Goal: Book appointment/travel/reservation

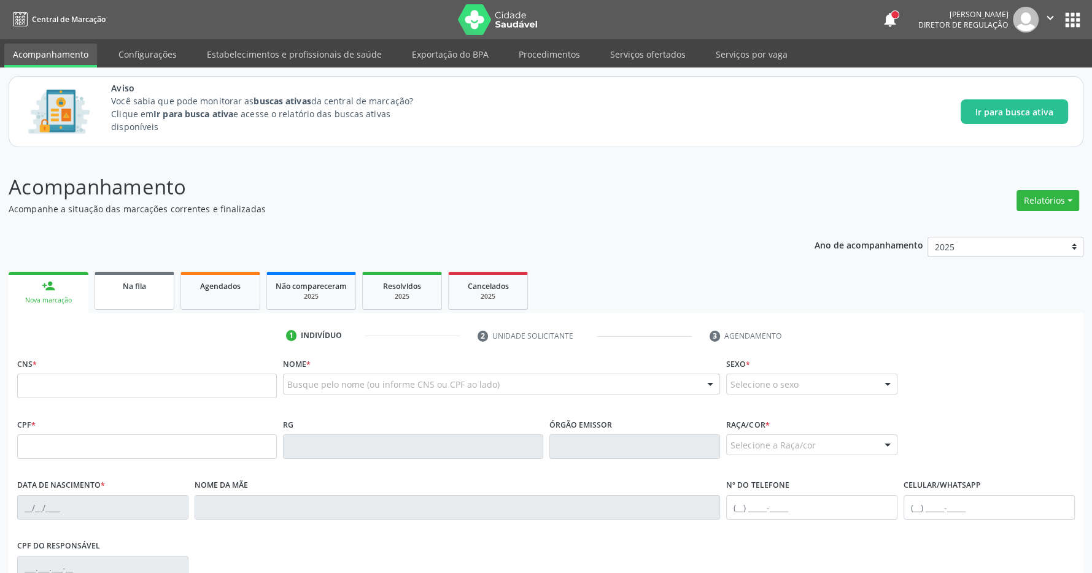
click at [138, 284] on span "Na fila" at bounding box center [134, 286] width 23 height 10
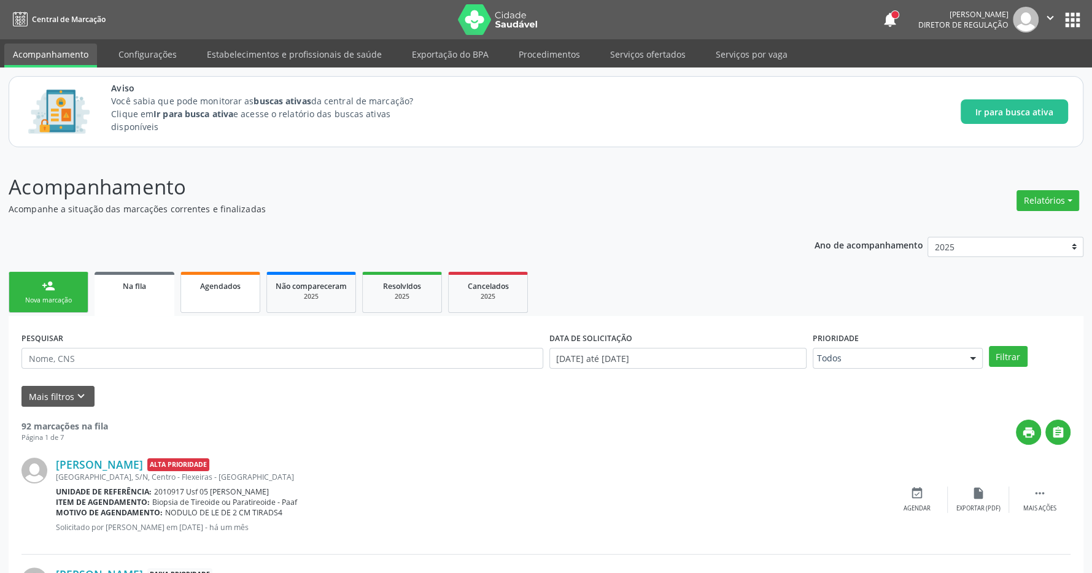
click at [234, 279] on link "Agendados" at bounding box center [221, 292] width 80 height 41
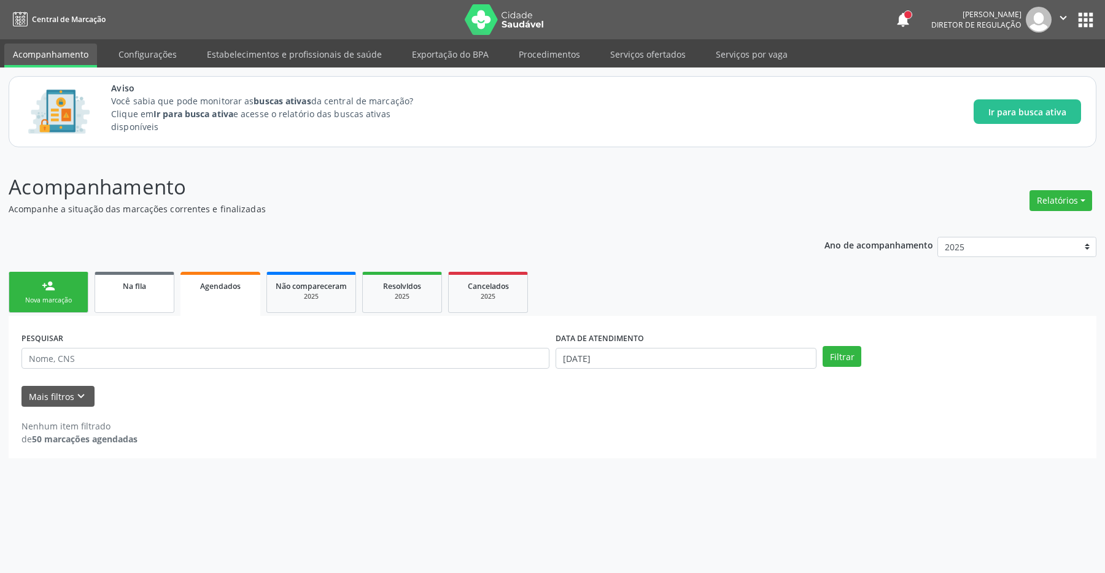
click at [138, 303] on link "Na fila" at bounding box center [135, 292] width 80 height 41
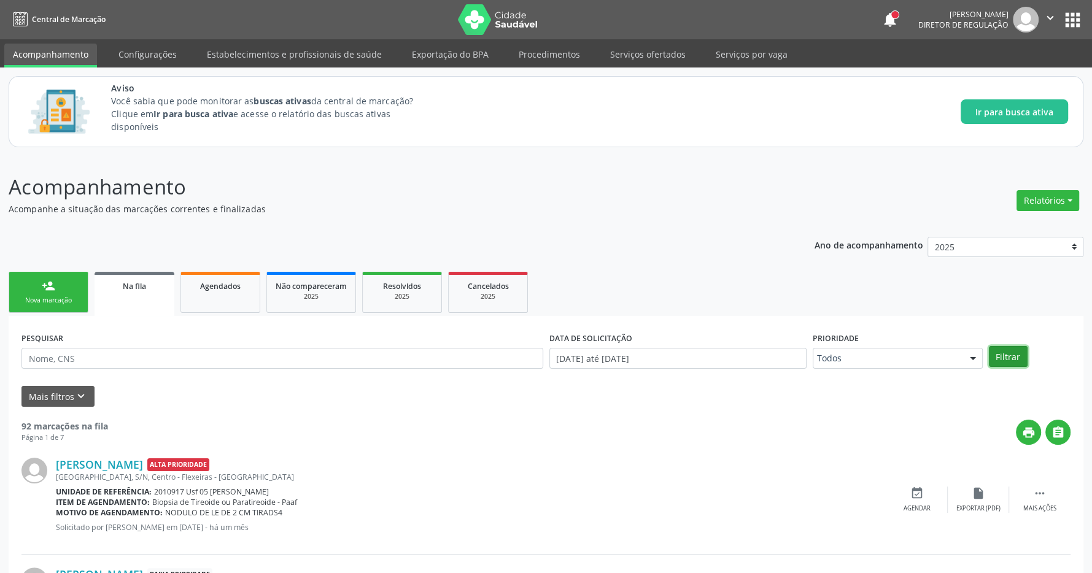
click at [1001, 355] on button "Filtrar" at bounding box center [1008, 356] width 39 height 21
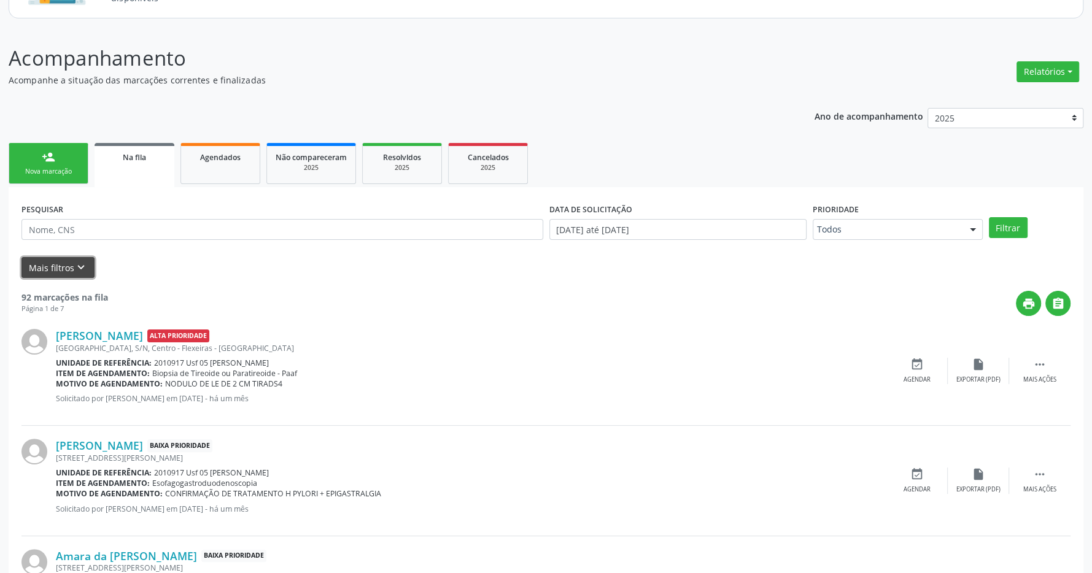
click at [52, 266] on button "Mais filtros keyboard_arrow_down" at bounding box center [57, 267] width 73 height 21
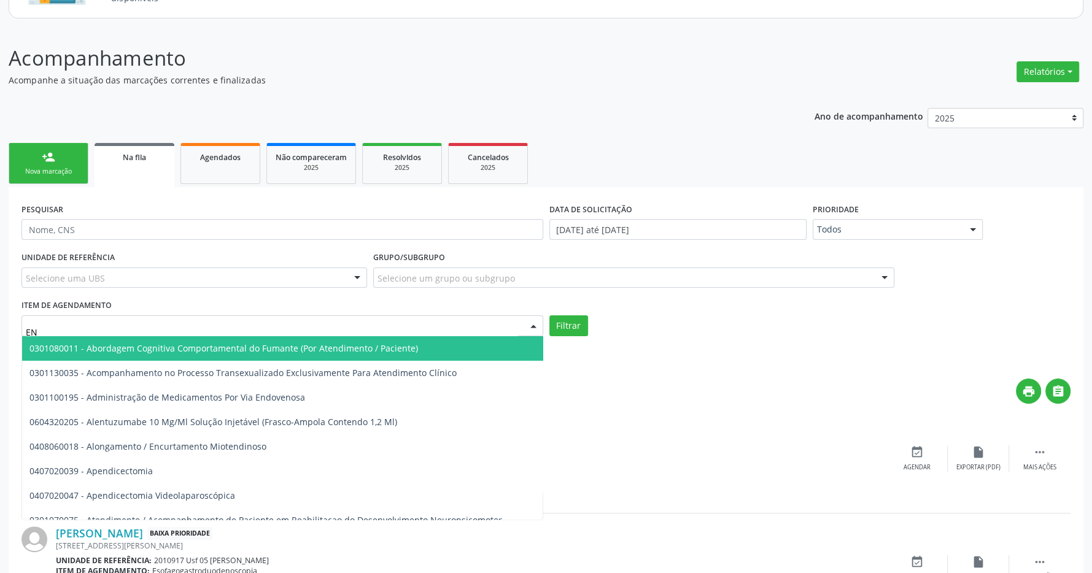
type input "E"
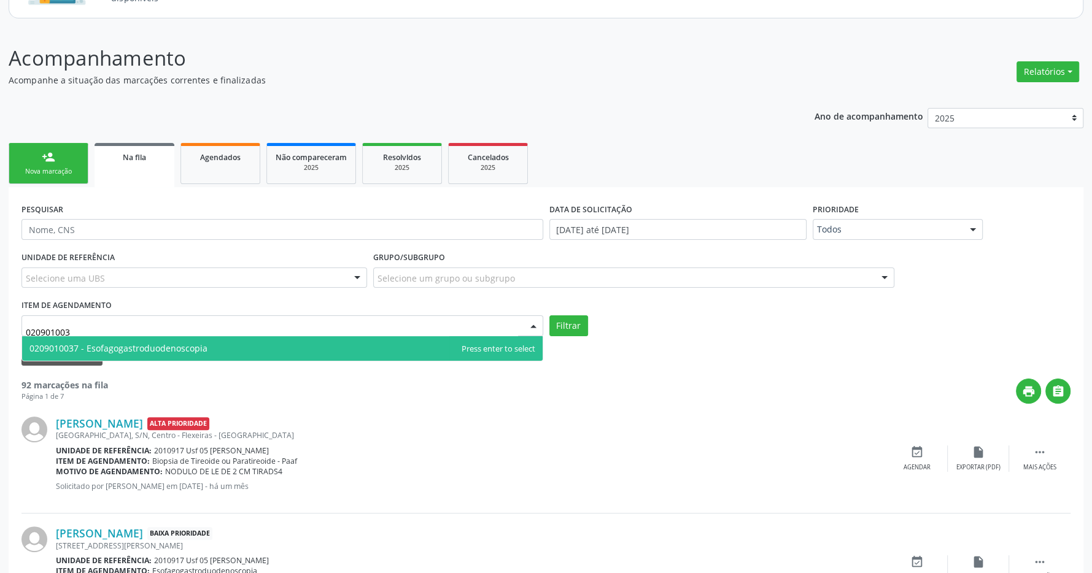
type input "0209010037"
click at [171, 346] on span "0209010037 - Esofagogastroduodenoscopia" at bounding box center [118, 349] width 178 height 12
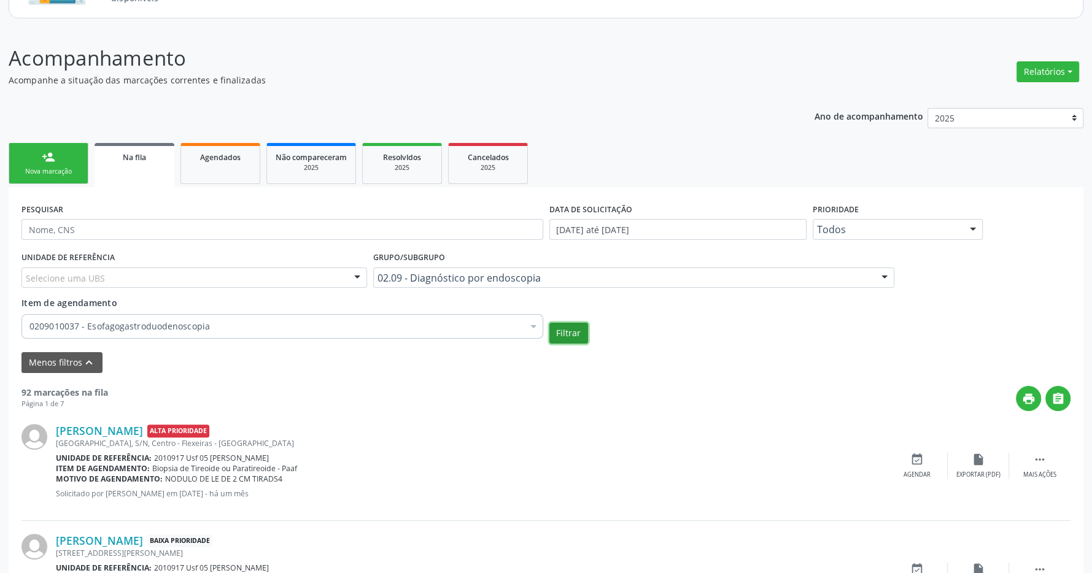
click at [574, 329] on button "Filtrar" at bounding box center [569, 333] width 39 height 21
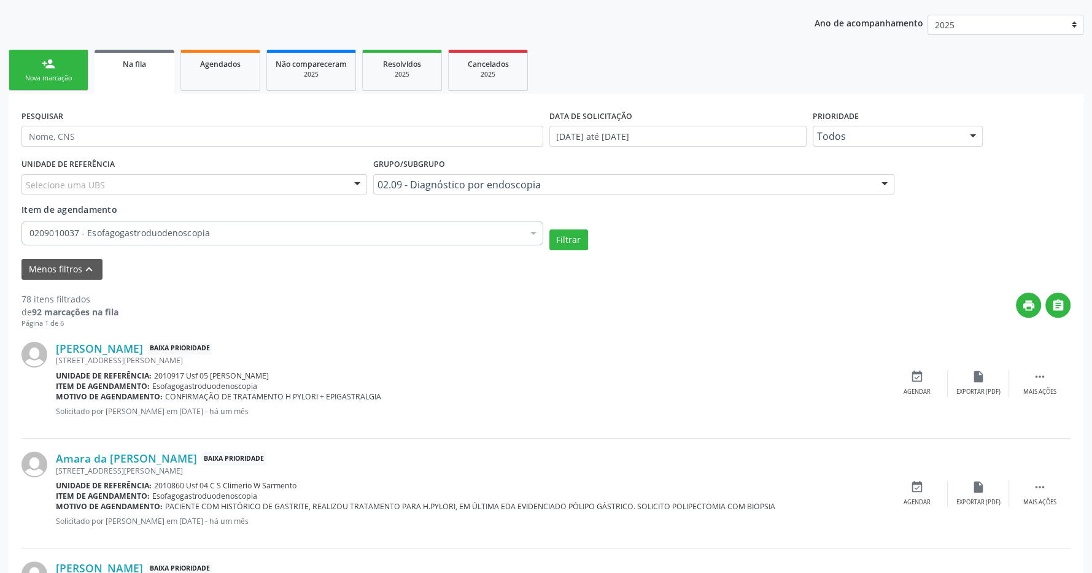
scroll to position [158, 0]
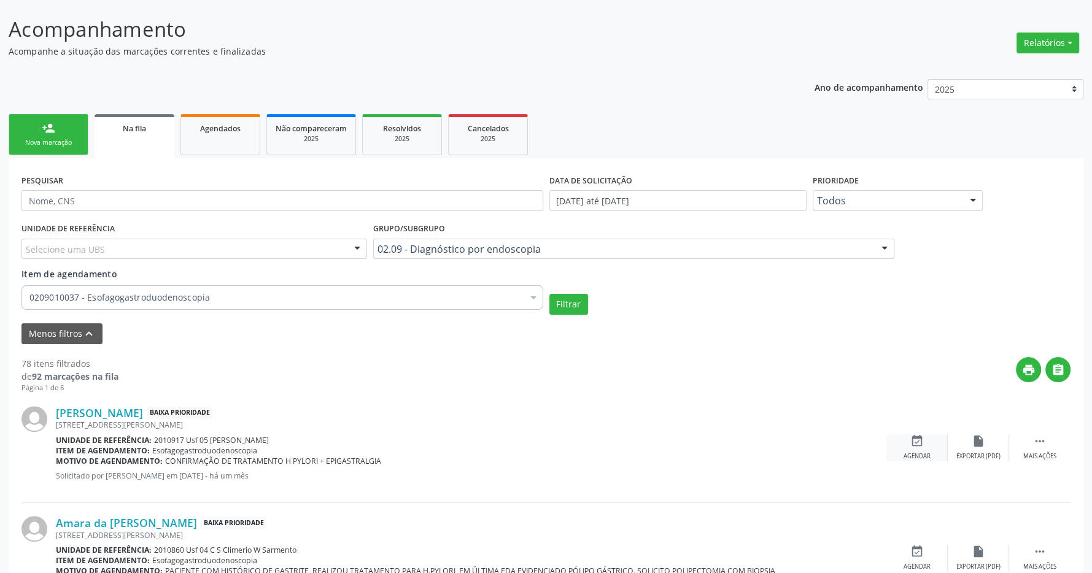
click at [924, 449] on div "event_available Agendar" at bounding box center [917, 448] width 61 height 26
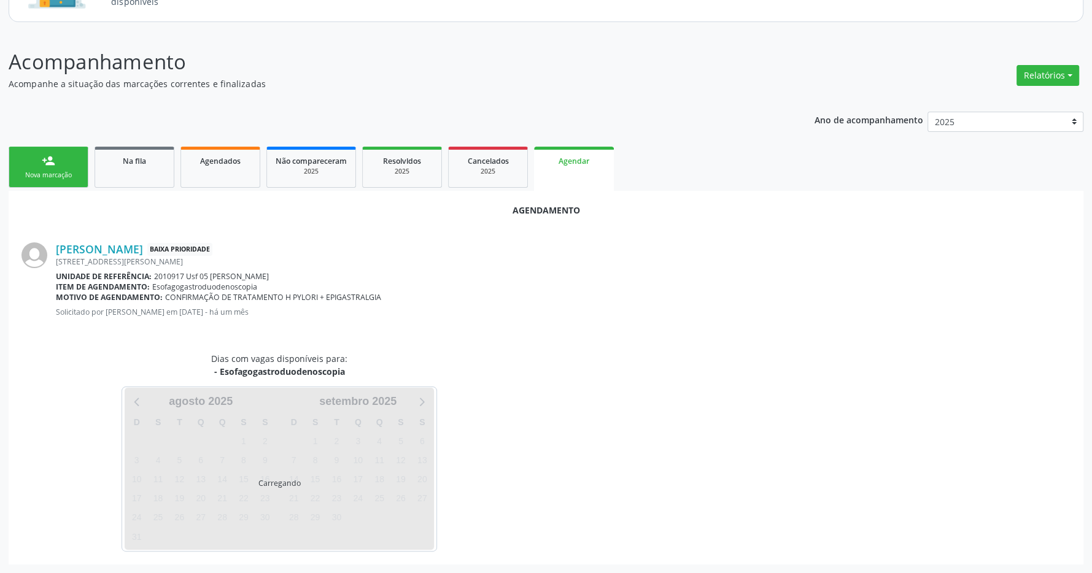
scroll to position [126, 0]
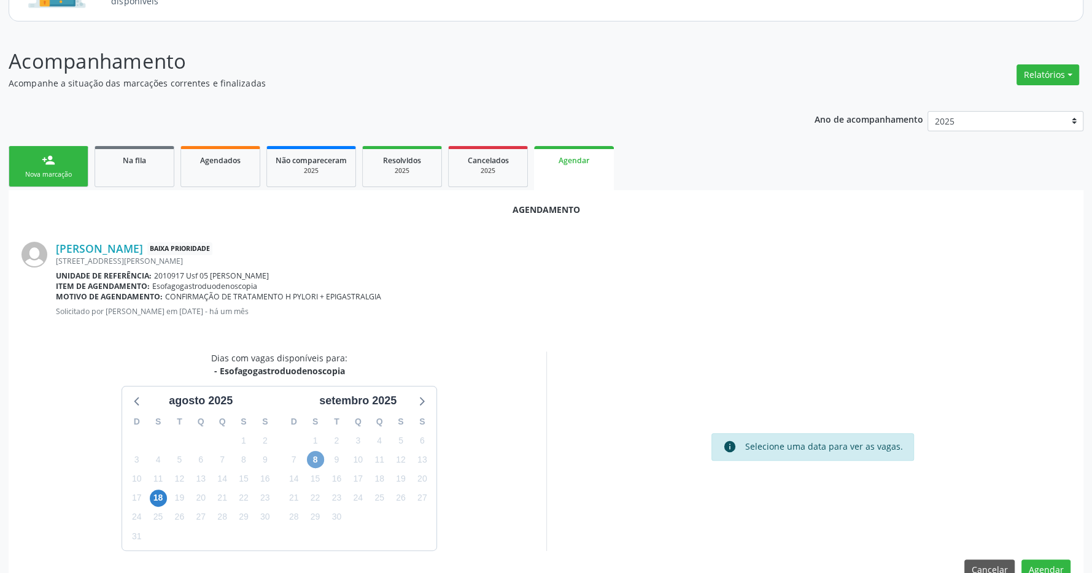
click at [317, 460] on span "8" at bounding box center [315, 459] width 17 height 17
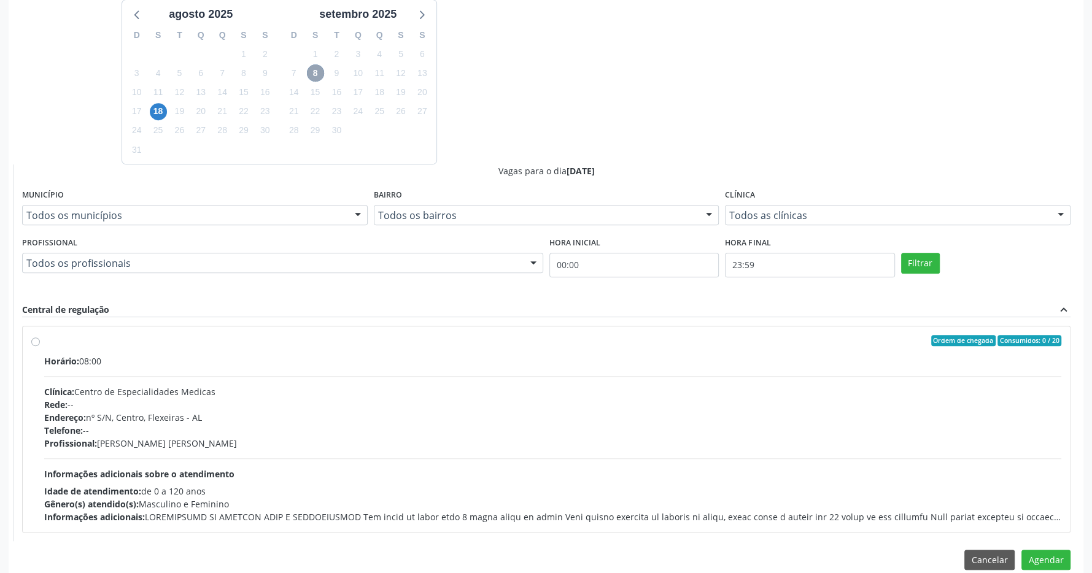
scroll to position [533, 0]
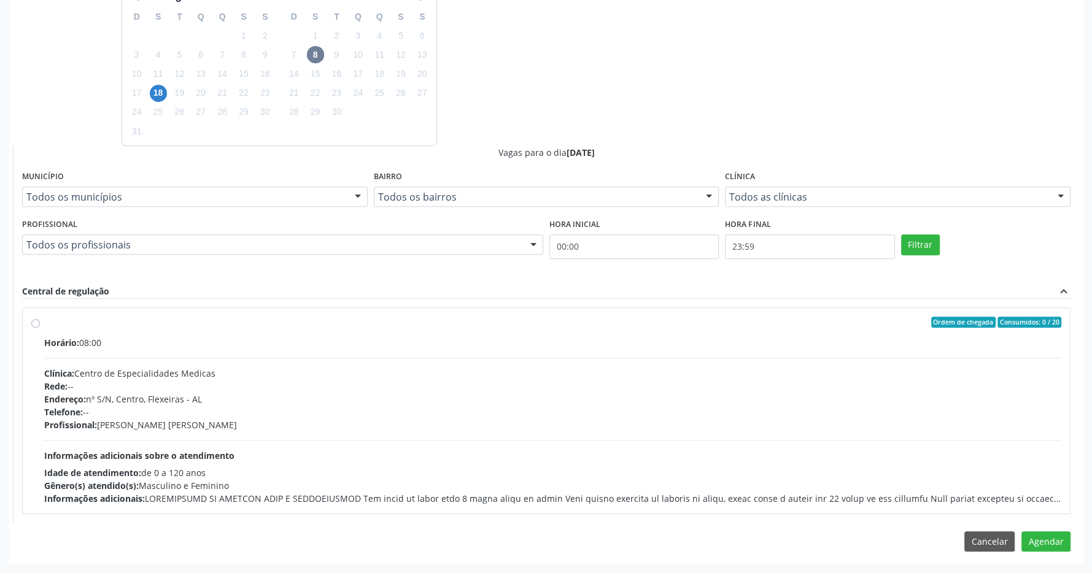
click at [515, 390] on div "Rede: --" at bounding box center [552, 386] width 1017 height 13
click at [40, 328] on input "Ordem de chegada Consumidos: 0 / 20 Horário: 08:00 Clínica: Centro de Especiali…" at bounding box center [35, 322] width 9 height 11
radio input "true"
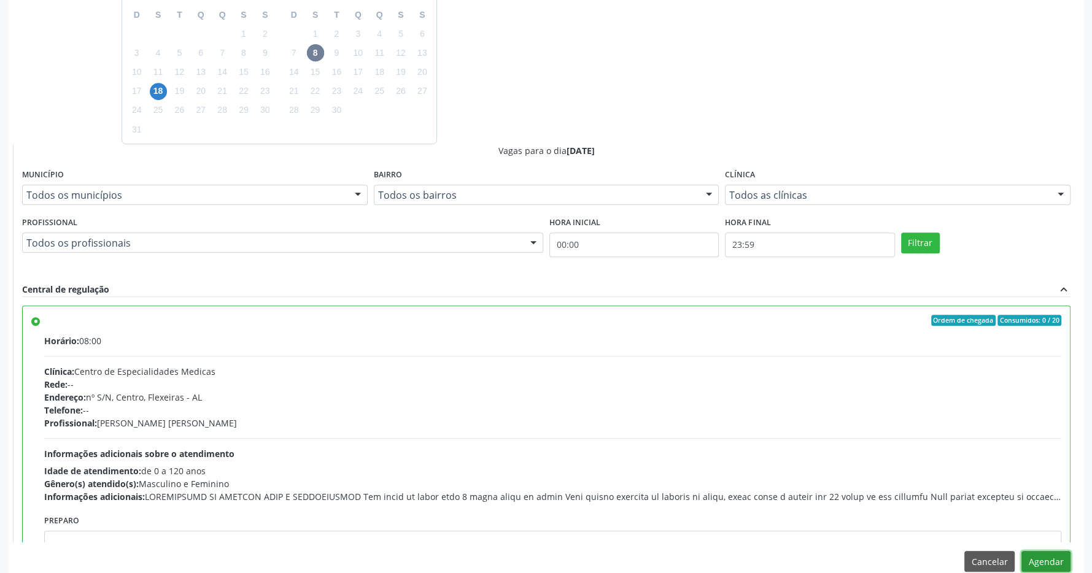
click at [1053, 559] on button "Agendar" at bounding box center [1046, 561] width 49 height 21
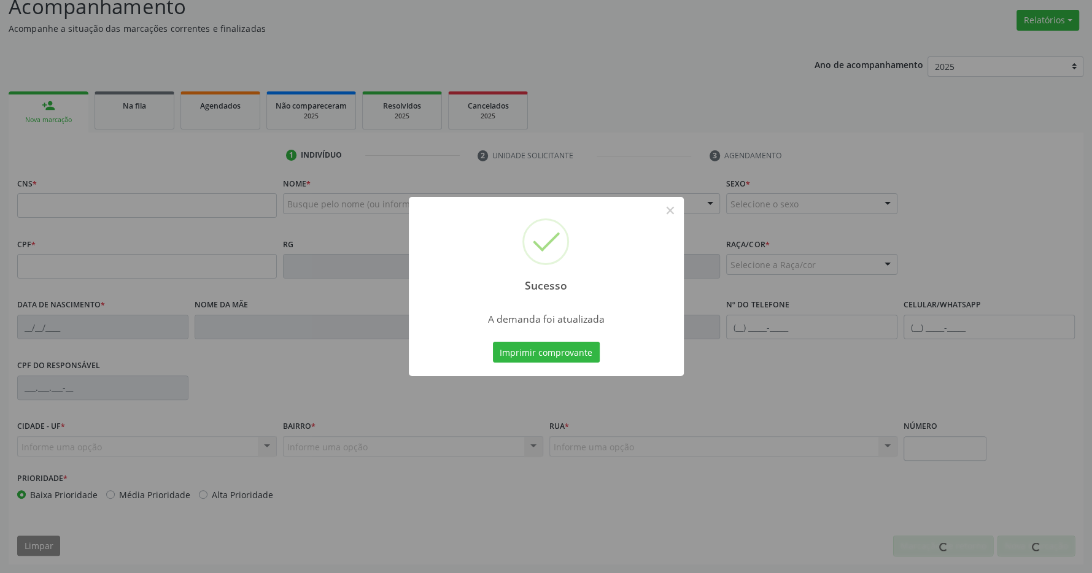
scroll to position [182, 0]
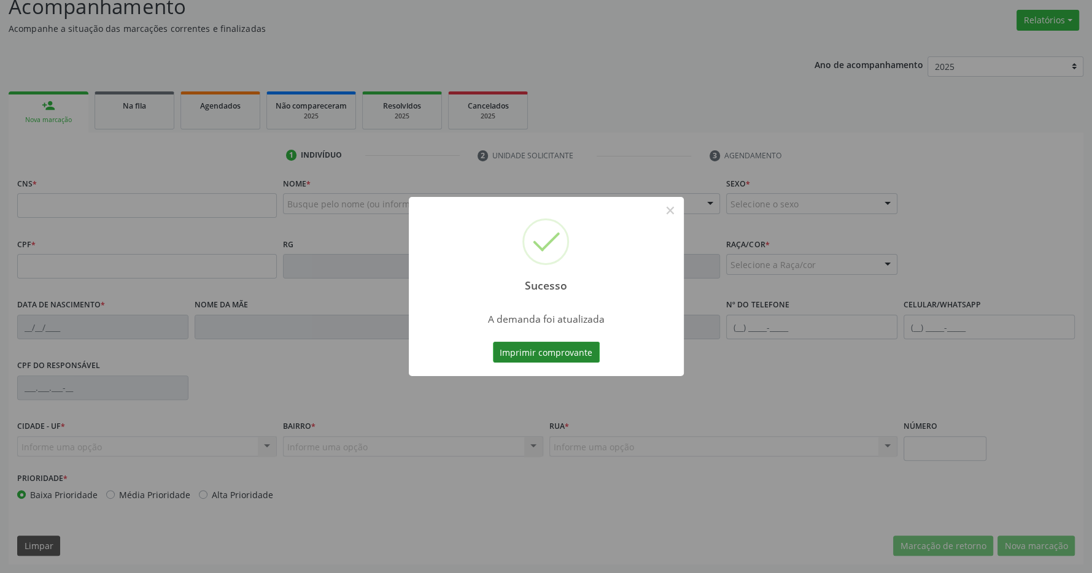
click at [570, 349] on button "Imprimir comprovante" at bounding box center [546, 352] width 107 height 21
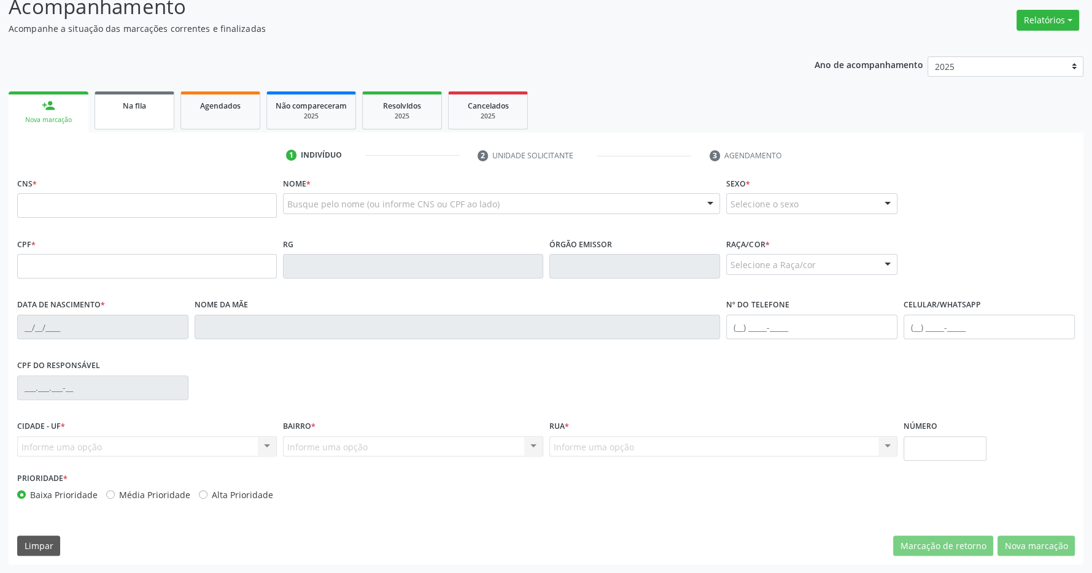
click at [140, 114] on link "Na fila" at bounding box center [135, 110] width 80 height 38
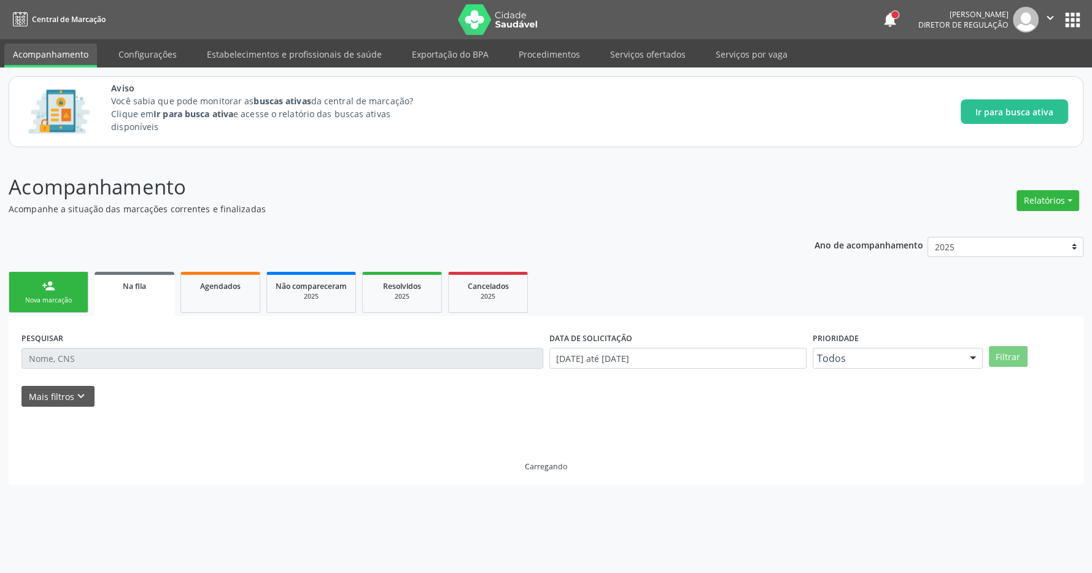
scroll to position [0, 0]
click at [132, 289] on span "Na fila" at bounding box center [134, 286] width 23 height 10
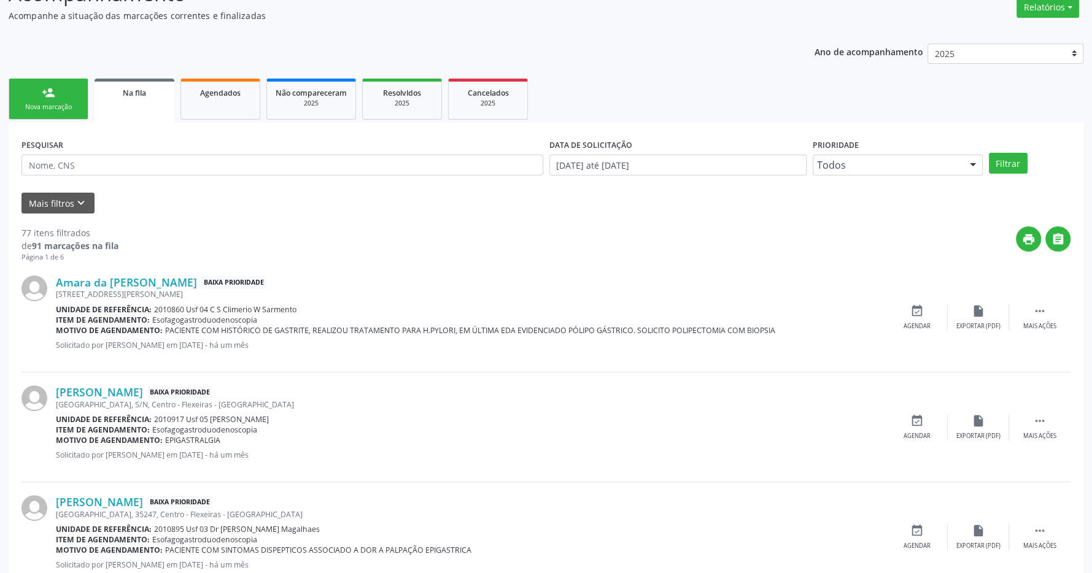
scroll to position [258, 0]
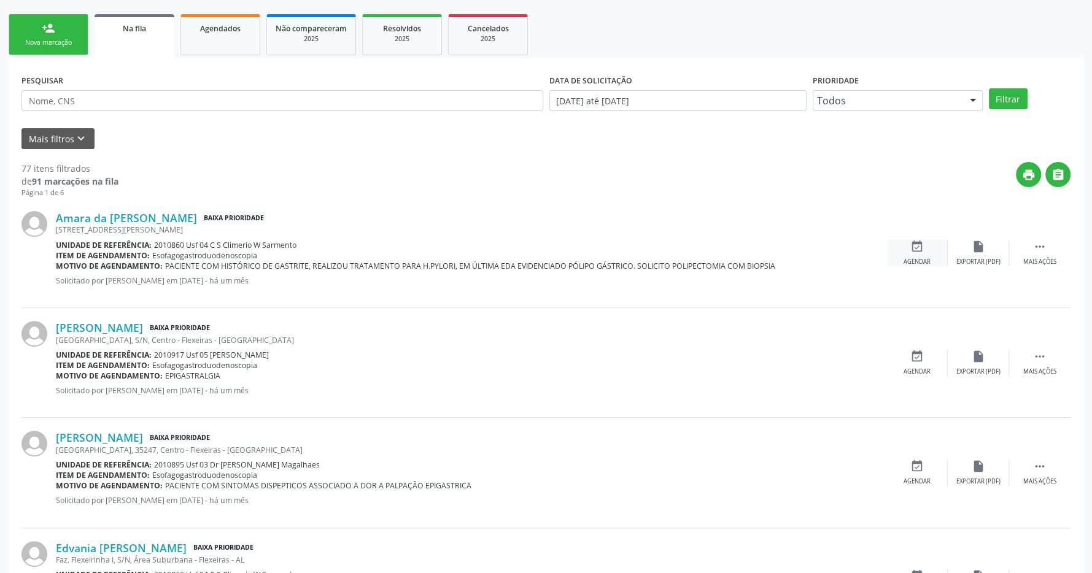
click at [911, 251] on icon "event_available" at bounding box center [918, 247] width 14 height 14
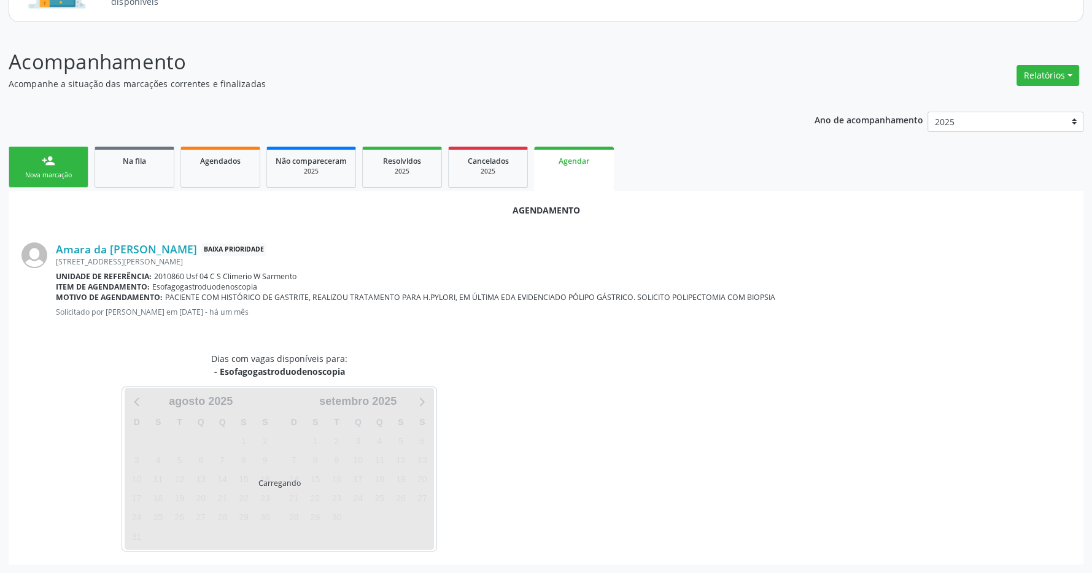
scroll to position [126, 0]
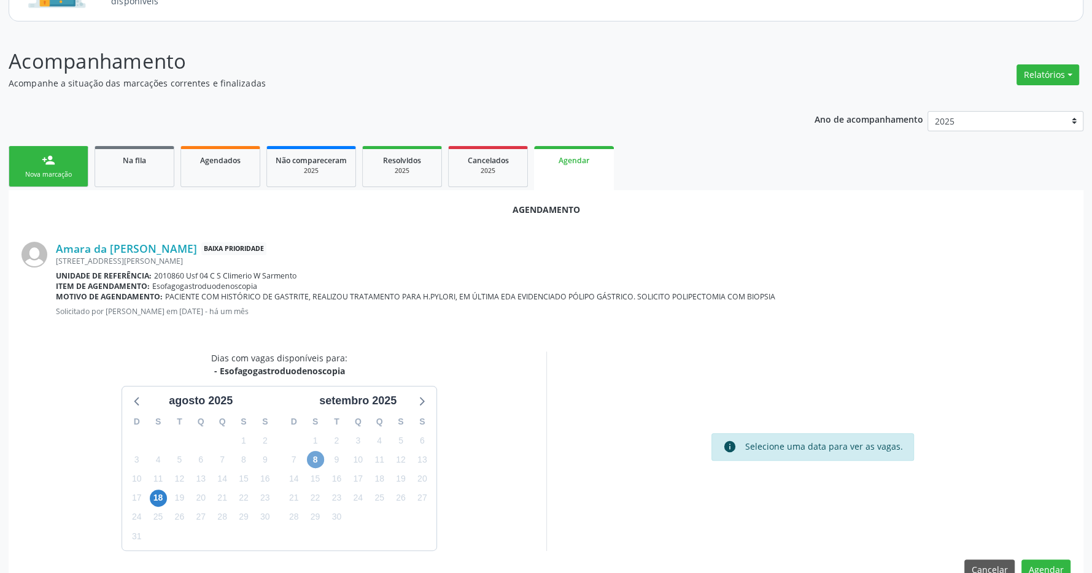
click at [319, 462] on span "8" at bounding box center [315, 459] width 17 height 17
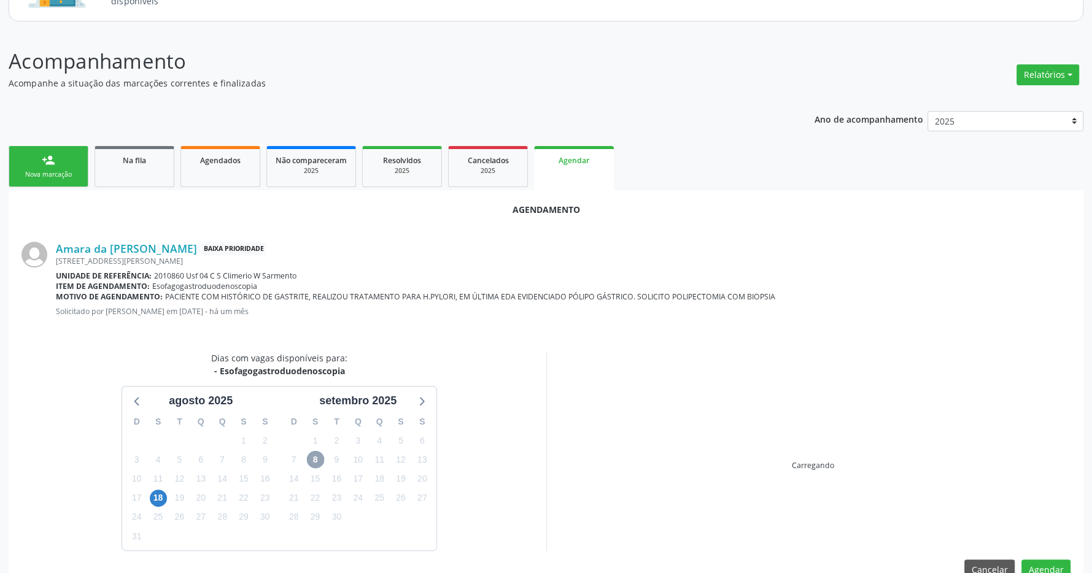
scroll to position [155, 0]
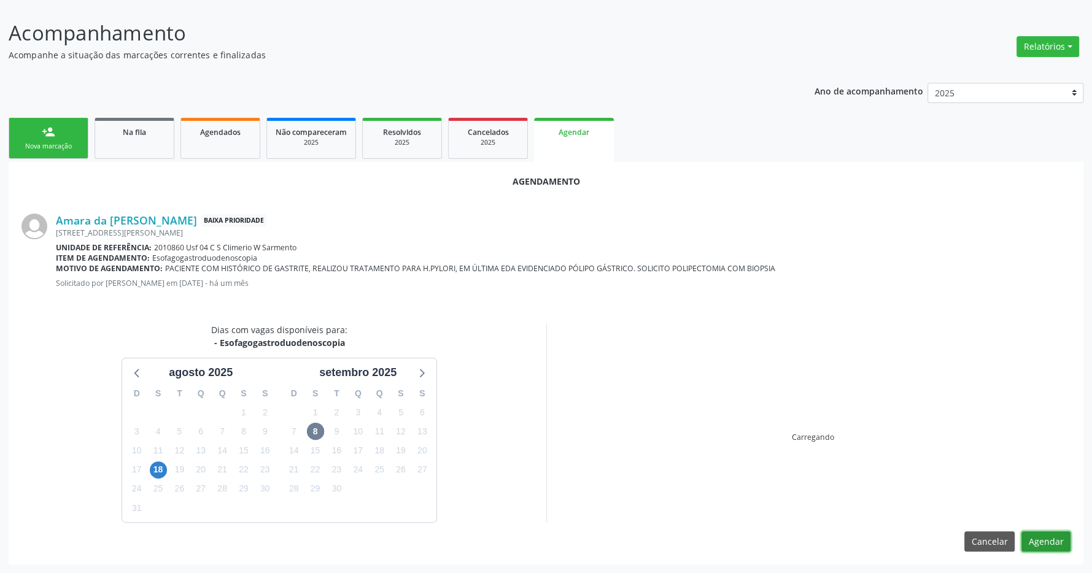
click at [1038, 540] on button "Agendar" at bounding box center [1046, 542] width 49 height 21
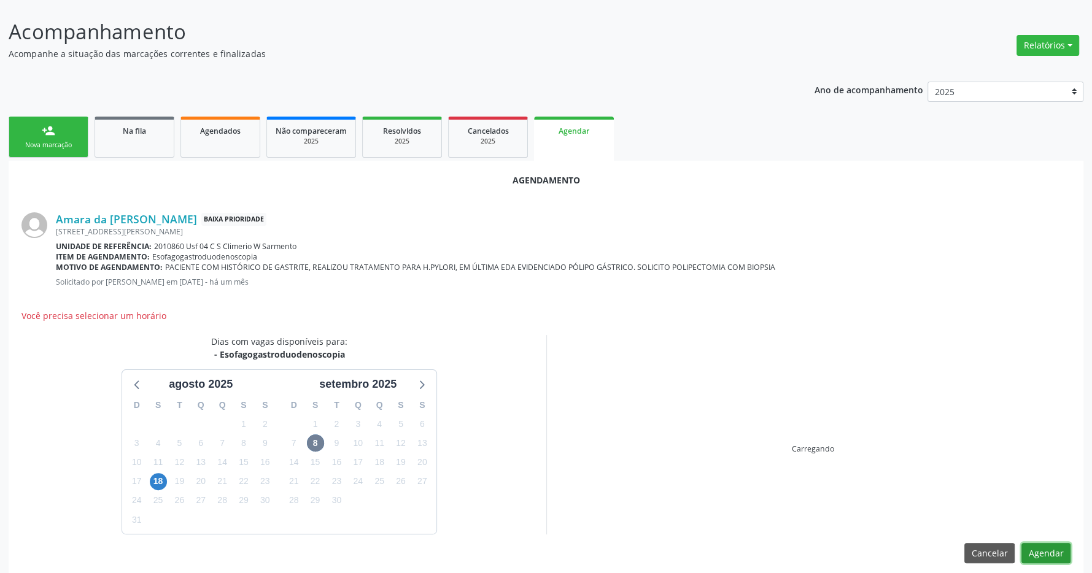
scroll to position [168, 0]
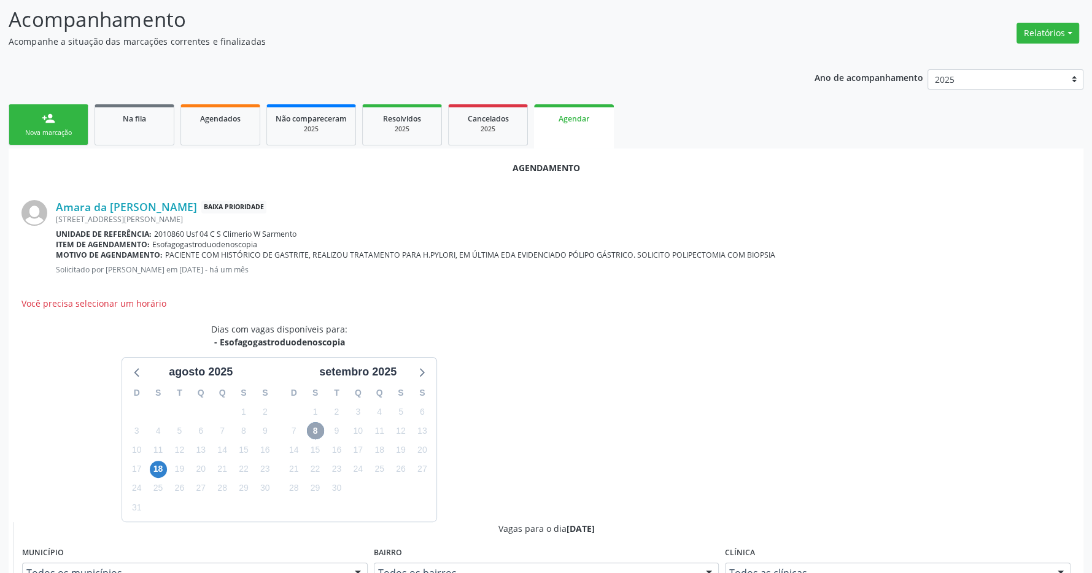
click at [315, 432] on span "8" at bounding box center [315, 430] width 17 height 17
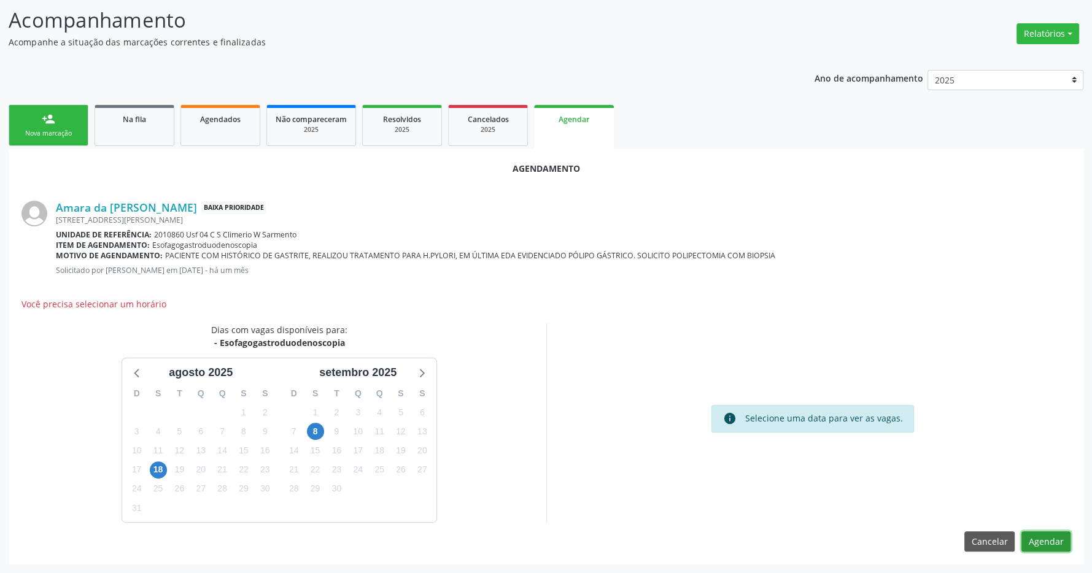
click at [1044, 536] on button "Agendar" at bounding box center [1046, 542] width 49 height 21
click at [315, 429] on span "8" at bounding box center [315, 431] width 17 height 17
click at [1049, 540] on button "Agendar" at bounding box center [1046, 542] width 49 height 21
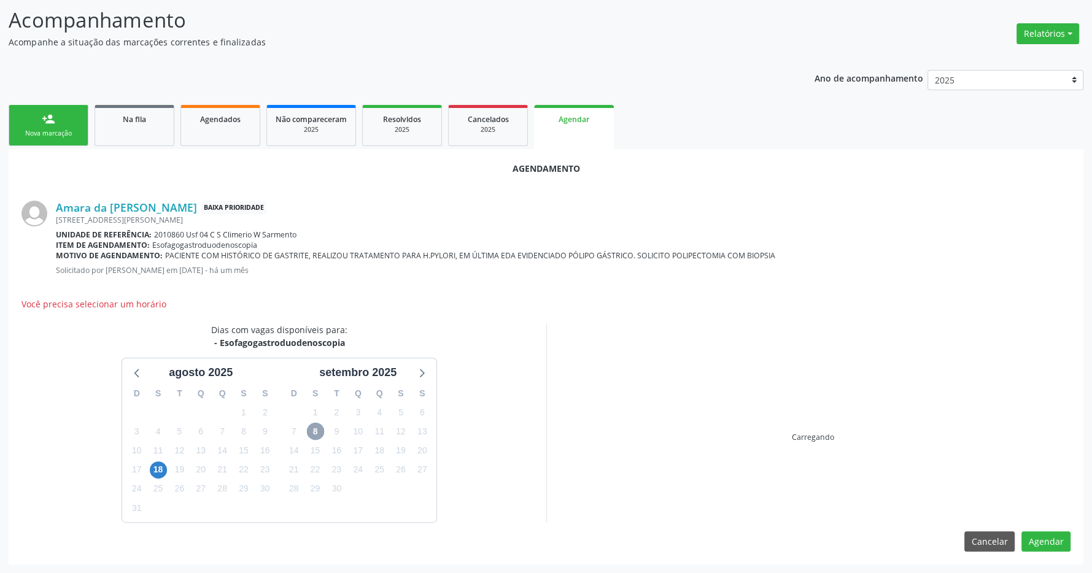
click at [318, 429] on span "8" at bounding box center [315, 431] width 17 height 17
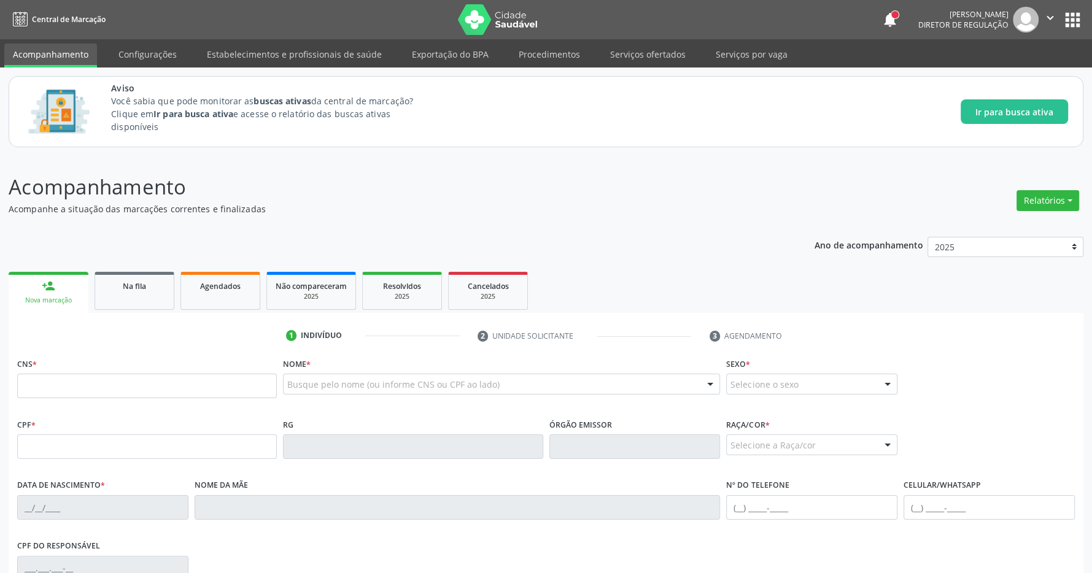
scroll to position [129, 0]
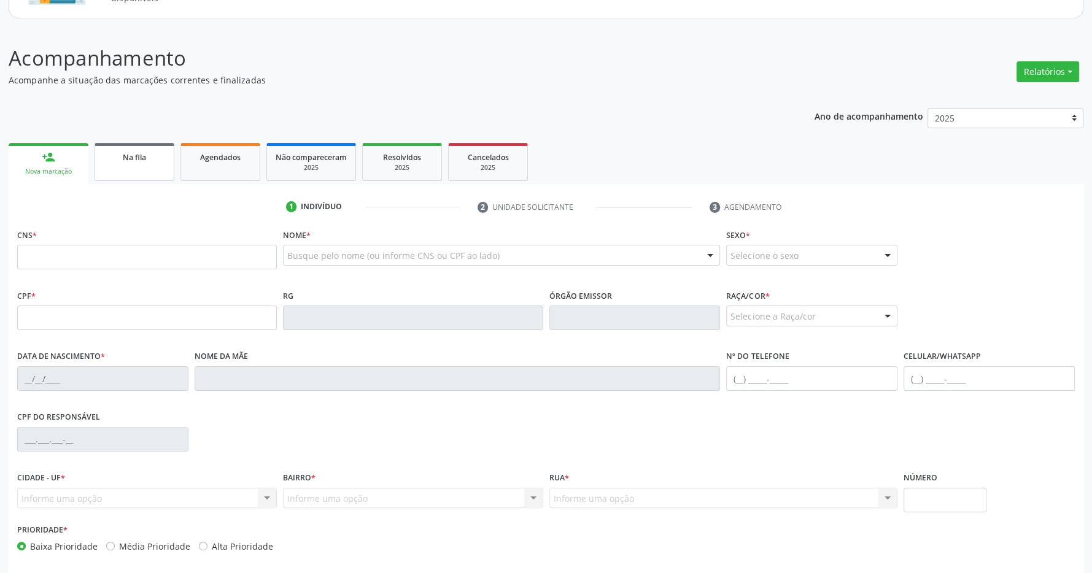
click at [125, 152] on div "Na fila" at bounding box center [134, 156] width 61 height 13
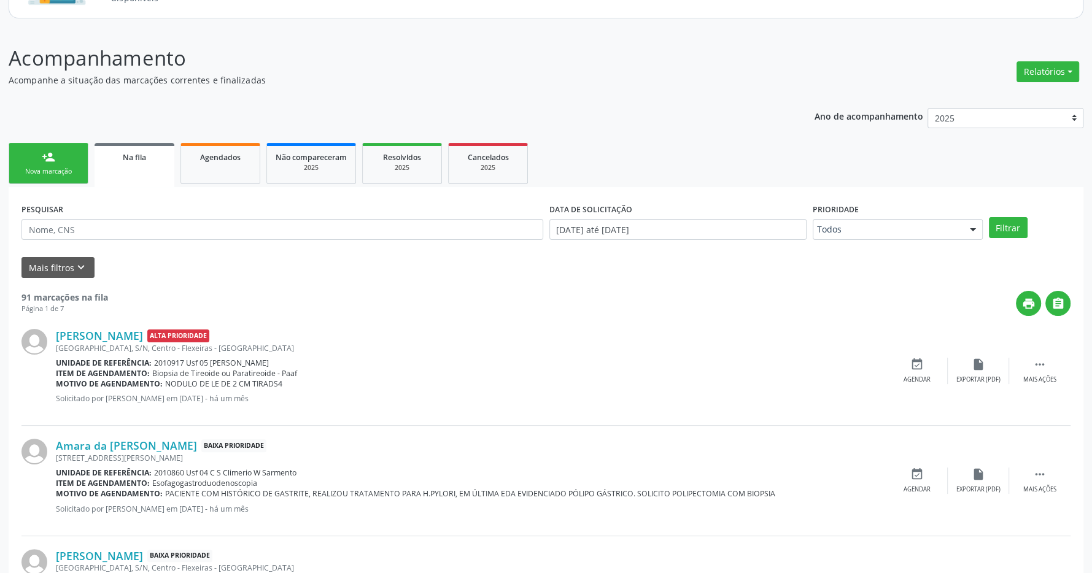
scroll to position [193, 0]
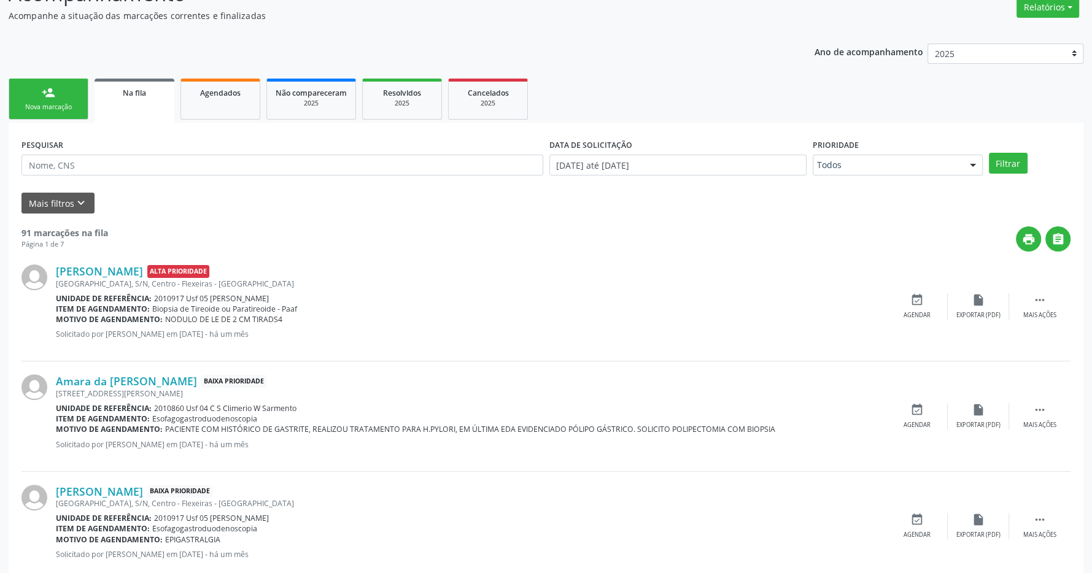
click at [147, 85] on link "Na fila" at bounding box center [135, 101] width 80 height 44
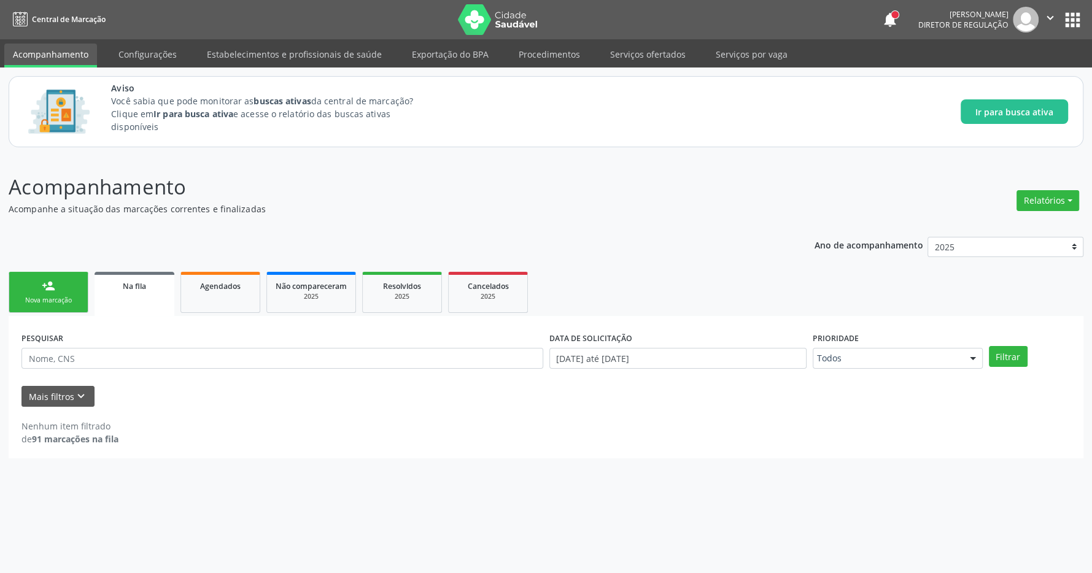
scroll to position [0, 0]
click at [55, 396] on button "Mais filtros keyboard_arrow_down" at bounding box center [57, 396] width 73 height 21
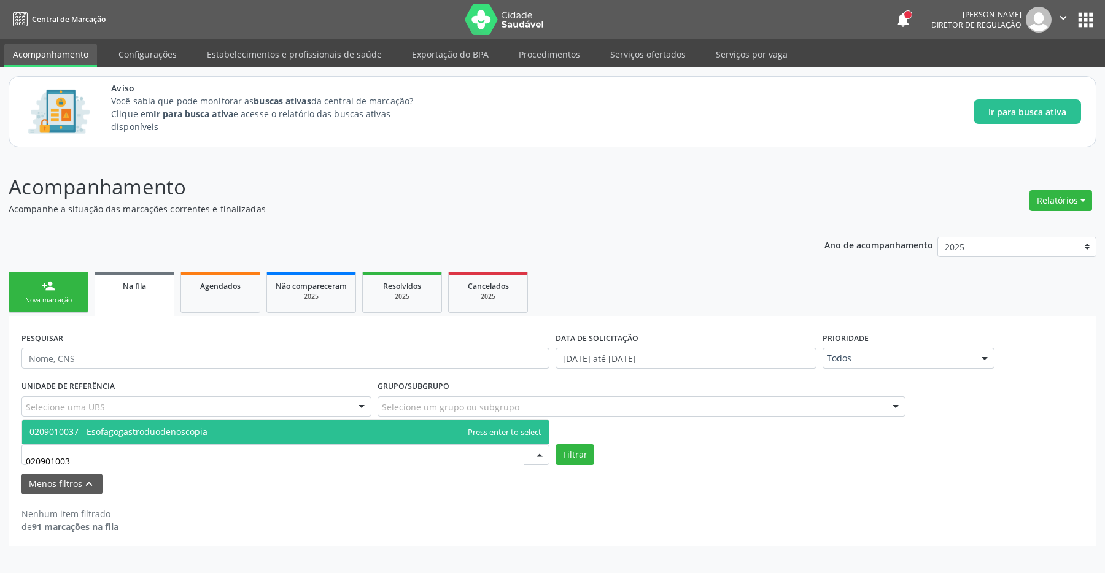
type input "0209010037"
click at [147, 430] on span "0209010037 - Esofagogastroduodenoscopia" at bounding box center [118, 432] width 178 height 12
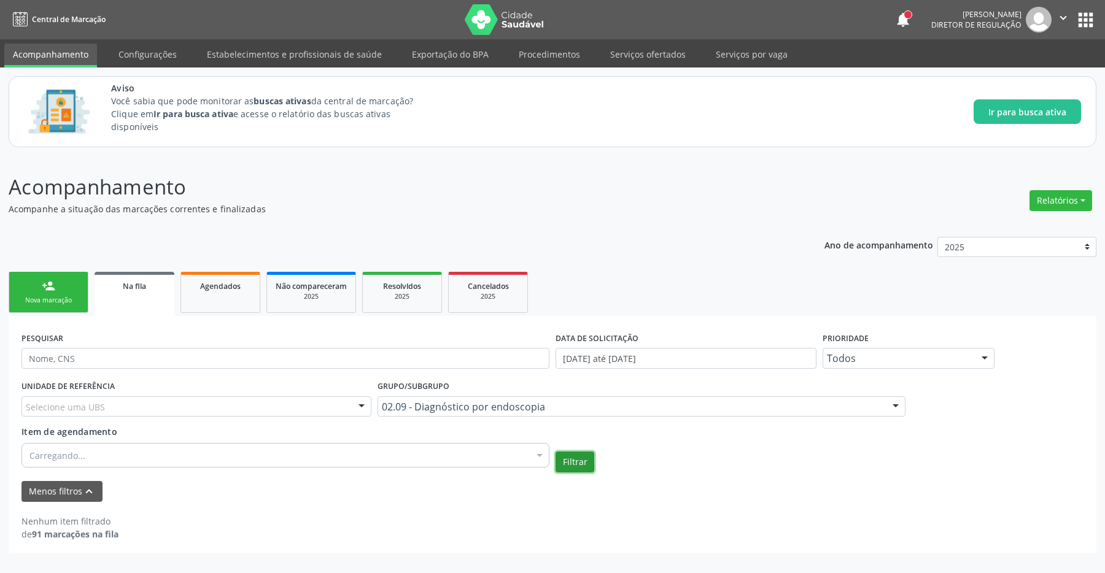
click at [573, 455] on button "Filtrar" at bounding box center [575, 462] width 39 height 21
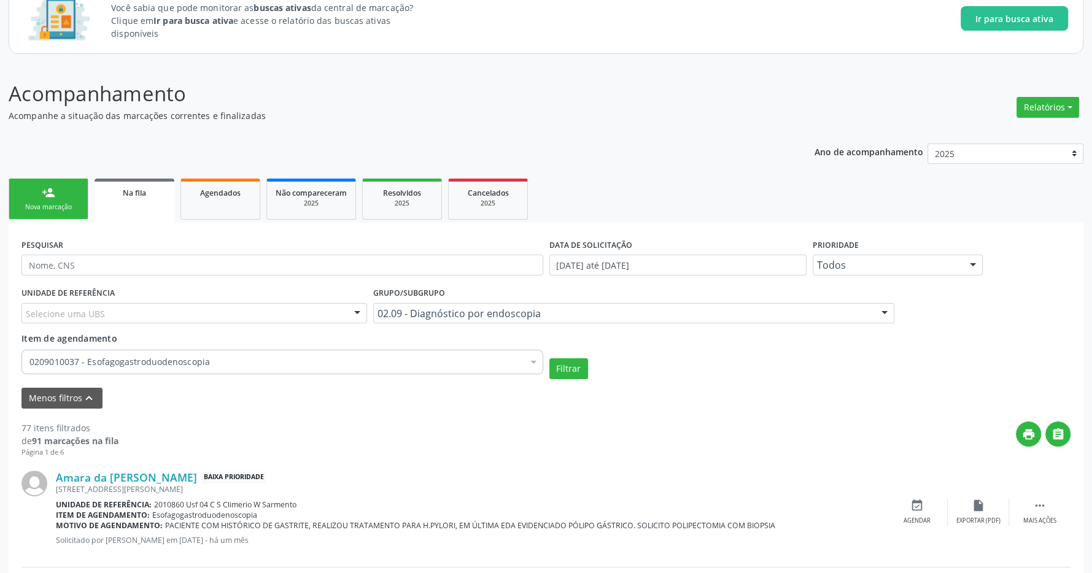
scroll to position [158, 0]
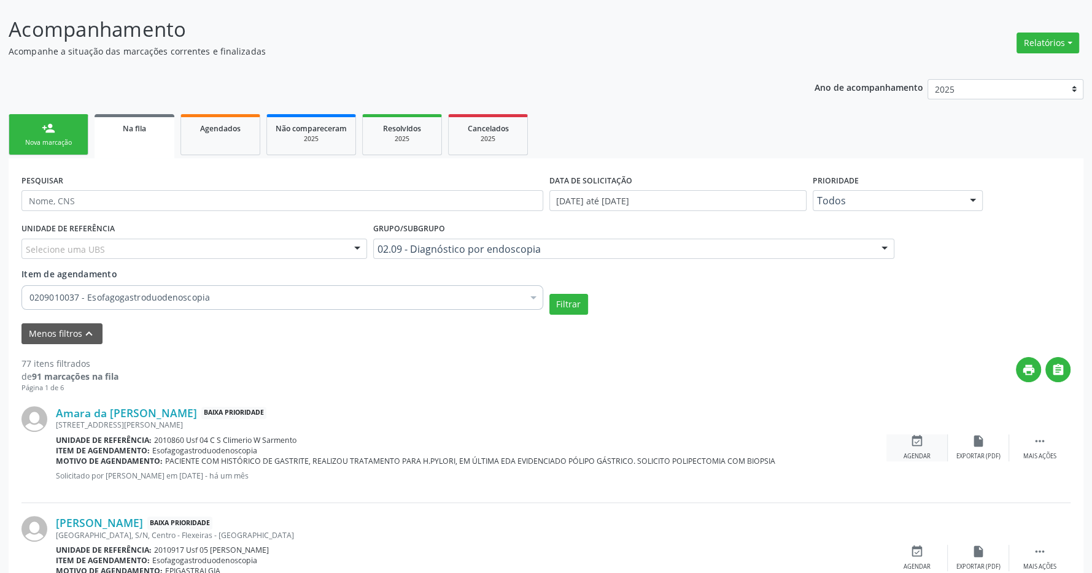
click at [924, 446] on div "event_available Agendar" at bounding box center [917, 448] width 61 height 26
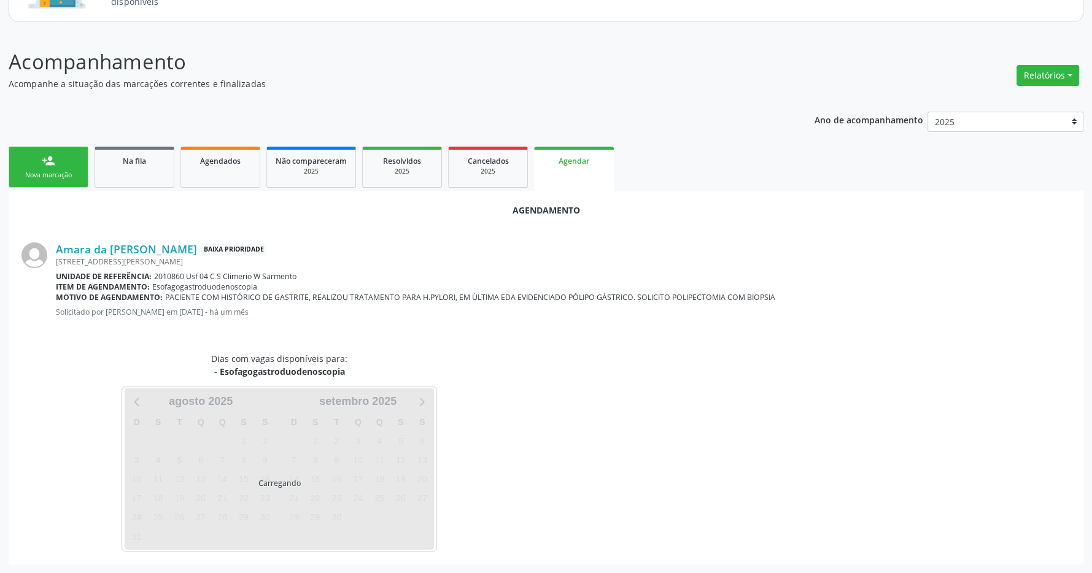
scroll to position [126, 0]
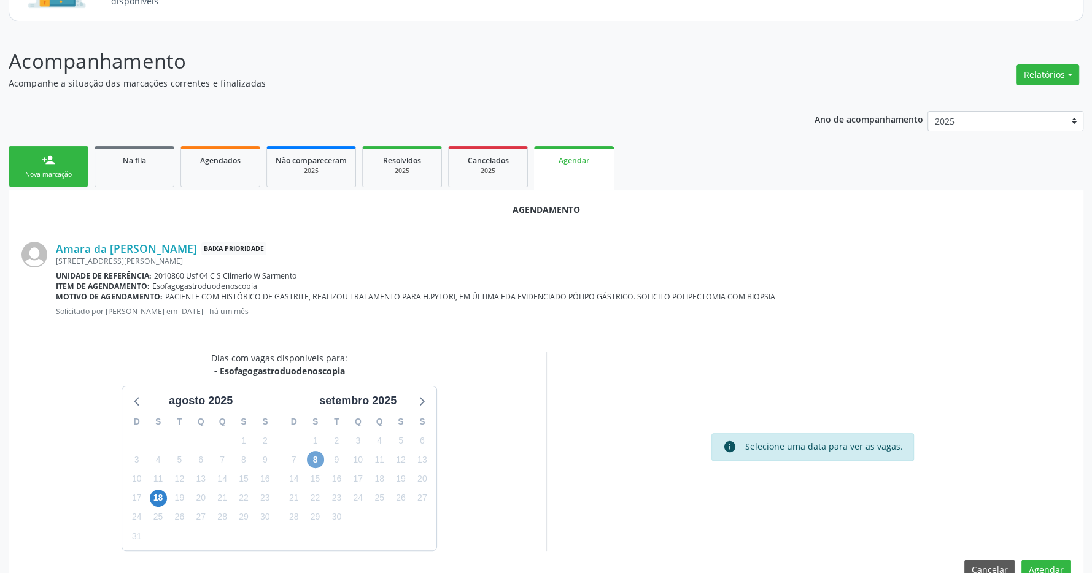
click at [318, 462] on span "8" at bounding box center [315, 459] width 17 height 17
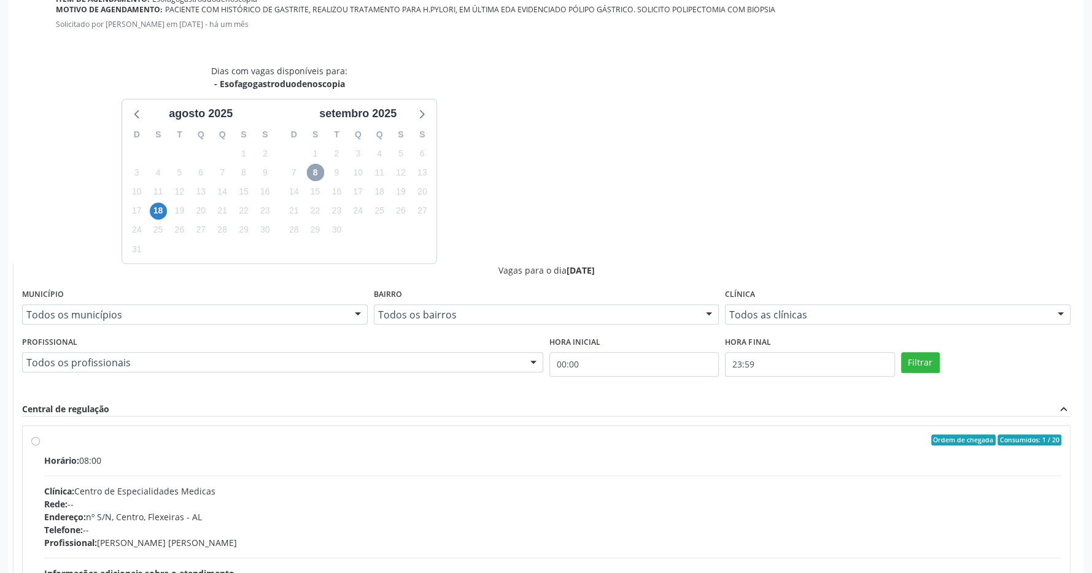
scroll to position [533, 0]
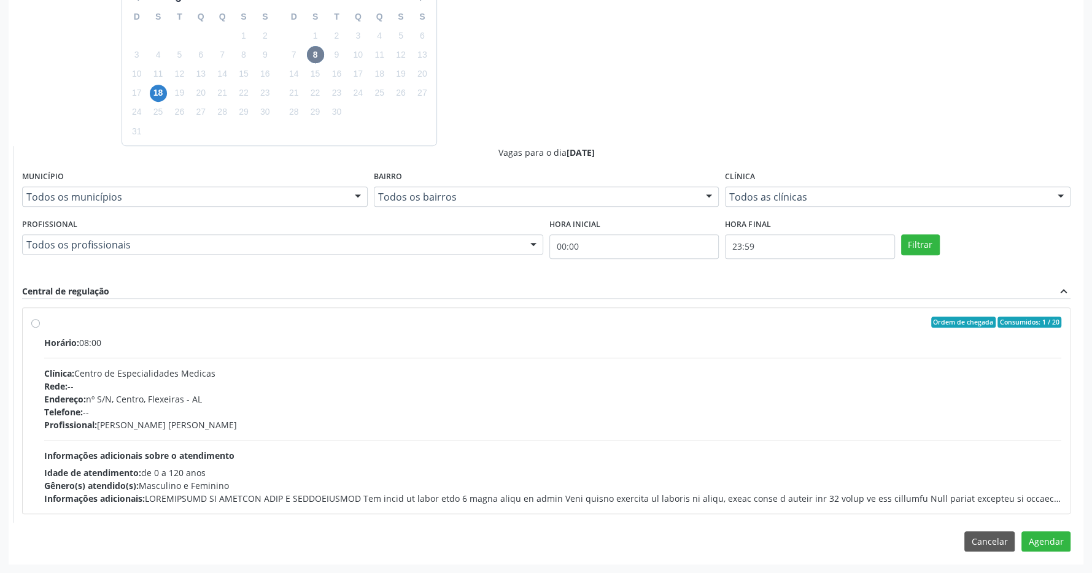
click at [395, 328] on label "Ordem de chegada Consumidos: 1 / 20 Horário: 08:00 Clínica: Centro de Especiali…" at bounding box center [552, 411] width 1017 height 188
click at [40, 328] on input "Ordem de chegada Consumidos: 1 / 20 Horário: 08:00 Clínica: Centro de Especiali…" at bounding box center [35, 322] width 9 height 11
radio input "true"
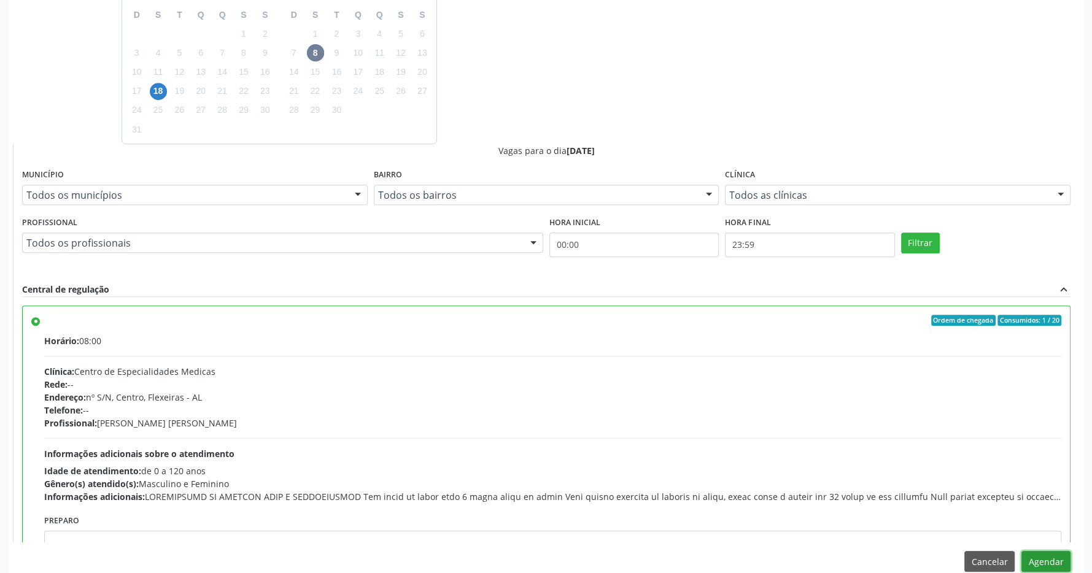
click at [1046, 561] on button "Agendar" at bounding box center [1046, 561] width 49 height 21
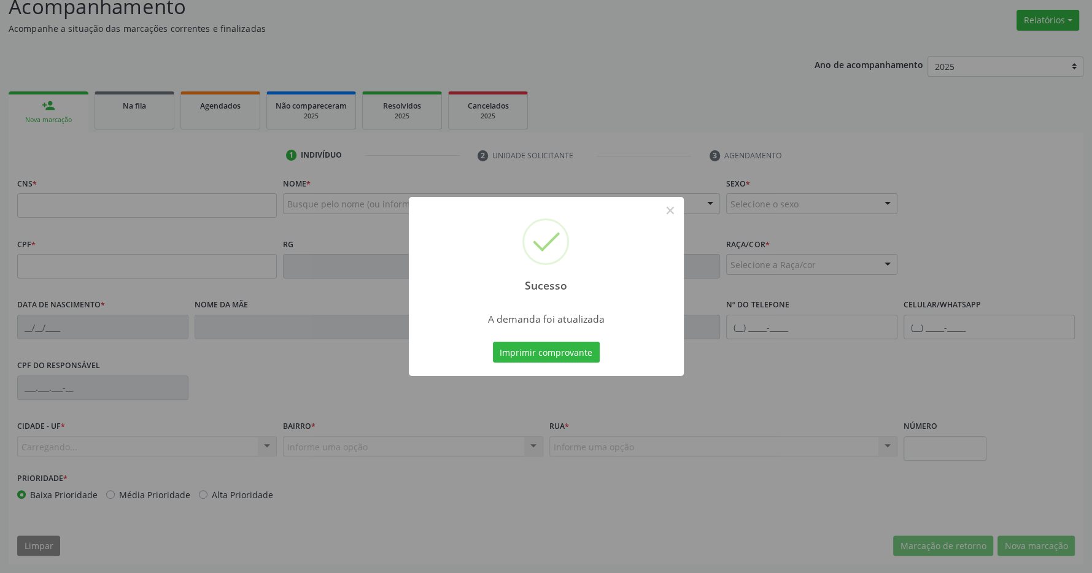
scroll to position [182, 0]
click at [548, 351] on button "Imprimir comprovante" at bounding box center [546, 352] width 107 height 21
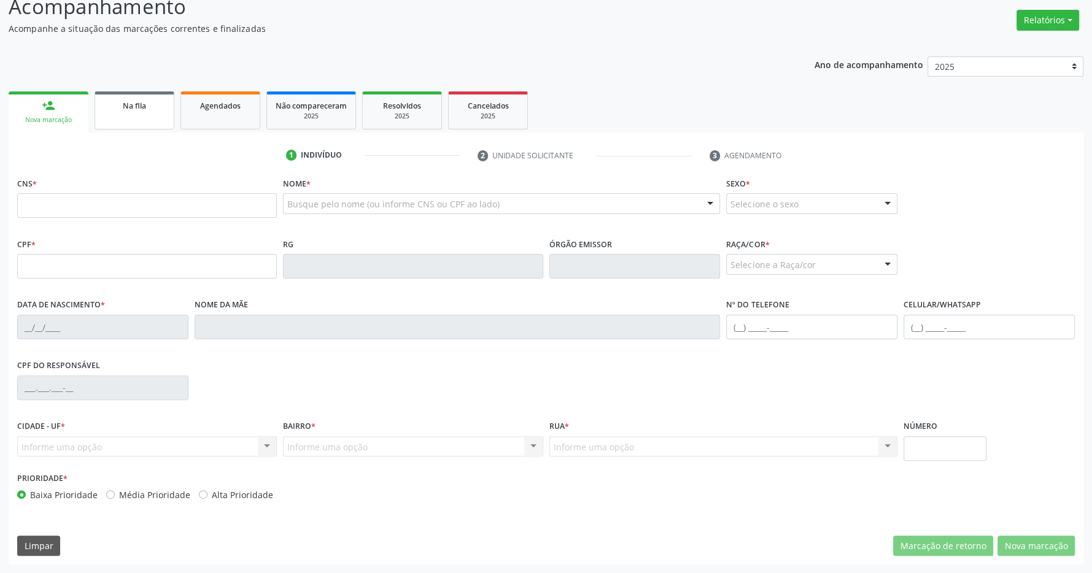
click at [130, 107] on span "Na fila" at bounding box center [134, 106] width 23 height 10
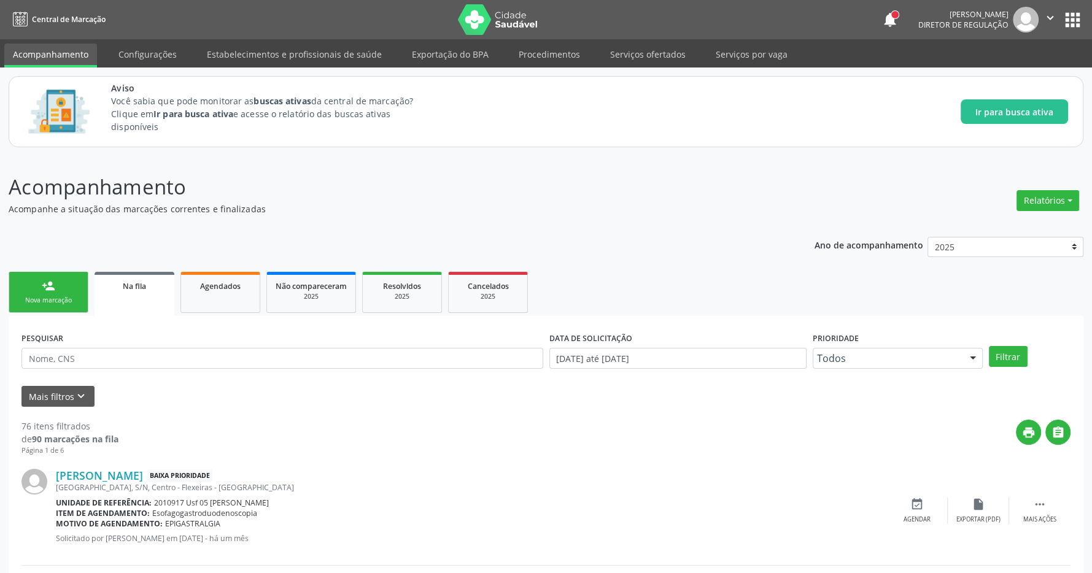
scroll to position [129, 0]
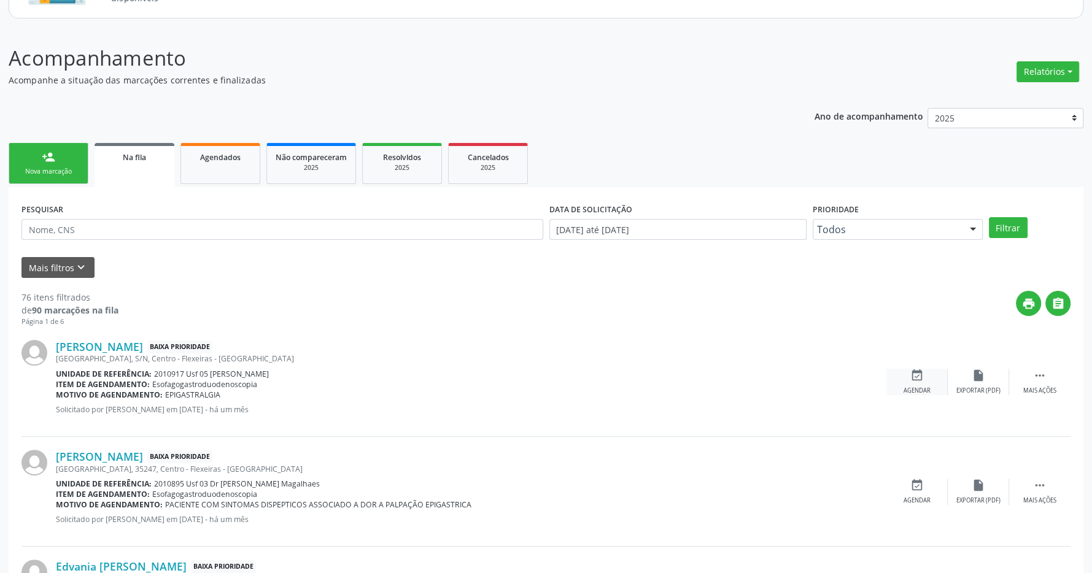
click at [925, 380] on div "event_available Agendar" at bounding box center [917, 382] width 61 height 26
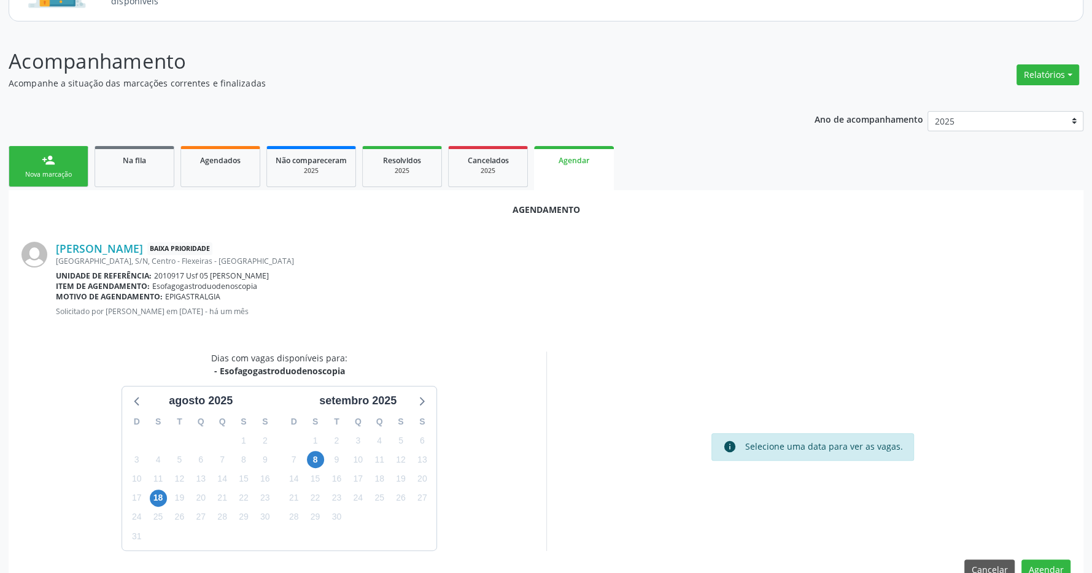
scroll to position [155, 0]
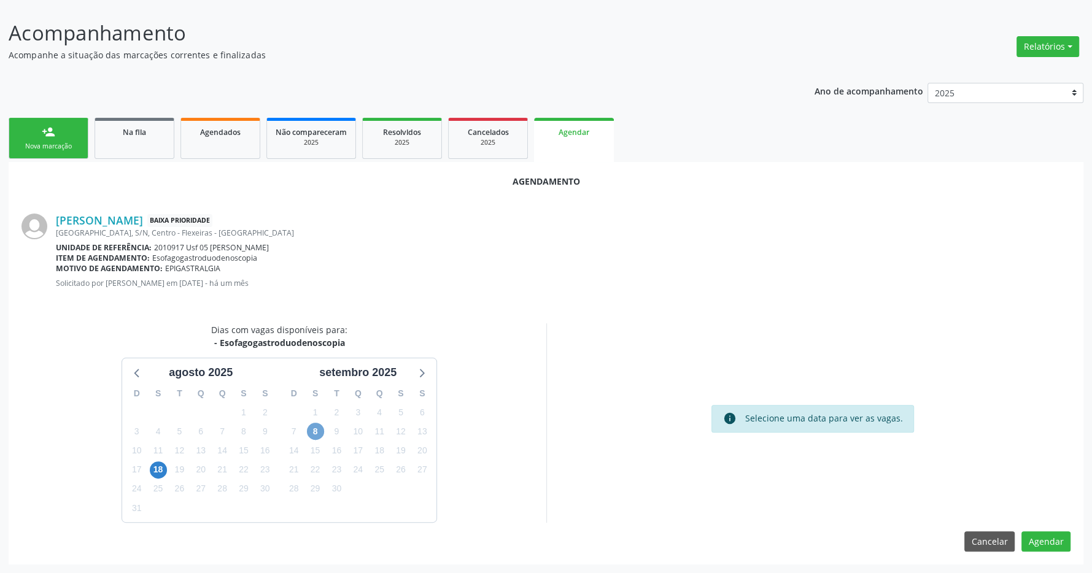
click at [318, 426] on span "8" at bounding box center [315, 431] width 17 height 17
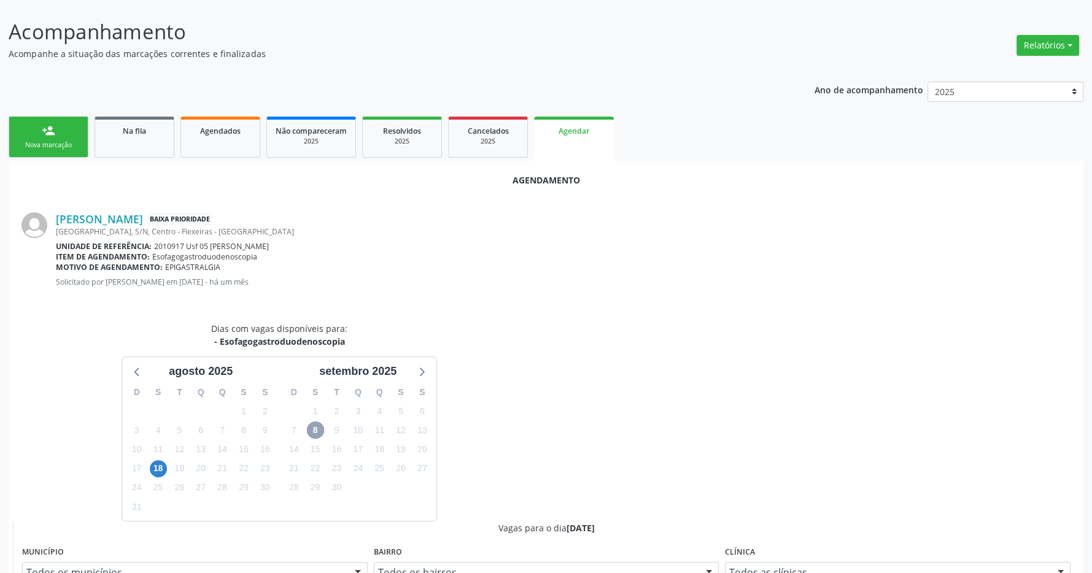
scroll to position [349, 0]
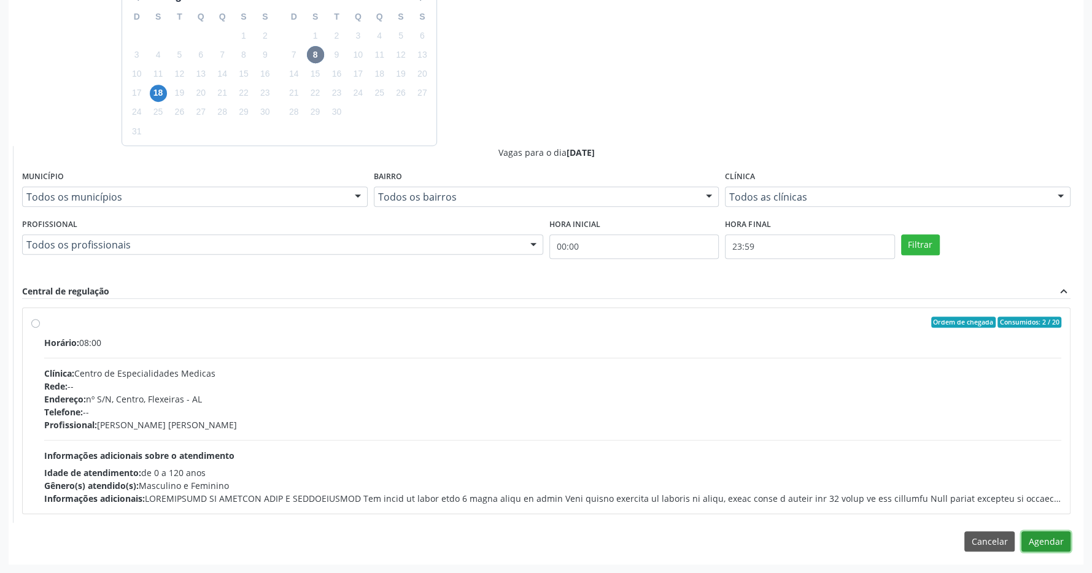
click at [1041, 540] on button "Agendar" at bounding box center [1046, 542] width 49 height 21
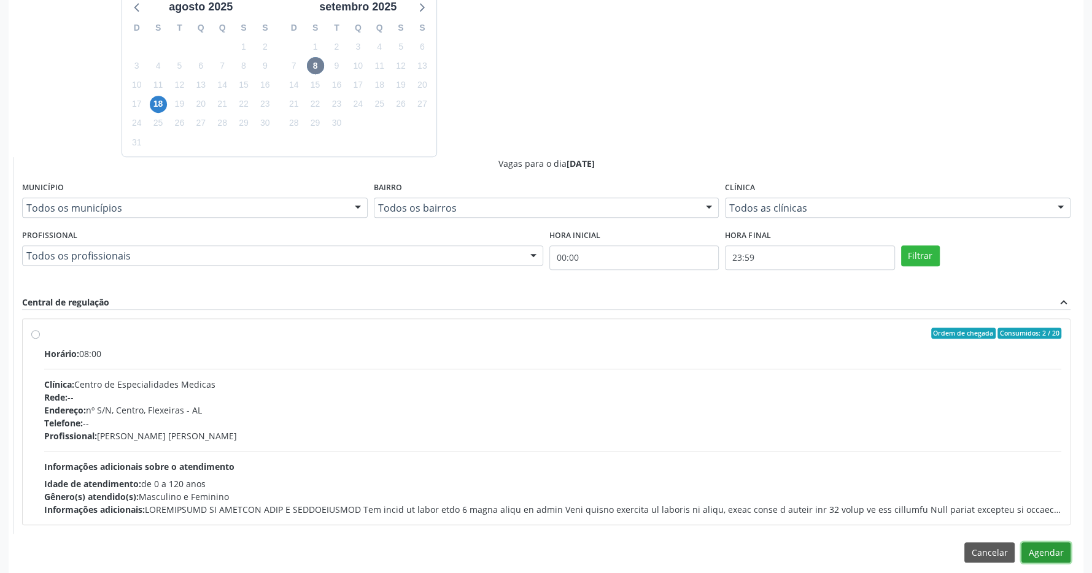
scroll to position [546, 0]
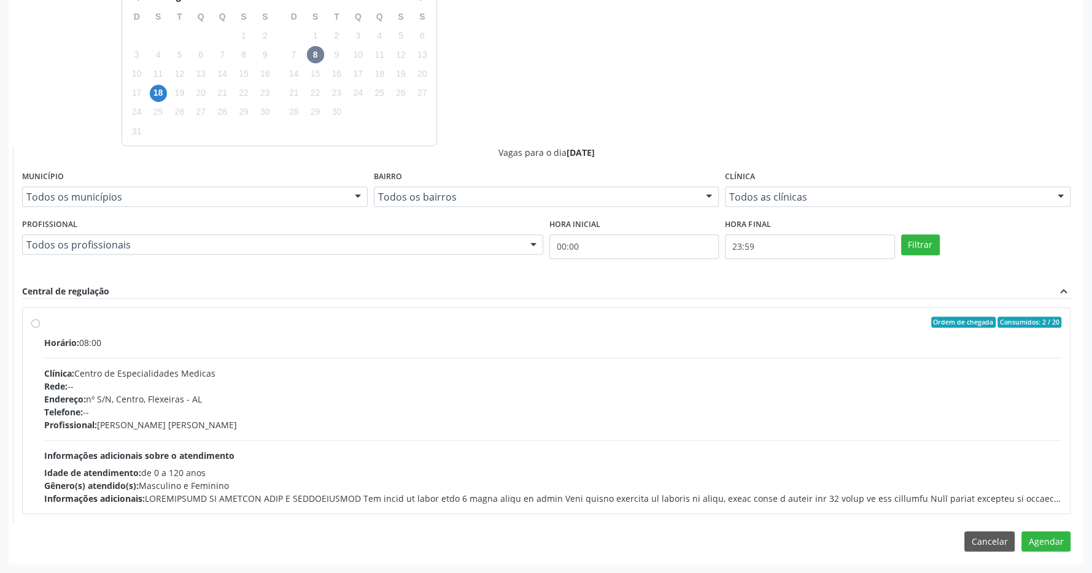
click at [301, 321] on div "Ordem de chegada Consumidos: 2 / 20" at bounding box center [552, 322] width 1017 height 11
click at [40, 321] on input "Ordem de chegada Consumidos: 2 / 20 Horário: 08:00 Clínica: Centro de Especiali…" at bounding box center [35, 322] width 9 height 11
radio input "true"
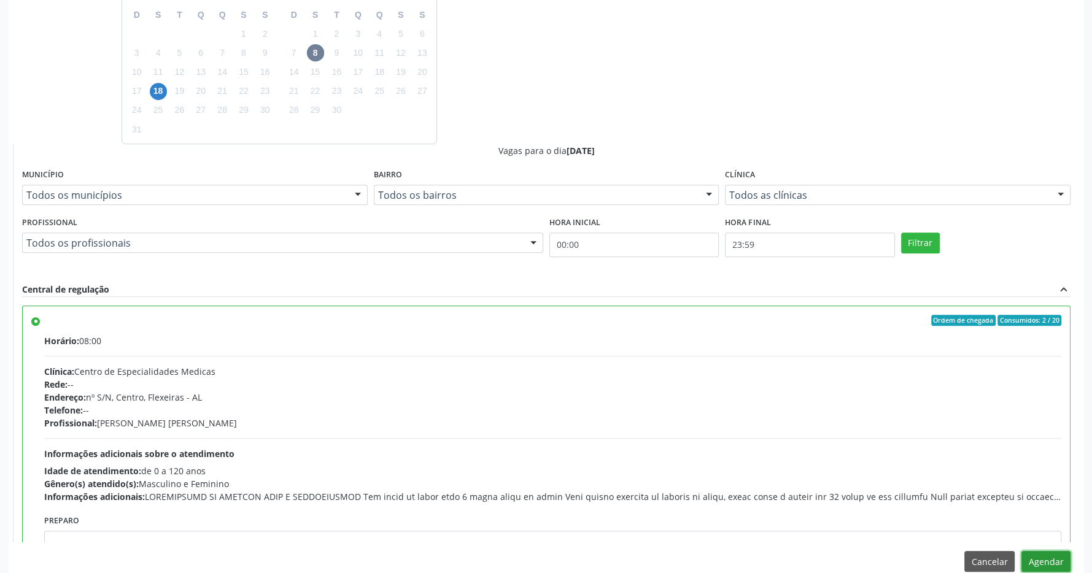
click at [1044, 564] on button "Agendar" at bounding box center [1046, 561] width 49 height 21
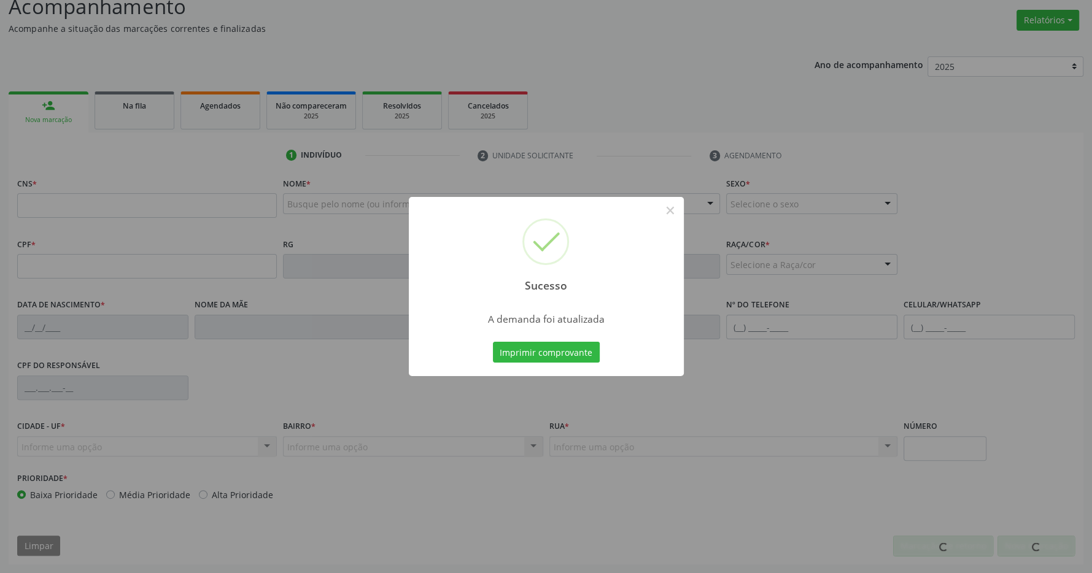
scroll to position [182, 0]
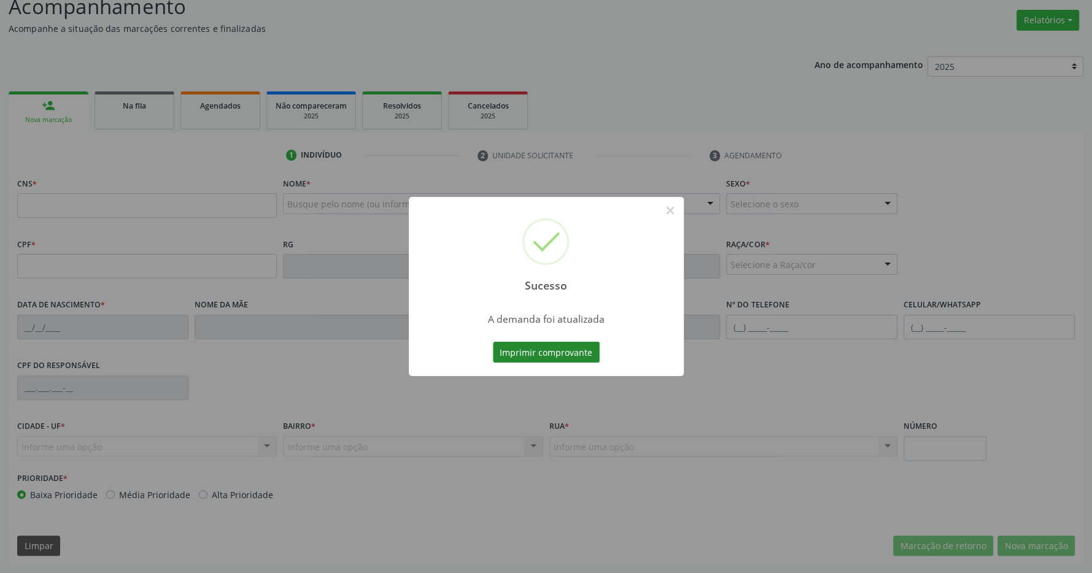
click at [532, 350] on button "Imprimir comprovante" at bounding box center [546, 352] width 107 height 21
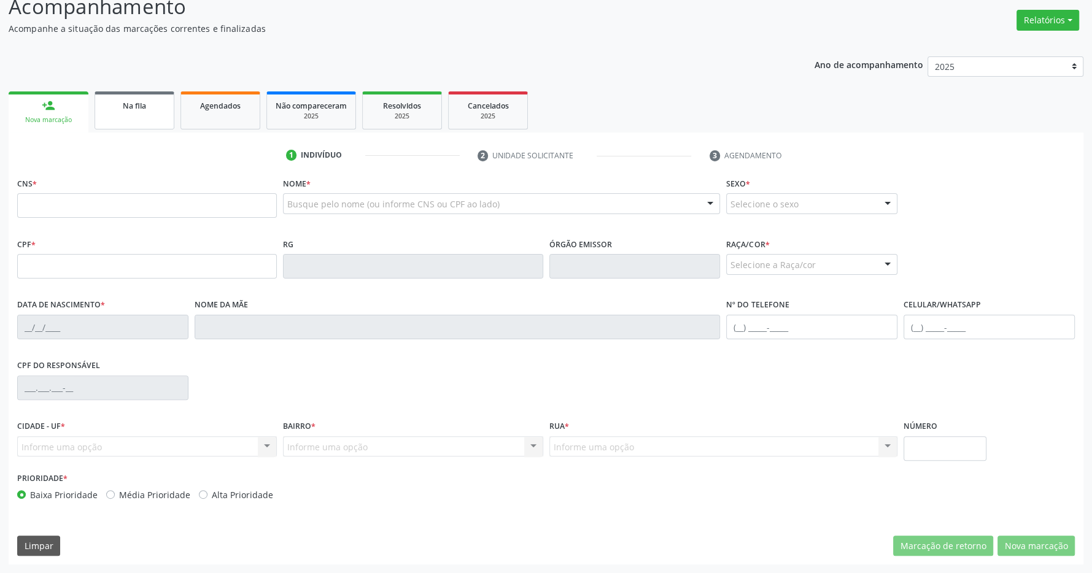
click at [118, 109] on div "Na fila" at bounding box center [134, 105] width 61 height 13
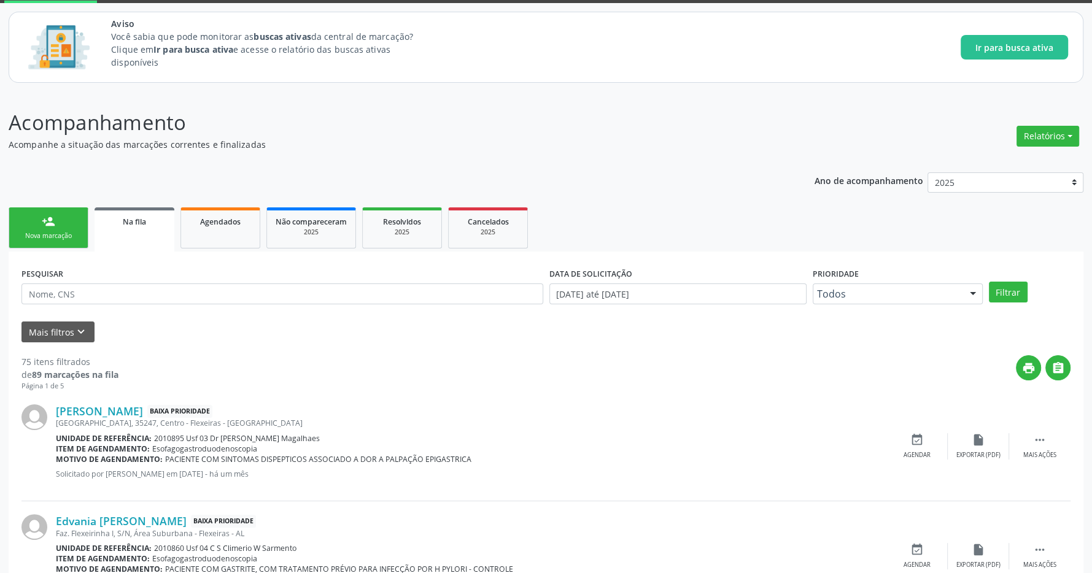
scroll to position [258, 0]
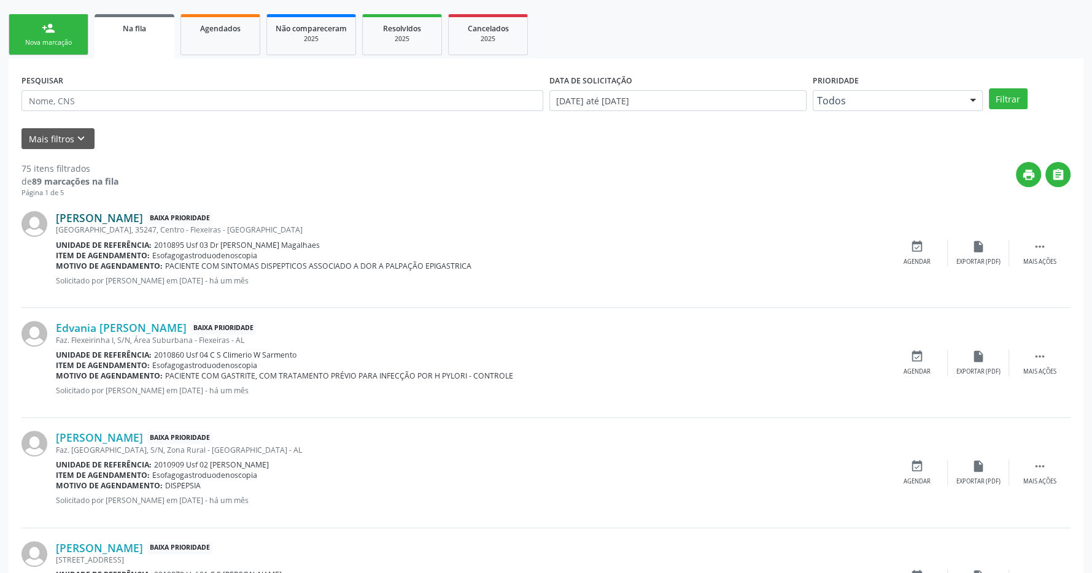
click at [143, 215] on link "[PERSON_NAME]" at bounding box center [99, 218] width 87 height 14
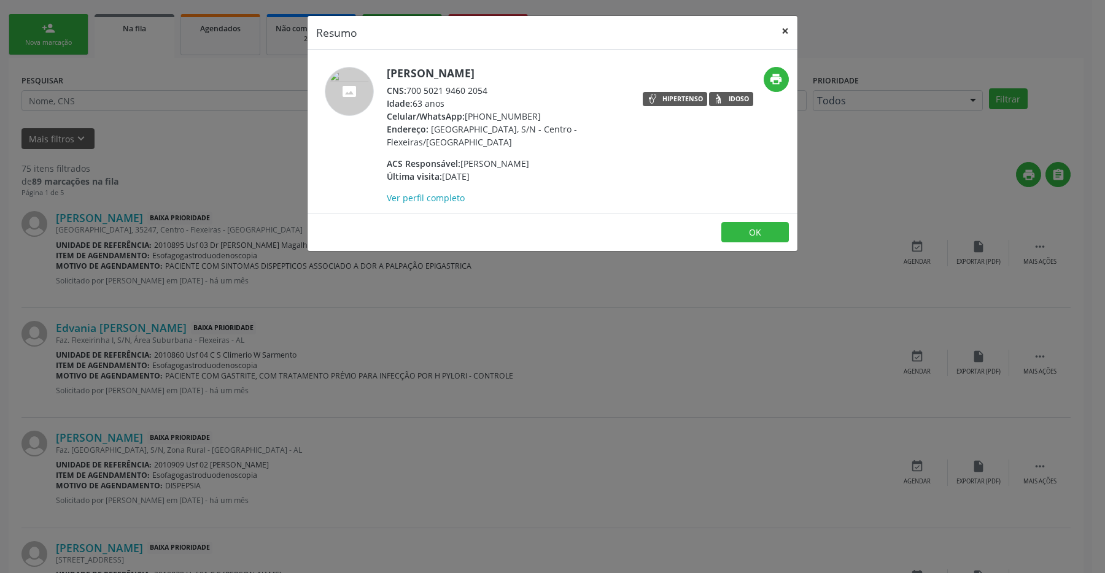
click at [783, 31] on button "×" at bounding box center [785, 31] width 25 height 30
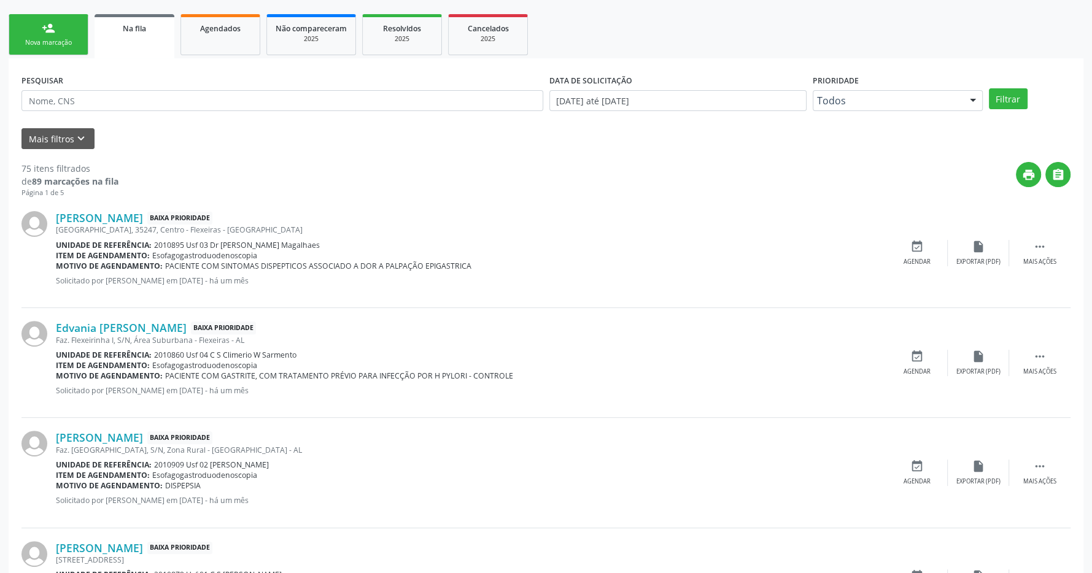
click at [187, 257] on span "Esofagogastroduodenoscopia" at bounding box center [204, 255] width 105 height 10
click at [920, 250] on icon "event_available" at bounding box center [918, 247] width 14 height 14
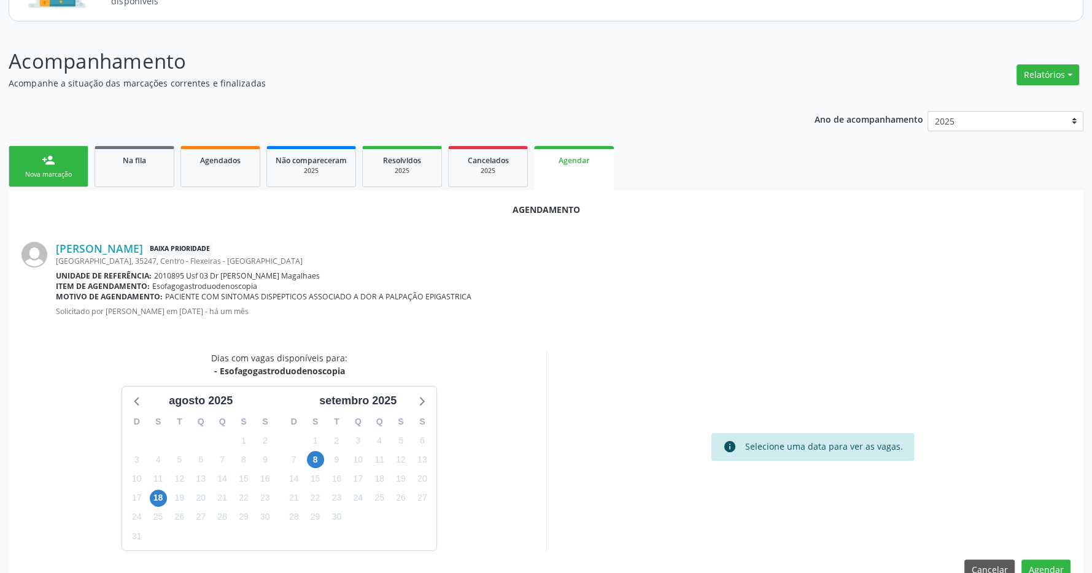
scroll to position [155, 0]
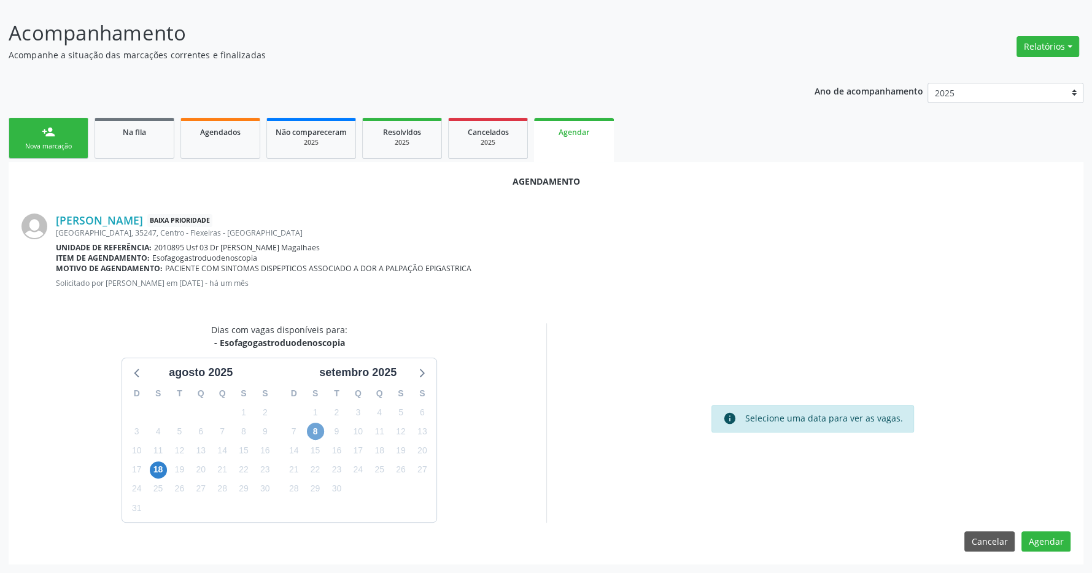
click at [316, 430] on span "8" at bounding box center [315, 431] width 17 height 17
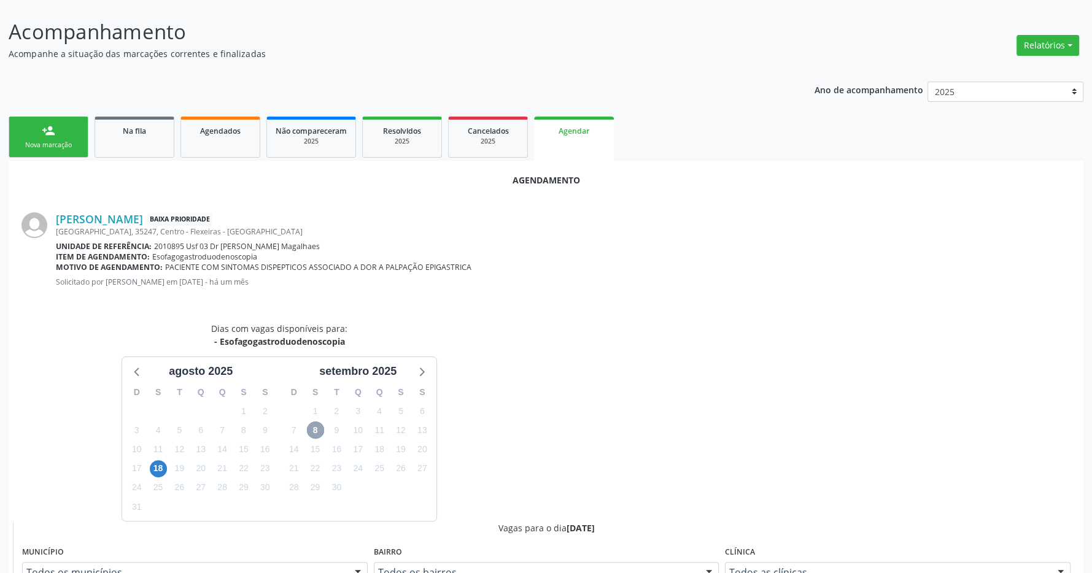
scroll to position [413, 0]
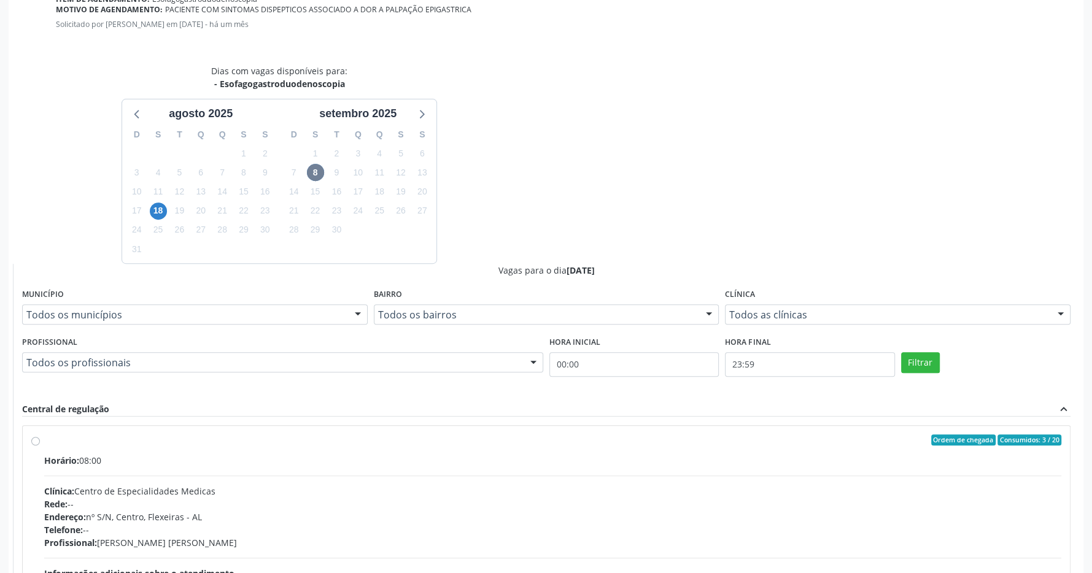
click at [337, 449] on label "Ordem de chegada Consumidos: 3 / 20 Horário: 08:00 Clínica: Centro de Especiali…" at bounding box center [552, 529] width 1017 height 188
click at [40, 446] on input "Ordem de chegada Consumidos: 3 / 20 Horário: 08:00 Clínica: Centro de Especiali…" at bounding box center [35, 440] width 9 height 11
radio input "true"
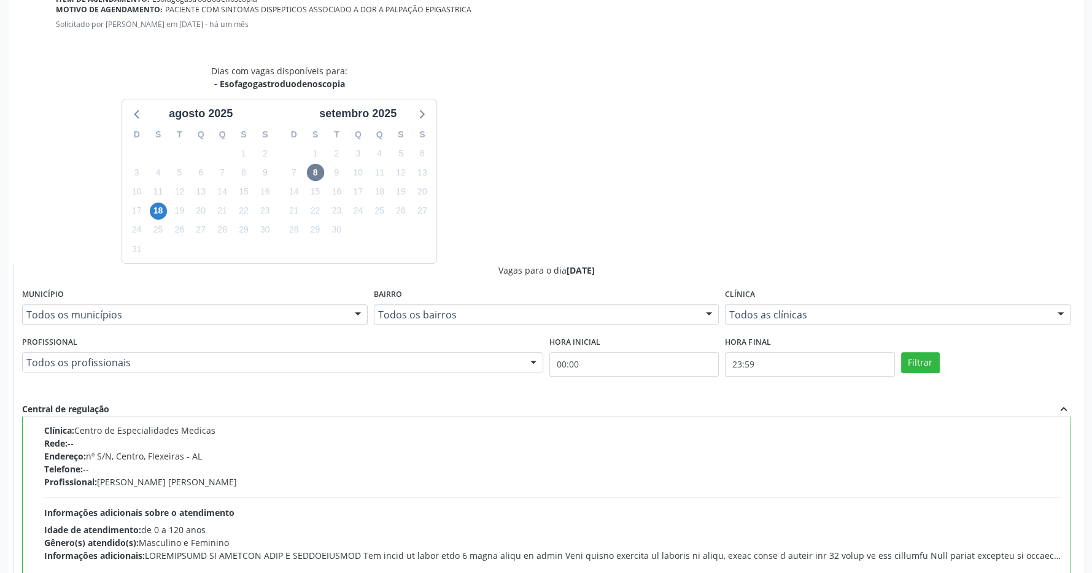
scroll to position [554, 0]
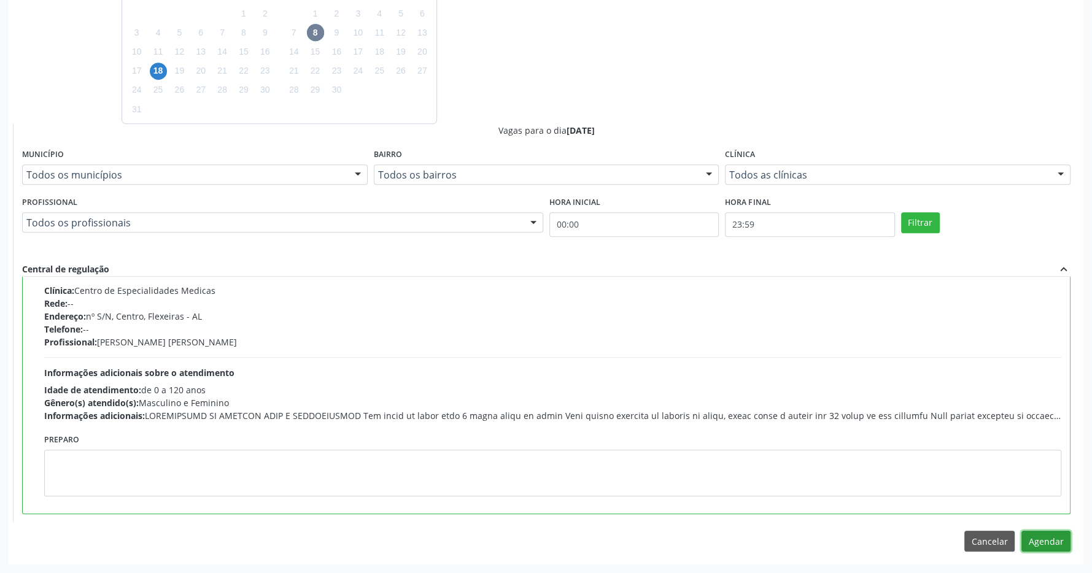
click at [1060, 544] on button "Agendar" at bounding box center [1046, 541] width 49 height 21
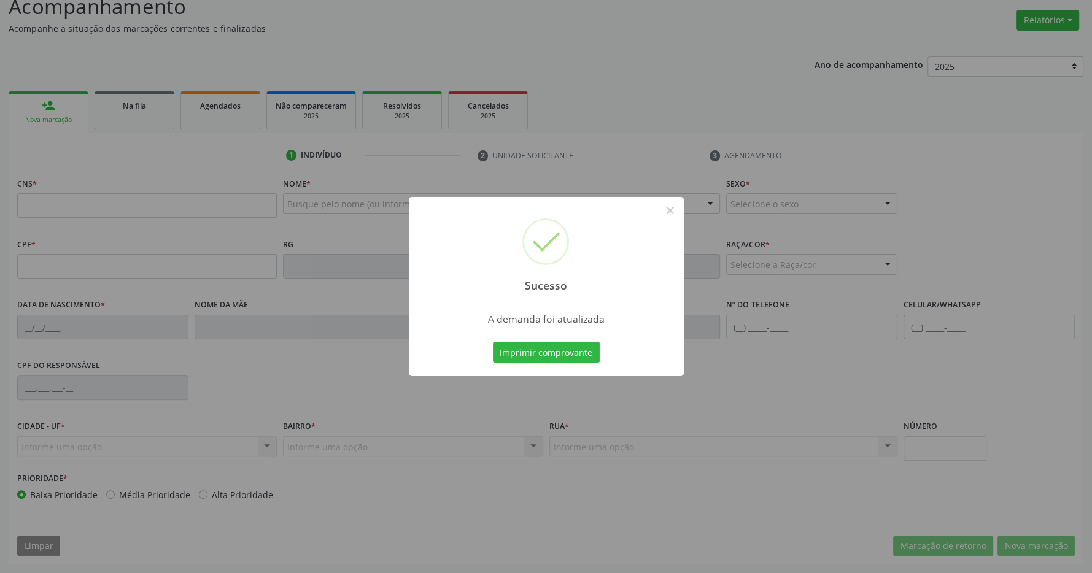
scroll to position [182, 0]
click at [553, 356] on button "Imprimir comprovante" at bounding box center [546, 352] width 107 height 21
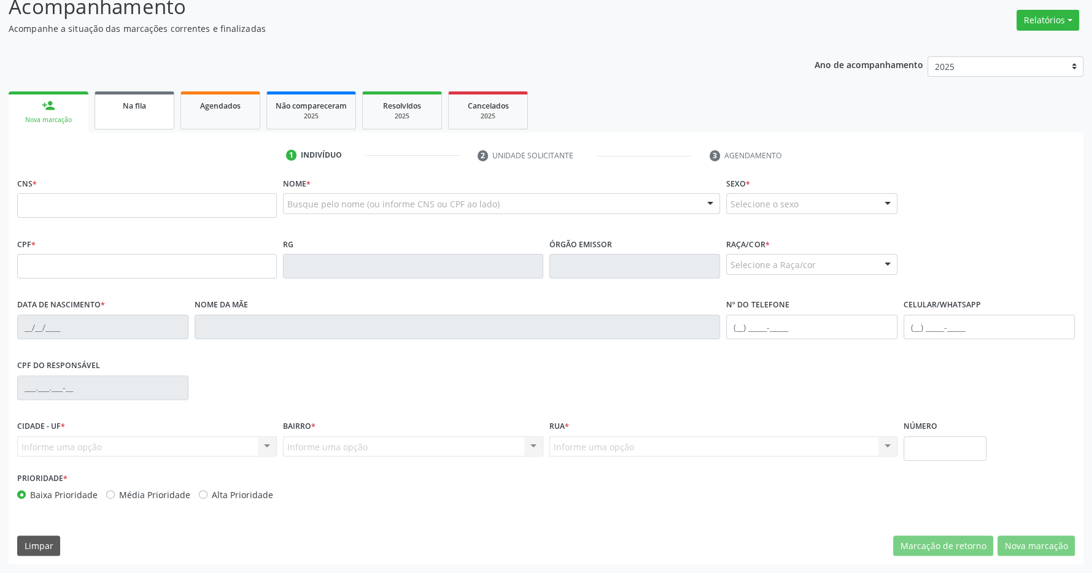
click at [123, 92] on link "Na fila" at bounding box center [135, 110] width 80 height 38
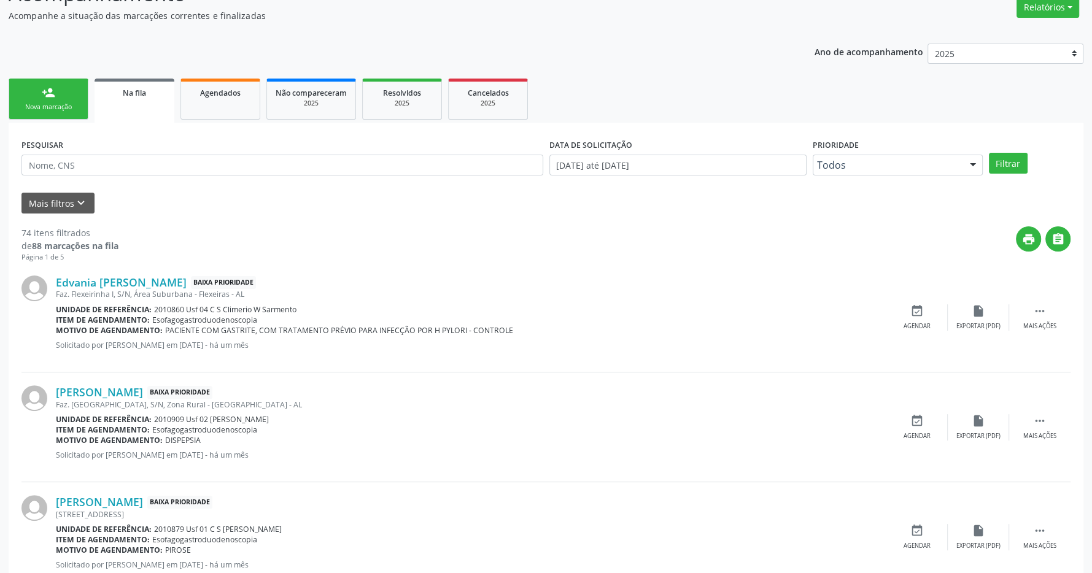
scroll to position [322, 0]
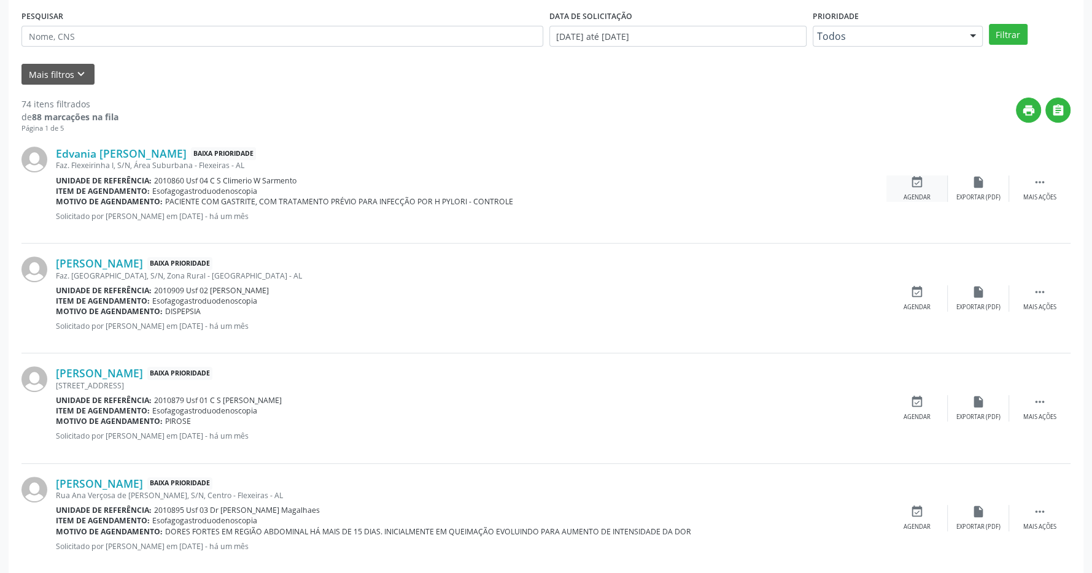
click at [908, 189] on div "event_available Agendar" at bounding box center [917, 189] width 61 height 26
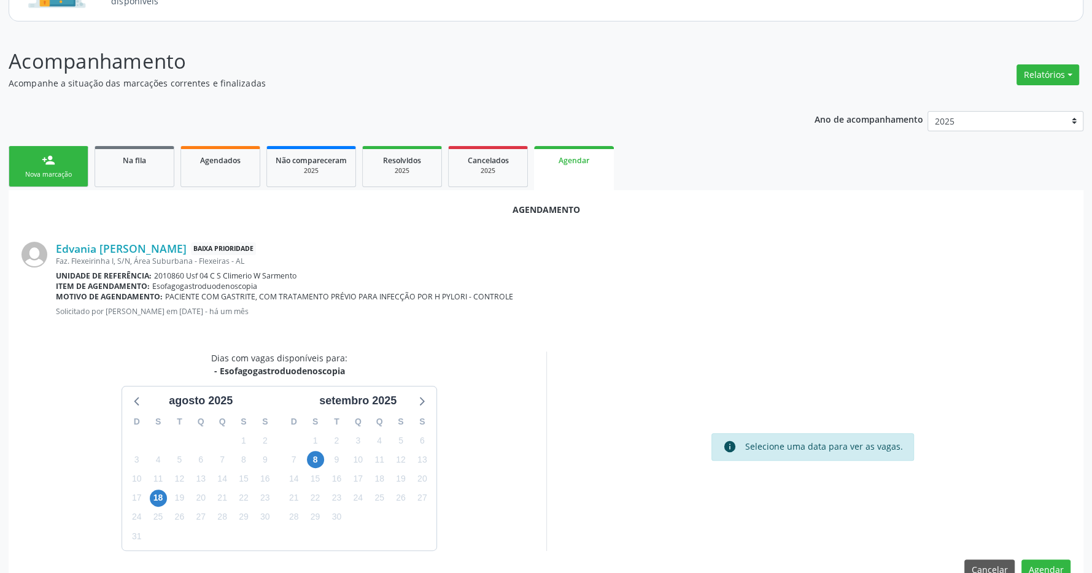
scroll to position [155, 0]
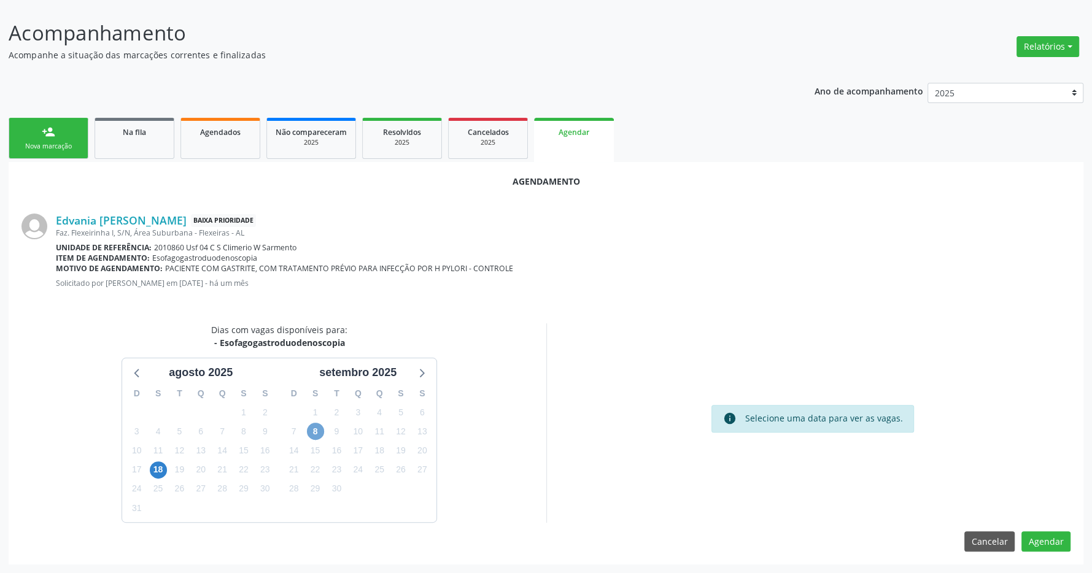
click at [313, 427] on span "8" at bounding box center [315, 431] width 17 height 17
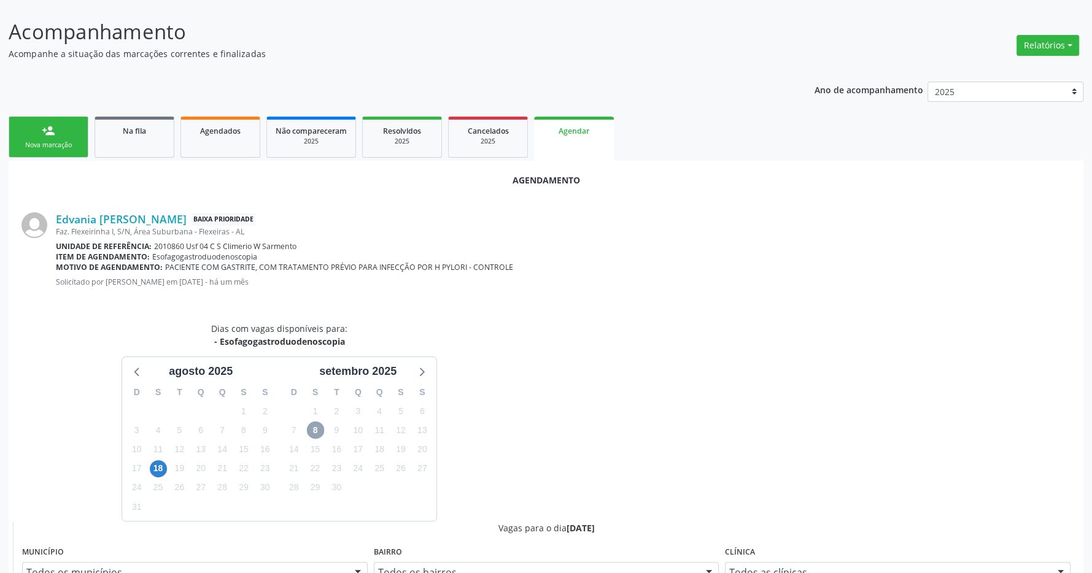
scroll to position [413, 0]
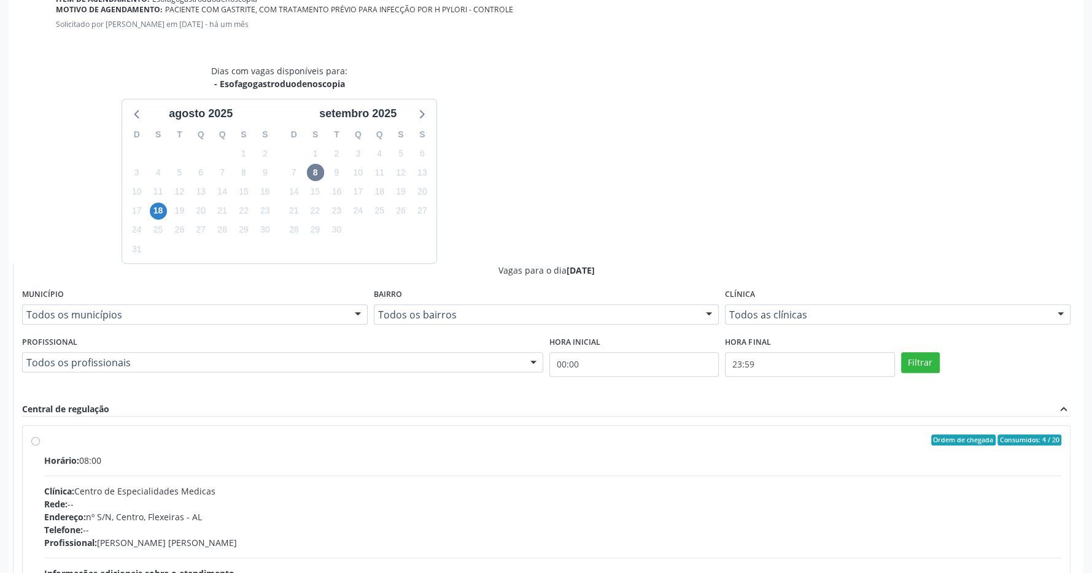
drag, startPoint x: 230, startPoint y: 441, endPoint x: 254, endPoint y: 445, distance: 24.8
click at [230, 441] on div "Ordem de chegada Consumidos: 4 / 20" at bounding box center [552, 440] width 1017 height 11
click at [40, 441] on input "Ordem de chegada Consumidos: 4 / 20 Horário: 08:00 Clínica: Centro de Especiali…" at bounding box center [35, 440] width 9 height 11
radio input "true"
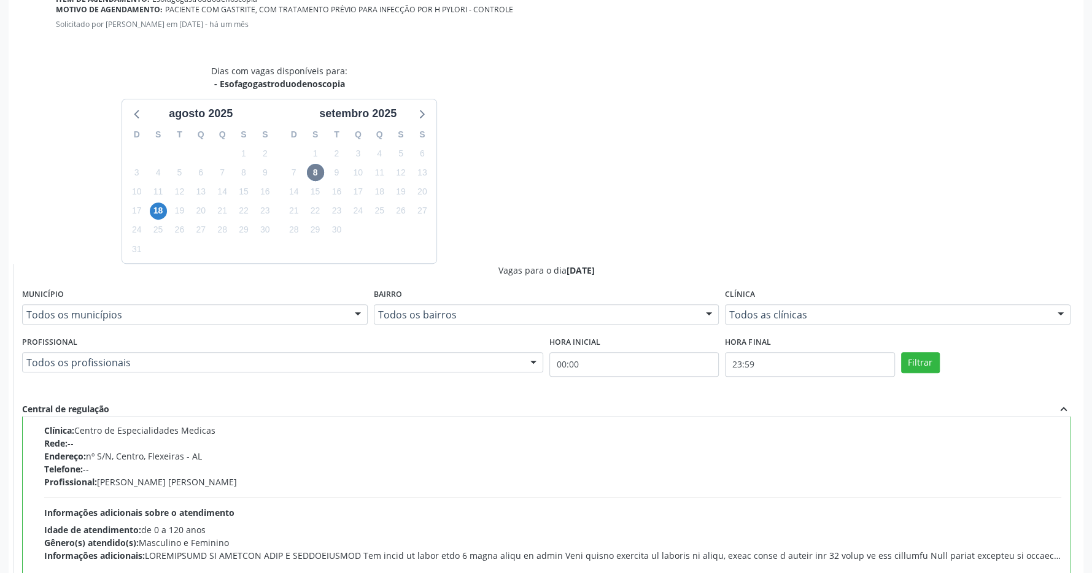
scroll to position [554, 0]
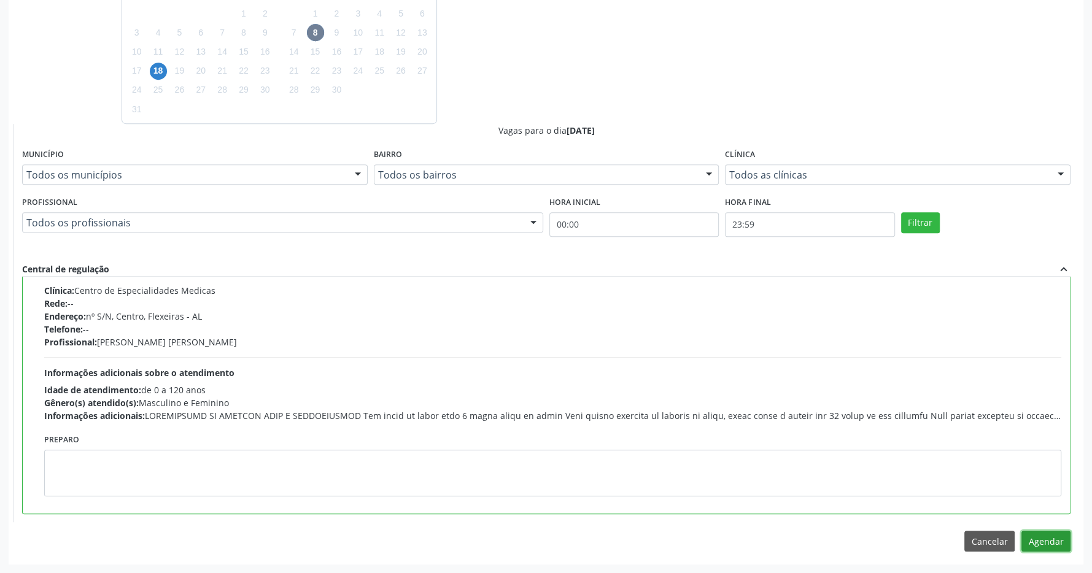
click at [1035, 541] on button "Agendar" at bounding box center [1046, 541] width 49 height 21
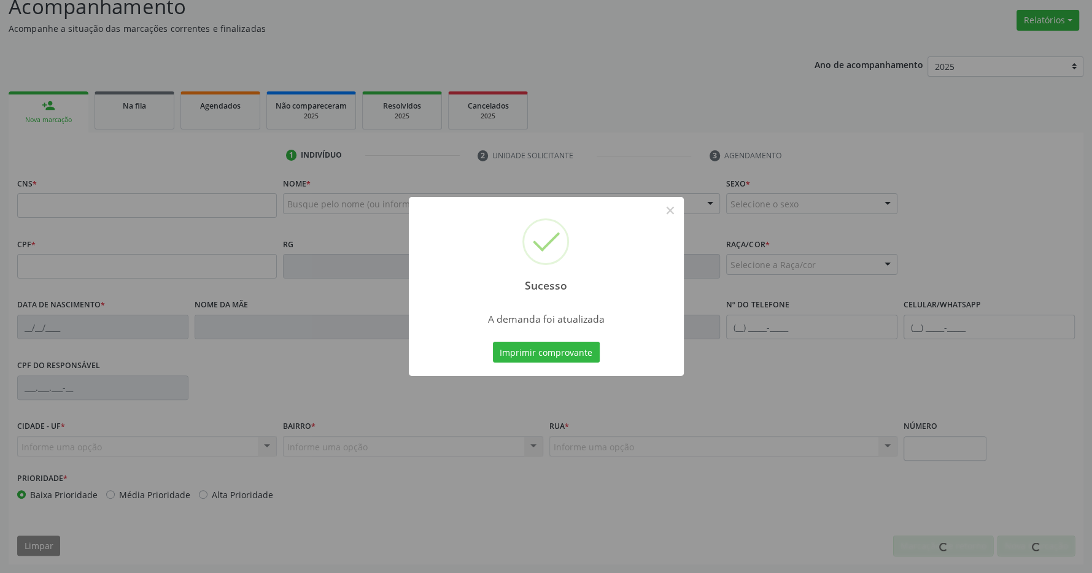
scroll to position [182, 0]
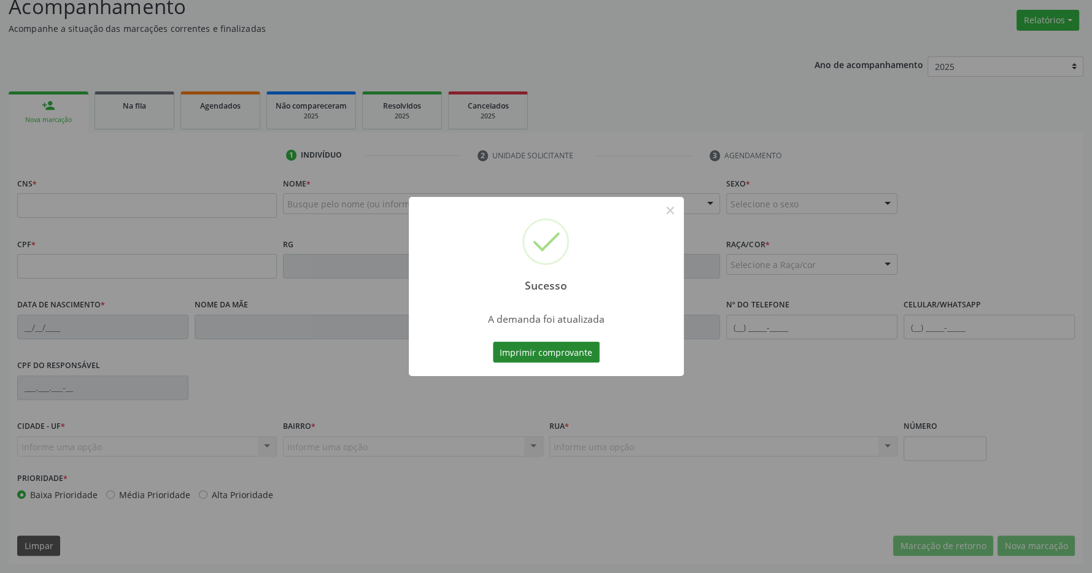
click at [540, 350] on button "Imprimir comprovante" at bounding box center [546, 352] width 107 height 21
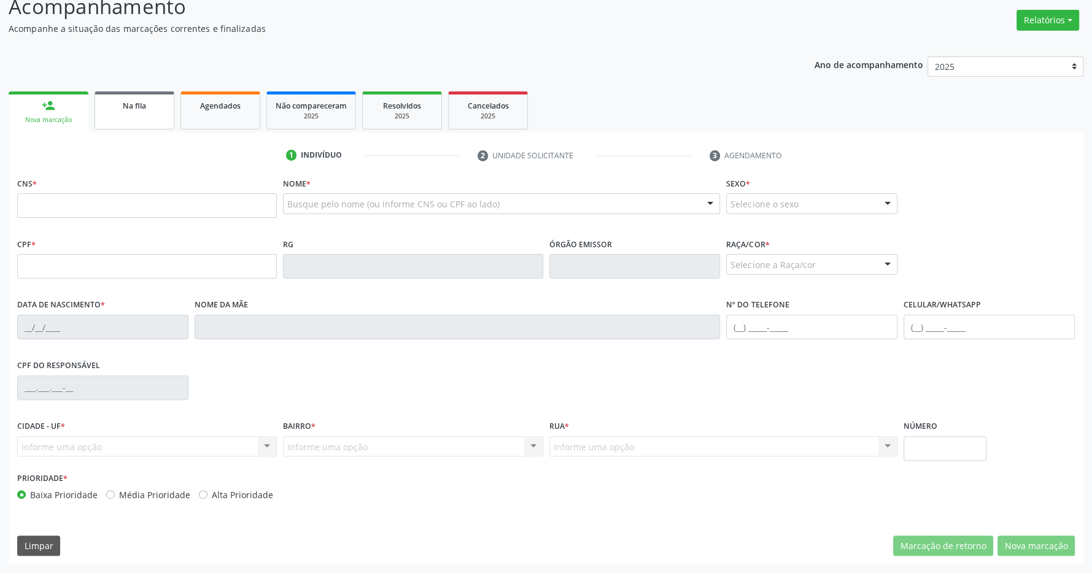
click at [123, 99] on div "Na fila" at bounding box center [134, 105] width 61 height 13
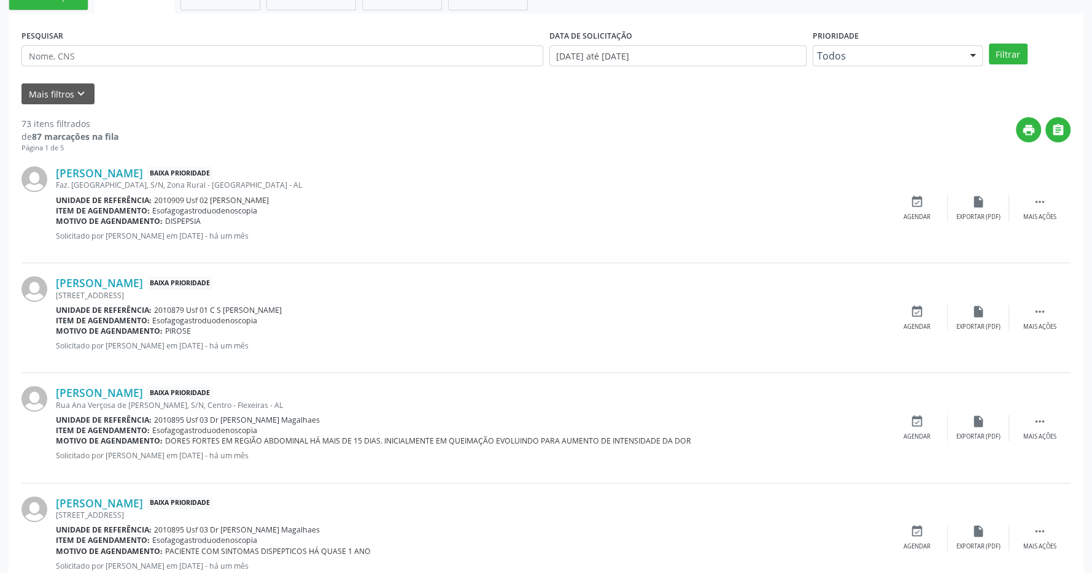
scroll to position [174, 0]
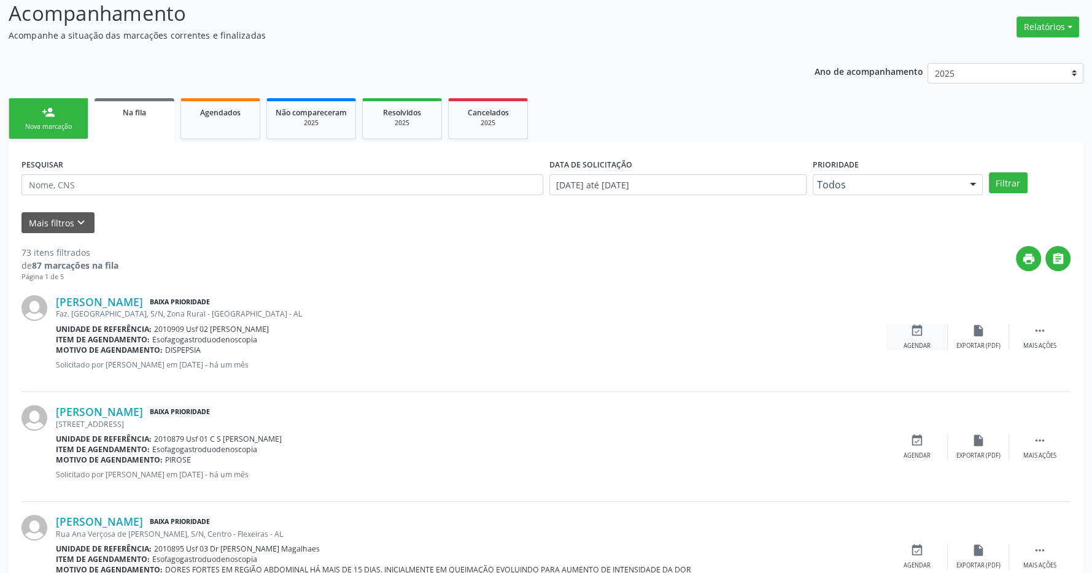
click at [912, 332] on icon "event_available" at bounding box center [918, 331] width 14 height 14
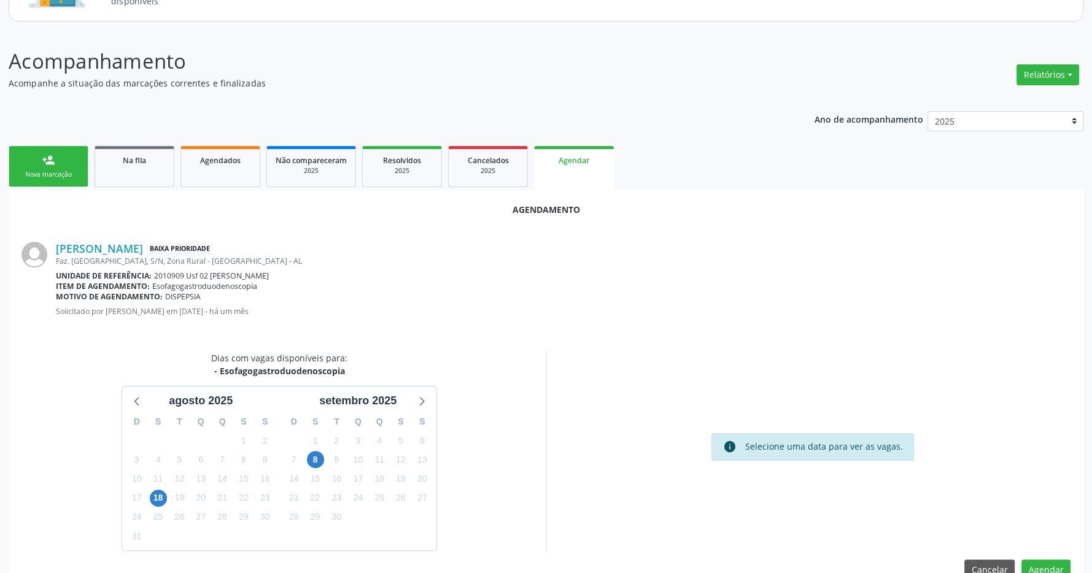
scroll to position [155, 0]
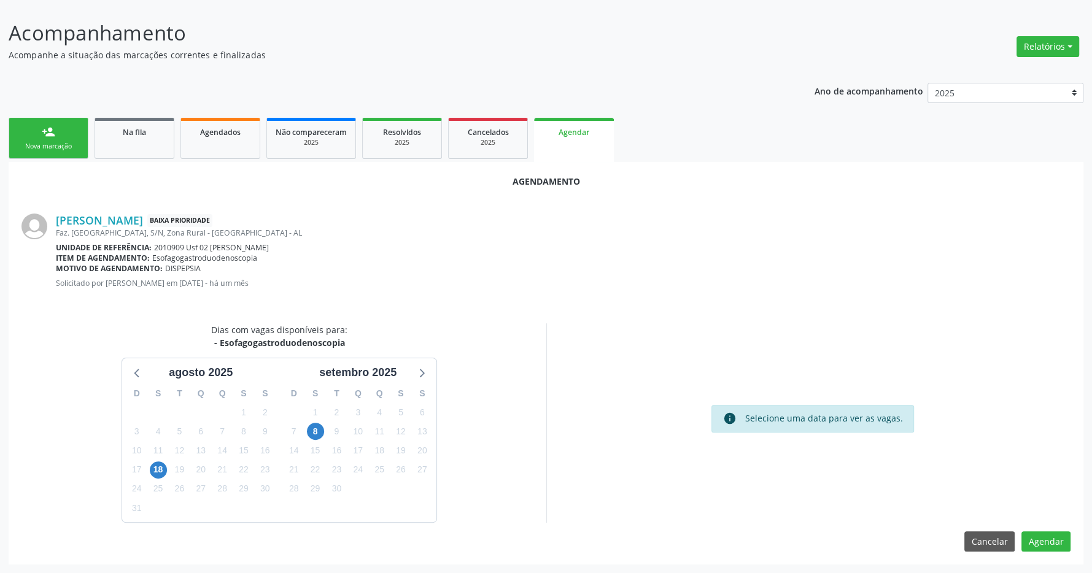
click at [309, 438] on div "8" at bounding box center [315, 431] width 17 height 19
click at [316, 430] on span "8" at bounding box center [315, 431] width 17 height 17
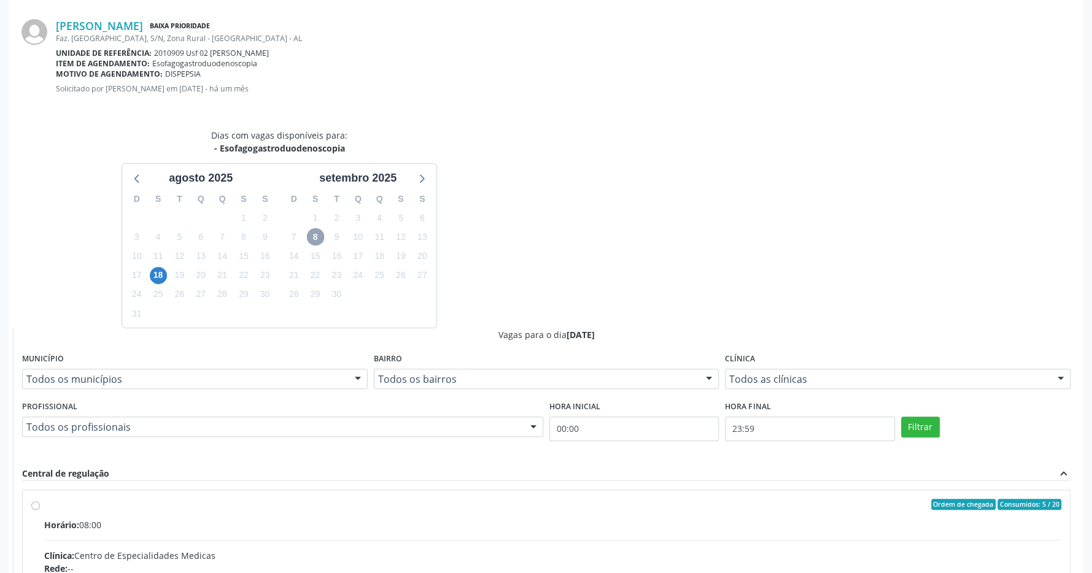
scroll to position [533, 0]
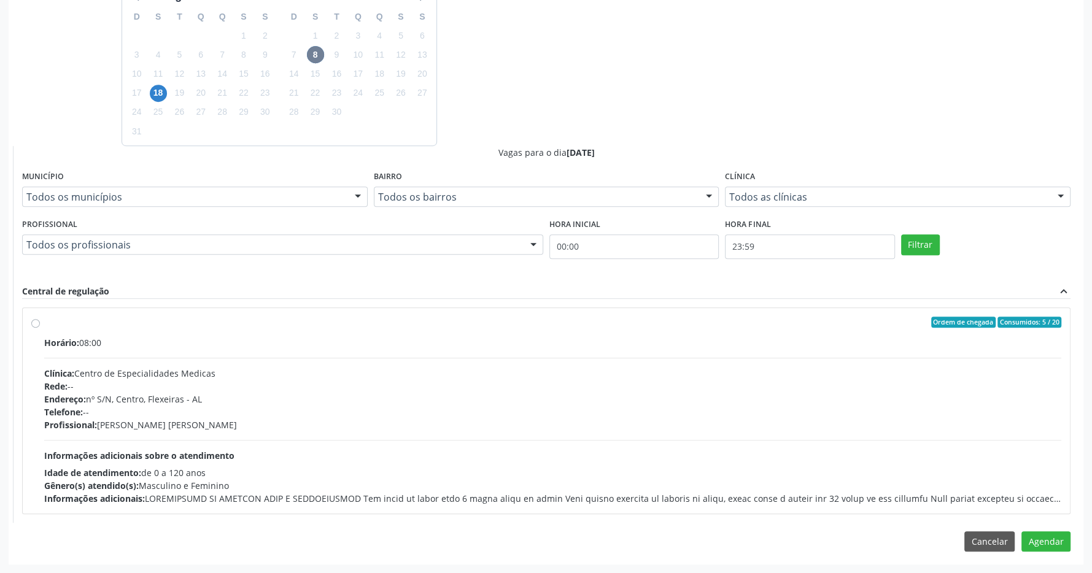
click at [192, 319] on div "Ordem de chegada Consumidos: 5 / 20" at bounding box center [552, 322] width 1017 height 11
click at [40, 319] on input "Ordem de chegada Consumidos: 5 / 20 Horário: 08:00 Clínica: Centro de Especiali…" at bounding box center [35, 322] width 9 height 11
radio input "true"
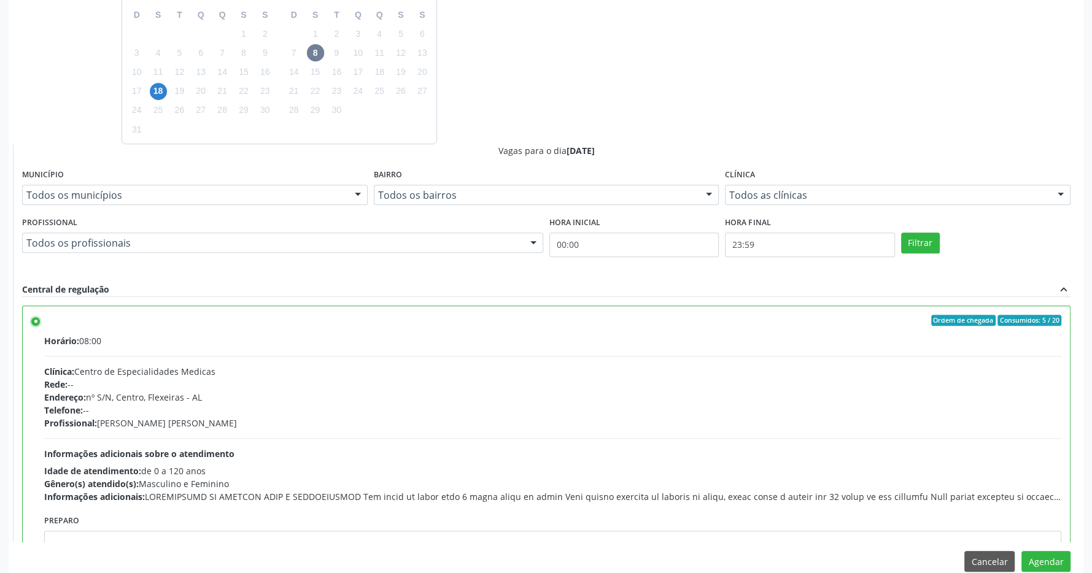
scroll to position [61, 0]
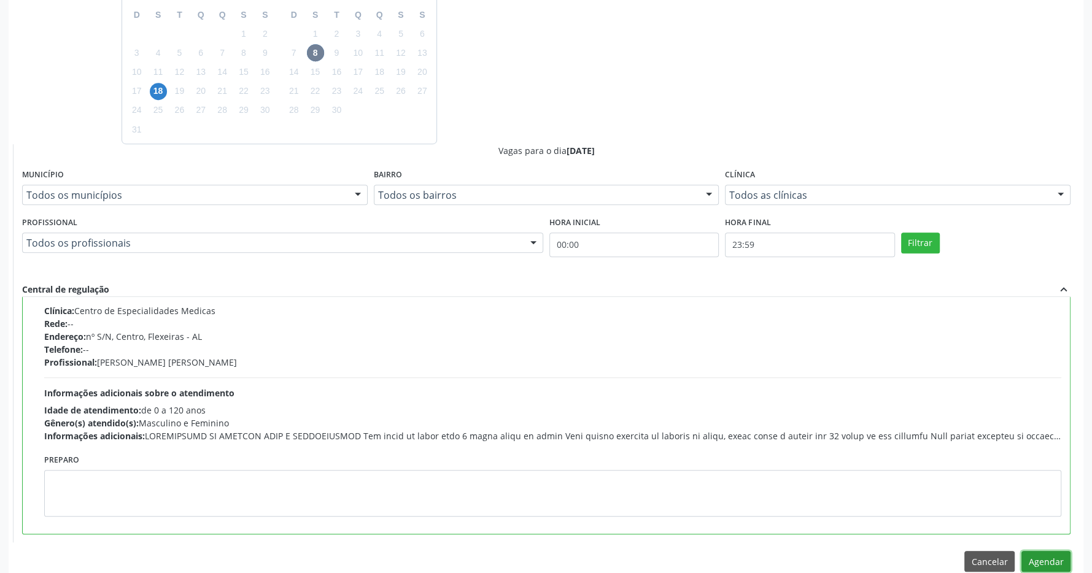
click at [1038, 564] on button "Agendar" at bounding box center [1046, 561] width 49 height 21
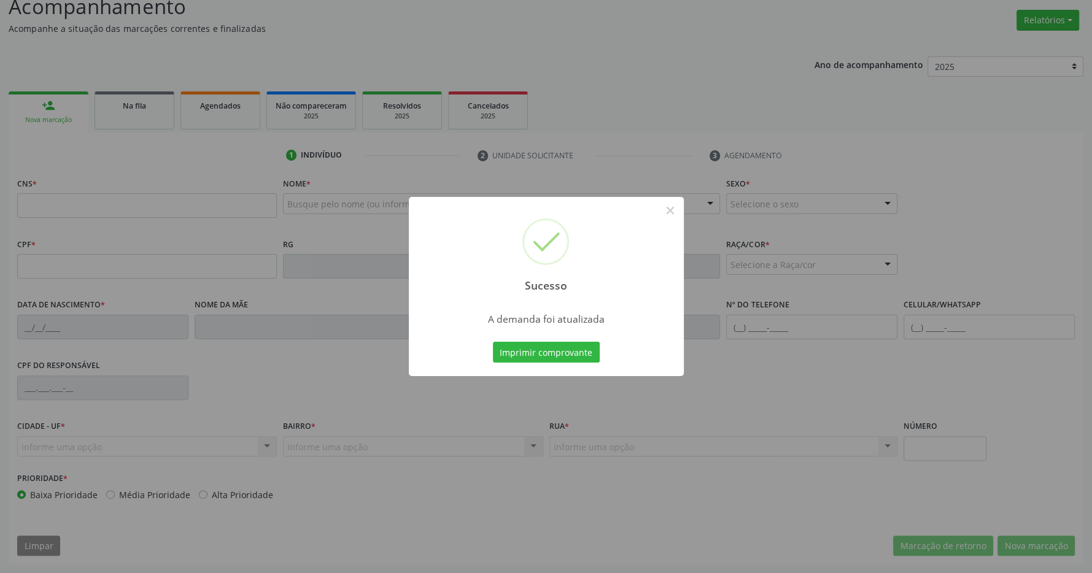
scroll to position [182, 0]
click at [565, 348] on button "Imprimir comprovante" at bounding box center [546, 352] width 107 height 21
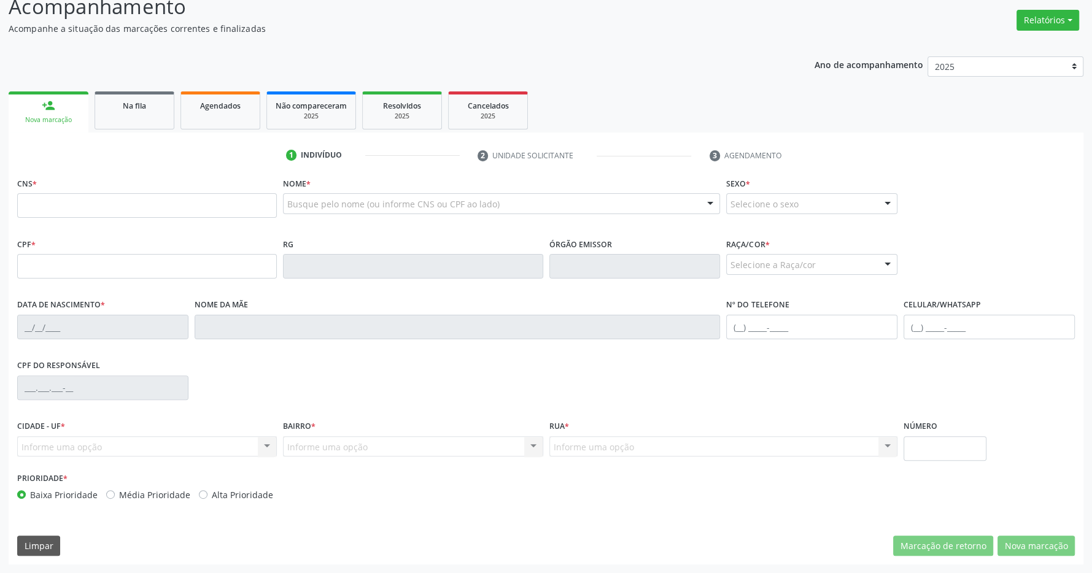
click at [136, 99] on div "Na fila" at bounding box center [134, 105] width 61 height 13
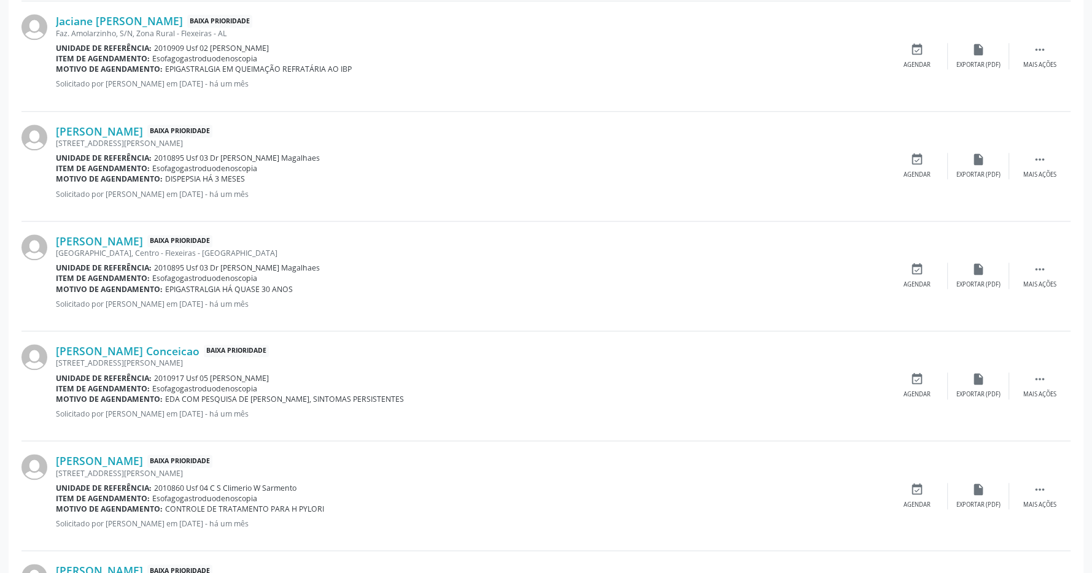
scroll to position [1592, 0]
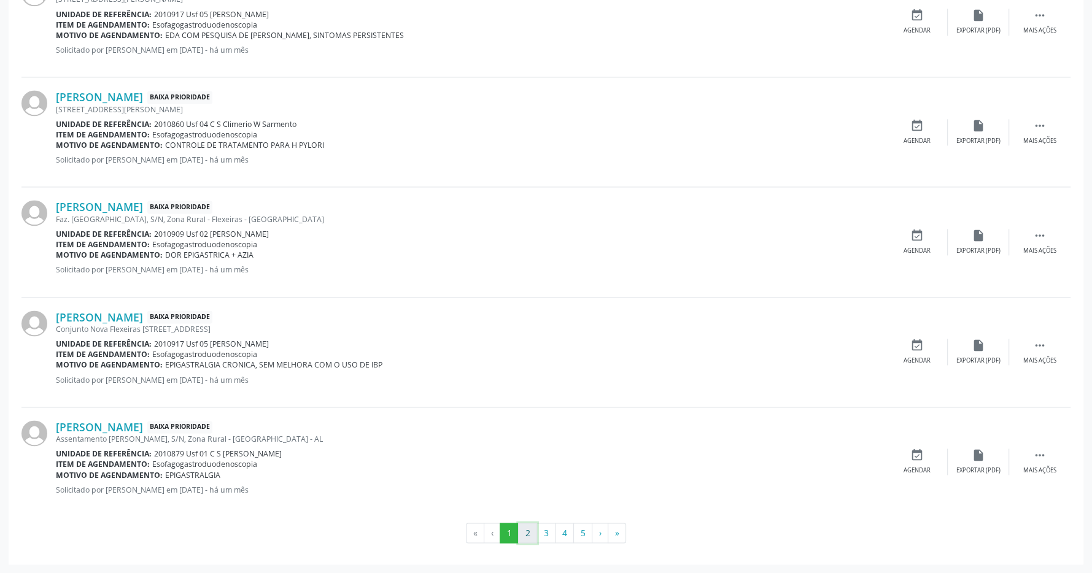
click at [528, 534] on button "2" at bounding box center [527, 533] width 19 height 21
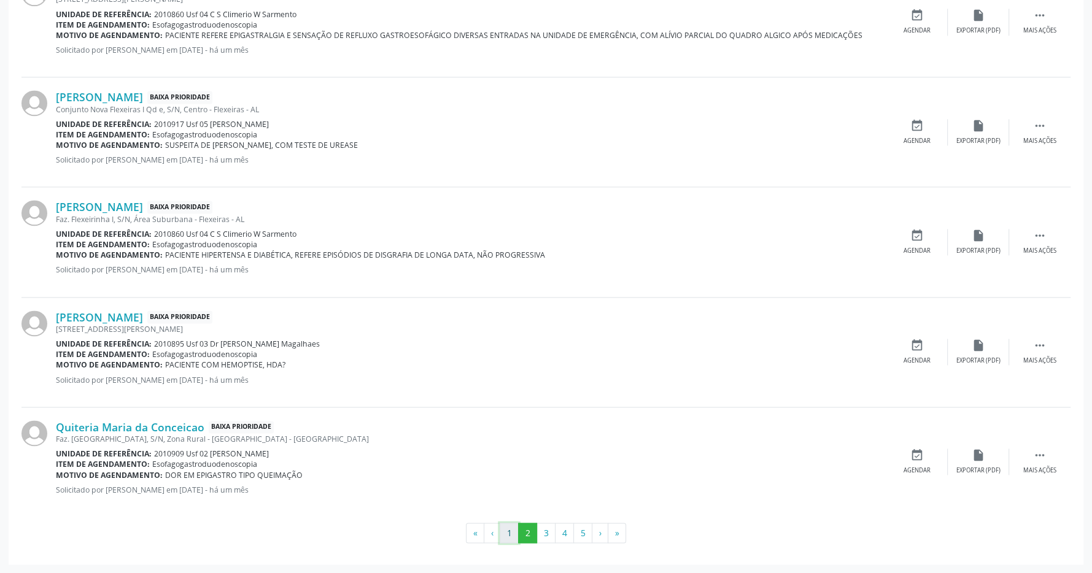
click at [510, 533] on button "1" at bounding box center [509, 533] width 19 height 21
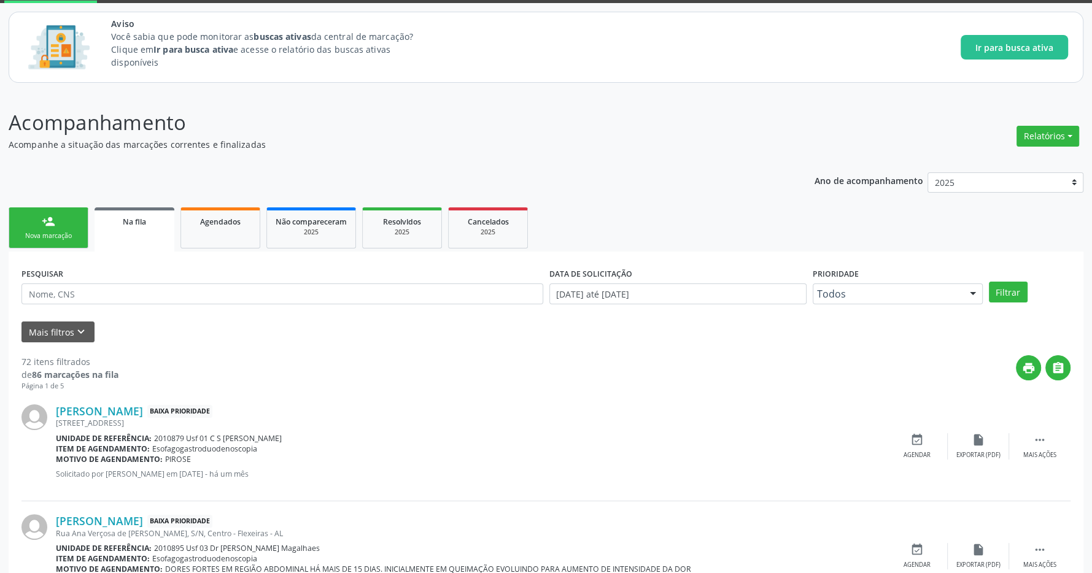
scroll to position [193, 0]
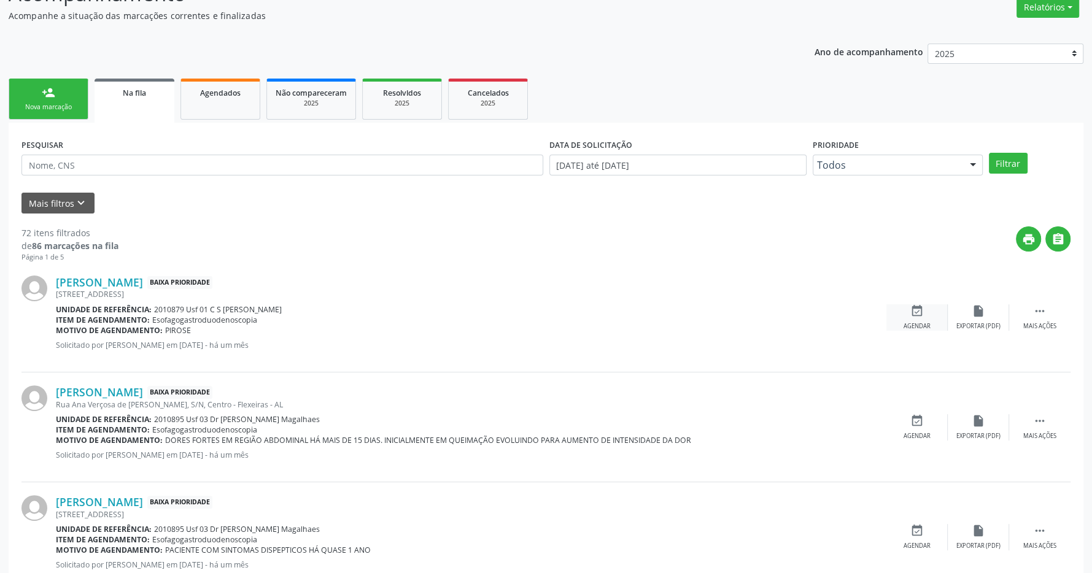
click at [912, 313] on icon "event_available" at bounding box center [918, 312] width 14 height 14
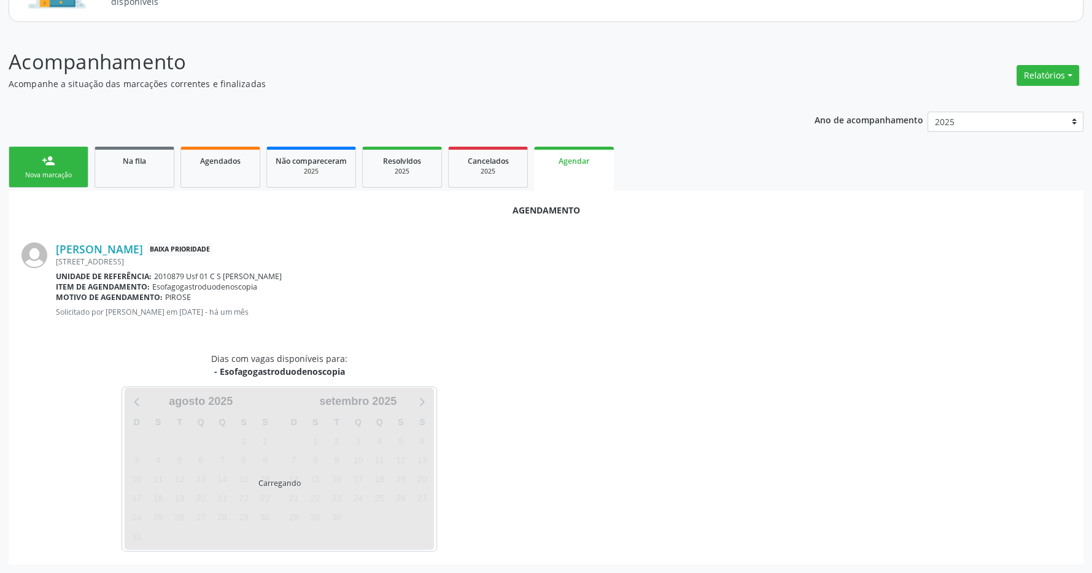
scroll to position [126, 0]
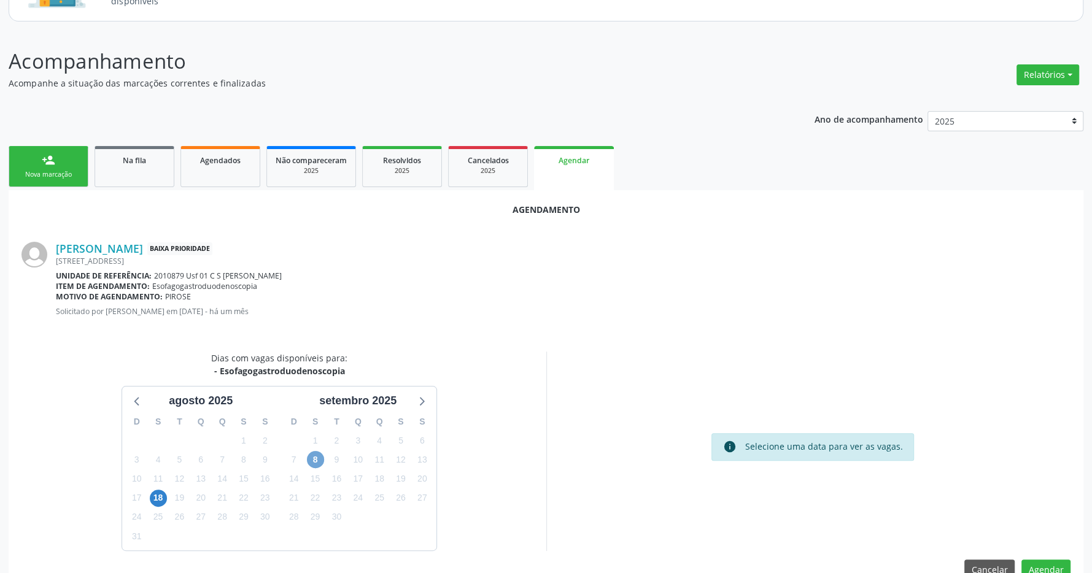
click at [322, 460] on span "8" at bounding box center [315, 459] width 17 height 17
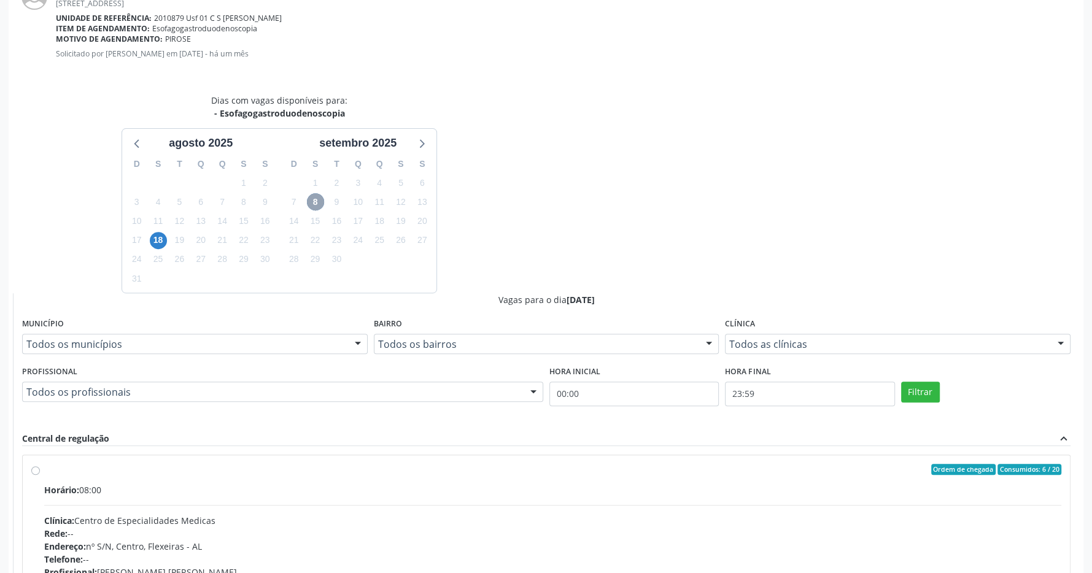
scroll to position [533, 0]
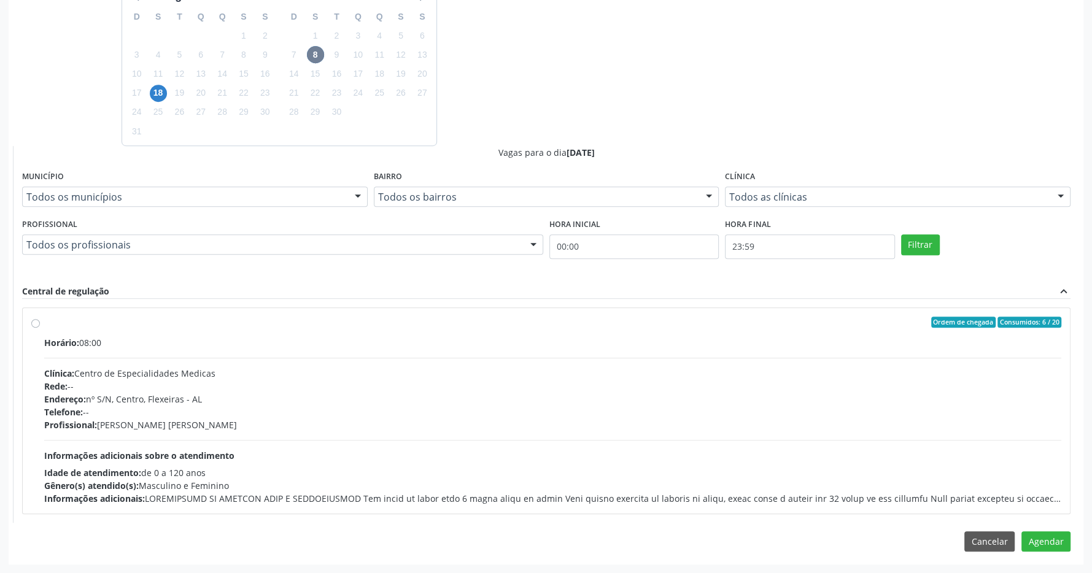
click at [126, 331] on label "Ordem de chegada Consumidos: 6 / 20 Horário: 08:00 Clínica: Centro de Especiali…" at bounding box center [552, 411] width 1017 height 188
click at [40, 328] on input "Ordem de chegada Consumidos: 6 / 20 Horário: 08:00 Clínica: Centro de Especiali…" at bounding box center [35, 322] width 9 height 11
radio input "true"
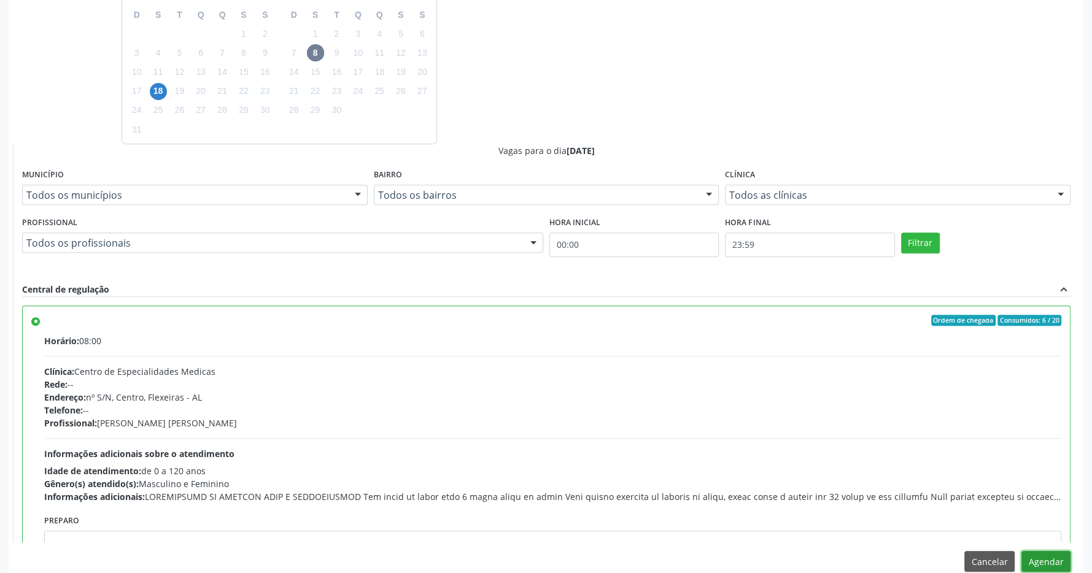
click at [1043, 556] on button "Agendar" at bounding box center [1046, 561] width 49 height 21
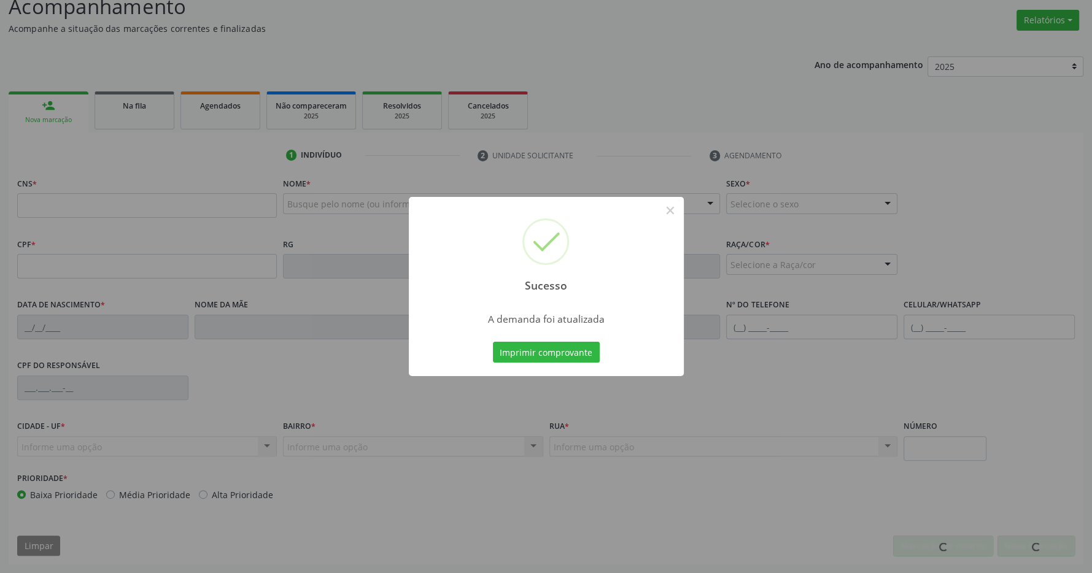
scroll to position [182, 0]
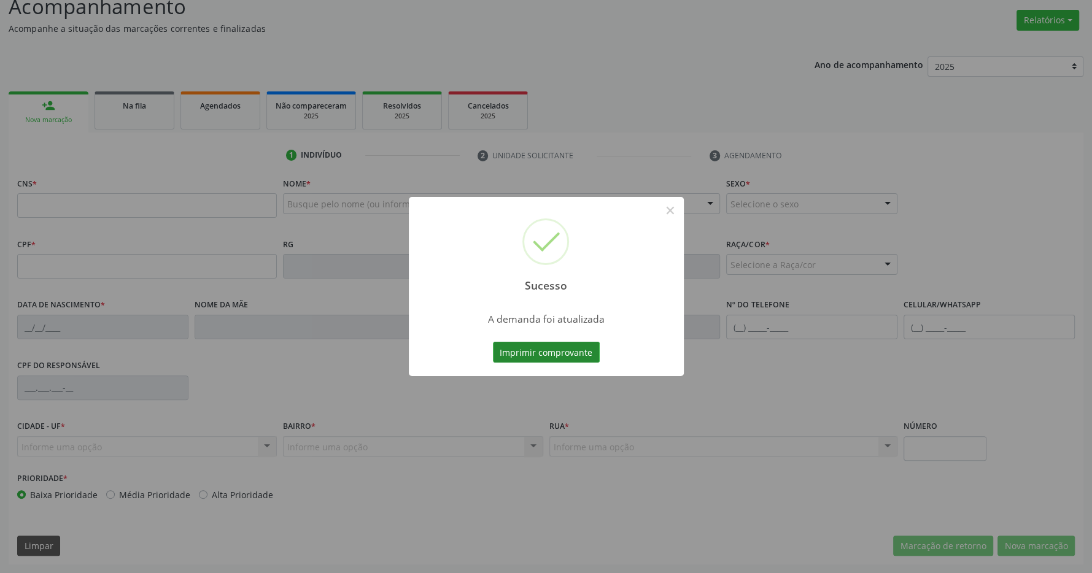
click at [572, 346] on button "Imprimir comprovante" at bounding box center [546, 352] width 107 height 21
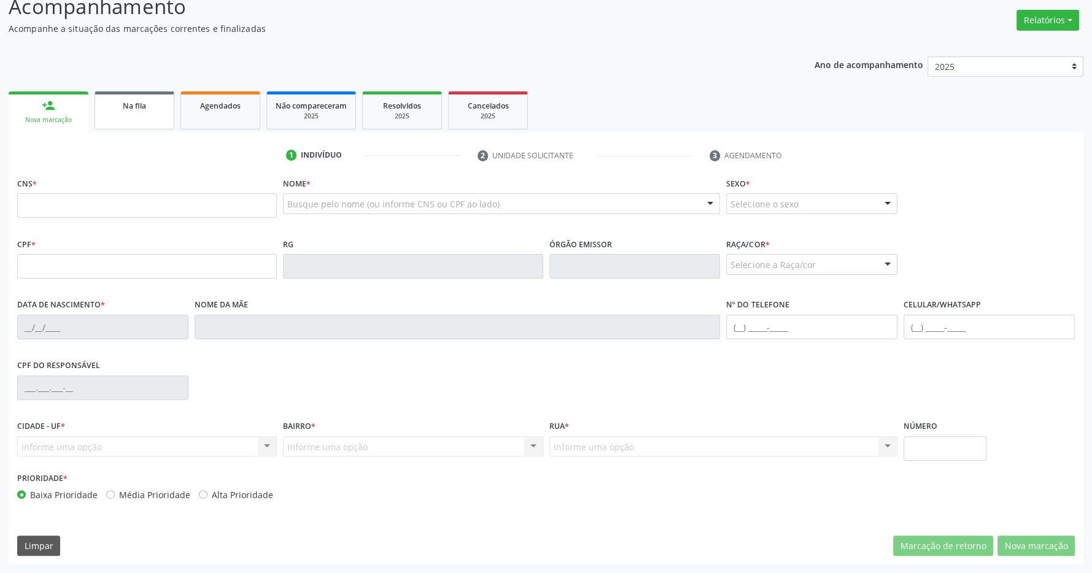
click at [133, 109] on span "Na fila" at bounding box center [134, 106] width 23 height 10
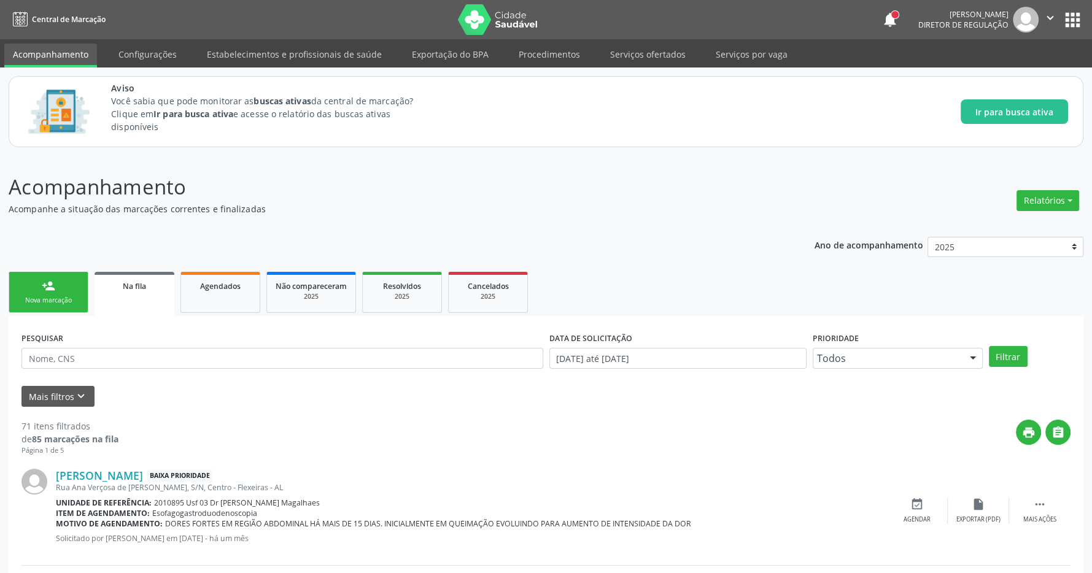
scroll to position [193, 0]
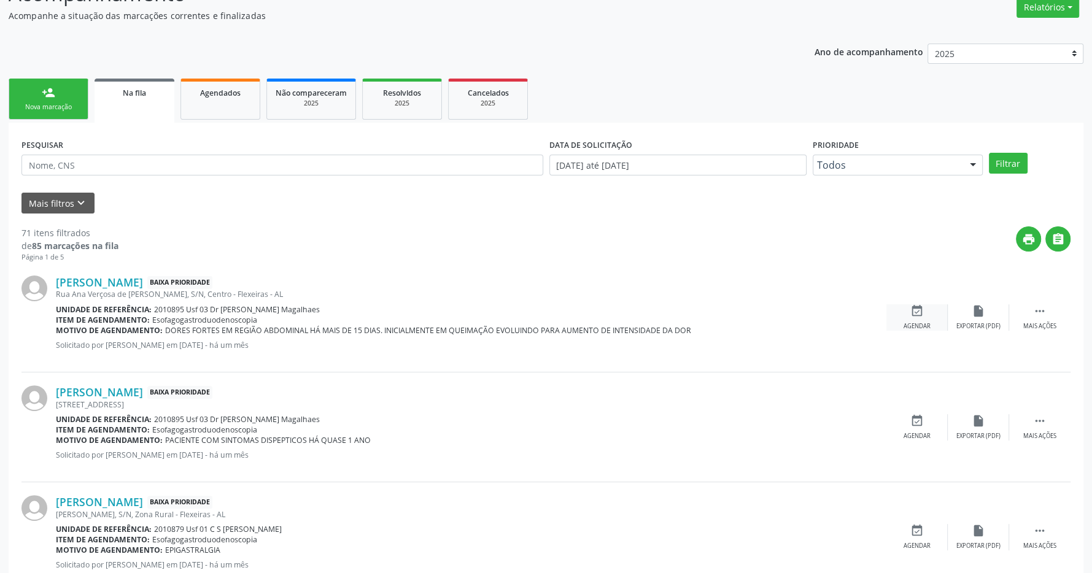
click at [926, 325] on div "Agendar" at bounding box center [917, 326] width 27 height 9
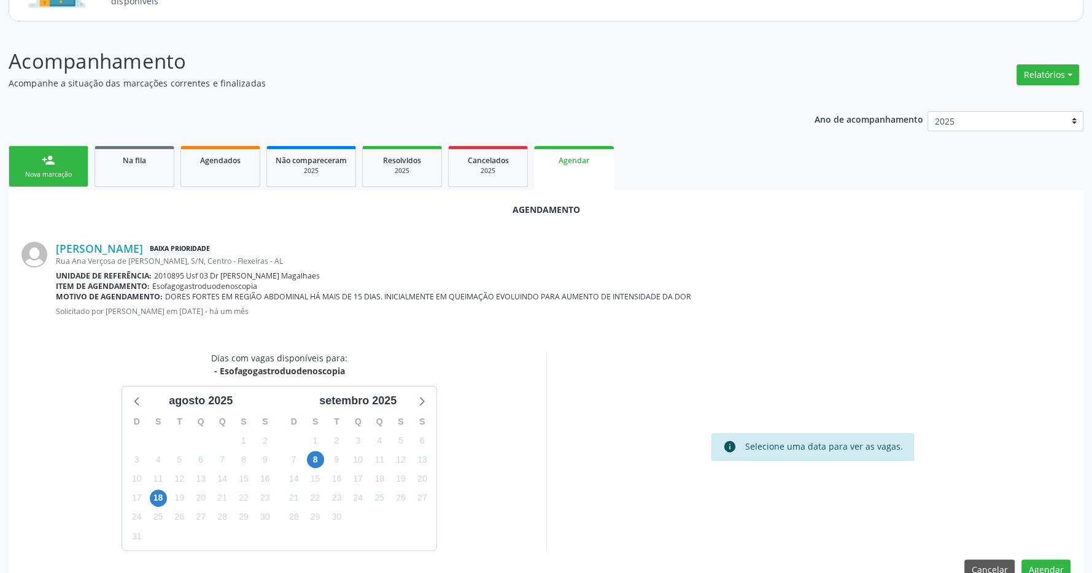
scroll to position [155, 0]
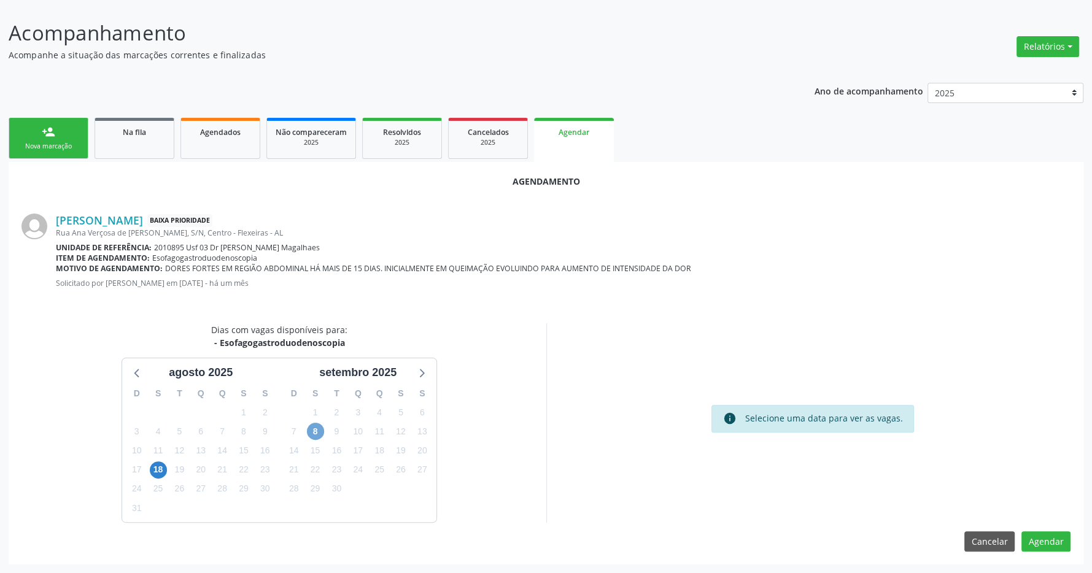
click at [312, 433] on span "8" at bounding box center [315, 431] width 17 height 17
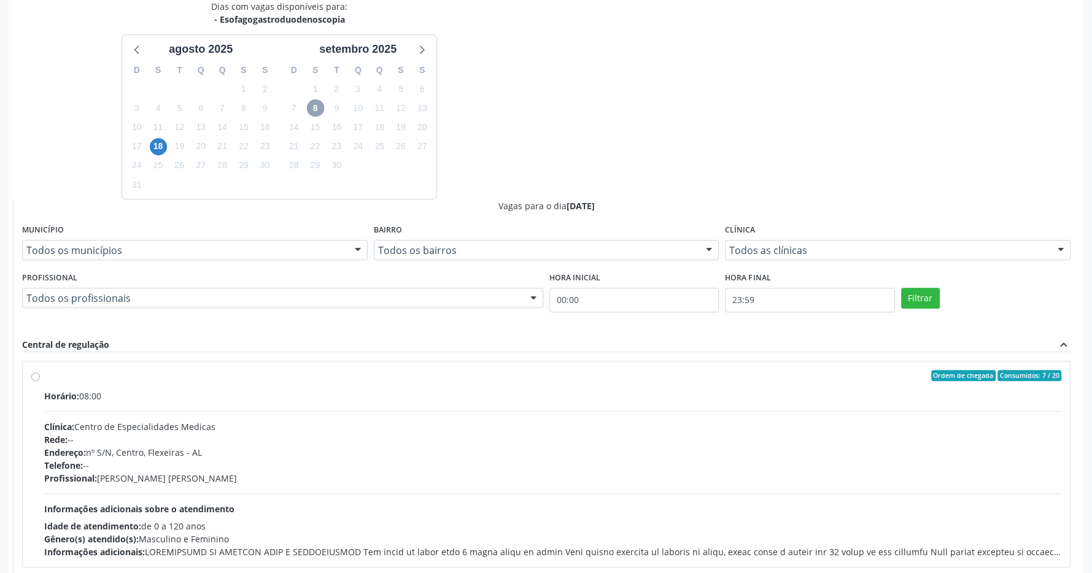
scroll to position [533, 0]
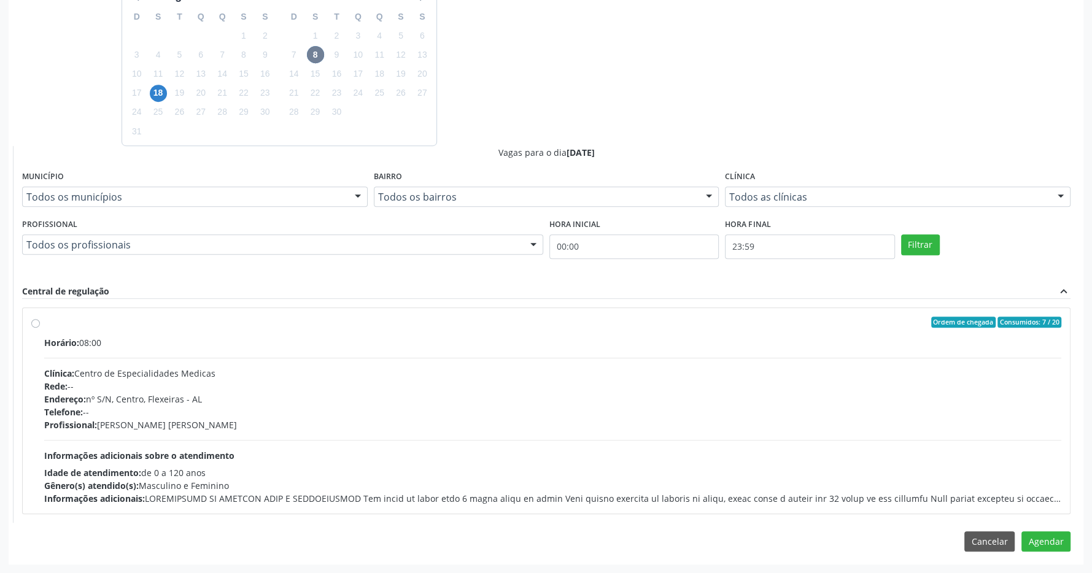
click at [292, 327] on label "Ordem de chegada Consumidos: 7 / 20 Horário: 08:00 Clínica: Centro de Especiali…" at bounding box center [552, 411] width 1017 height 188
click at [40, 327] on input "Ordem de chegada Consumidos: 7 / 20 Horário: 08:00 Clínica: Centro de Especiali…" at bounding box center [35, 322] width 9 height 11
radio input "true"
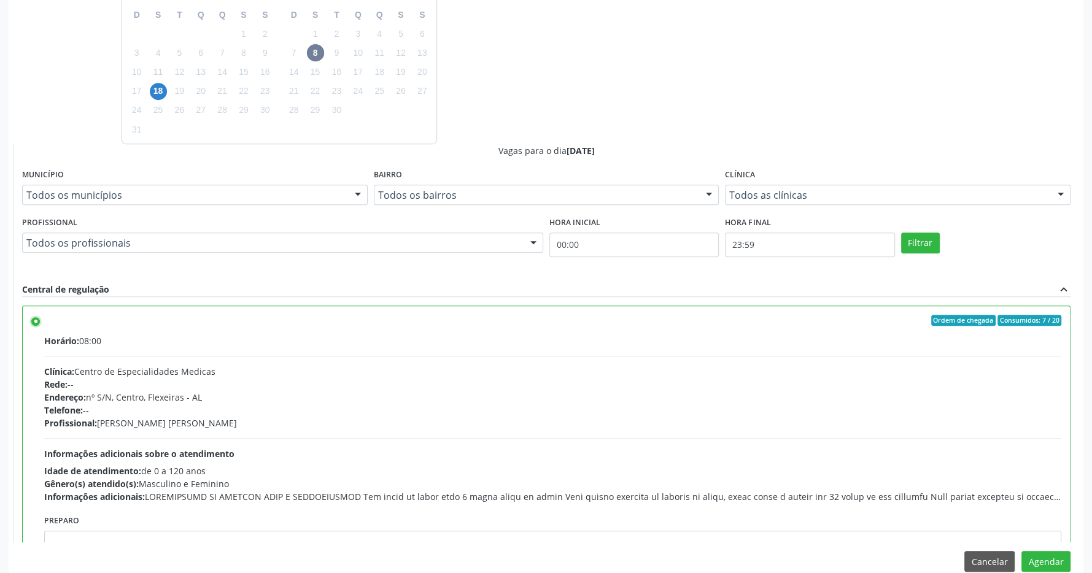
scroll to position [61, 0]
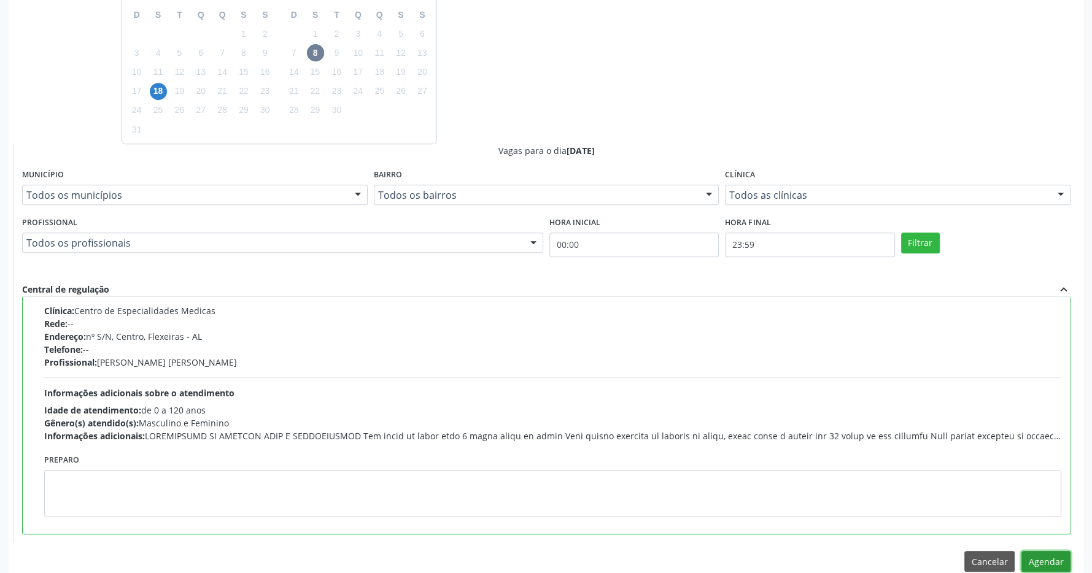
click at [1049, 562] on button "Agendar" at bounding box center [1046, 561] width 49 height 21
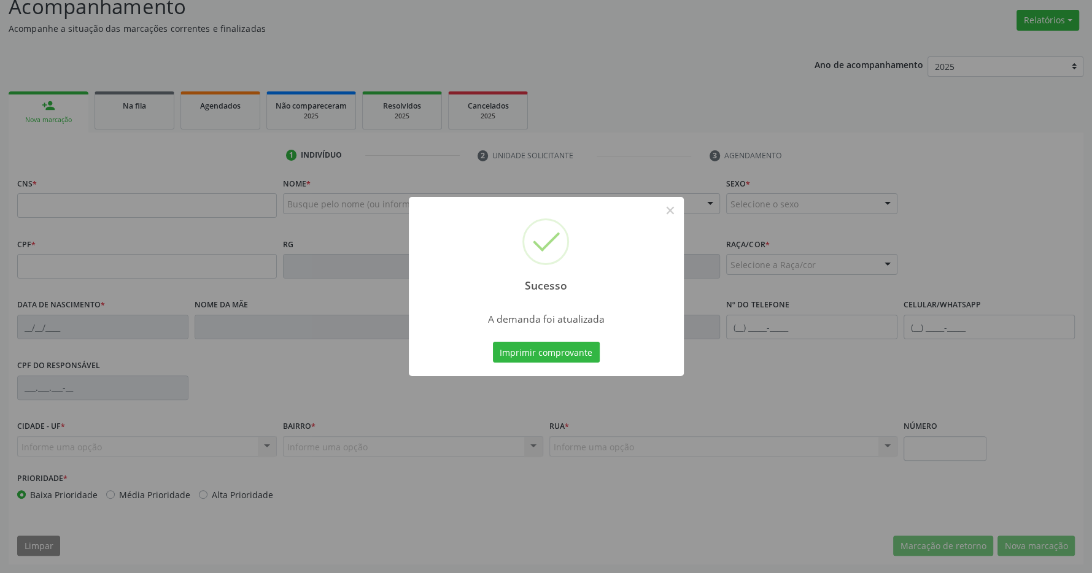
scroll to position [182, 0]
click at [561, 351] on button "Imprimir comprovante" at bounding box center [546, 352] width 107 height 21
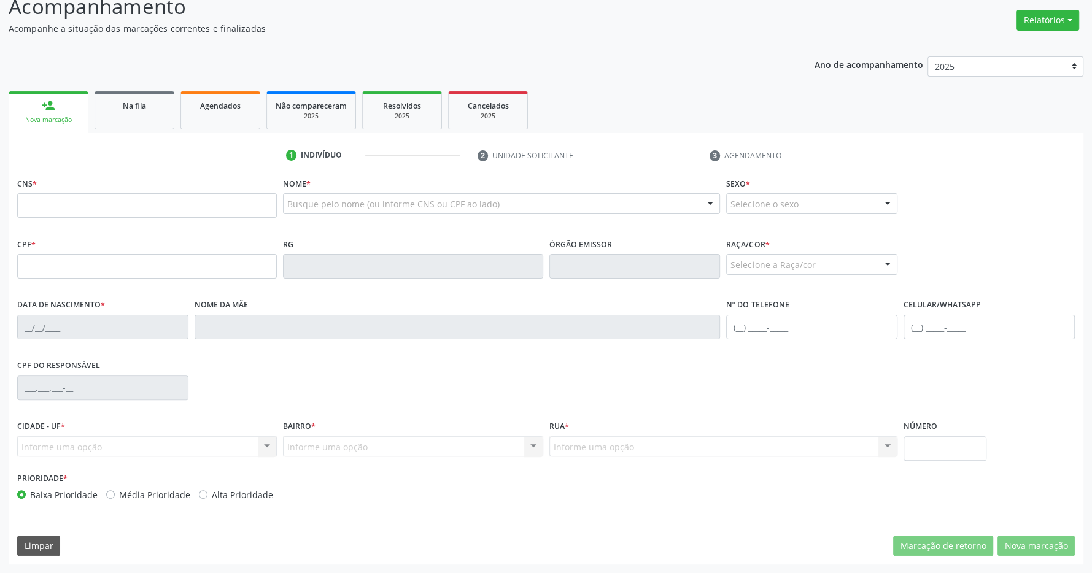
click at [129, 85] on div "Ano de acompanhamento 2025 person_add Nova marcação Na fila Agendados Não compa…" at bounding box center [546, 307] width 1075 height 518
click at [118, 101] on div "Na fila" at bounding box center [134, 105] width 61 height 13
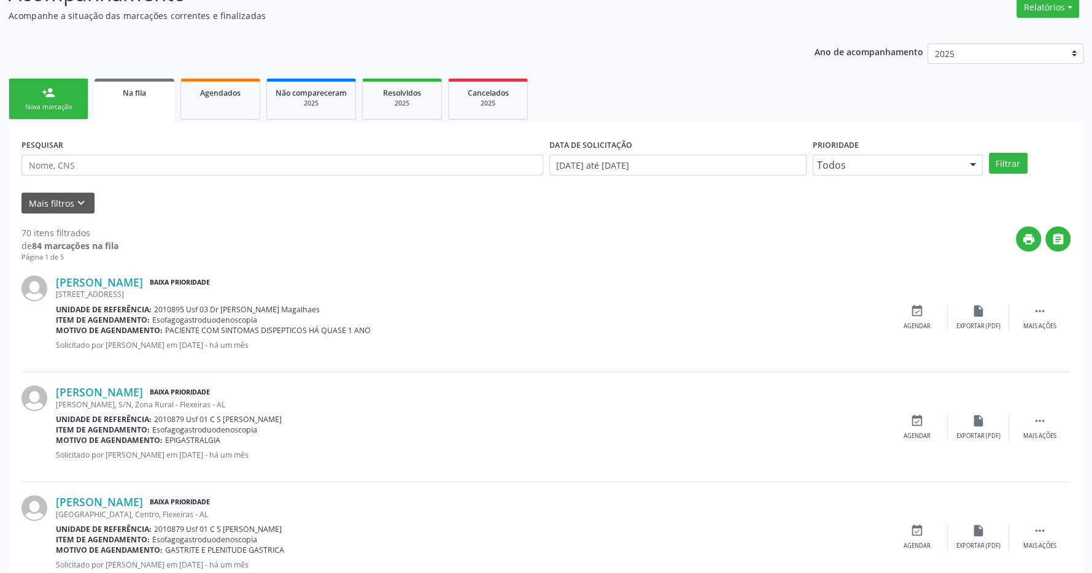
scroll to position [258, 0]
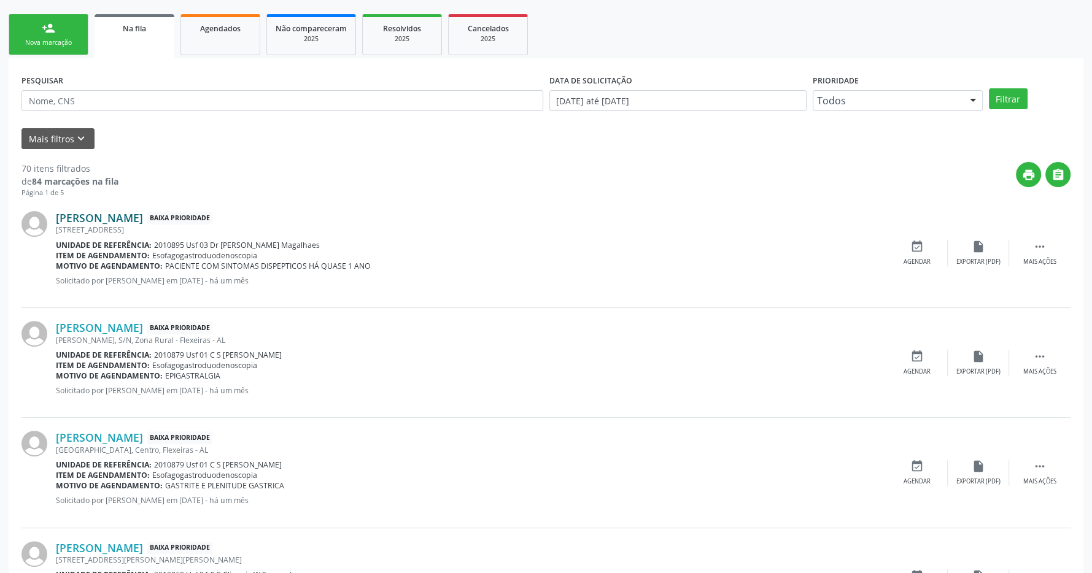
click at [132, 222] on link "[PERSON_NAME]" at bounding box center [99, 218] width 87 height 14
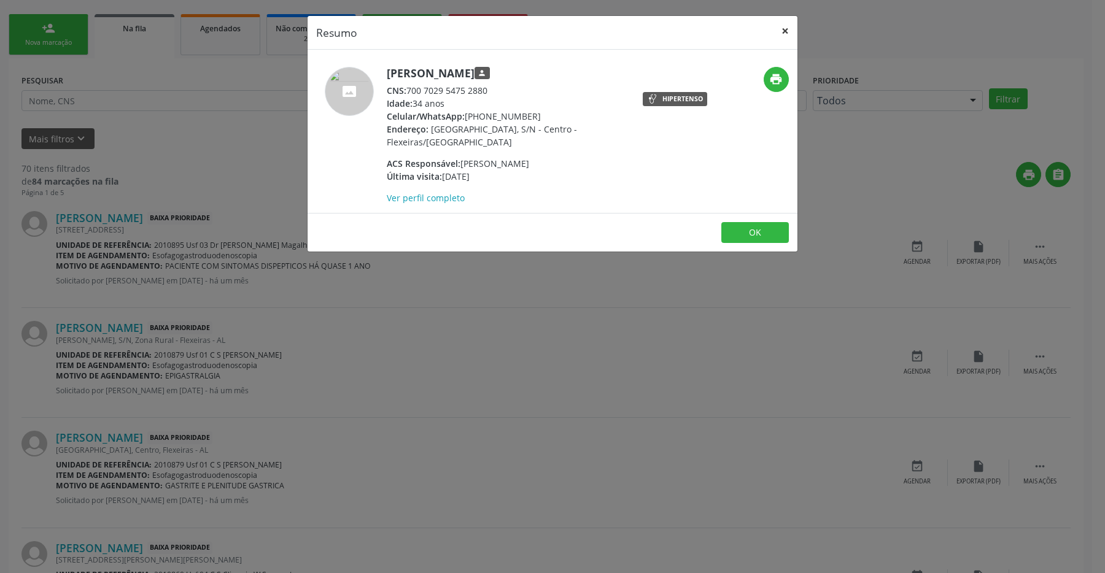
click at [786, 34] on button "×" at bounding box center [785, 31] width 25 height 30
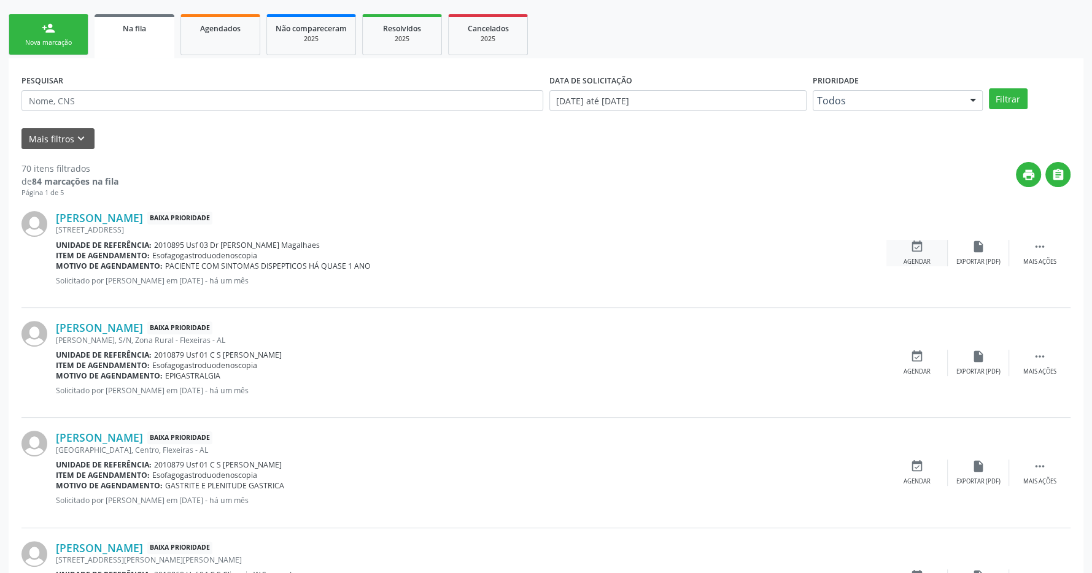
click at [918, 249] on icon "event_available" at bounding box center [918, 247] width 14 height 14
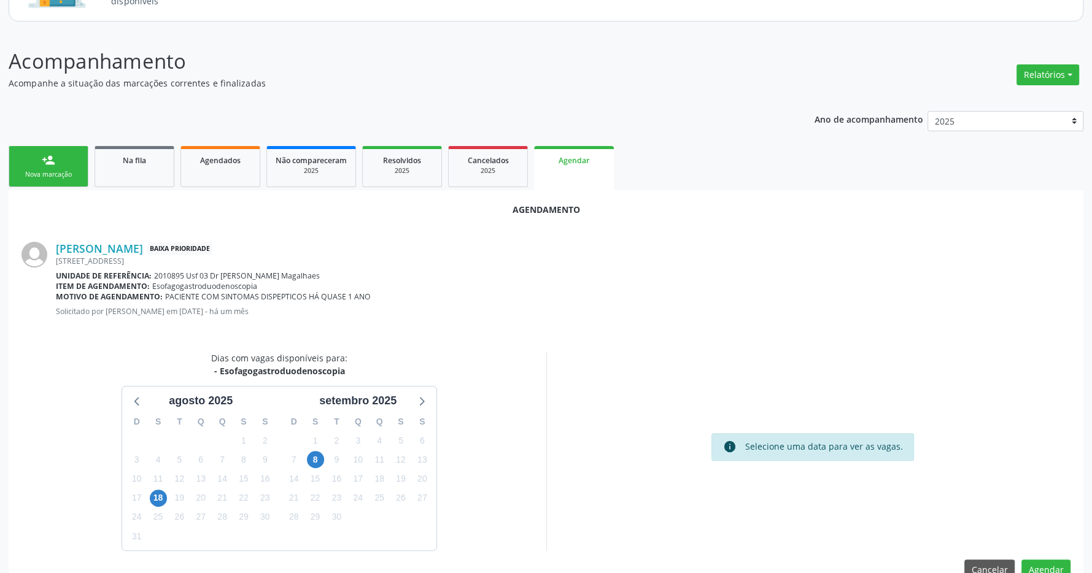
scroll to position [155, 0]
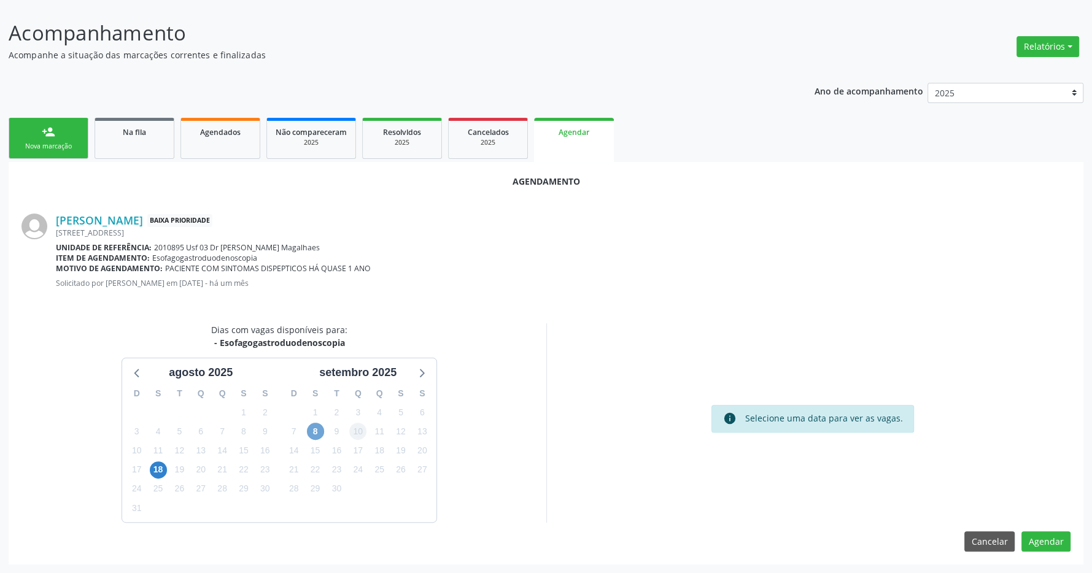
drag, startPoint x: 314, startPoint y: 427, endPoint x: 357, endPoint y: 435, distance: 43.7
click at [315, 429] on span "8" at bounding box center [315, 431] width 17 height 17
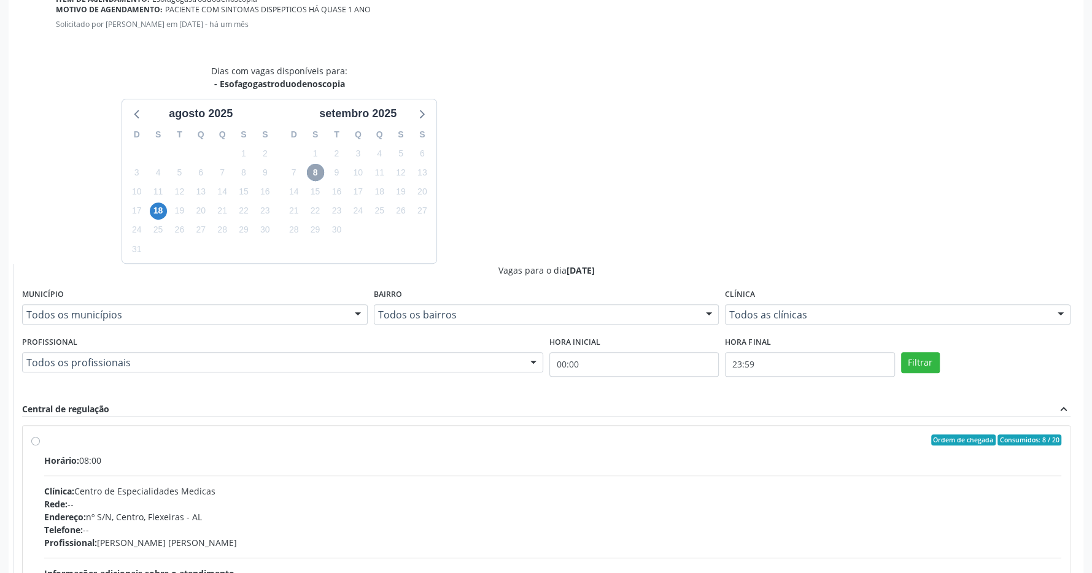
scroll to position [533, 0]
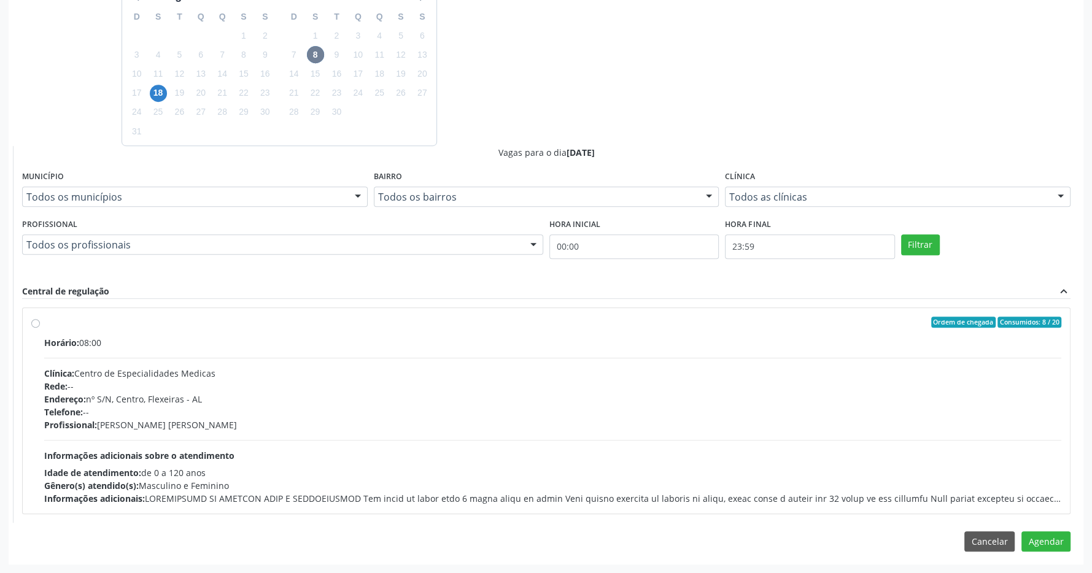
click at [58, 319] on div "Ordem de chegada Consumidos: 8 / 20" at bounding box center [552, 322] width 1017 height 11
click at [40, 319] on input "Ordem de chegada Consumidos: 8 / 20 Horário: 08:00 Clínica: Centro de Especiali…" at bounding box center [35, 322] width 9 height 11
radio input "true"
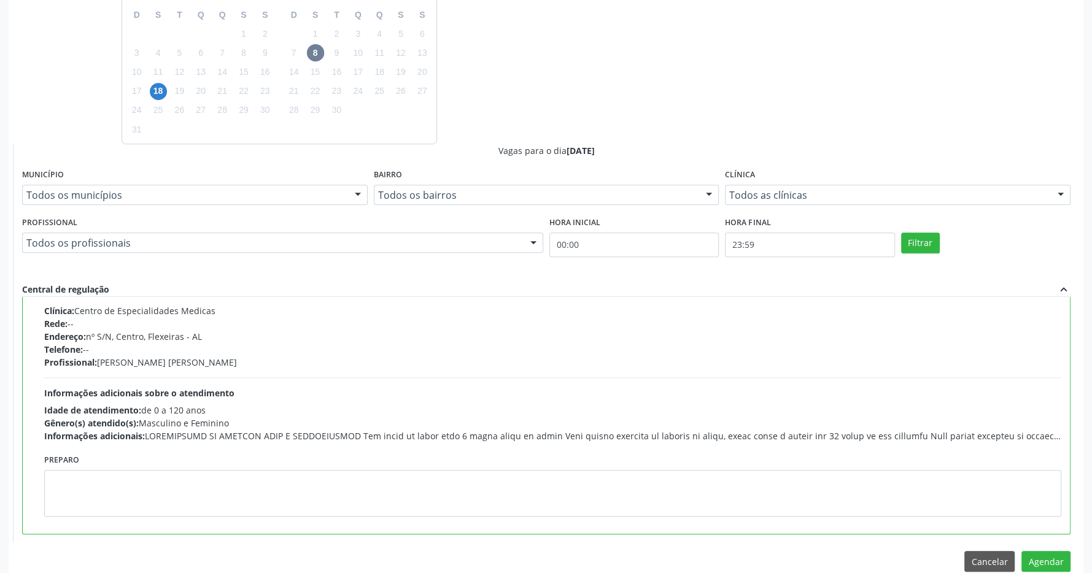
scroll to position [554, 0]
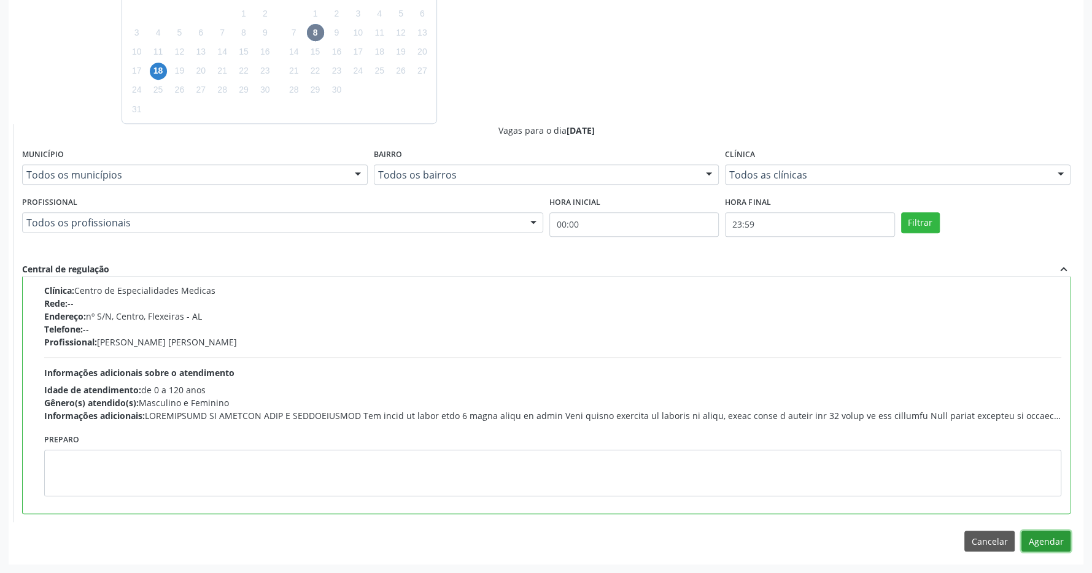
click at [1043, 539] on button "Agendar" at bounding box center [1046, 541] width 49 height 21
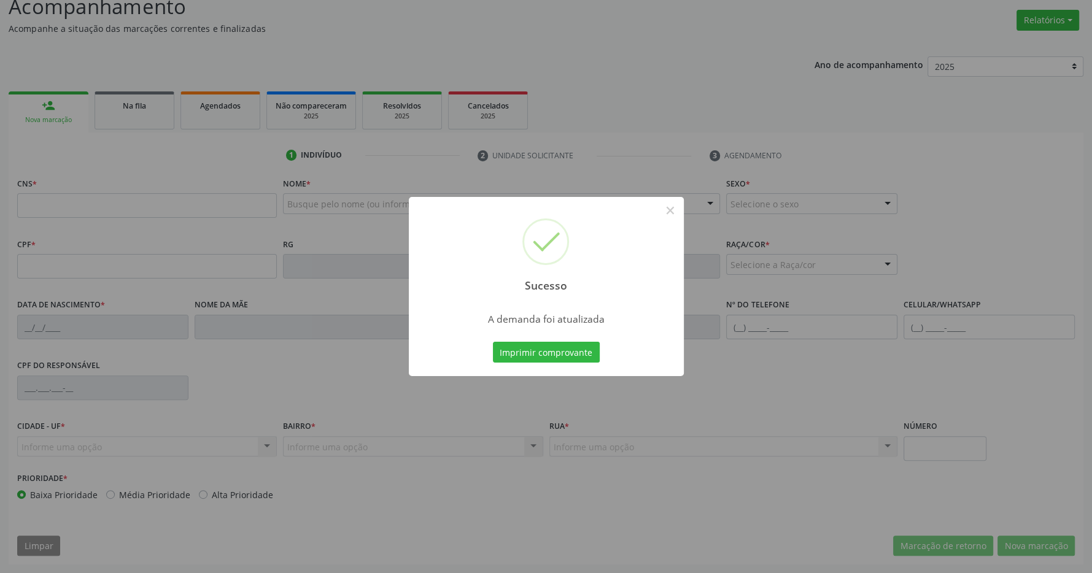
scroll to position [182, 0]
click at [543, 360] on button "Imprimir comprovante" at bounding box center [546, 352] width 107 height 21
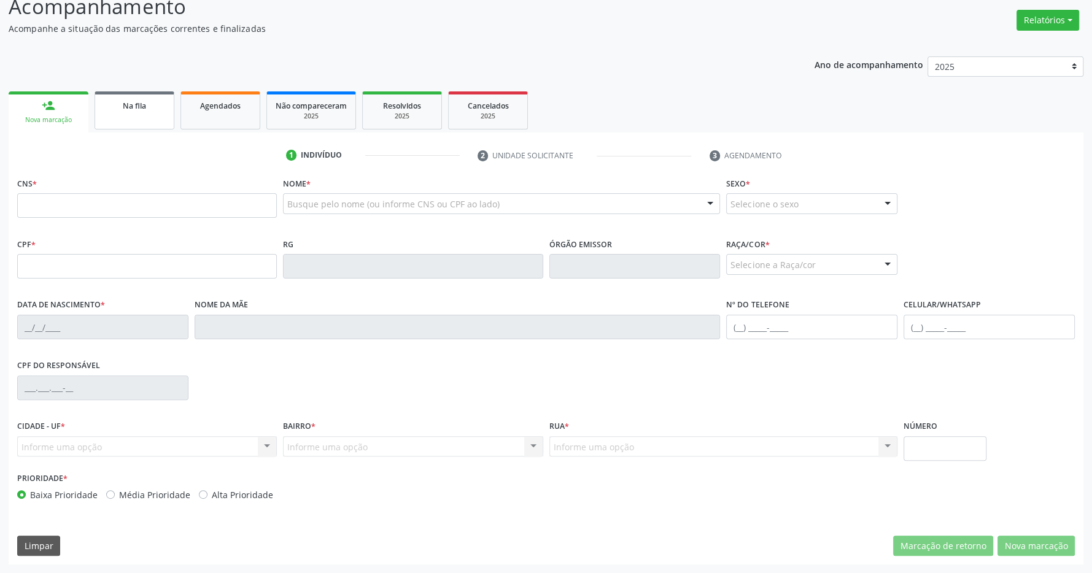
click at [134, 111] on link "Na fila" at bounding box center [135, 110] width 80 height 38
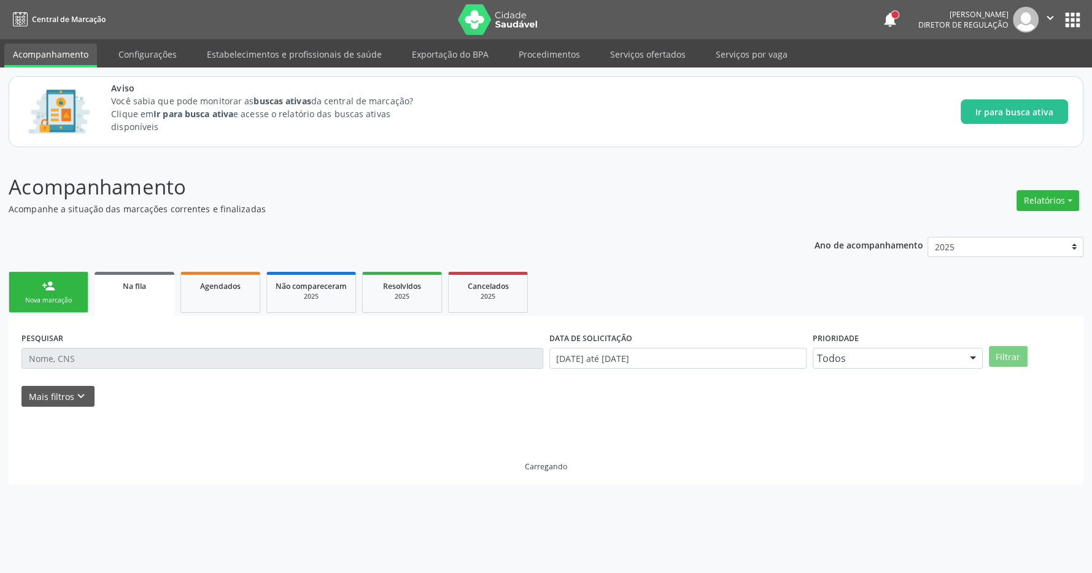
scroll to position [0, 0]
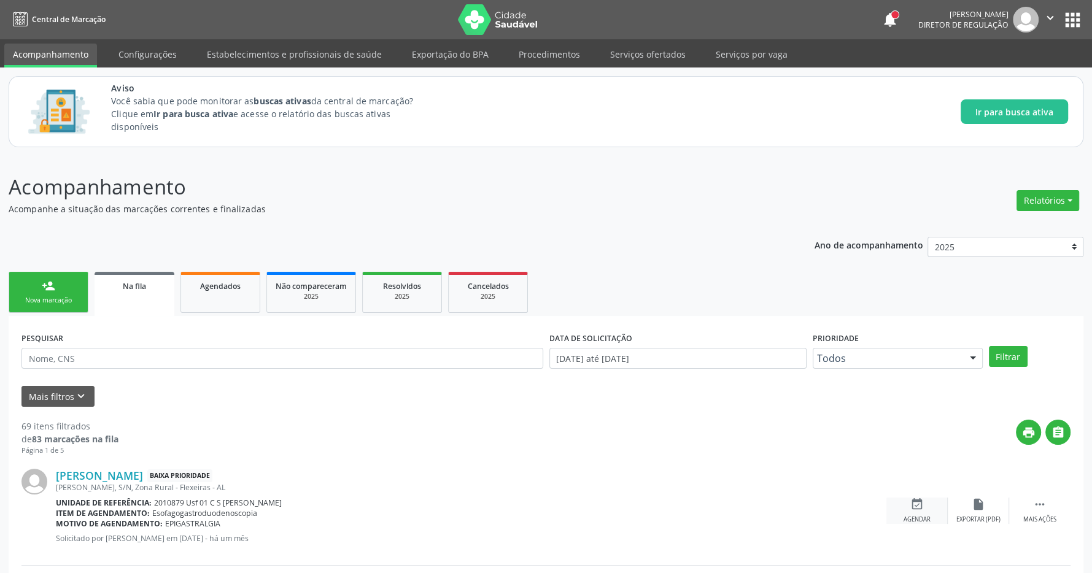
click at [924, 508] on div "event_available Agendar" at bounding box center [917, 511] width 61 height 26
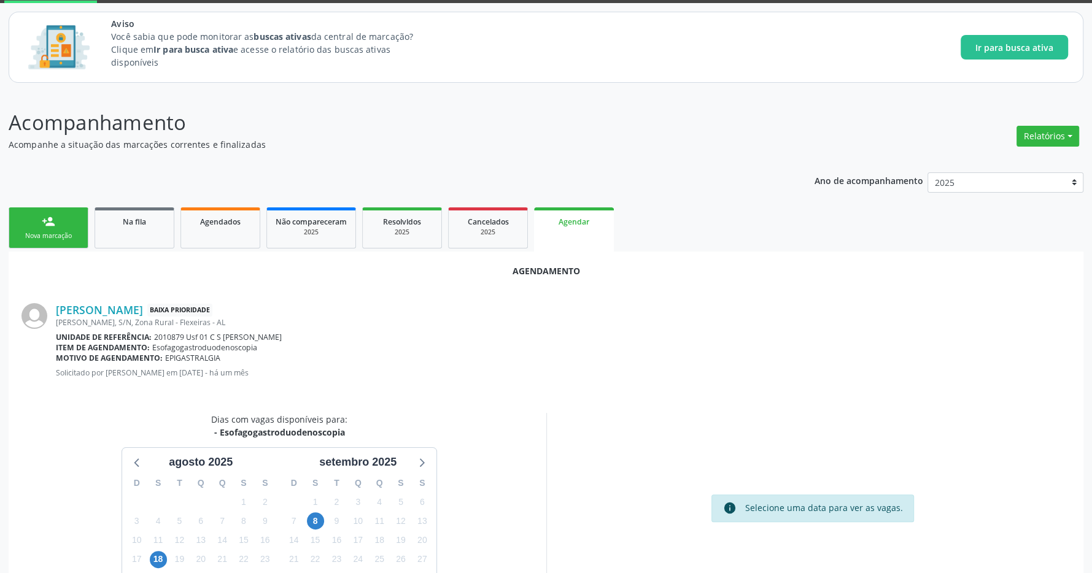
scroll to position [155, 0]
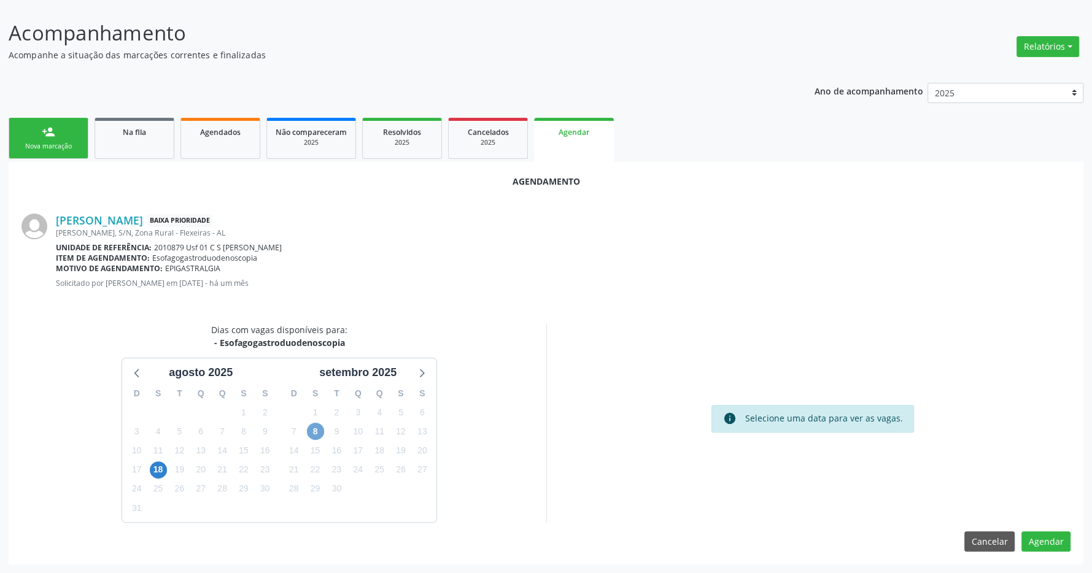
click at [316, 430] on span "8" at bounding box center [315, 431] width 17 height 17
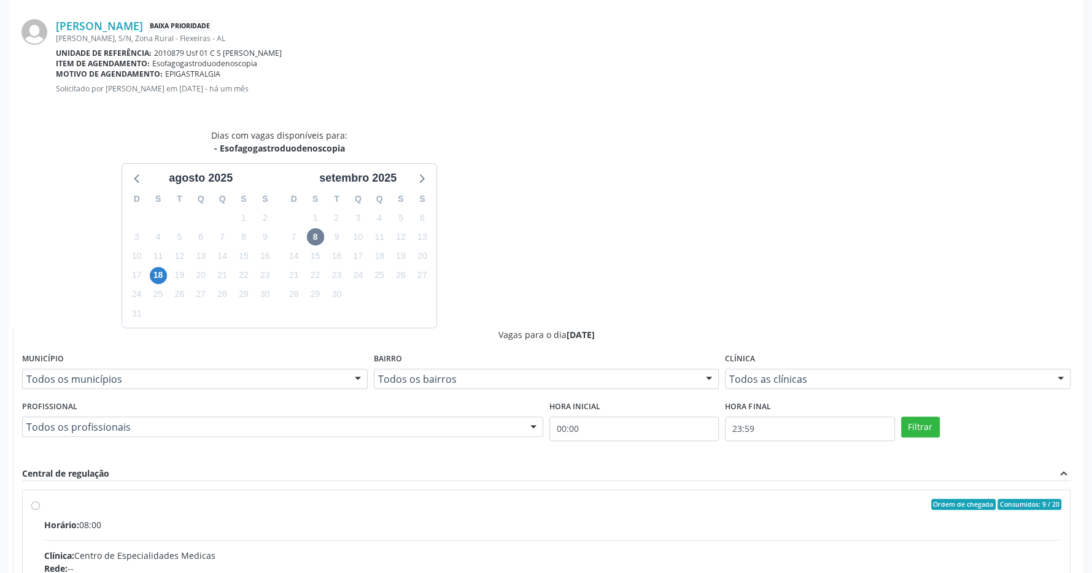
scroll to position [413, 0]
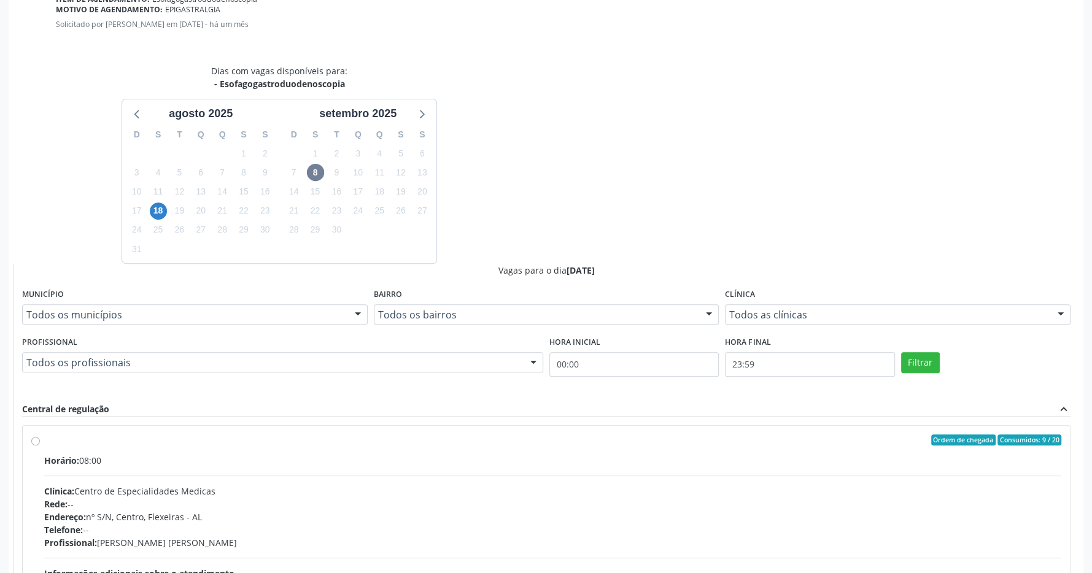
click at [203, 439] on div "Ordem de chegada Consumidos: 9 / 20" at bounding box center [552, 440] width 1017 height 11
click at [40, 439] on input "Ordem de chegada Consumidos: 9 / 20 Horário: 08:00 Clínica: Centro de Especiali…" at bounding box center [35, 440] width 9 height 11
radio input "true"
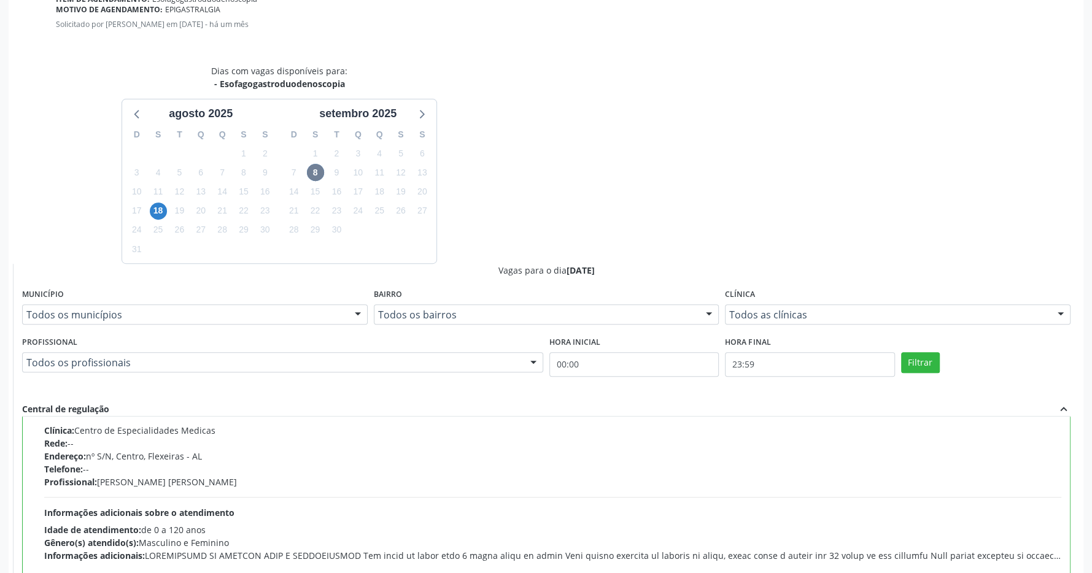
scroll to position [554, 0]
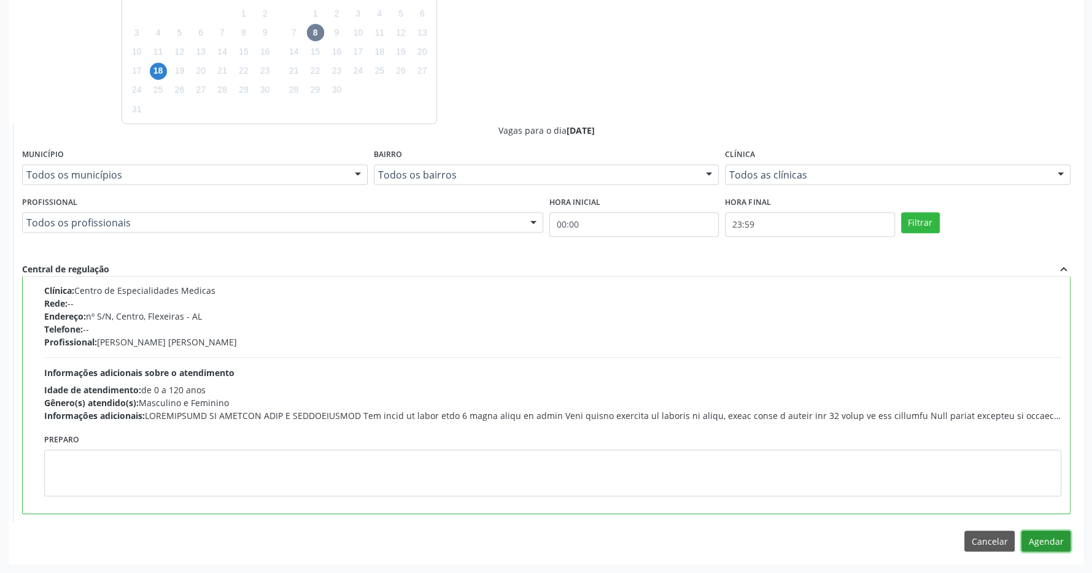
click at [1041, 533] on button "Agendar" at bounding box center [1046, 541] width 49 height 21
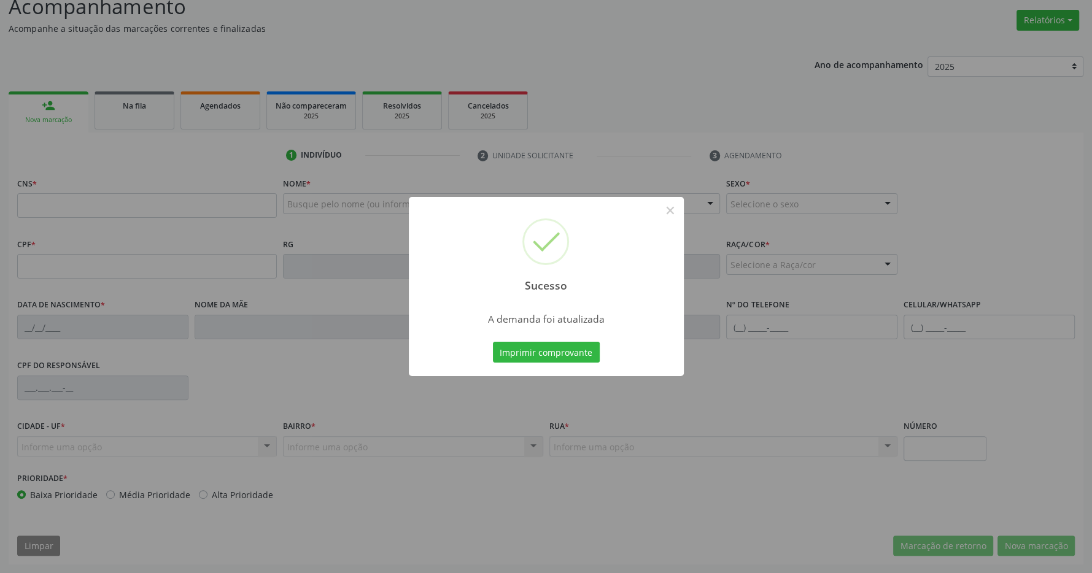
scroll to position [182, 0]
click at [562, 352] on button "Imprimir comprovante" at bounding box center [546, 352] width 107 height 21
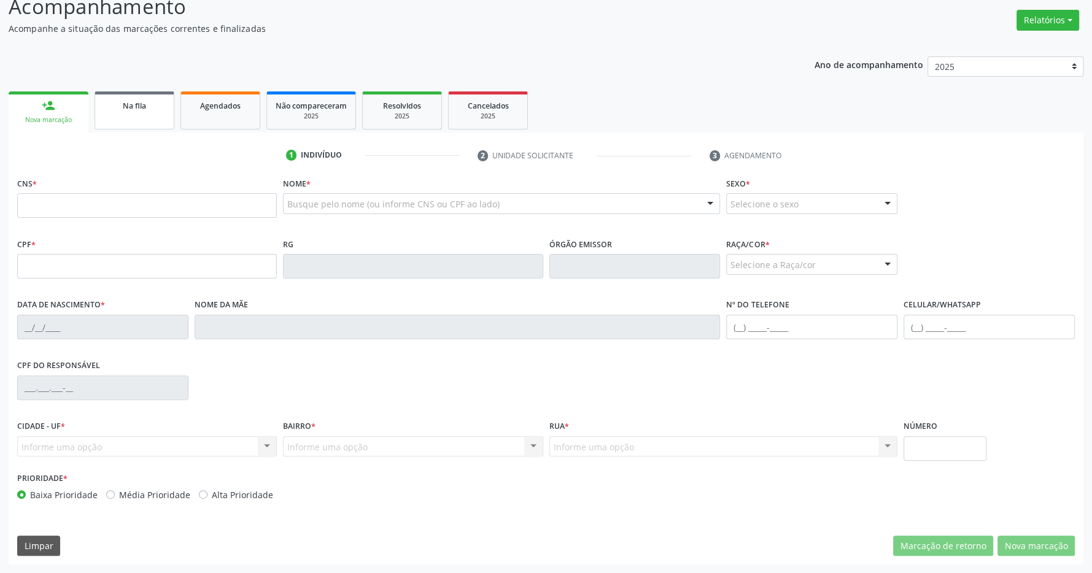
click at [133, 103] on span "Na fila" at bounding box center [134, 106] width 23 height 10
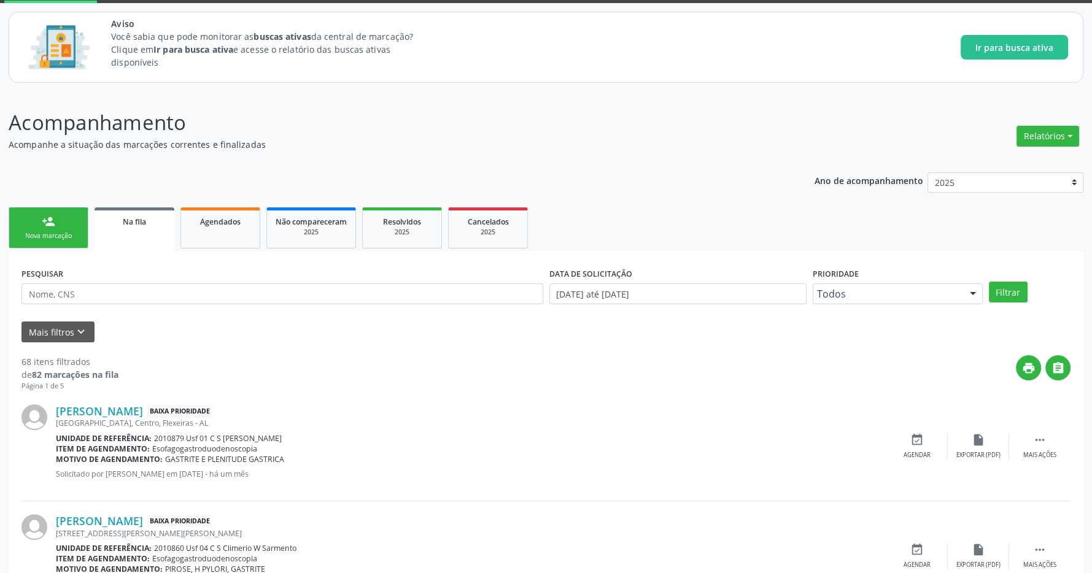
scroll to position [129, 0]
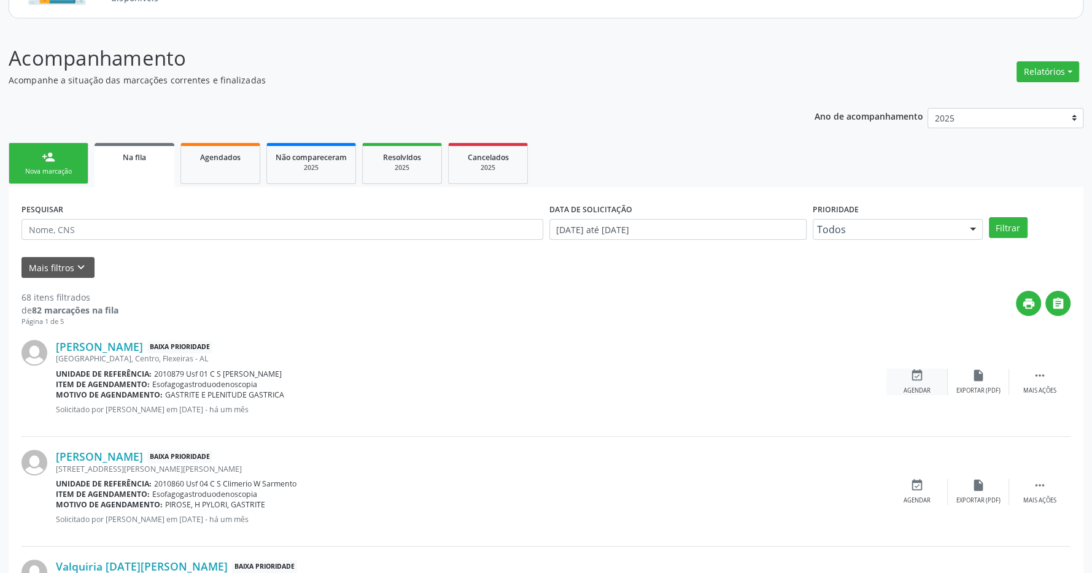
click at [914, 378] on icon "event_available" at bounding box center [918, 376] width 14 height 14
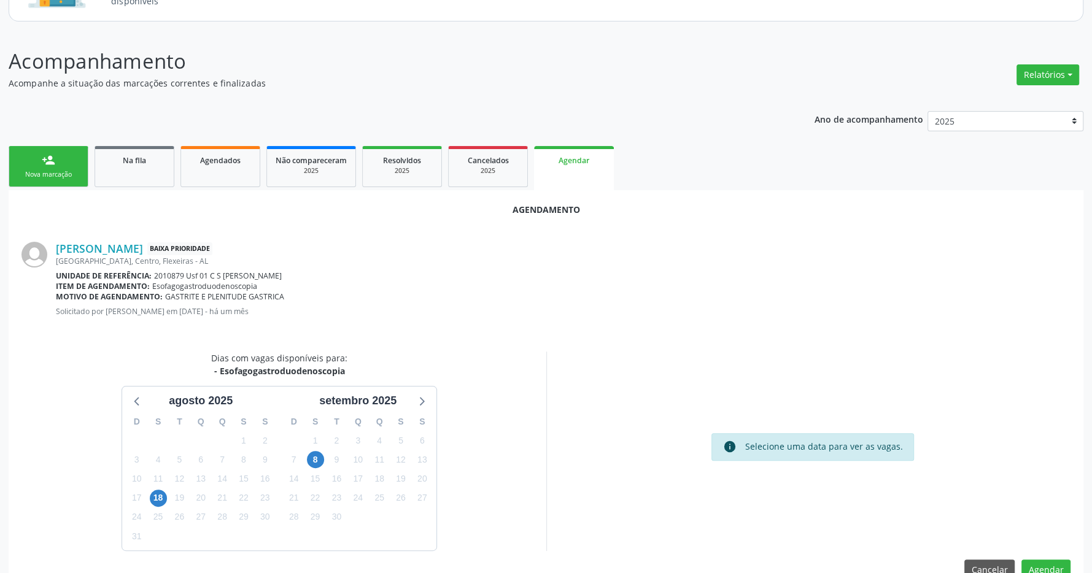
scroll to position [155, 0]
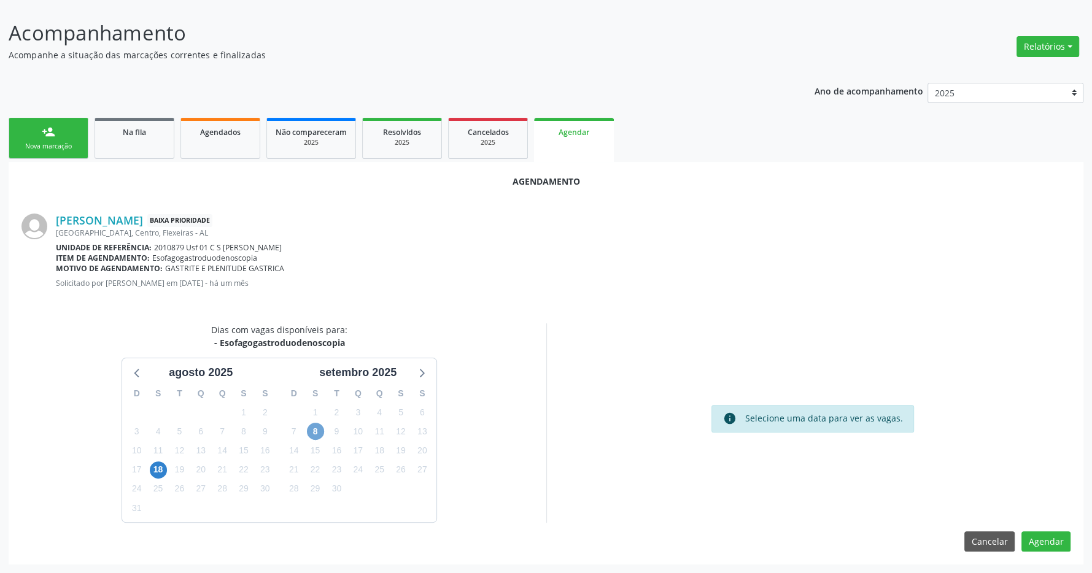
click at [316, 429] on span "8" at bounding box center [315, 431] width 17 height 17
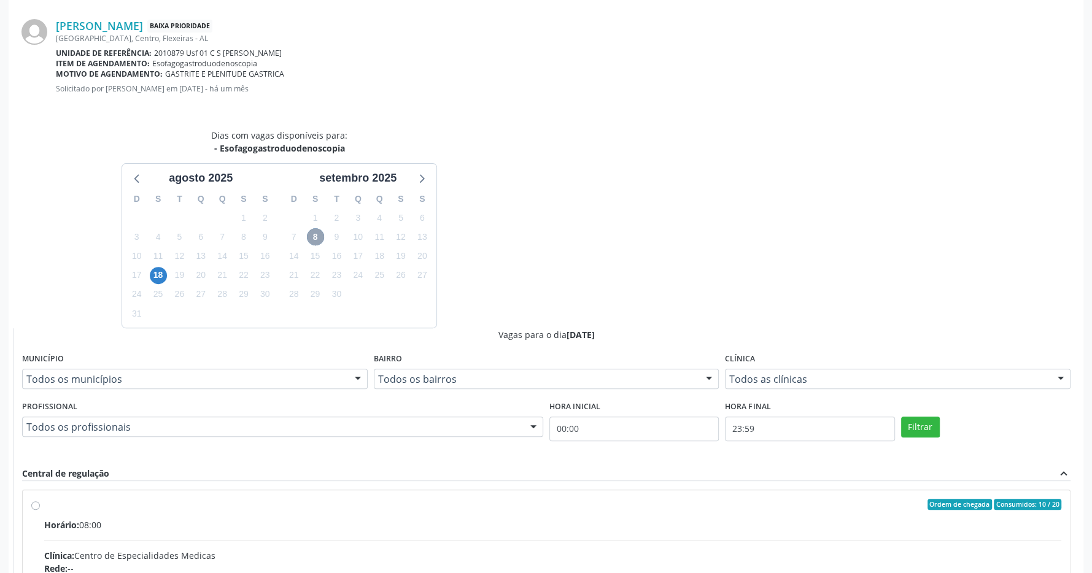
scroll to position [413, 0]
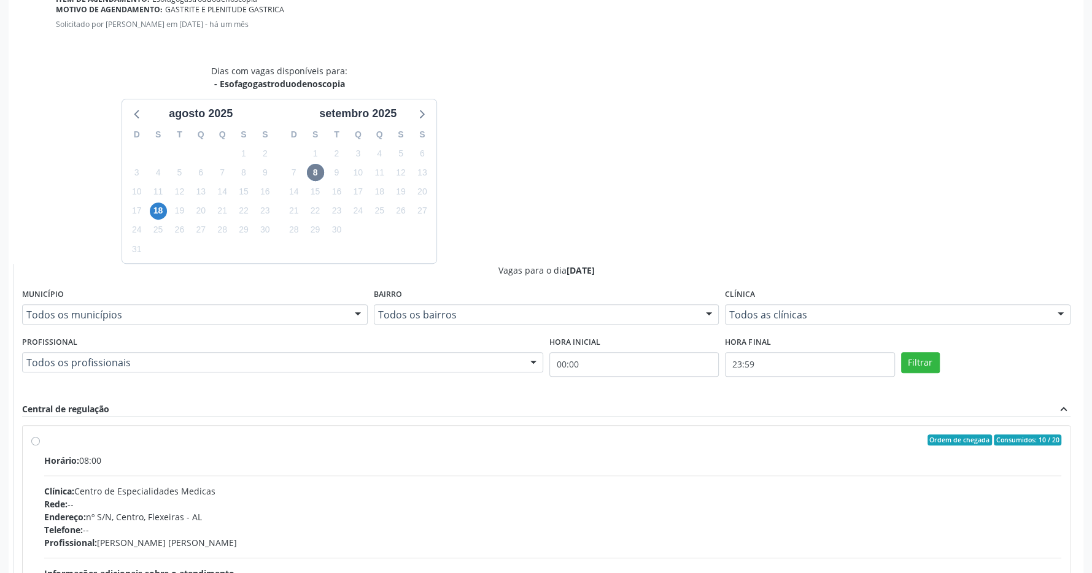
click at [246, 442] on div "Ordem de chegada Consumidos: 10 / 20" at bounding box center [552, 440] width 1017 height 11
click at [40, 442] on input "Ordem de chegada Consumidos: 10 / 20 Horário: 08:00 Clínica: Centro de Especial…" at bounding box center [35, 440] width 9 height 11
radio input "true"
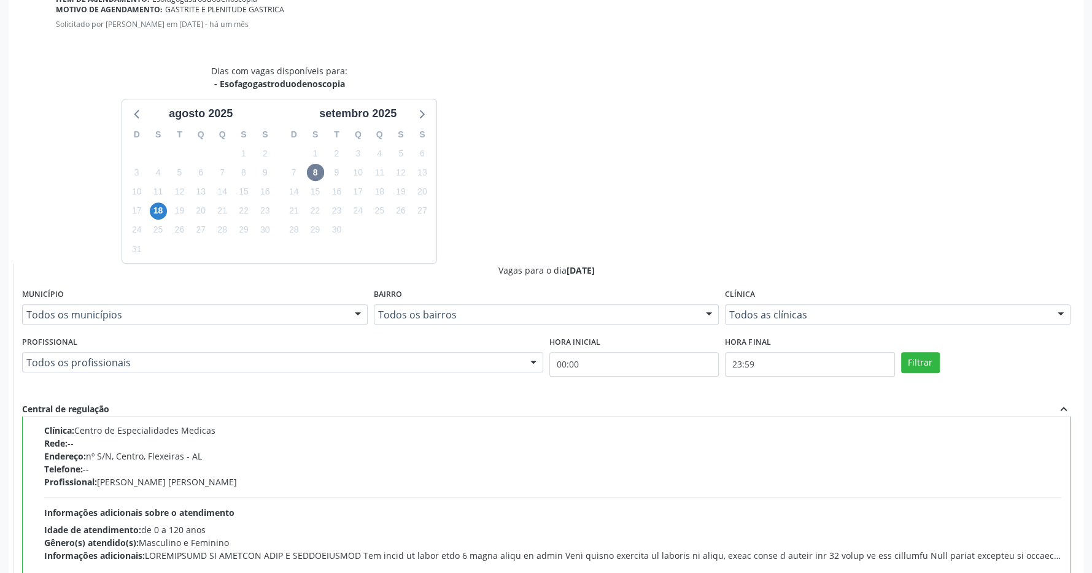
scroll to position [554, 0]
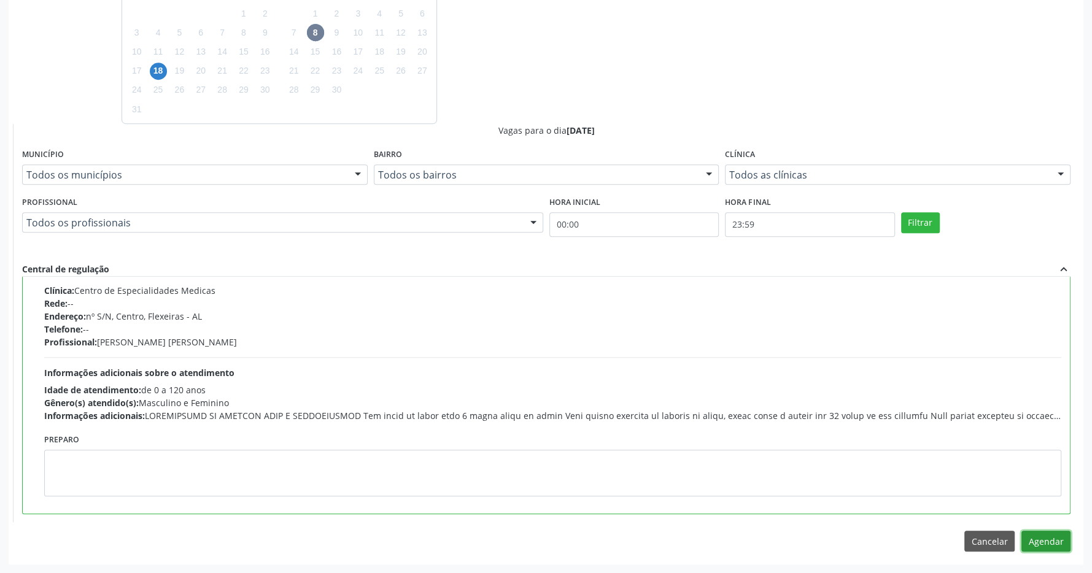
click at [1043, 534] on button "Agendar" at bounding box center [1046, 541] width 49 height 21
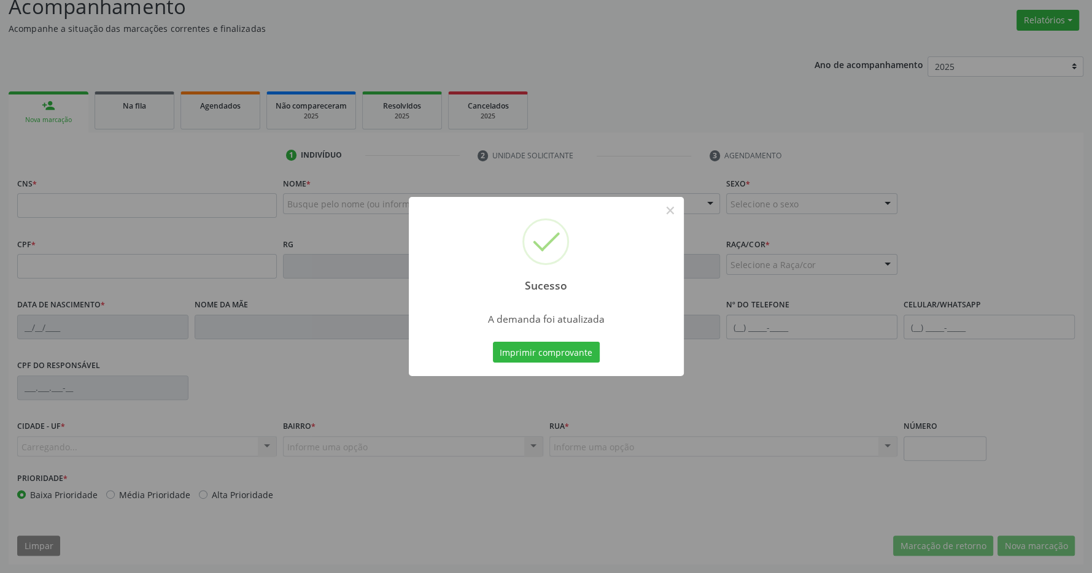
scroll to position [182, 0]
click at [567, 340] on div "Imprimir comprovante Cancel" at bounding box center [546, 353] width 112 height 26
click at [556, 346] on button "Imprimir comprovante" at bounding box center [546, 352] width 107 height 21
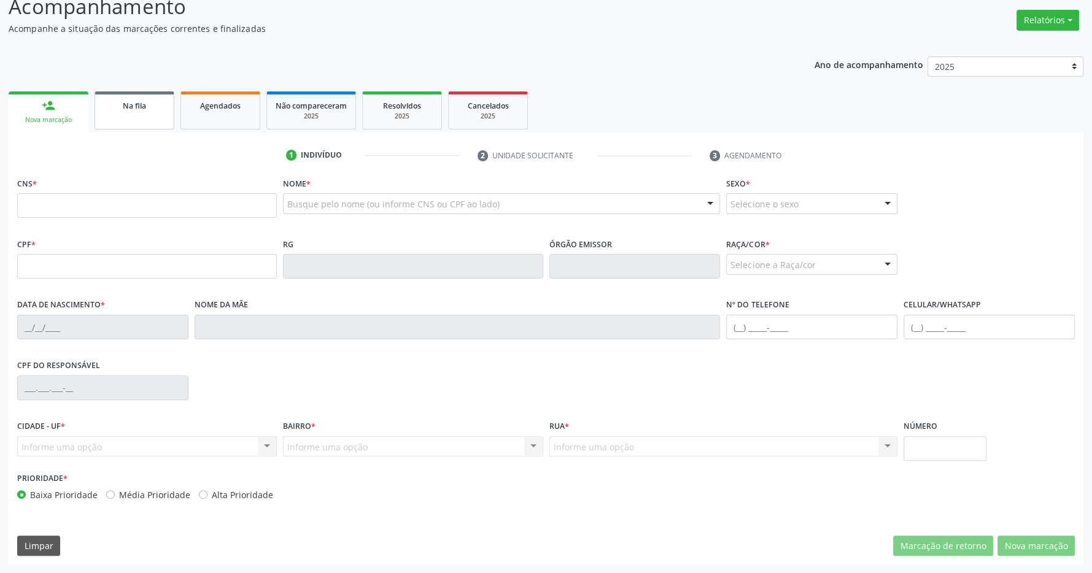
click at [123, 107] on span "Na fila" at bounding box center [134, 106] width 23 height 10
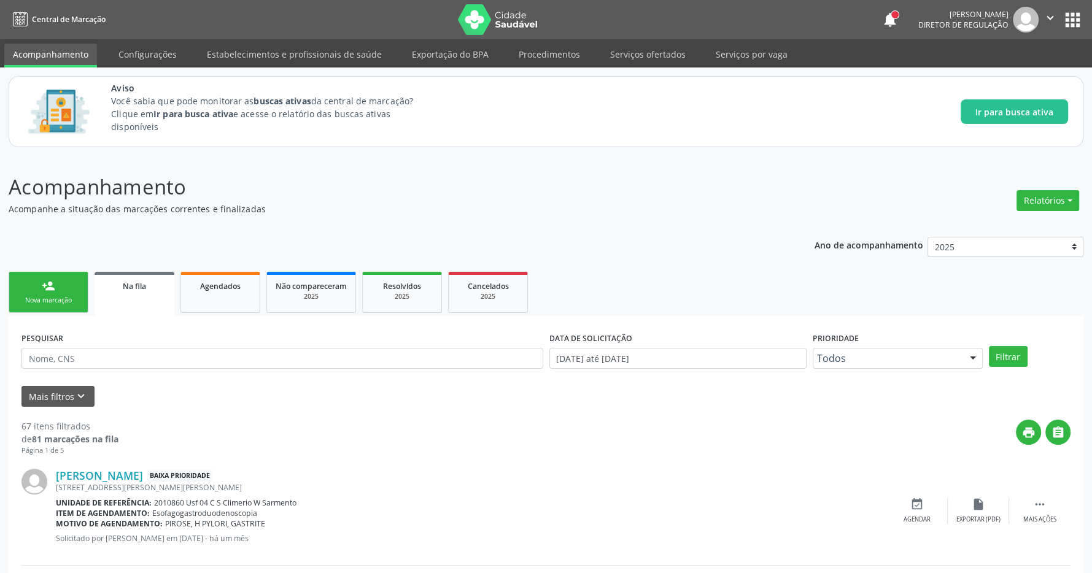
scroll to position [258, 0]
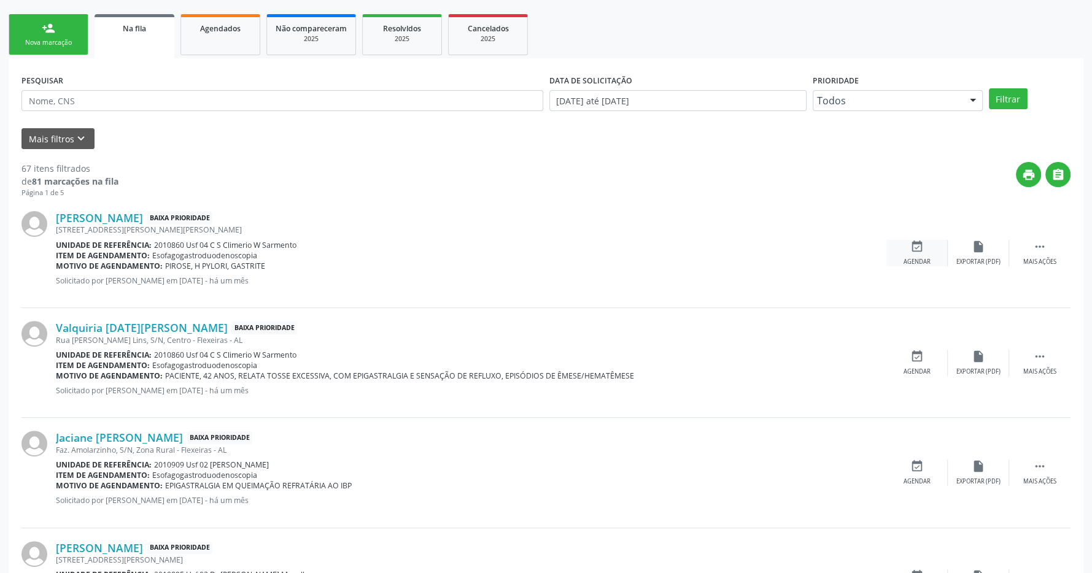
click at [924, 250] on div "event_available Agendar" at bounding box center [917, 253] width 61 height 26
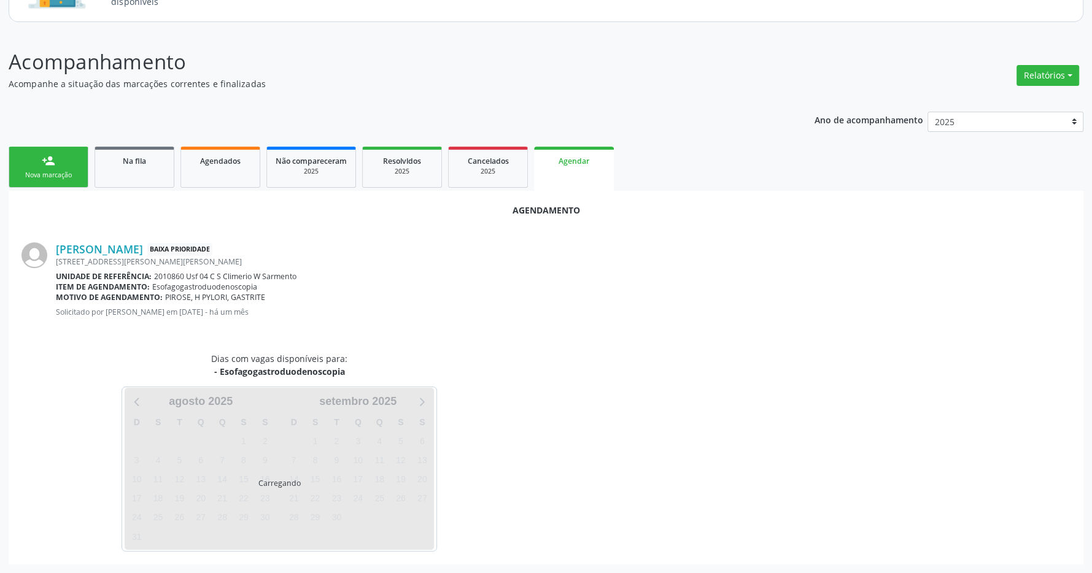
scroll to position [126, 0]
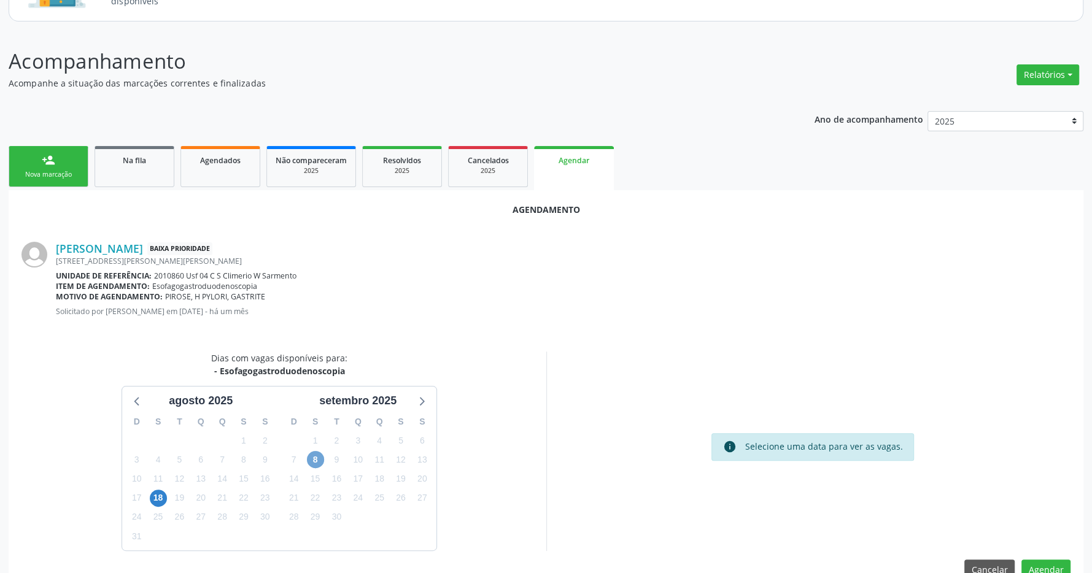
drag, startPoint x: 313, startPoint y: 458, endPoint x: 320, endPoint y: 460, distance: 7.2
click at [314, 458] on span "8" at bounding box center [315, 459] width 17 height 17
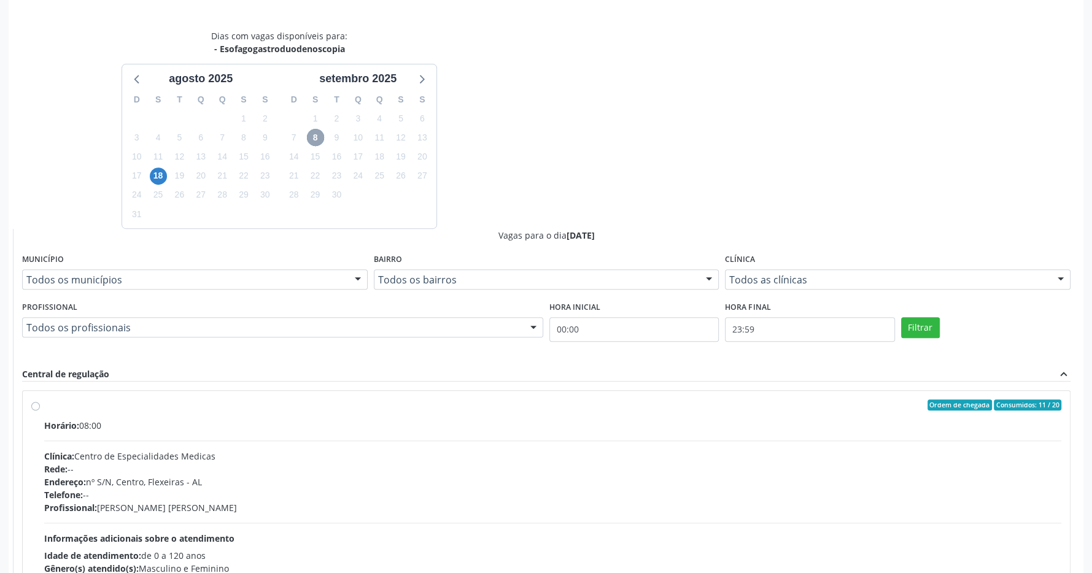
scroll to position [533, 0]
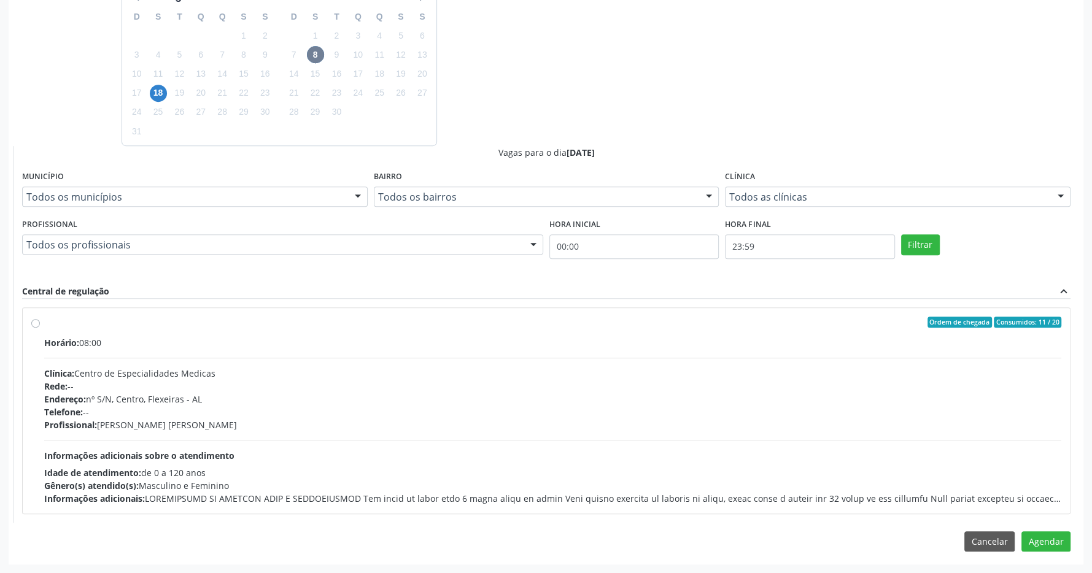
click at [387, 326] on div "Ordem de chegada Consumidos: 11 / 20" at bounding box center [552, 322] width 1017 height 11
click at [40, 326] on input "Ordem de chegada Consumidos: 11 / 20 Horário: 08:00 Clínica: Centro de Especial…" at bounding box center [35, 322] width 9 height 11
radio input "true"
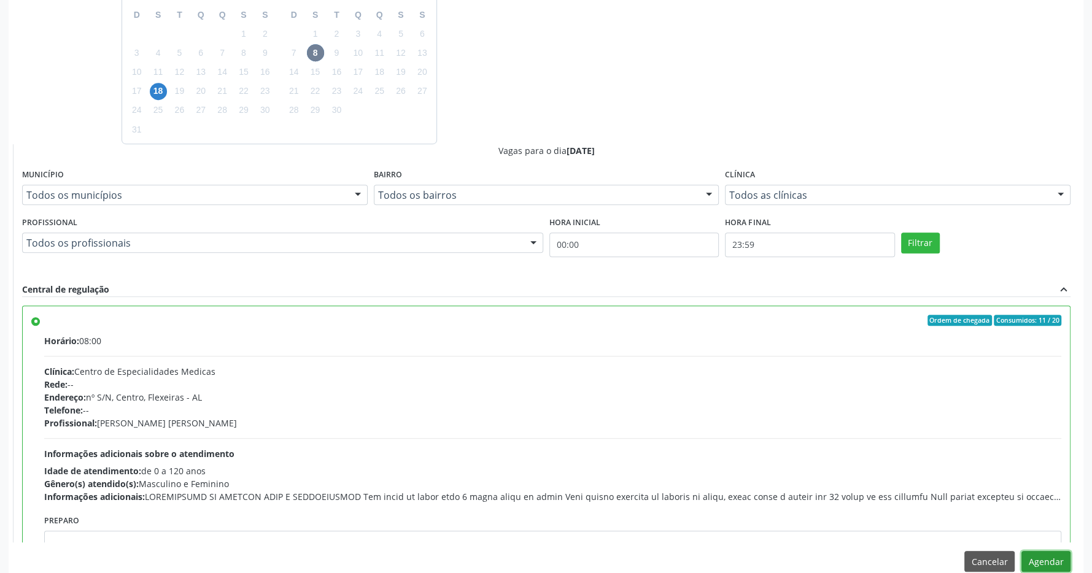
click at [1037, 554] on button "Agendar" at bounding box center [1046, 561] width 49 height 21
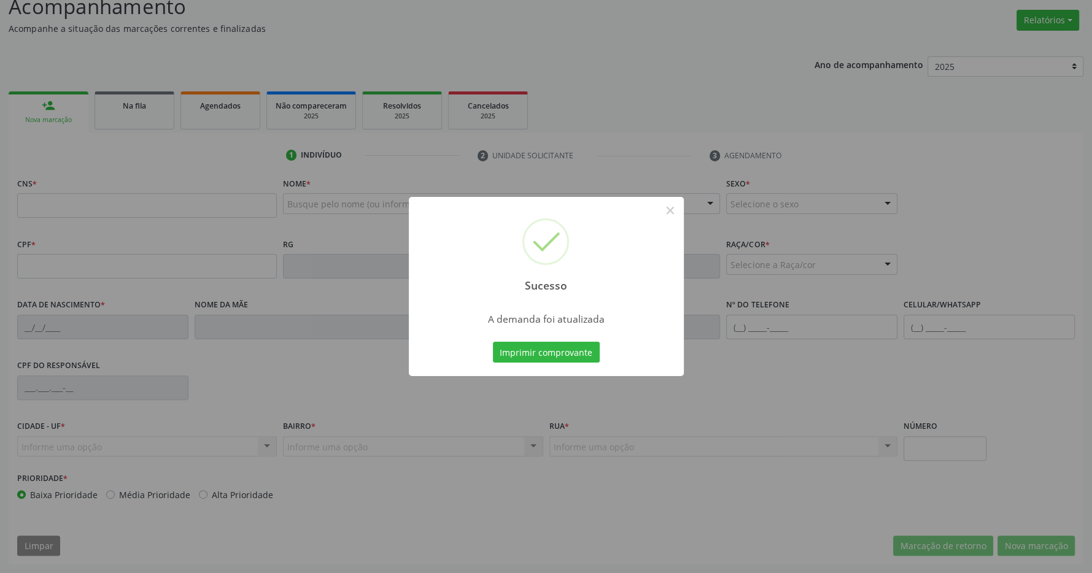
scroll to position [182, 0]
click at [529, 348] on button "Imprimir comprovante" at bounding box center [546, 352] width 107 height 21
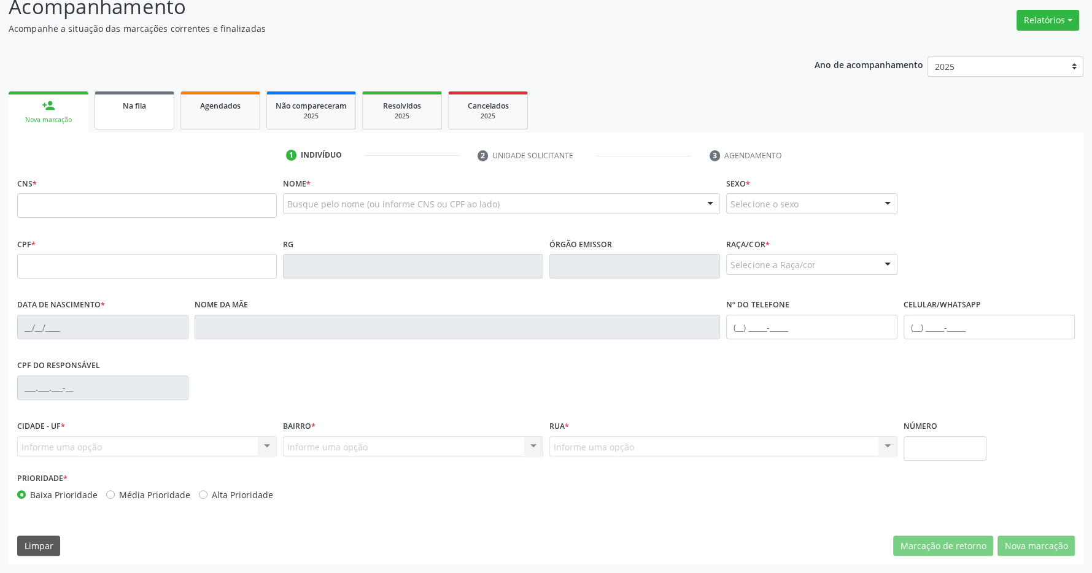
click at [166, 98] on link "Na fila" at bounding box center [135, 110] width 80 height 38
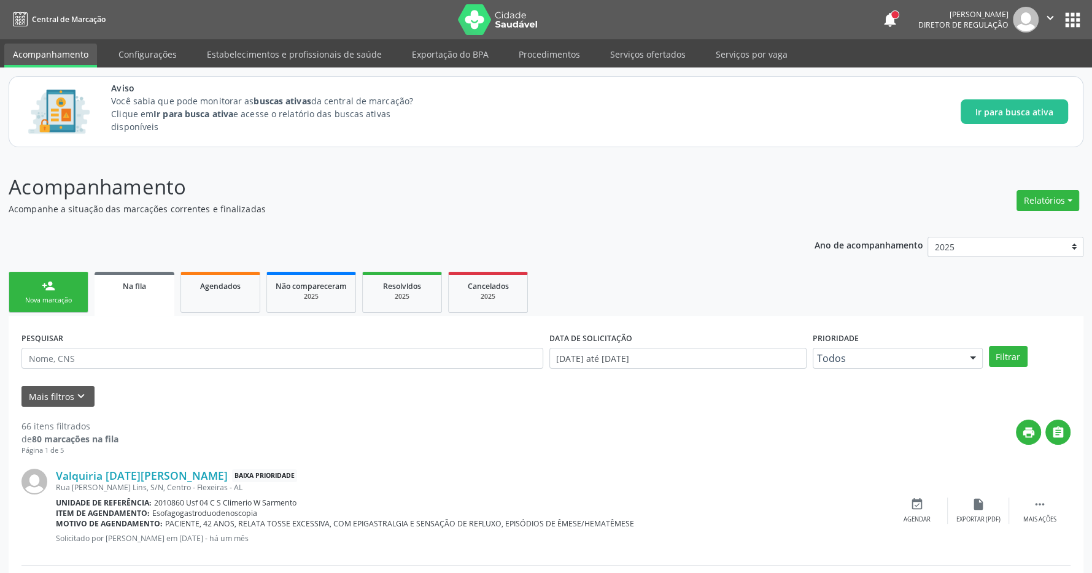
scroll to position [129, 0]
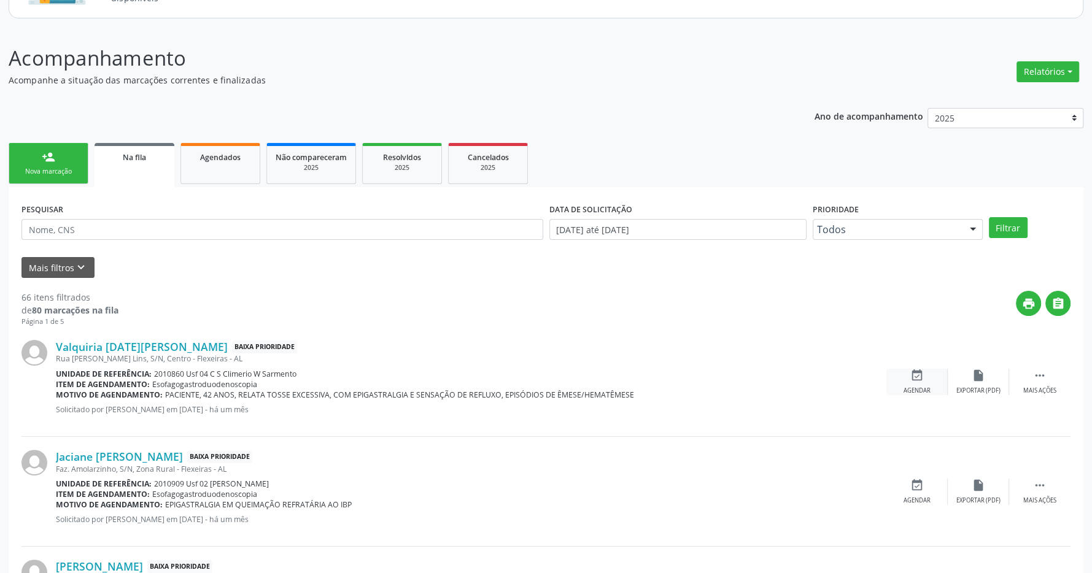
click at [926, 395] on div "Agendar" at bounding box center [917, 391] width 27 height 9
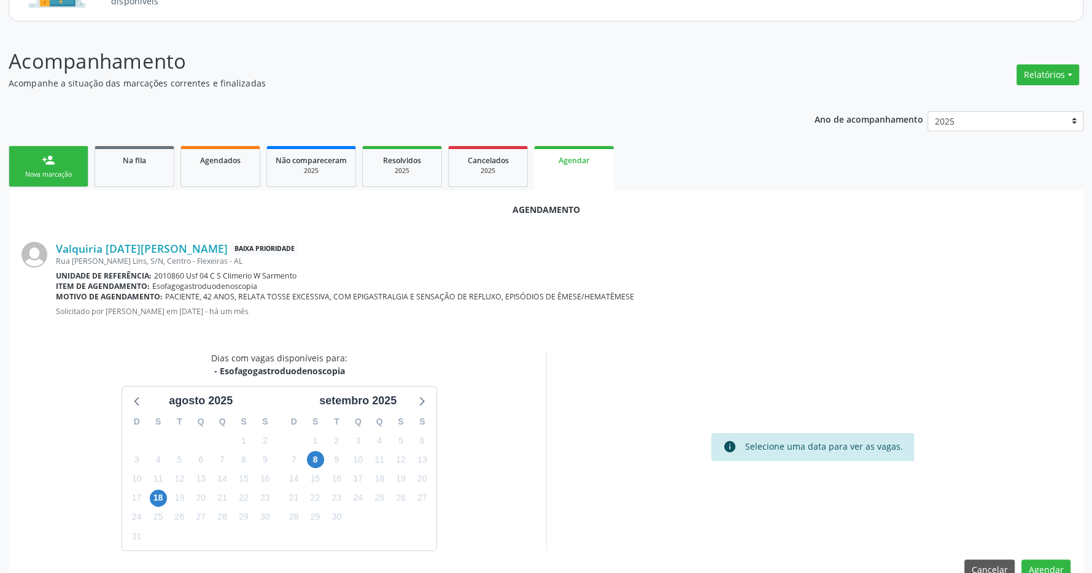
scroll to position [155, 0]
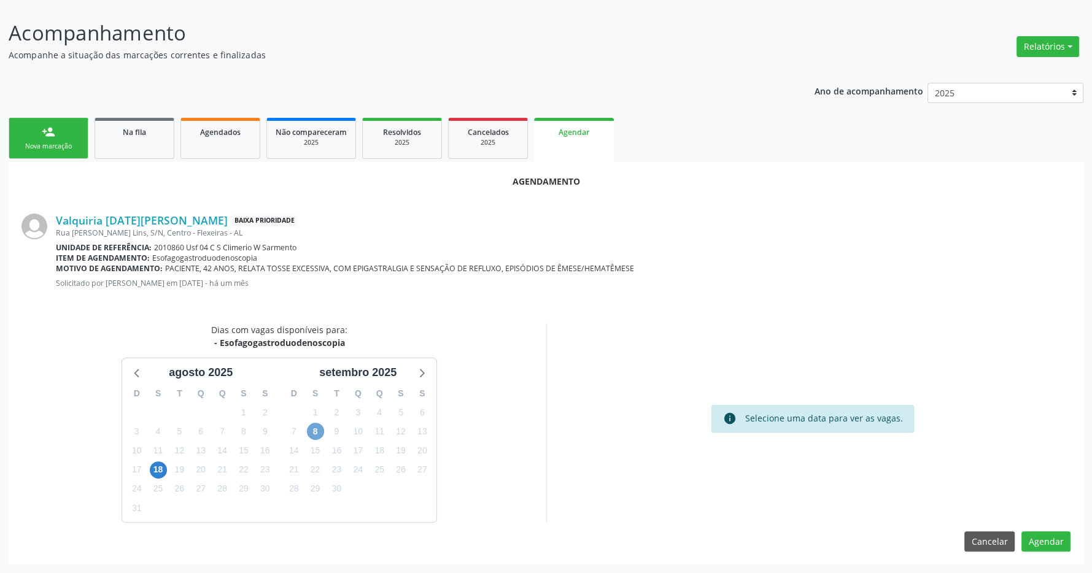
click at [314, 435] on span "8" at bounding box center [315, 431] width 17 height 17
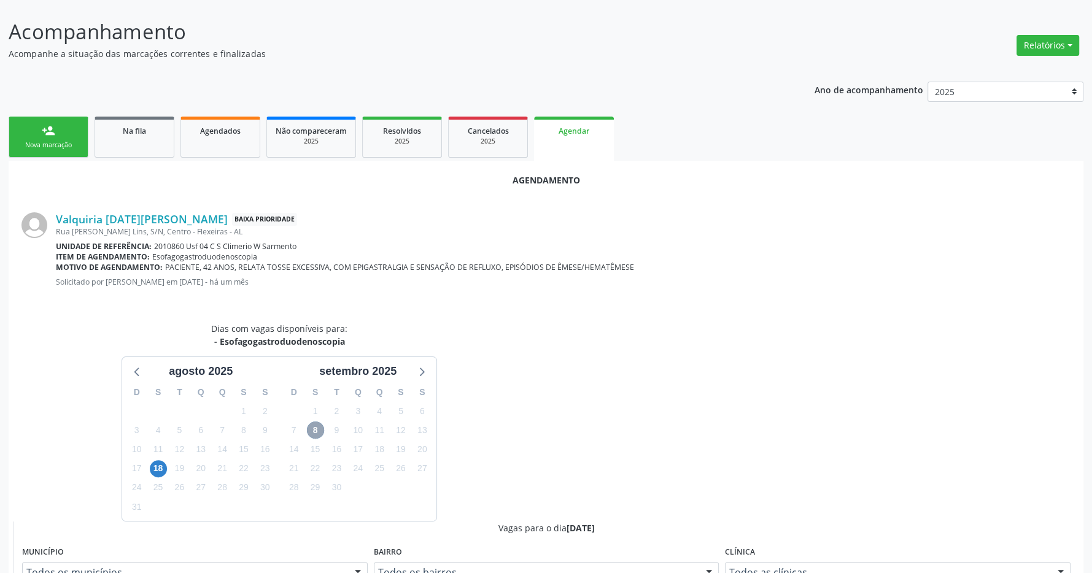
scroll to position [413, 0]
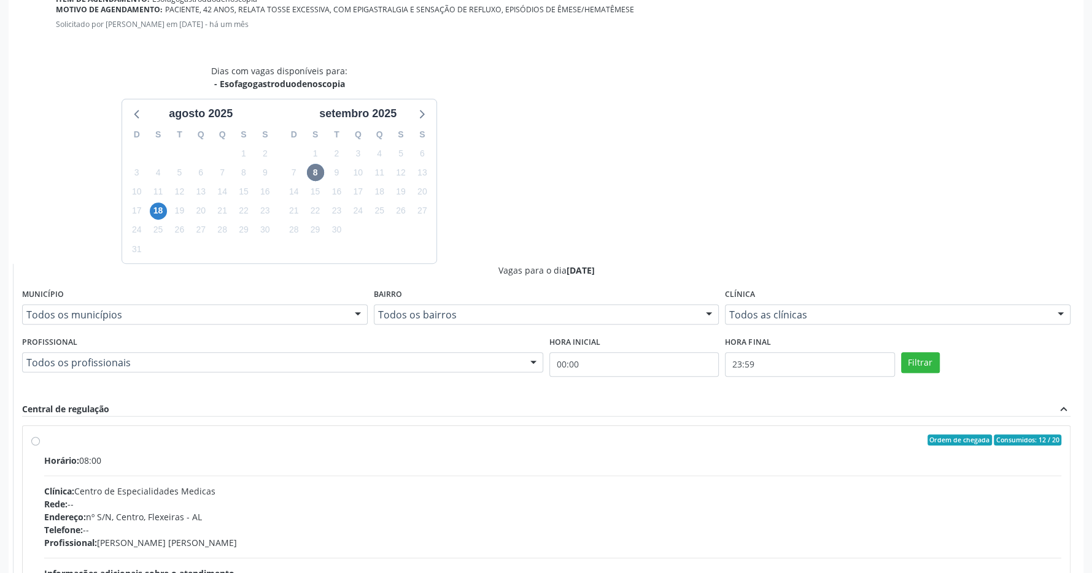
click at [273, 451] on label "Ordem de chegada Consumidos: 12 / 20 Horário: 08:00 Clínica: Centro de Especial…" at bounding box center [552, 529] width 1017 height 188
click at [40, 446] on input "Ordem de chegada Consumidos: 12 / 20 Horário: 08:00 Clínica: Centro de Especial…" at bounding box center [35, 440] width 9 height 11
radio input "true"
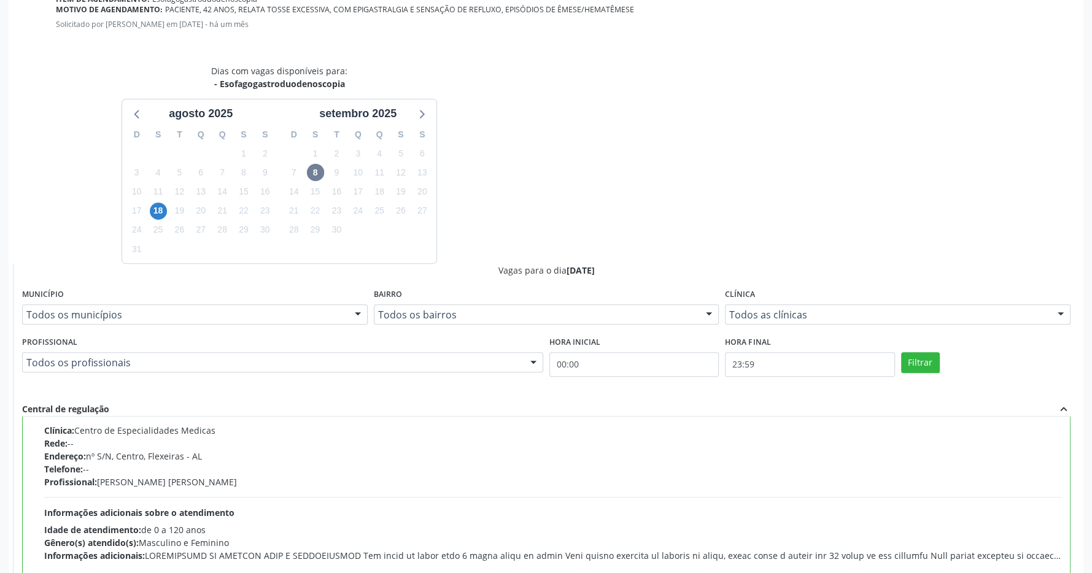
scroll to position [554, 0]
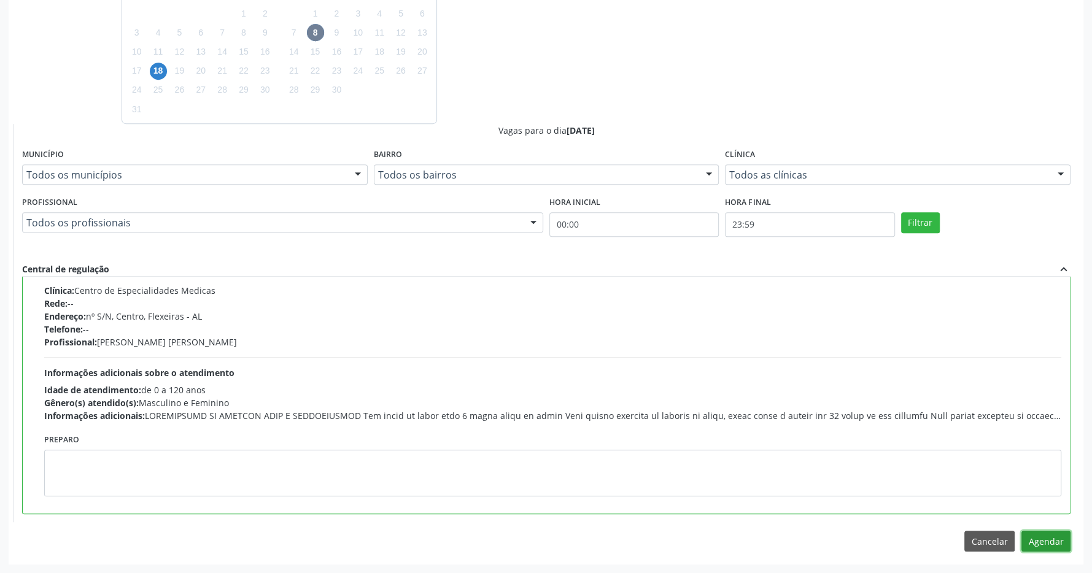
click at [1034, 536] on button "Agendar" at bounding box center [1046, 541] width 49 height 21
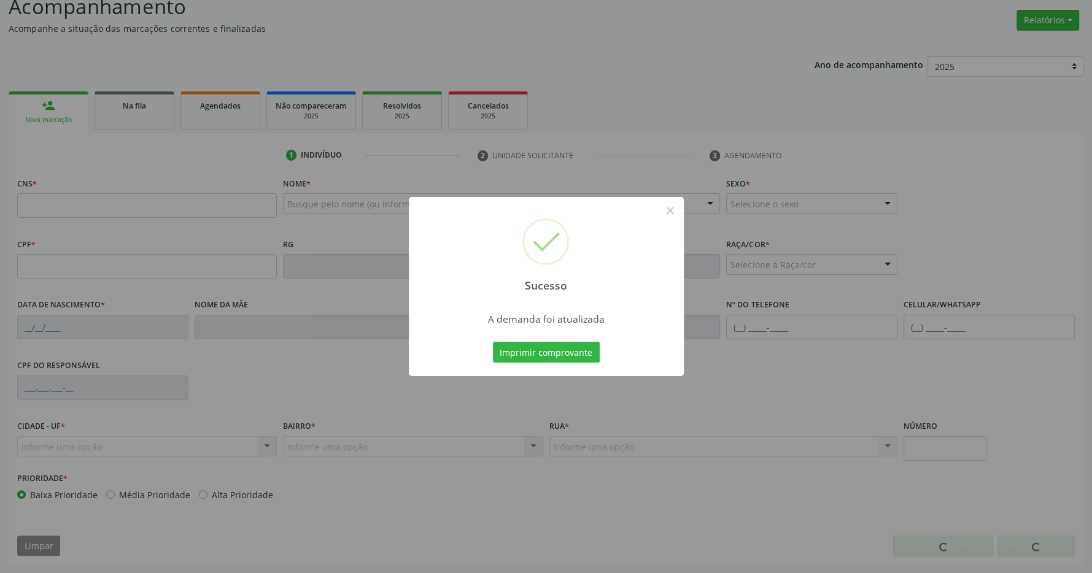
scroll to position [182, 0]
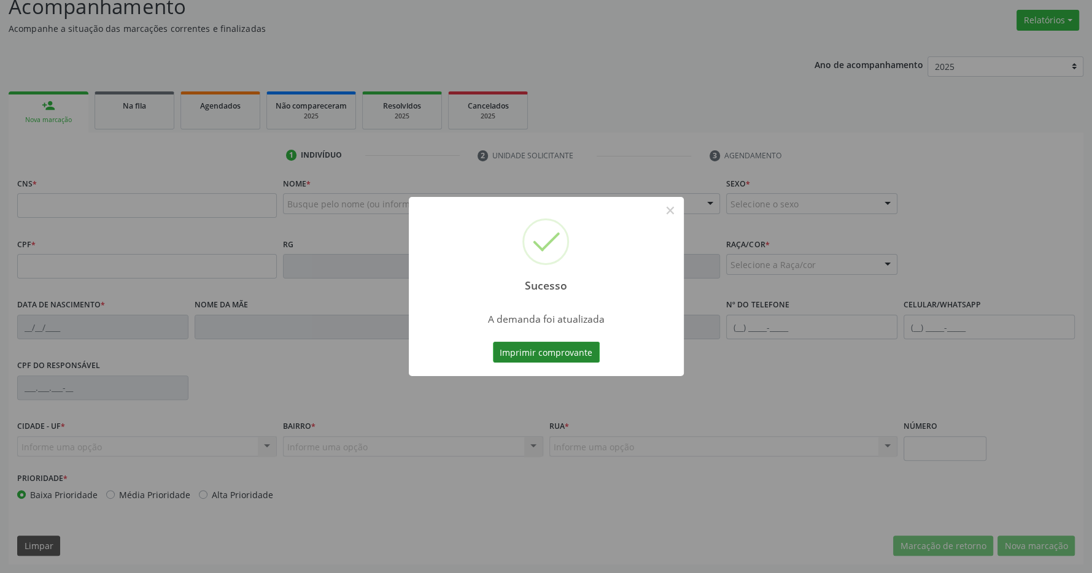
click at [549, 346] on button "Imprimir comprovante" at bounding box center [546, 352] width 107 height 21
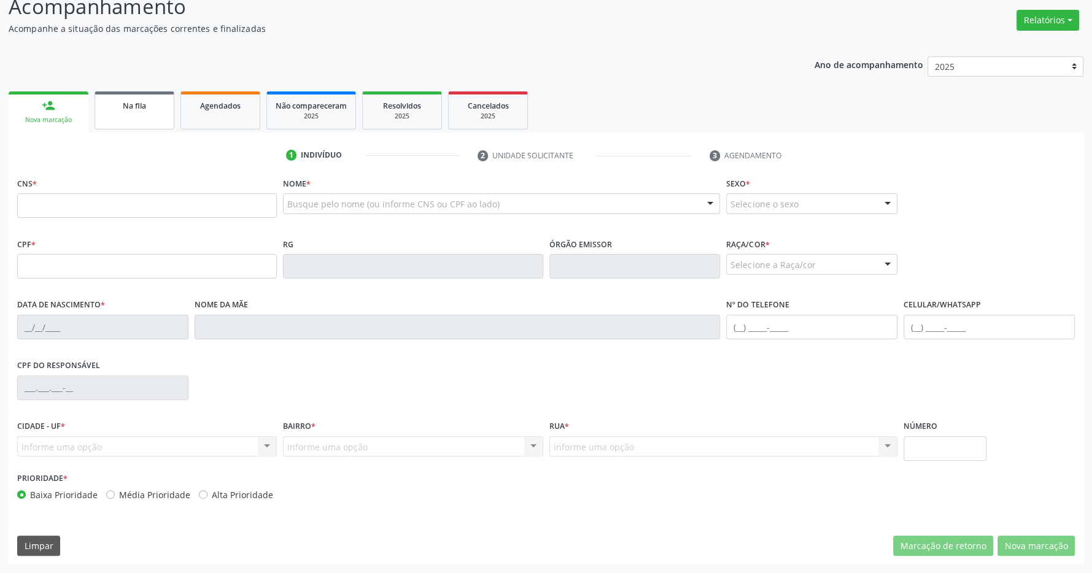
click at [123, 107] on span "Na fila" at bounding box center [134, 106] width 23 height 10
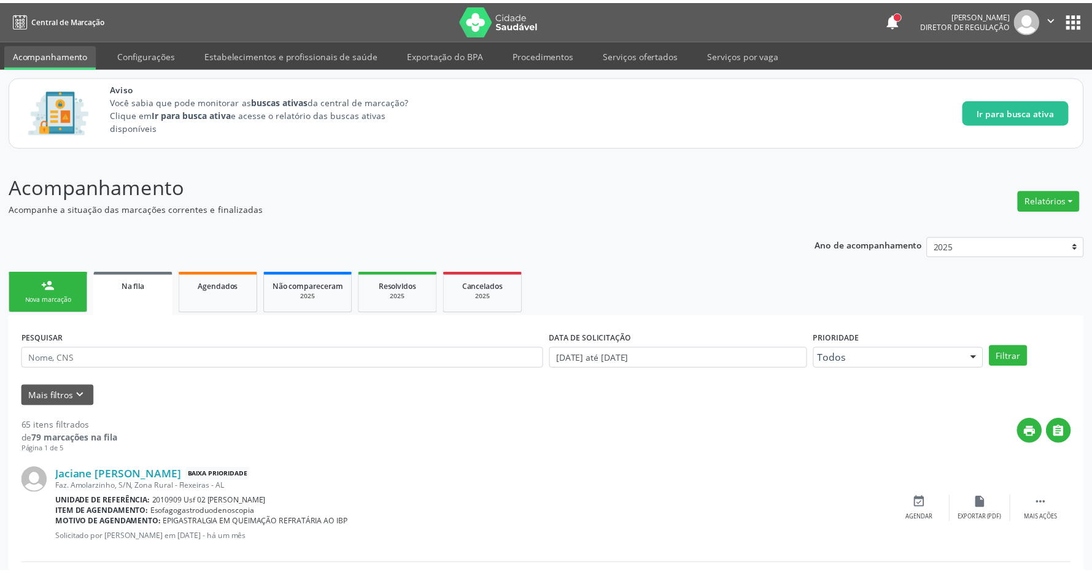
scroll to position [258, 0]
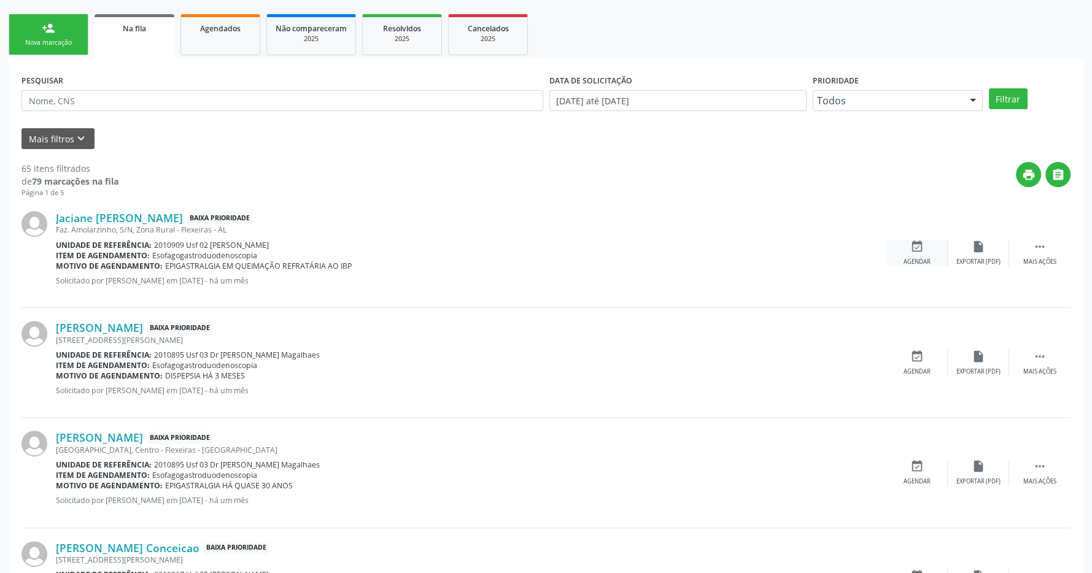
click at [912, 260] on div "Agendar" at bounding box center [917, 262] width 27 height 9
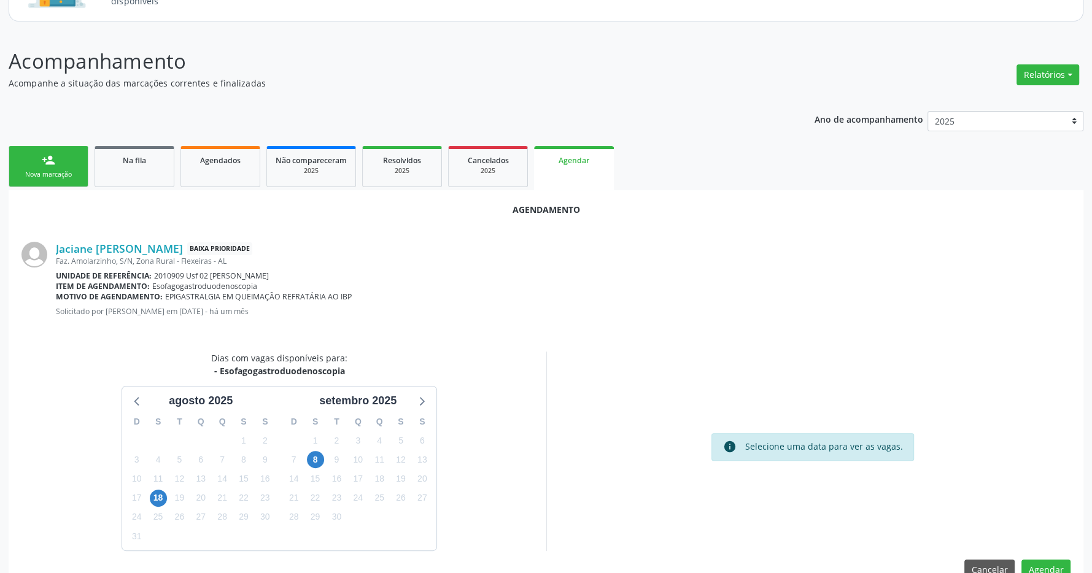
scroll to position [155, 0]
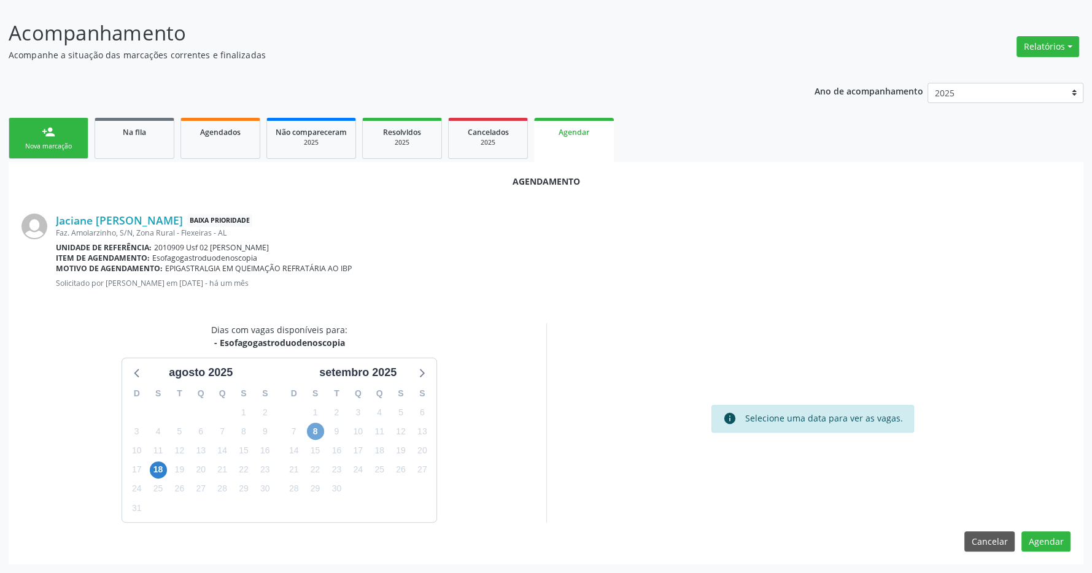
click at [316, 426] on span "8" at bounding box center [315, 431] width 17 height 17
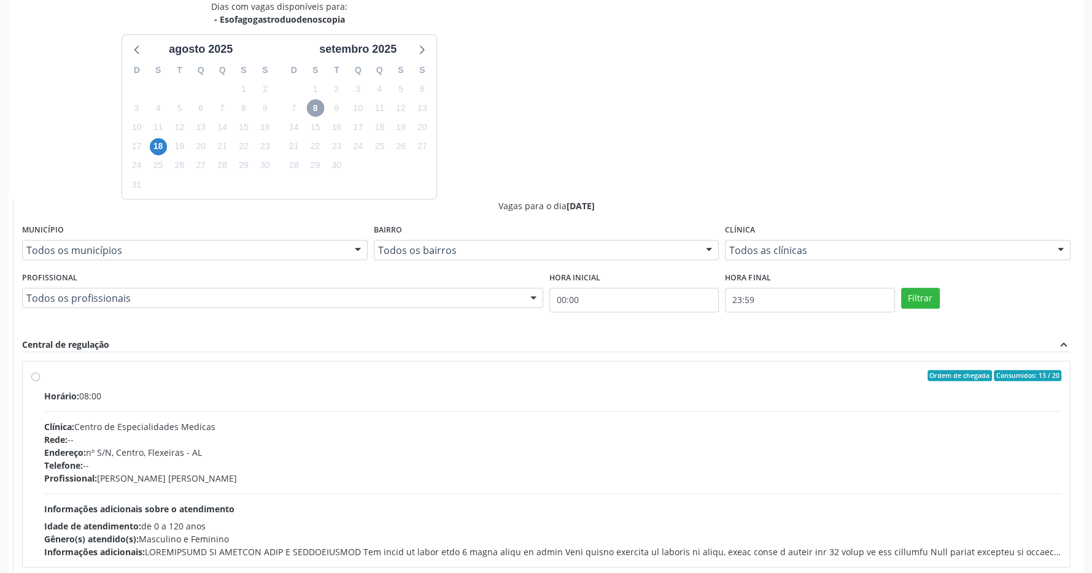
scroll to position [533, 0]
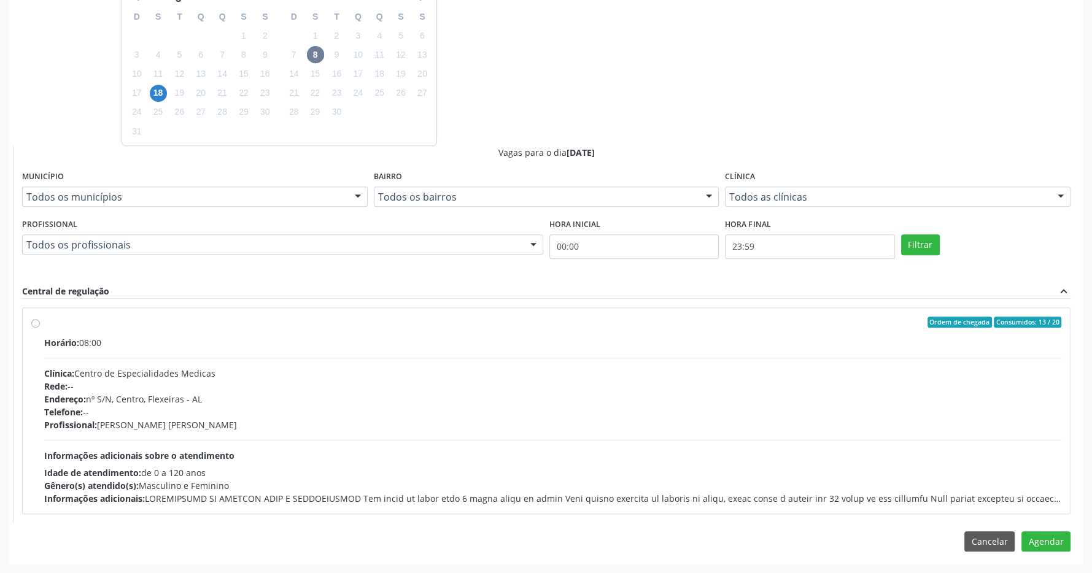
click at [86, 316] on div "Ordem de chegada Consumidos: 13 / 20 Horário: 08:00 Clínica: Centro de Especial…" at bounding box center [546, 411] width 1047 height 206
radio input "true"
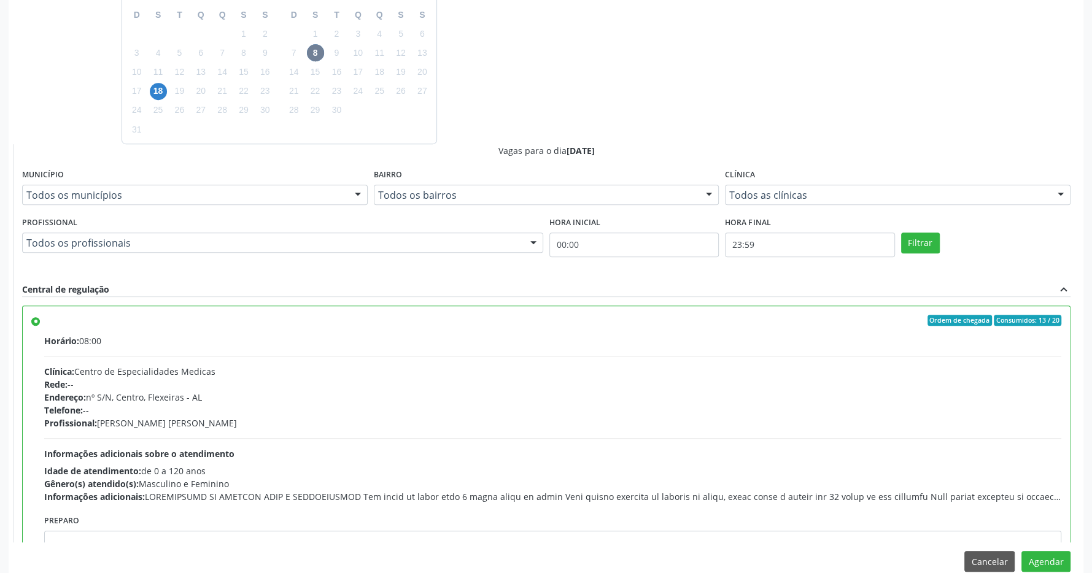
scroll to position [61, 0]
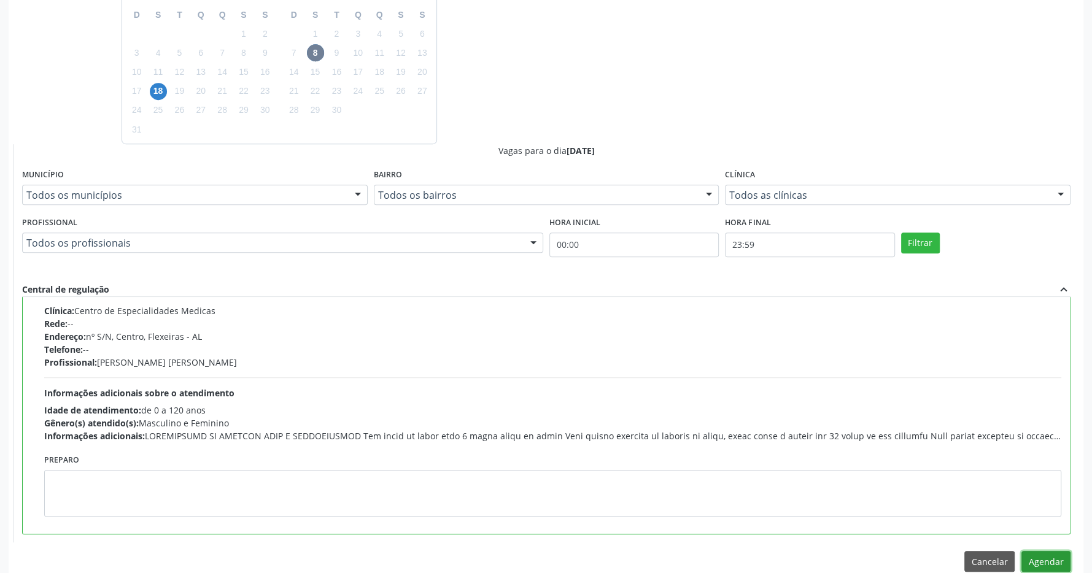
click at [1047, 567] on button "Agendar" at bounding box center [1046, 561] width 49 height 21
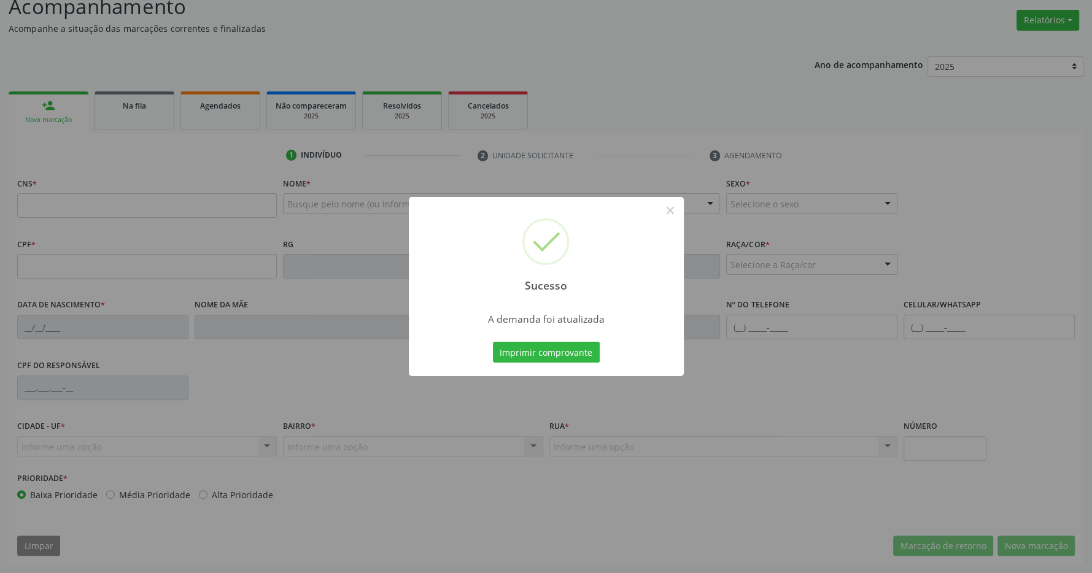
scroll to position [182, 0]
click at [570, 352] on button "Imprimir comprovante" at bounding box center [546, 352] width 107 height 21
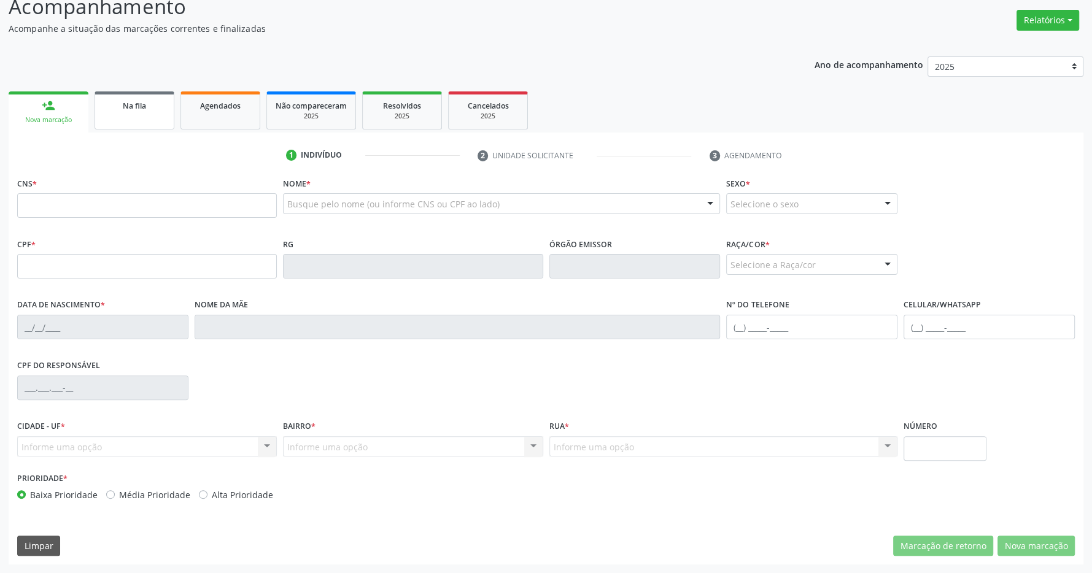
click at [116, 99] on div "Na fila" at bounding box center [134, 105] width 61 height 13
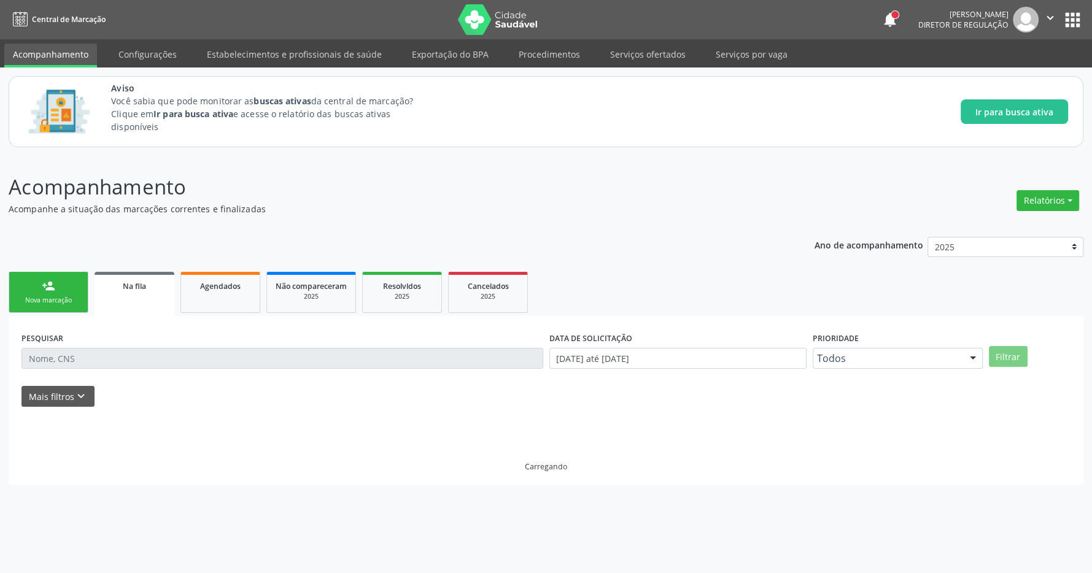
scroll to position [0, 0]
click at [139, 283] on span "Na fila" at bounding box center [134, 286] width 23 height 10
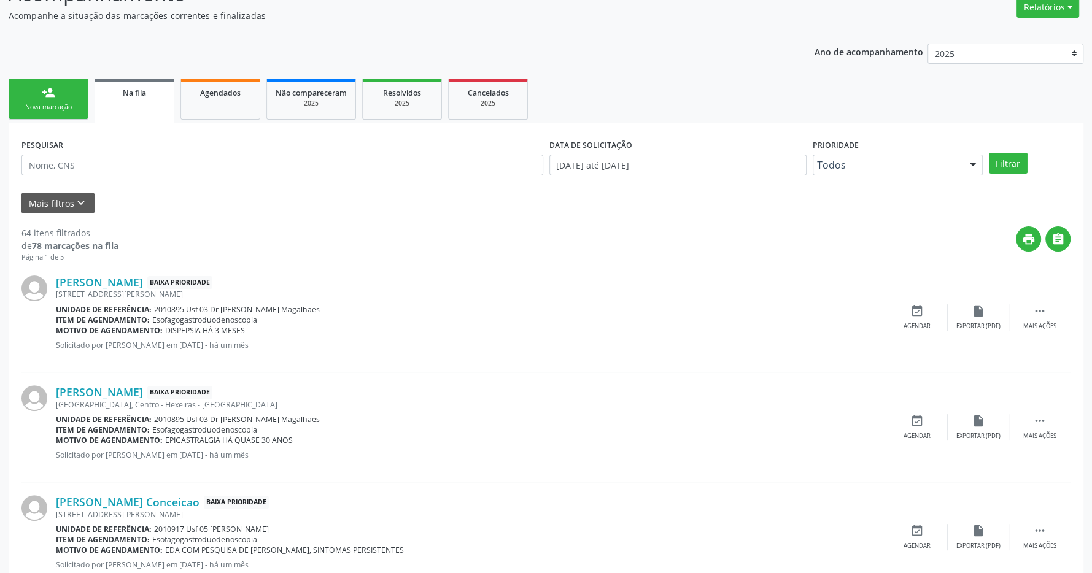
scroll to position [322, 0]
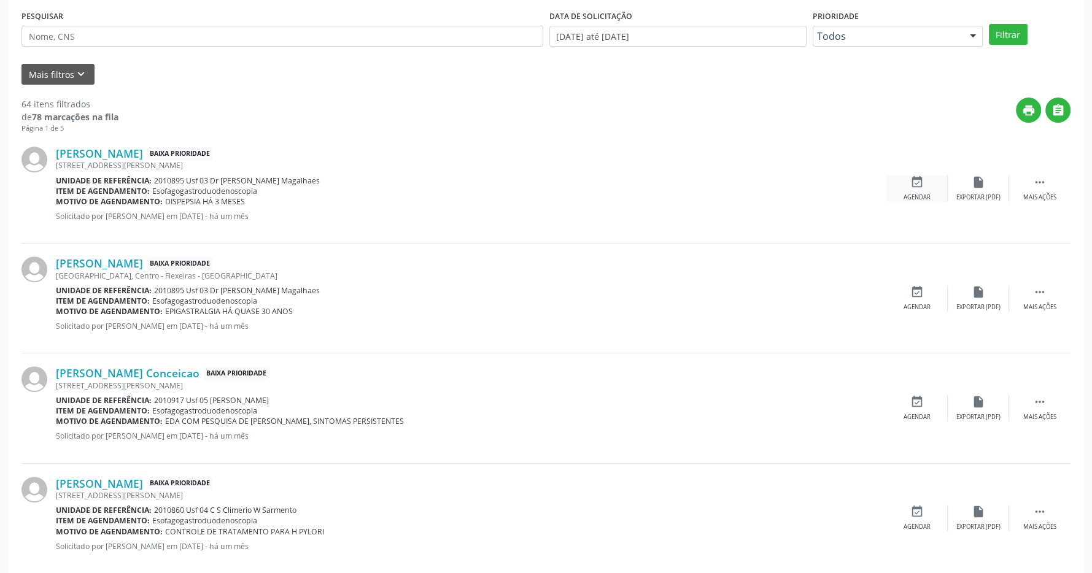
click at [931, 194] on div "event_available Agendar" at bounding box center [917, 189] width 61 height 26
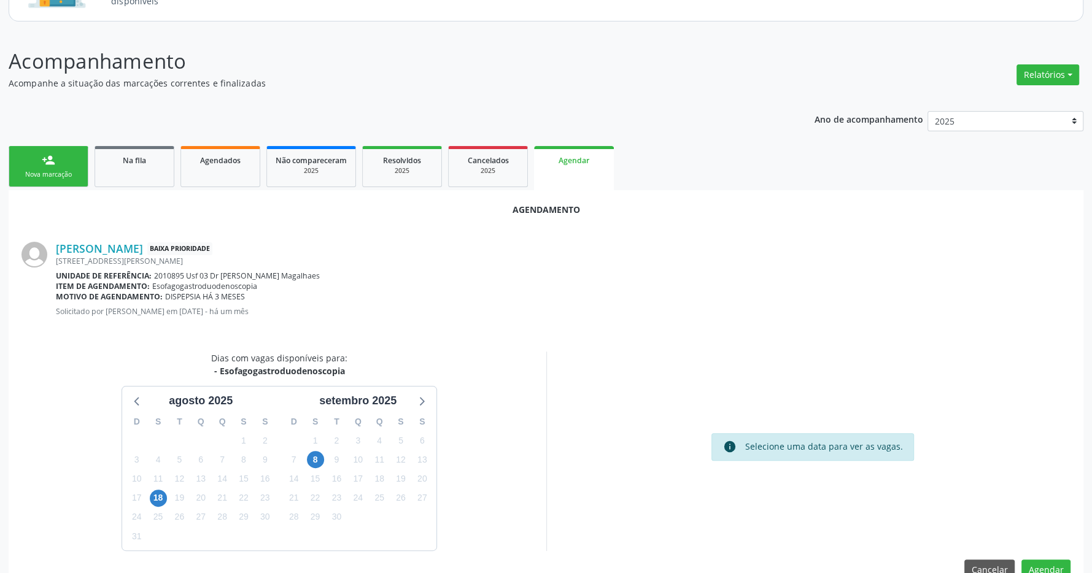
scroll to position [155, 0]
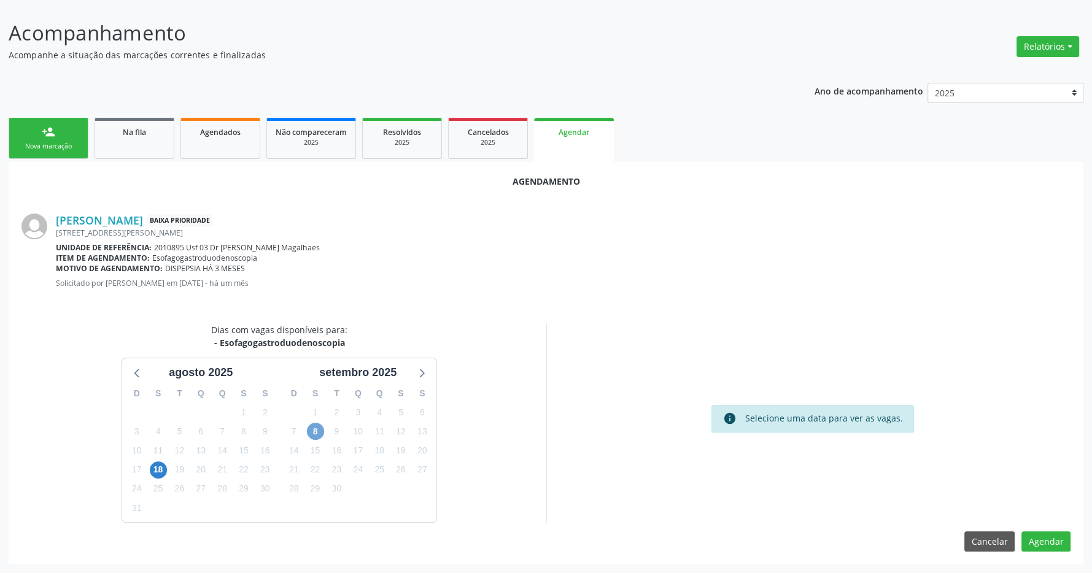
click at [309, 429] on span "8" at bounding box center [315, 431] width 17 height 17
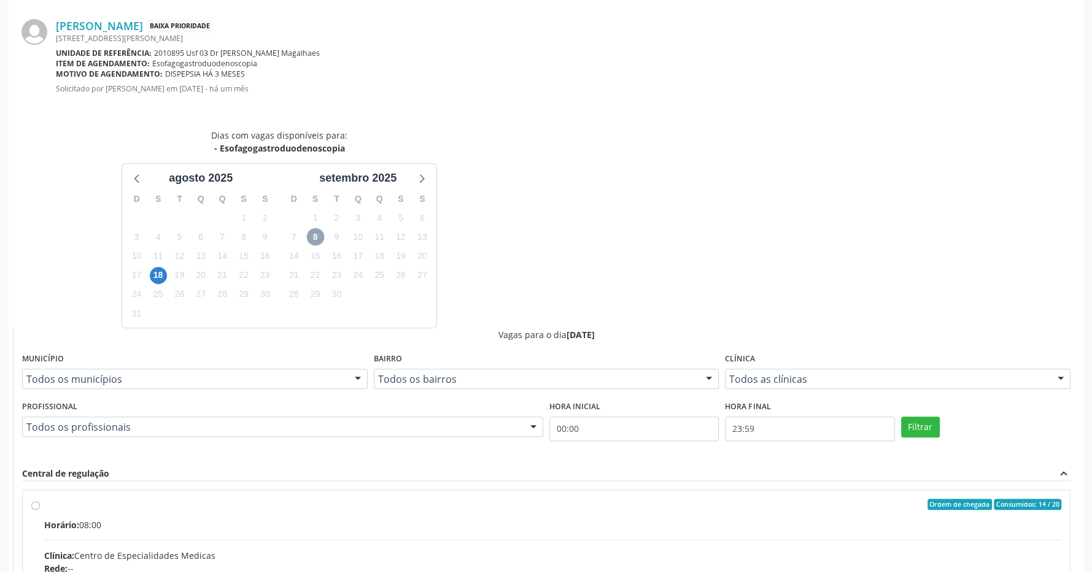
scroll to position [533, 0]
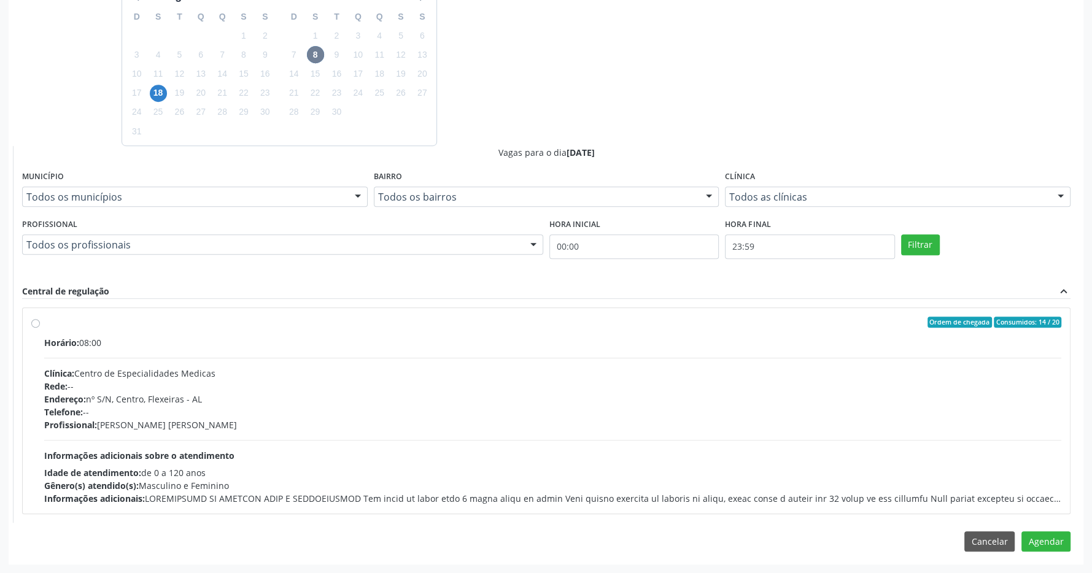
click at [360, 313] on div "Ordem de chegada Consumidos: 14 / 20 Horário: 08:00 Clínica: Centro de Especial…" at bounding box center [546, 411] width 1047 height 206
radio input "true"
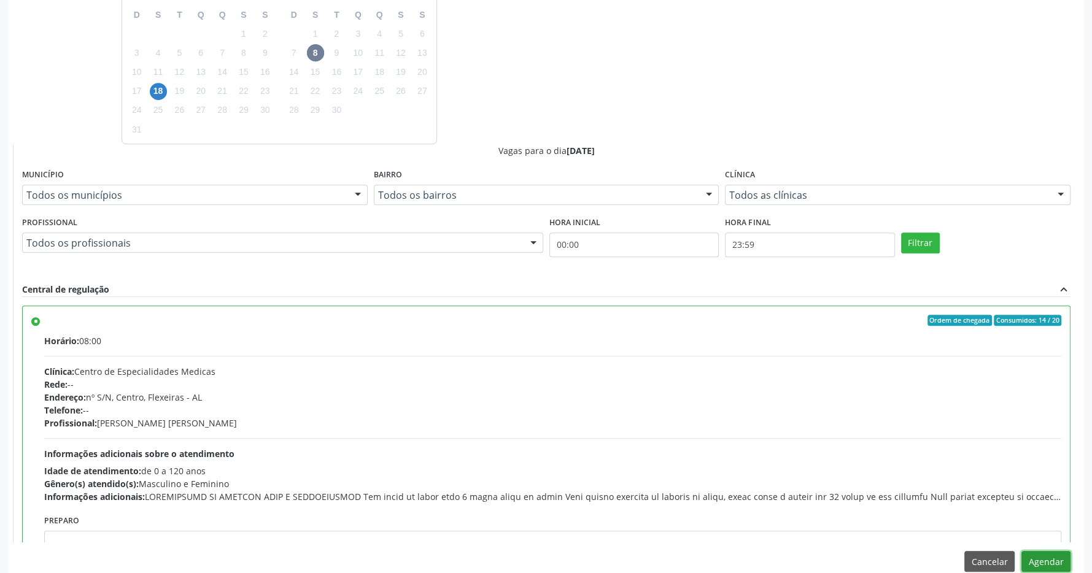
click at [1056, 561] on button "Agendar" at bounding box center [1046, 561] width 49 height 21
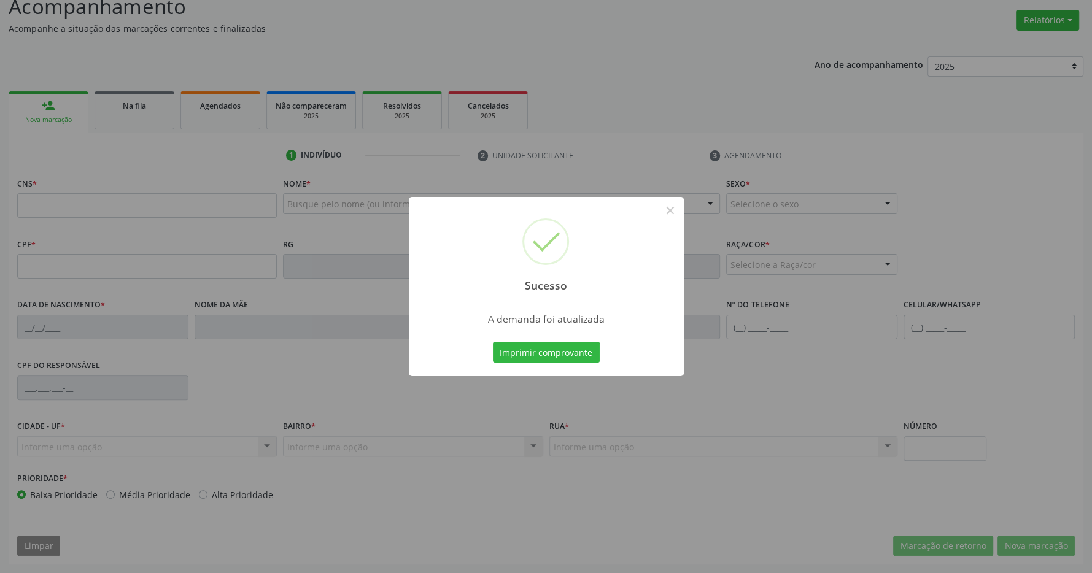
scroll to position [182, 0]
click at [527, 349] on button "Imprimir comprovante" at bounding box center [546, 352] width 107 height 21
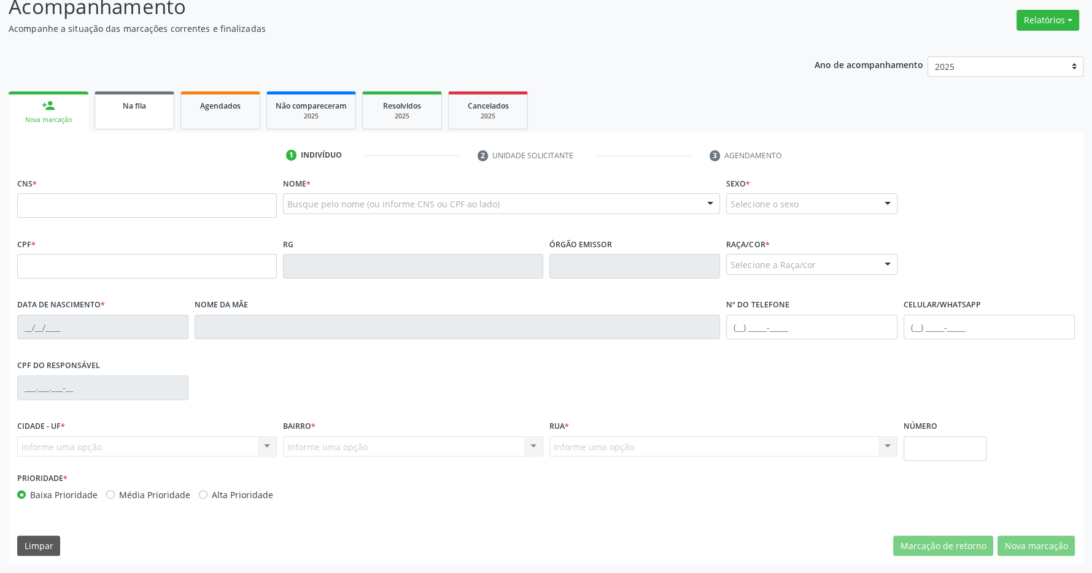
click at [148, 99] on div "Na fila" at bounding box center [134, 105] width 61 height 13
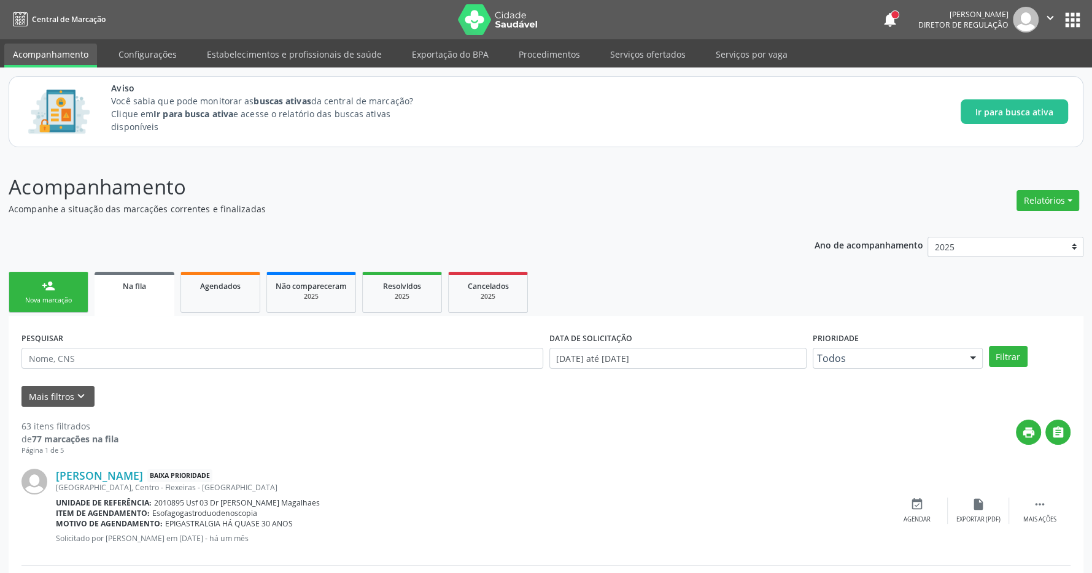
scroll to position [129, 0]
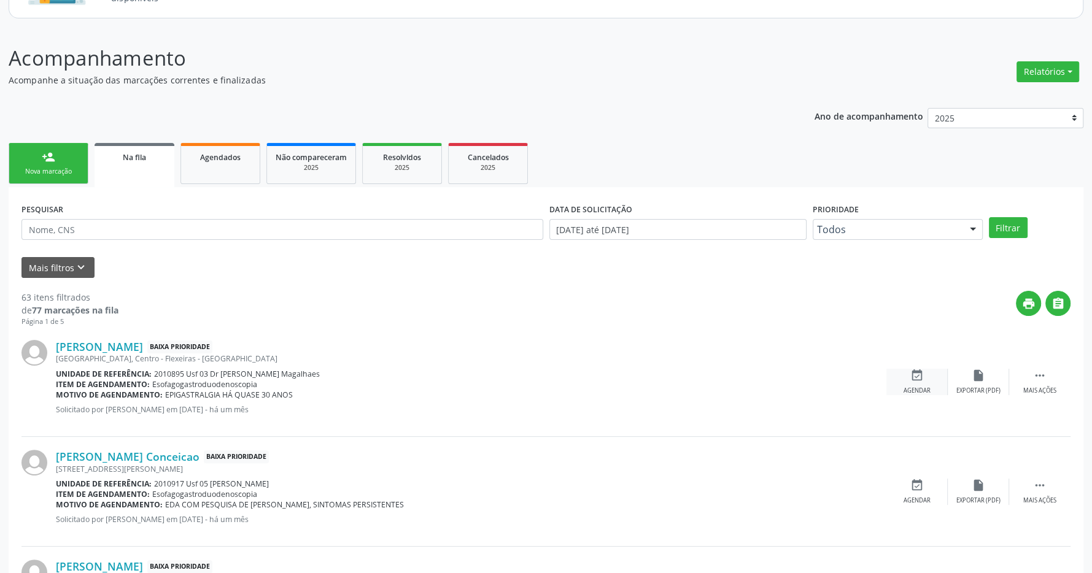
click at [929, 384] on div "event_available Agendar" at bounding box center [917, 382] width 61 height 26
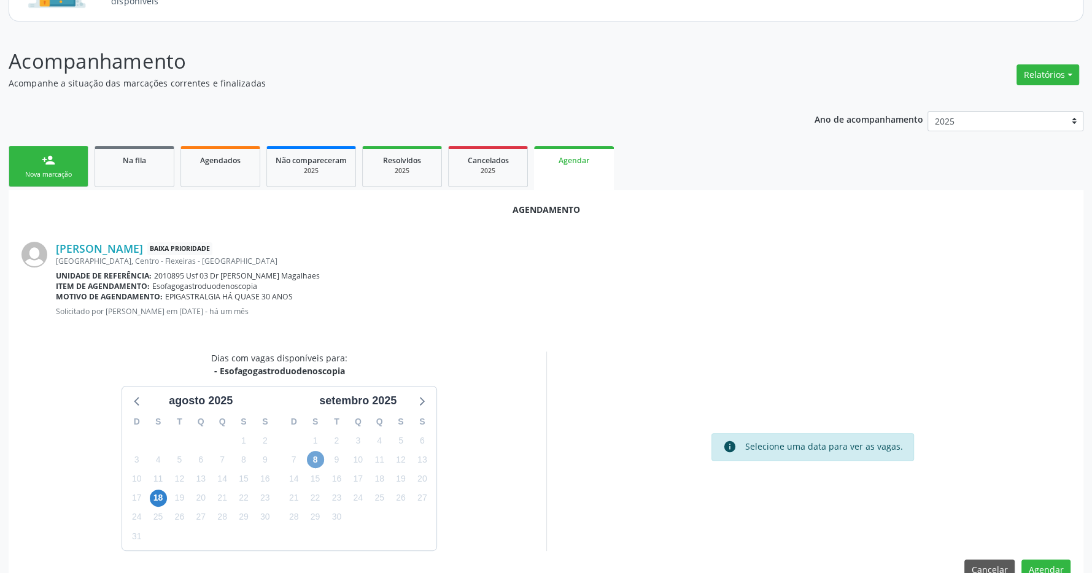
click at [318, 455] on span "8" at bounding box center [315, 459] width 17 height 17
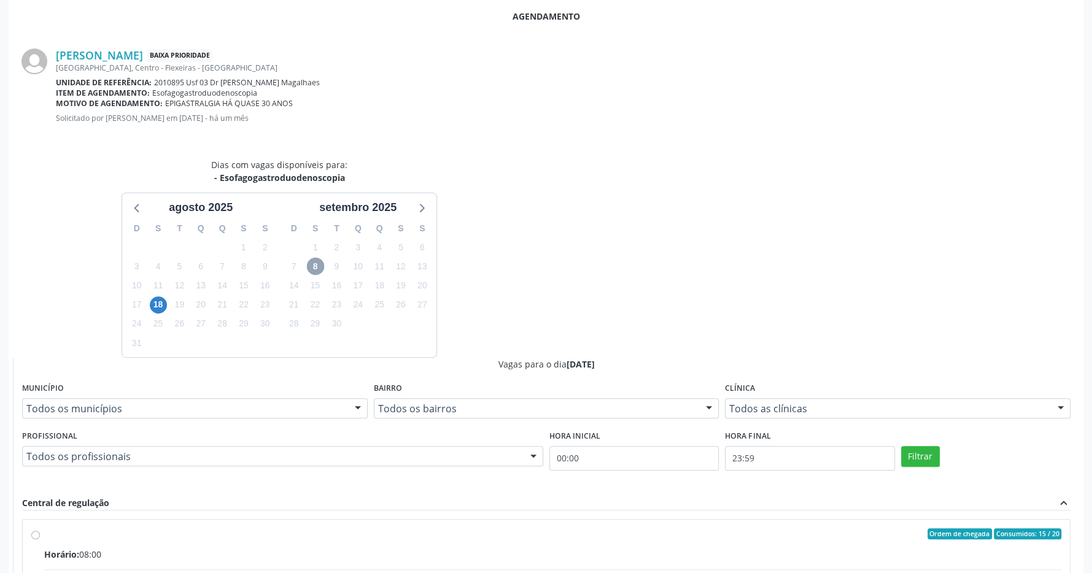
scroll to position [533, 0]
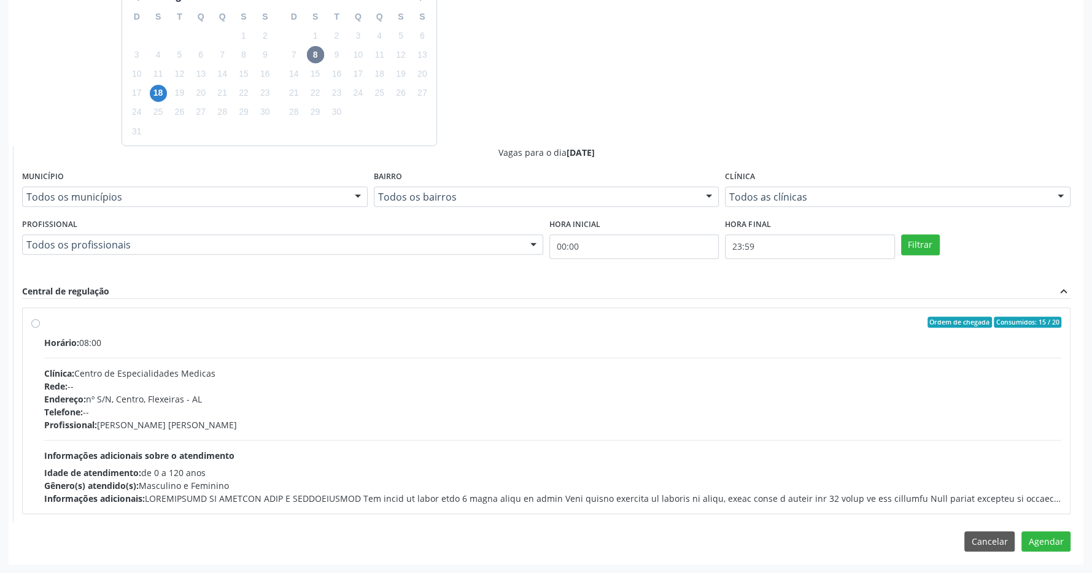
click at [558, 331] on label "Ordem de chegada Consumidos: 15 / 20 Horário: 08:00 Clínica: Centro de Especial…" at bounding box center [552, 411] width 1017 height 188
click at [40, 328] on input "Ordem de chegada Consumidos: 15 / 20 Horário: 08:00 Clínica: Centro de Especial…" at bounding box center [35, 322] width 9 height 11
radio input "true"
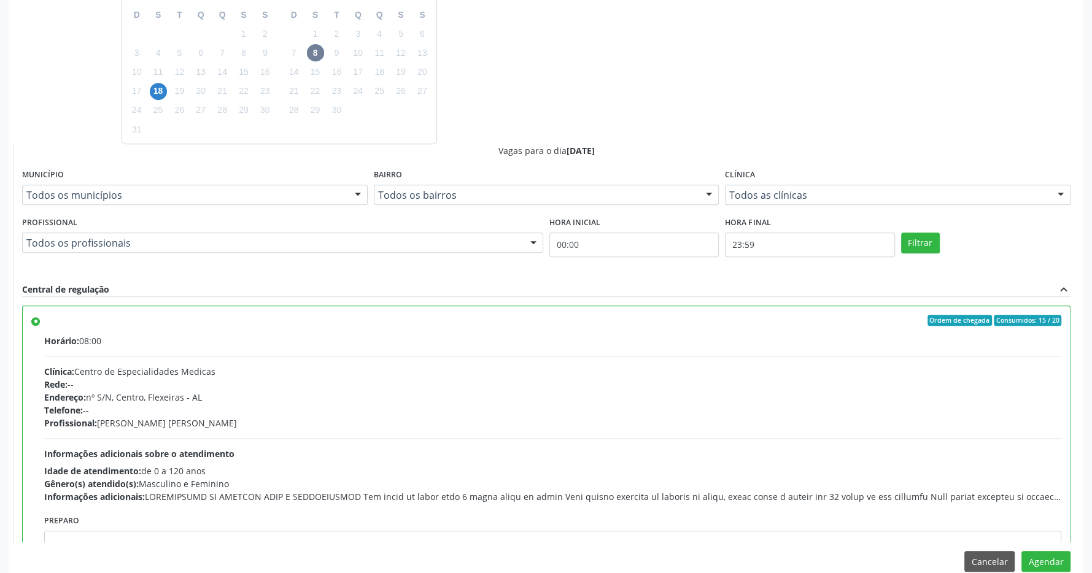
click at [1039, 552] on div "Agendamento [PERSON_NAME] Baixa Prioridade [GEOGRAPHIC_DATA], S/N, Centro - Fle…" at bounding box center [546, 184] width 1075 height 802
click at [1038, 556] on button "Agendar" at bounding box center [1046, 561] width 49 height 21
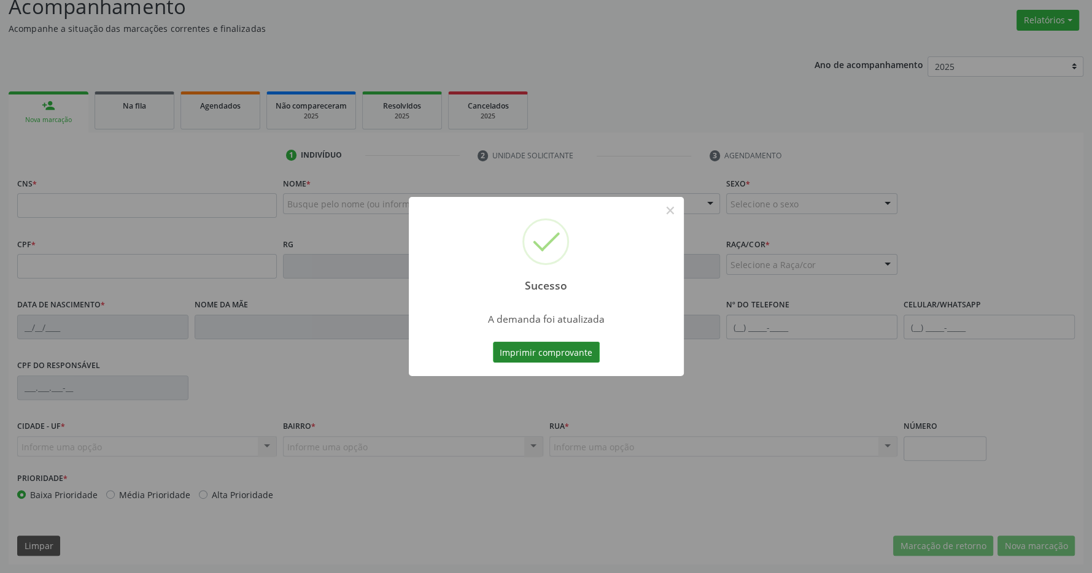
click at [585, 354] on button "Imprimir comprovante" at bounding box center [546, 352] width 107 height 21
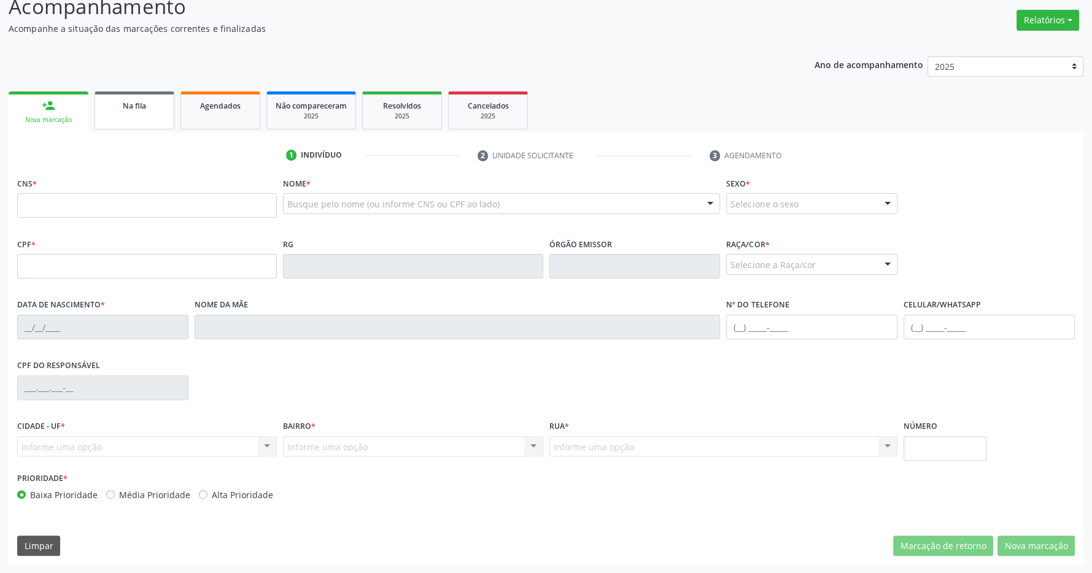
click at [125, 122] on link "Na fila" at bounding box center [135, 110] width 80 height 38
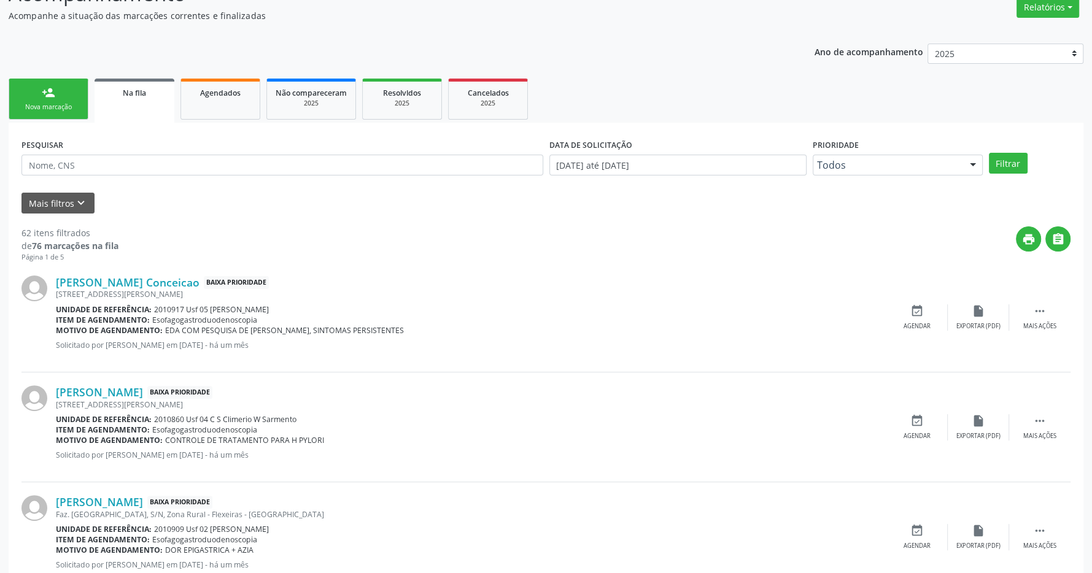
scroll to position [258, 0]
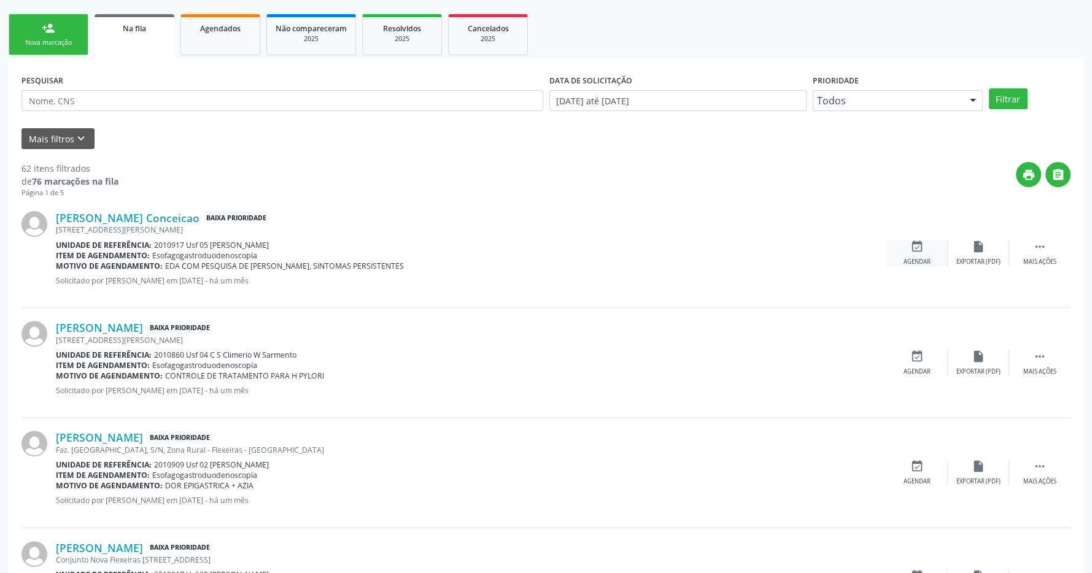
click at [920, 254] on icon "event_available" at bounding box center [918, 247] width 14 height 14
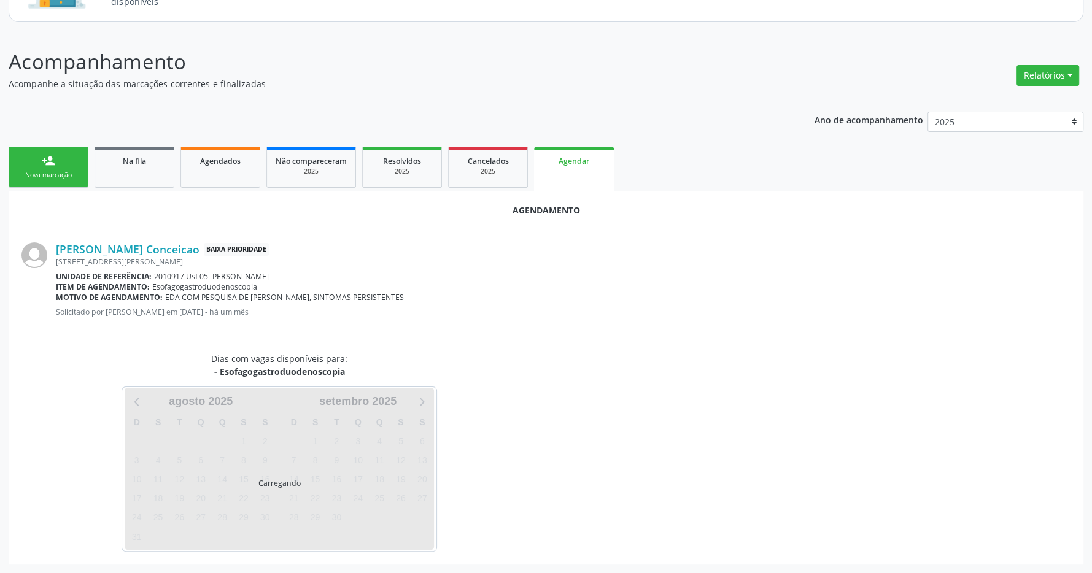
scroll to position [126, 0]
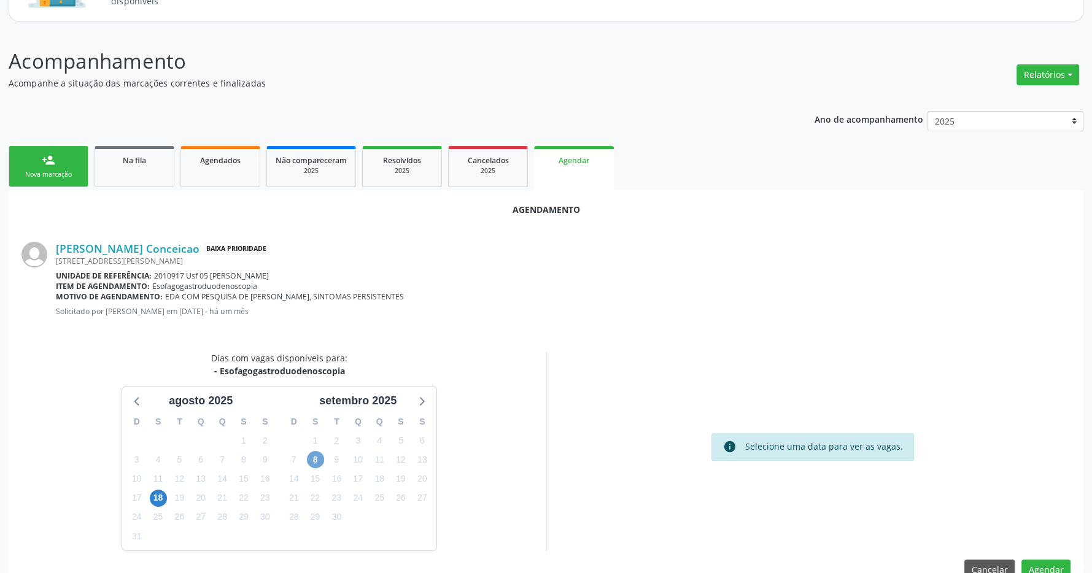
click at [315, 464] on span "8" at bounding box center [315, 459] width 17 height 17
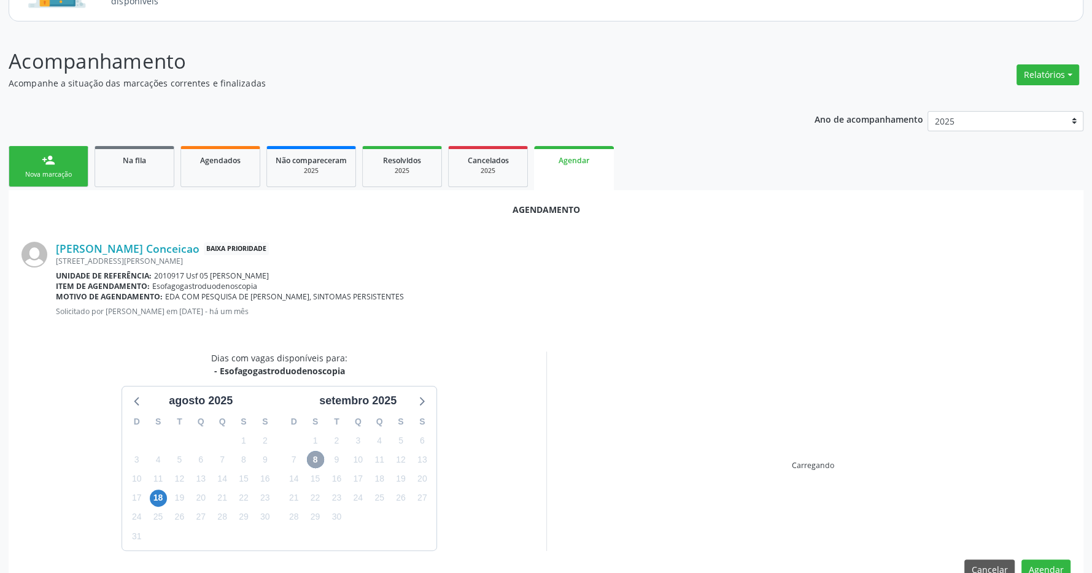
scroll to position [155, 0]
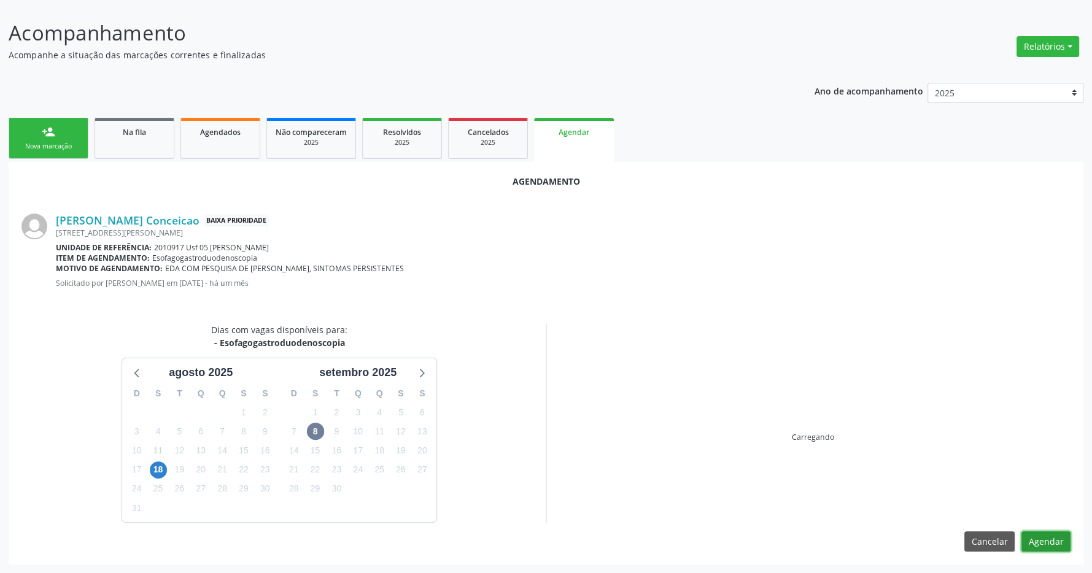
click at [1047, 543] on button "Agendar" at bounding box center [1046, 542] width 49 height 21
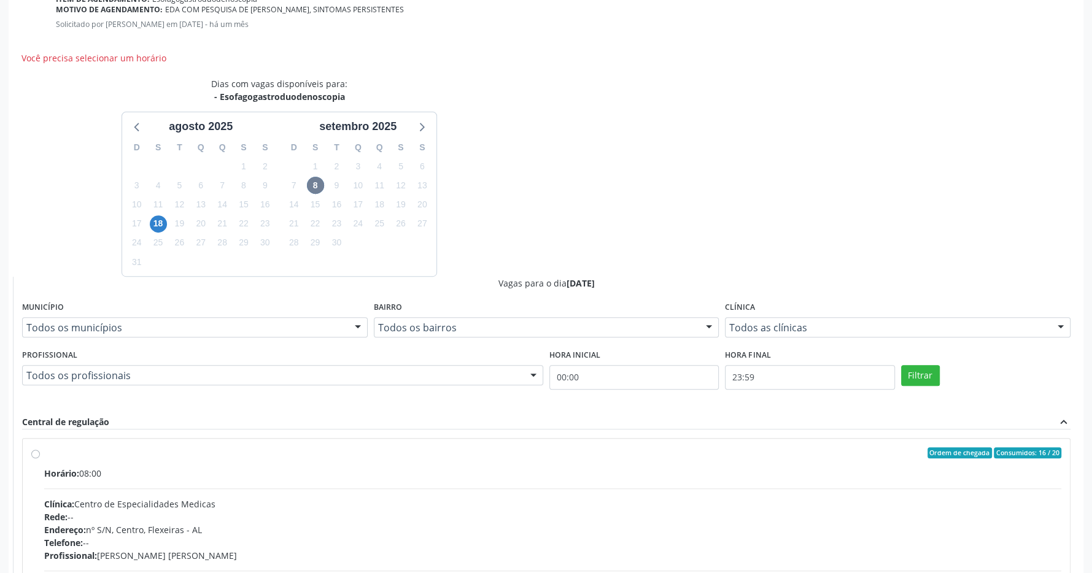
scroll to position [546, 0]
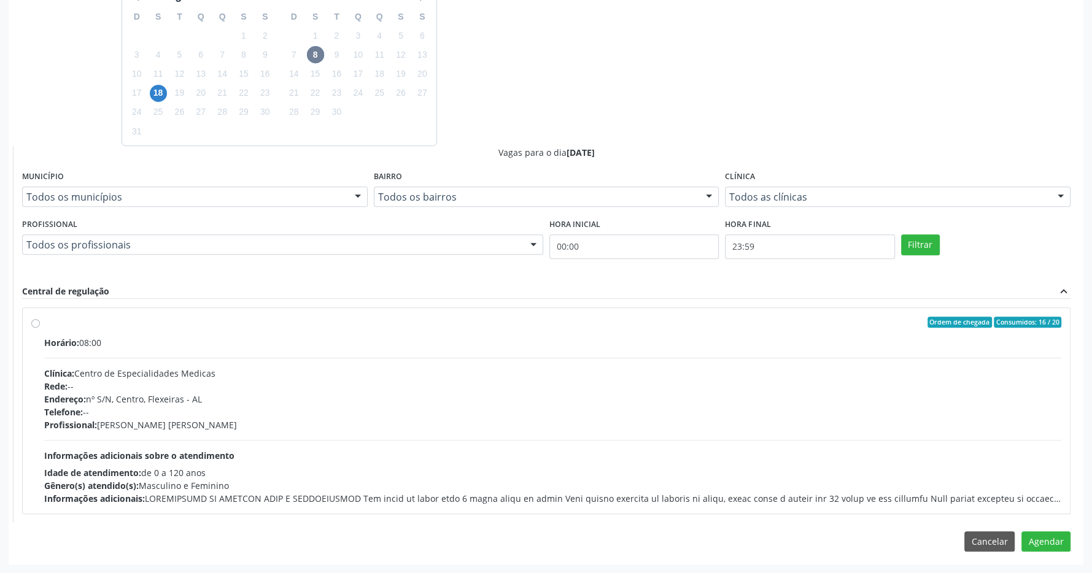
click at [212, 304] on div "Ordem de chegada Consumidos: 16 / 20 Horário: 08:00 Clínica: Centro de Especial…" at bounding box center [546, 411] width 1049 height 224
drag, startPoint x: 231, startPoint y: 341, endPoint x: 238, endPoint y: 343, distance: 7.8
click at [231, 341] on div "Horário: 08:00" at bounding box center [552, 342] width 1017 height 13
click at [40, 328] on input "Ordem de chegada Consumidos: 16 / 20 Horário: 08:00 Clínica: Centro de Especial…" at bounding box center [35, 322] width 9 height 11
radio input "true"
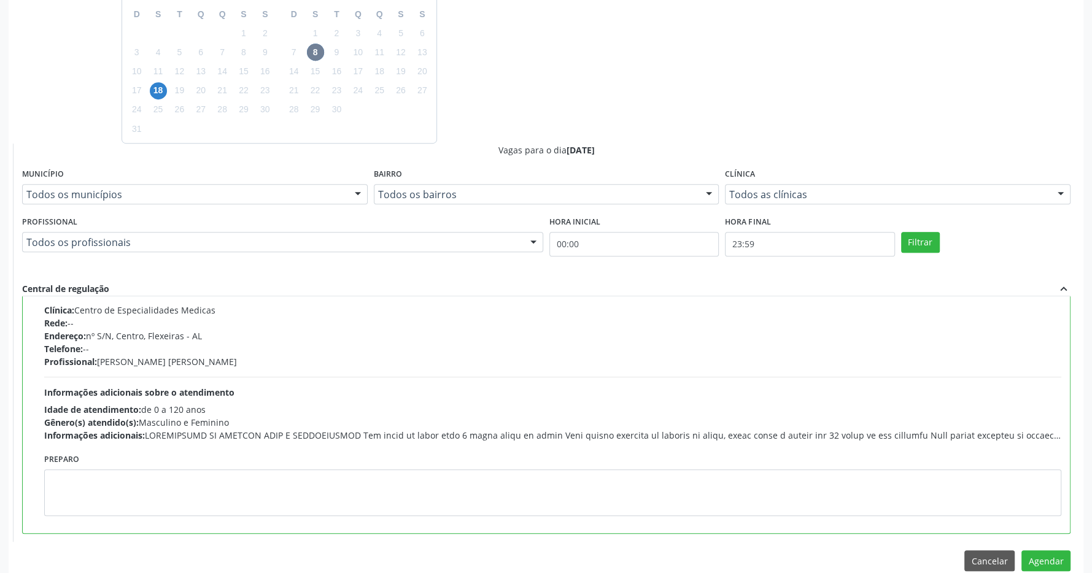
scroll to position [554, 0]
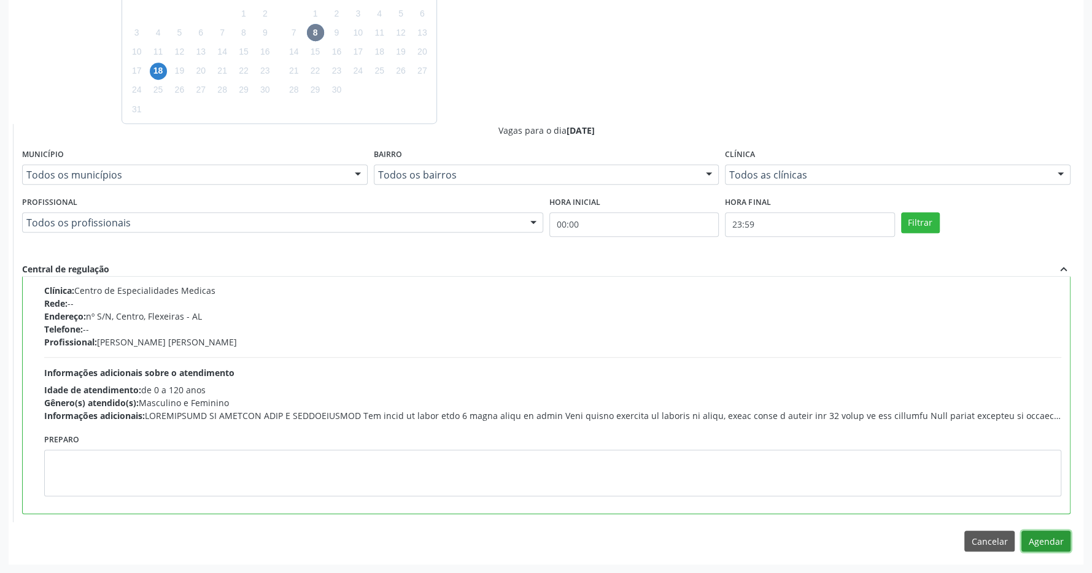
click at [1056, 534] on button "Agendar" at bounding box center [1046, 541] width 49 height 21
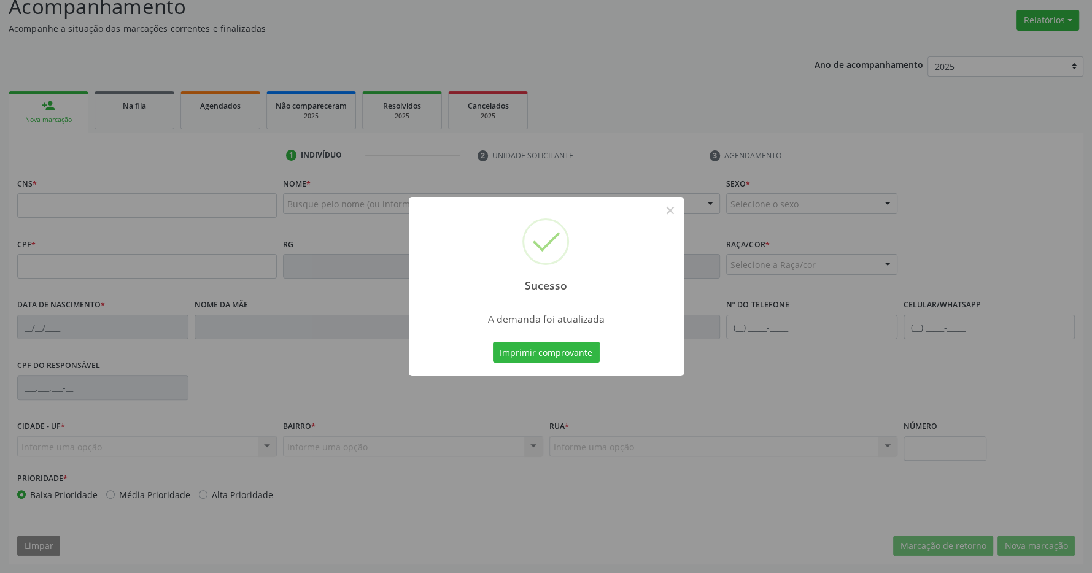
scroll to position [182, 0]
click at [557, 358] on button "Imprimir comprovante" at bounding box center [546, 352] width 107 height 21
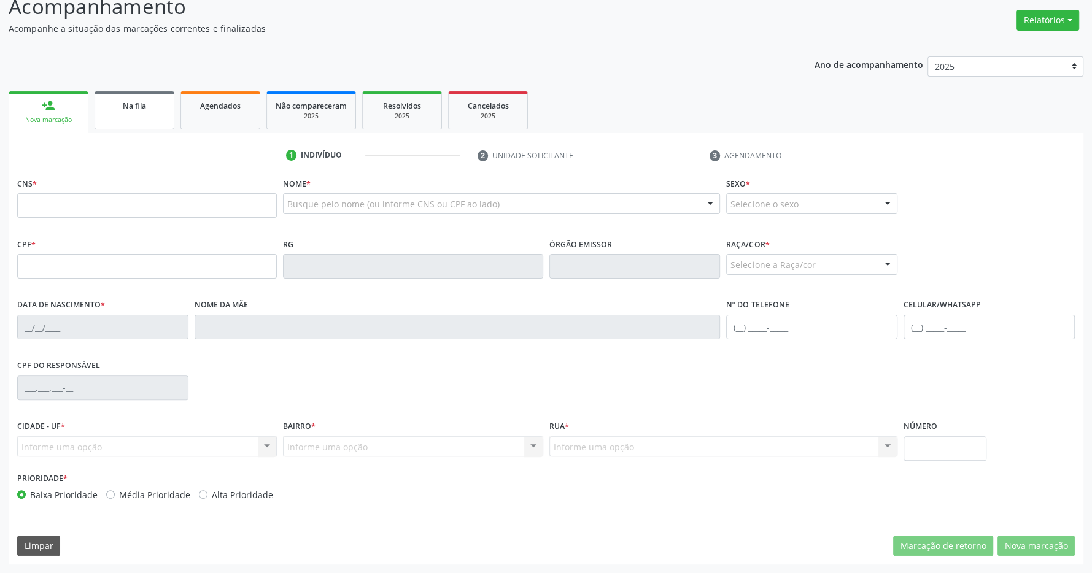
click at [144, 99] on div "Na fila" at bounding box center [134, 105] width 61 height 13
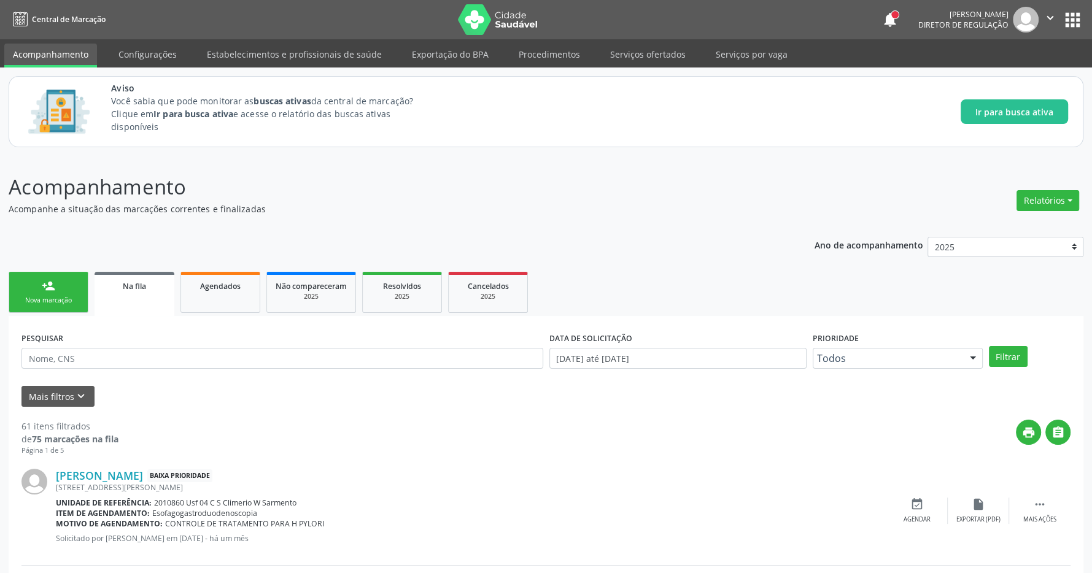
scroll to position [129, 0]
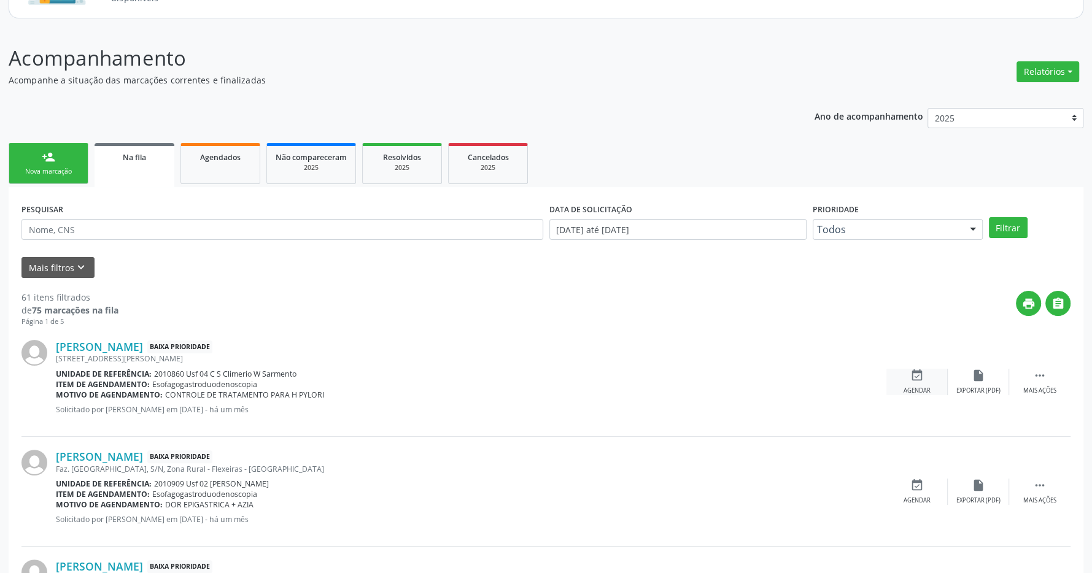
click at [911, 377] on icon "event_available" at bounding box center [918, 376] width 14 height 14
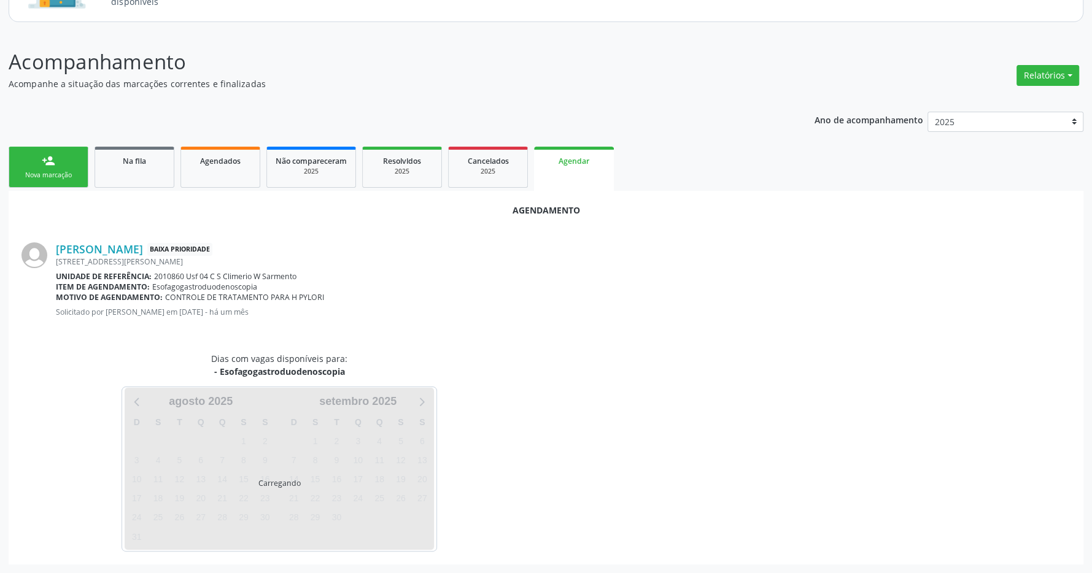
scroll to position [155, 0]
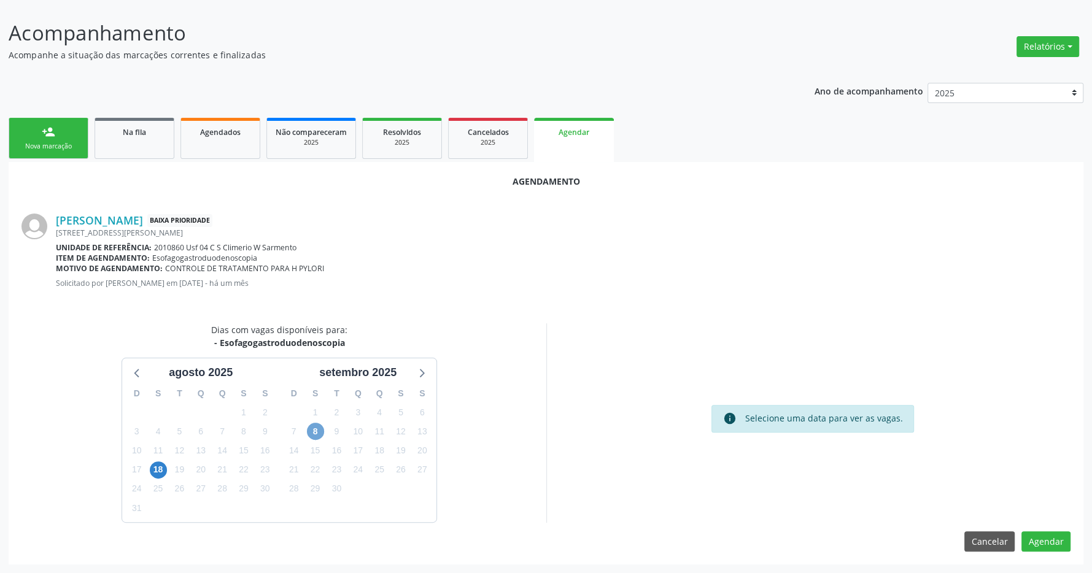
click at [317, 427] on span "8" at bounding box center [315, 431] width 17 height 17
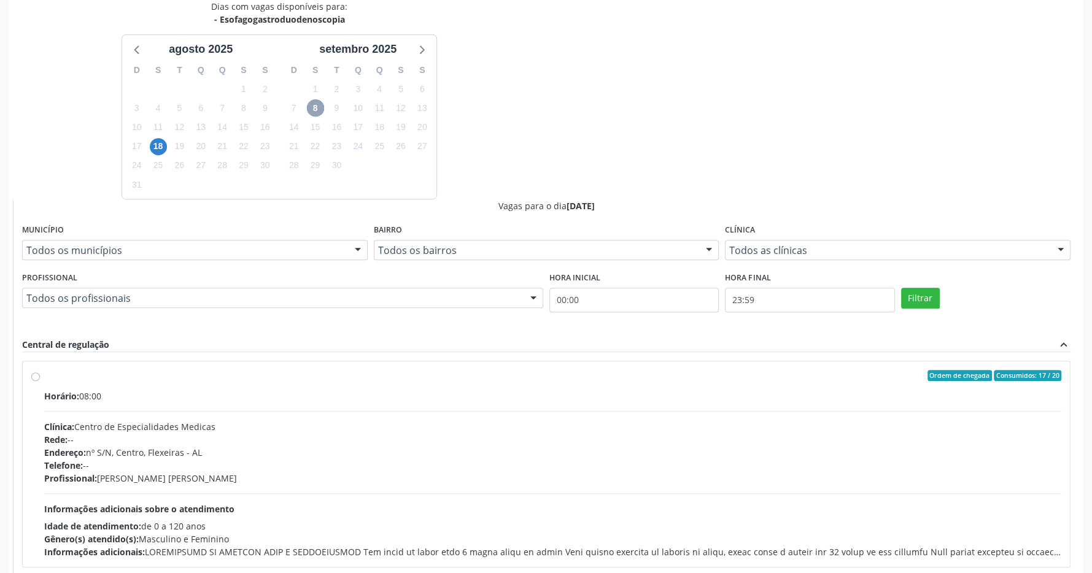
scroll to position [533, 0]
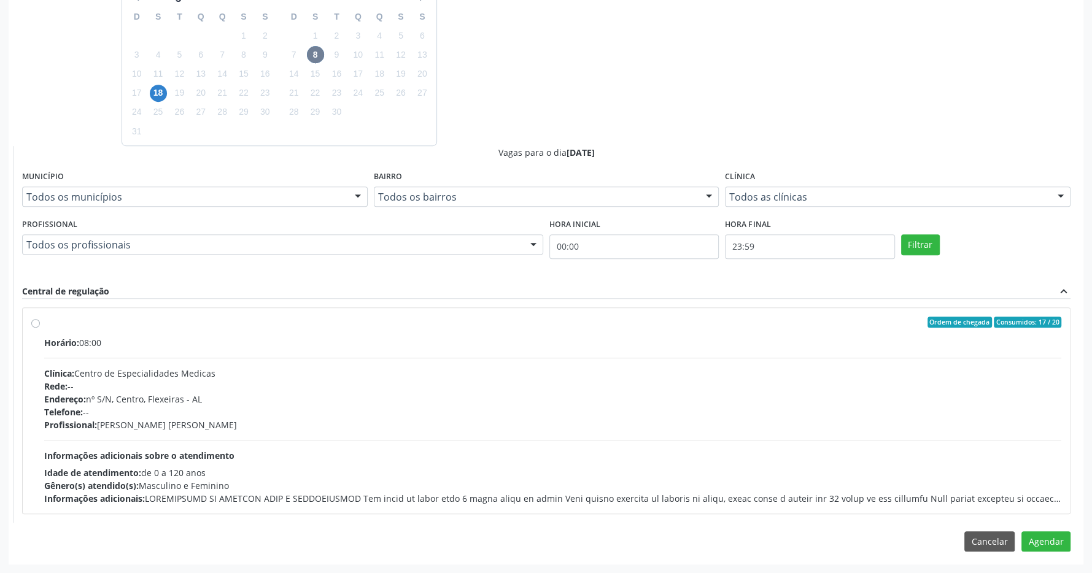
click at [344, 383] on div "Rede: --" at bounding box center [552, 386] width 1017 height 13
click at [40, 328] on input "Ordem de chegada Consumidos: 17 / 20 Horário: 08:00 Clínica: Centro de Especial…" at bounding box center [35, 322] width 9 height 11
radio input "true"
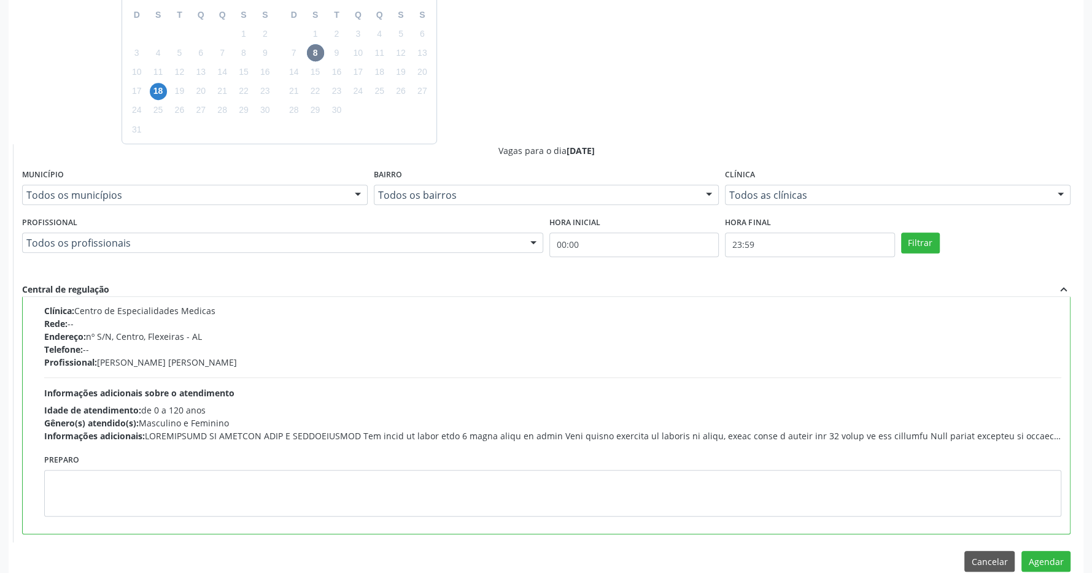
scroll to position [554, 0]
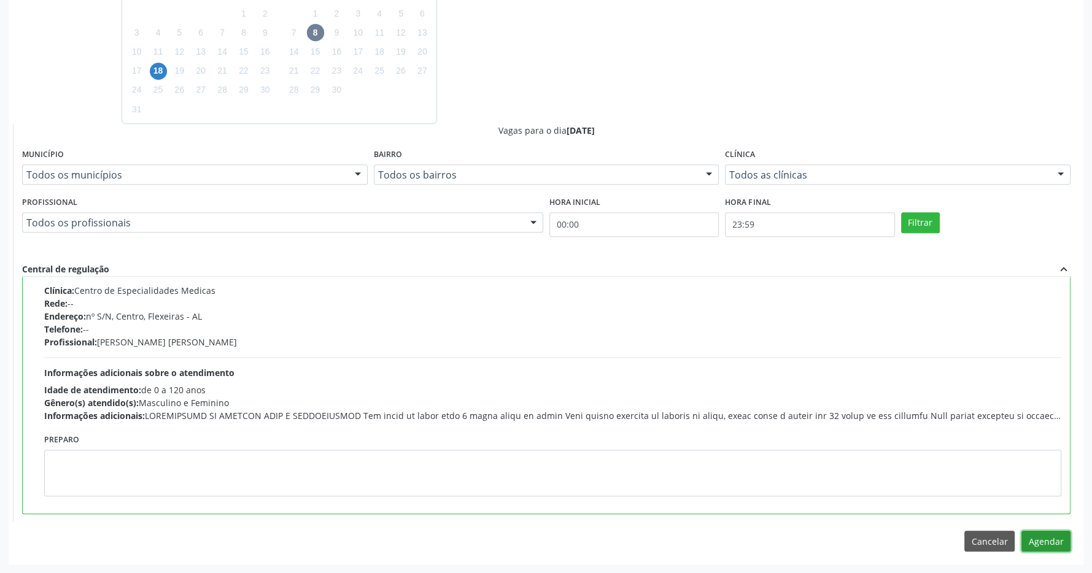
click at [1043, 537] on button "Agendar" at bounding box center [1046, 541] width 49 height 21
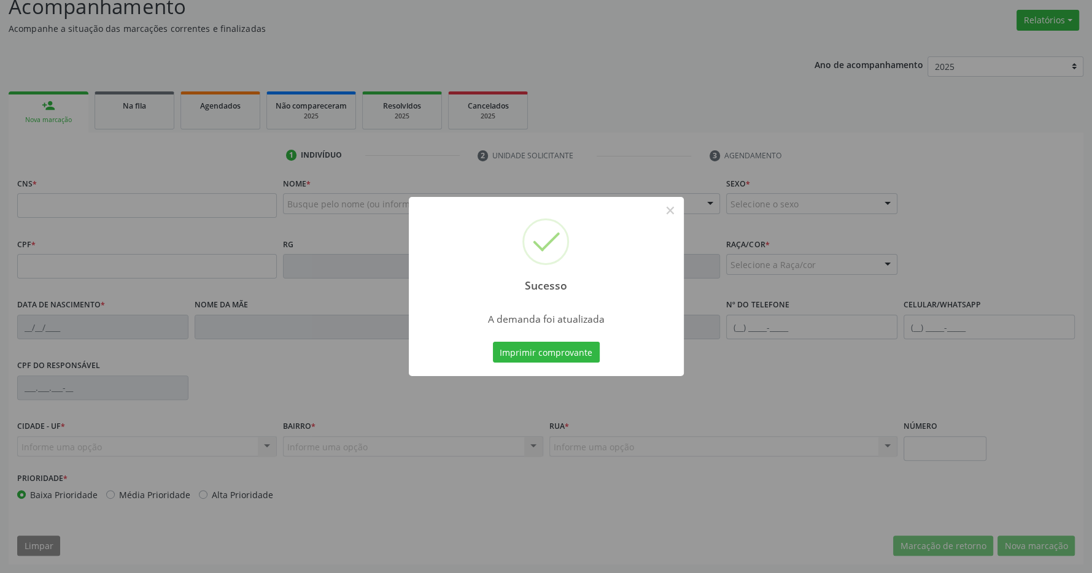
scroll to position [182, 0]
click at [548, 359] on button "Imprimir comprovante" at bounding box center [546, 352] width 107 height 21
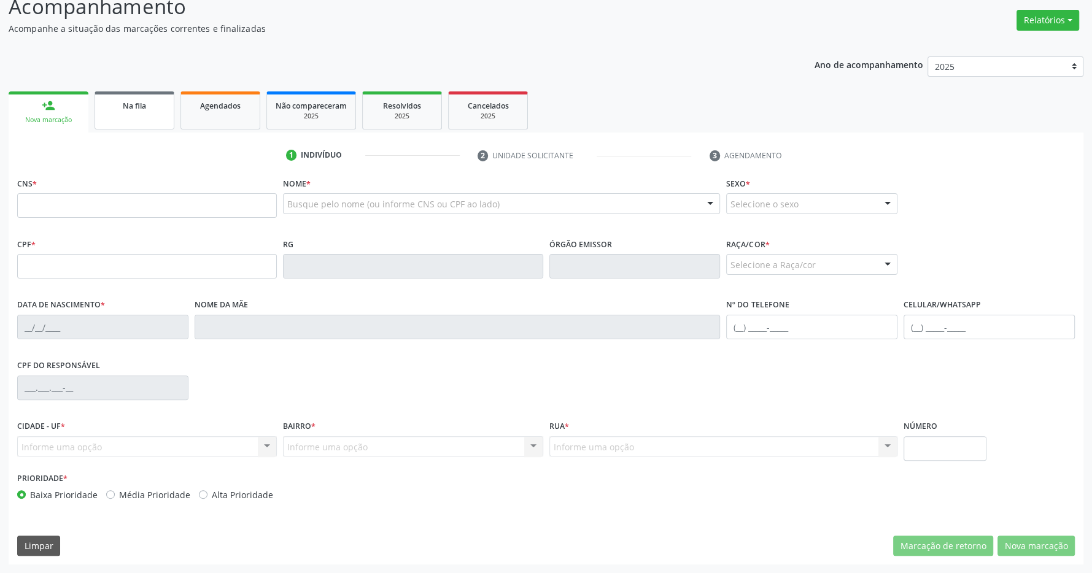
click at [134, 98] on link "Na fila" at bounding box center [135, 110] width 80 height 38
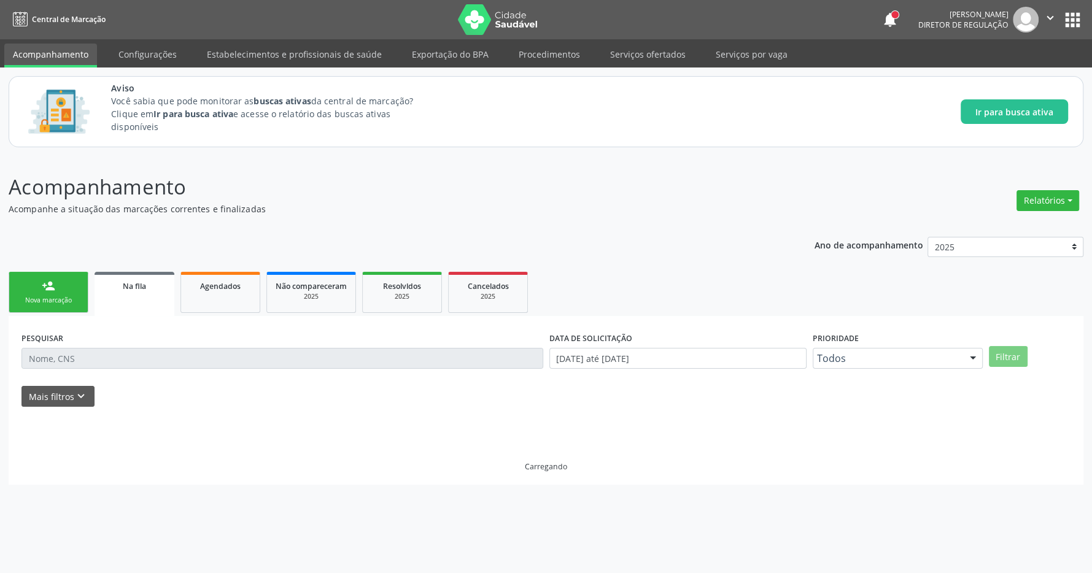
scroll to position [0, 0]
click at [130, 282] on span "Na fila" at bounding box center [134, 286] width 23 height 10
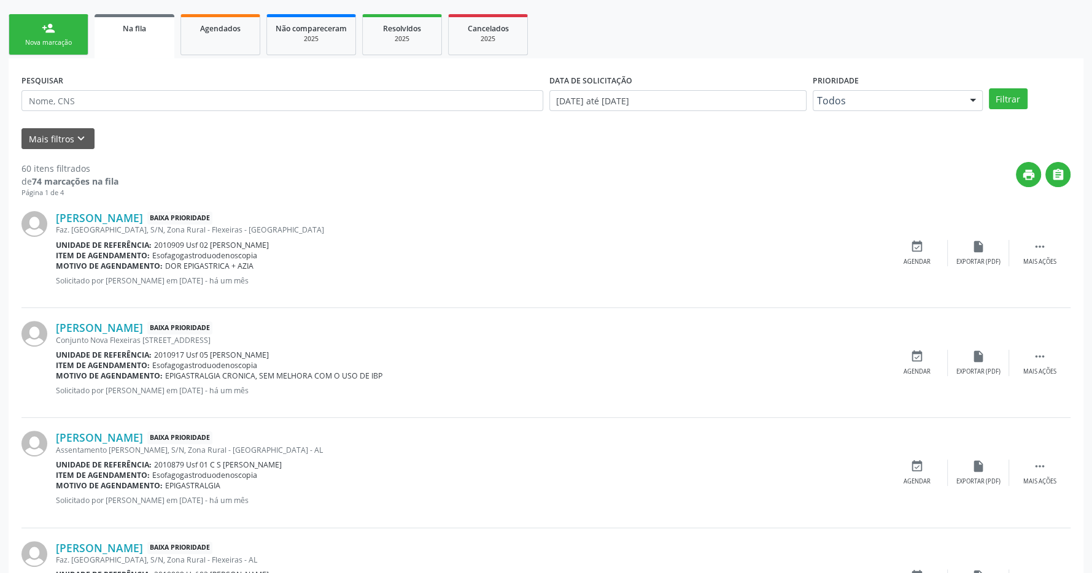
scroll to position [322, 0]
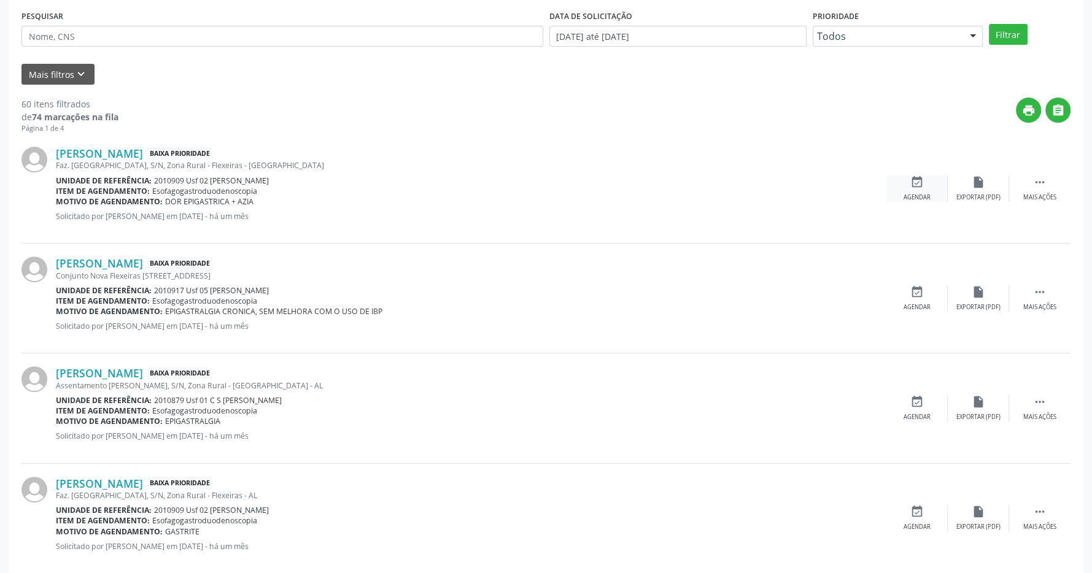
drag, startPoint x: 934, startPoint y: 199, endPoint x: 931, endPoint y: 204, distance: 6.3
click at [933, 199] on div "event_available Agendar" at bounding box center [917, 189] width 61 height 26
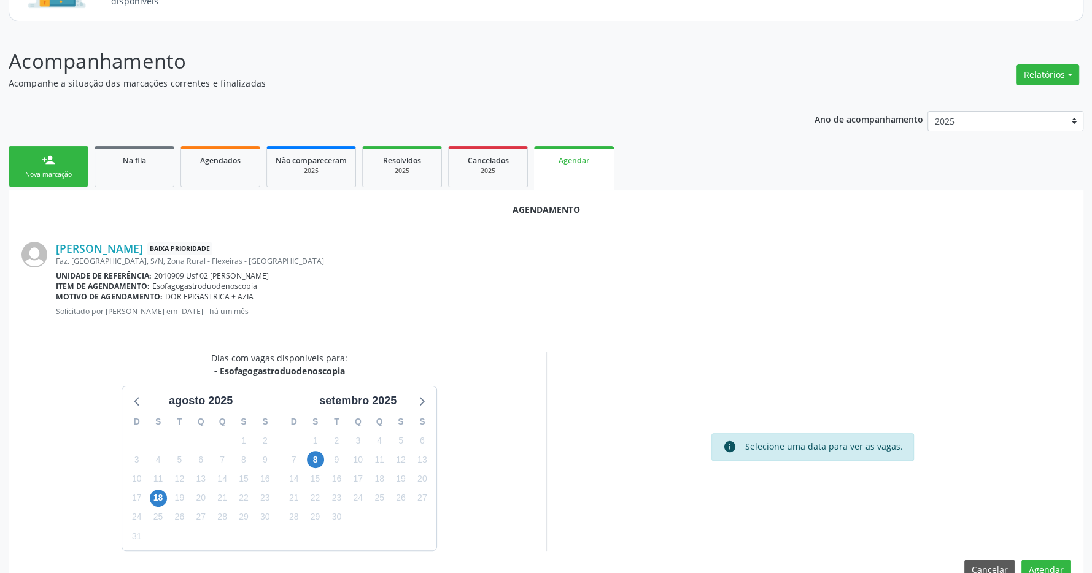
scroll to position [155, 0]
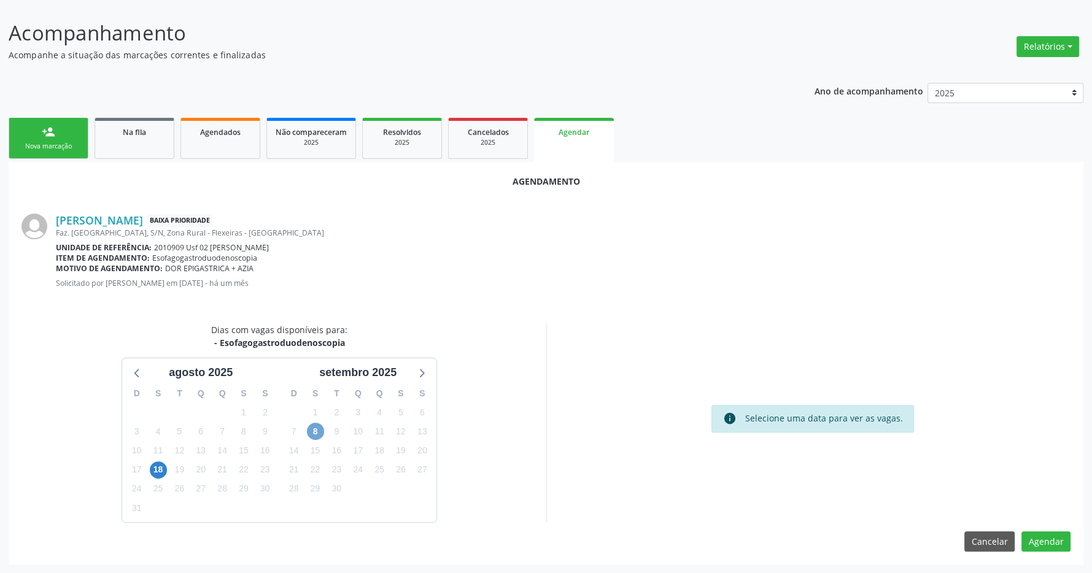
click at [322, 432] on span "8" at bounding box center [315, 431] width 17 height 17
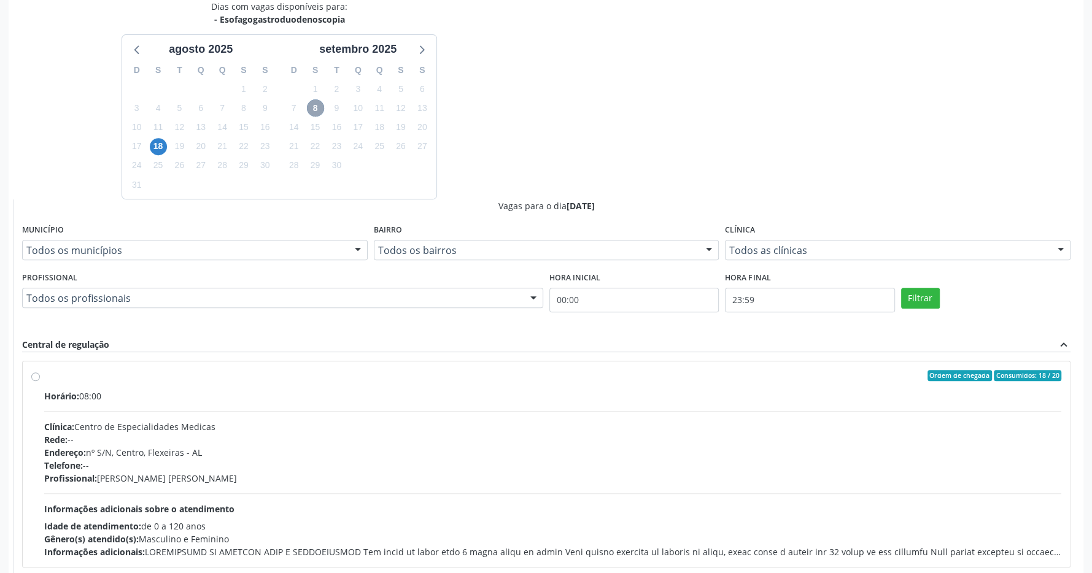
scroll to position [533, 0]
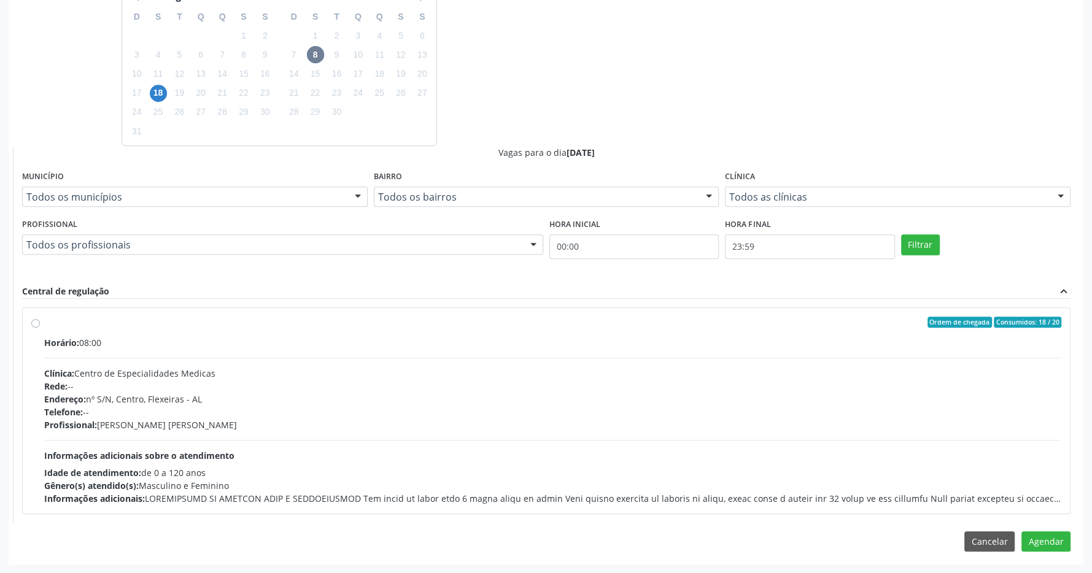
click at [322, 325] on div "Ordem de chegada Consumidos: 18 / 20" at bounding box center [552, 322] width 1017 height 11
click at [40, 325] on input "Ordem de chegada Consumidos: 18 / 20 Horário: 08:00 Clínica: Centro de Especial…" at bounding box center [35, 322] width 9 height 11
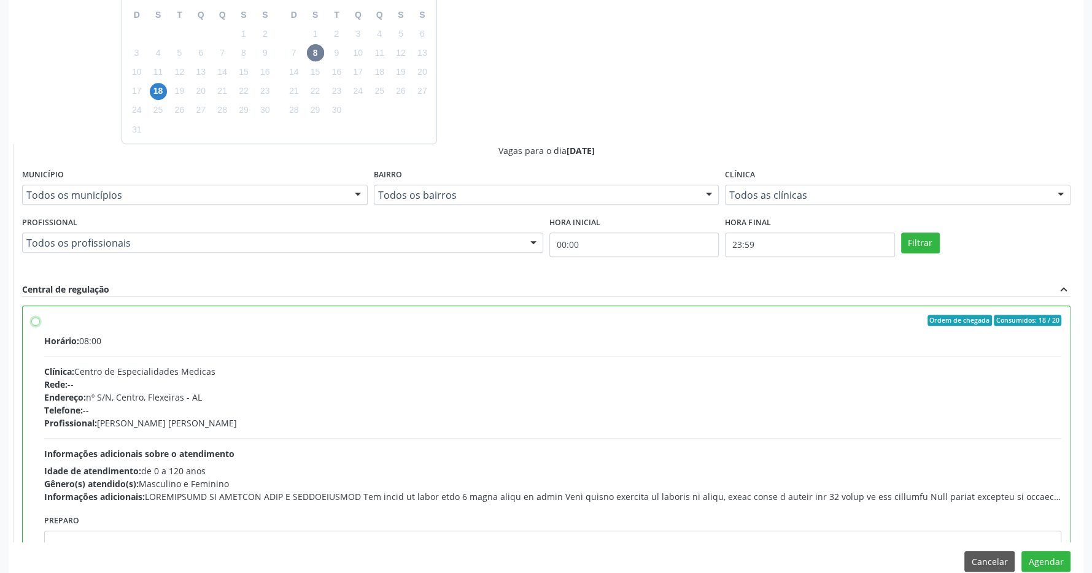
radio input "true"
click at [1044, 559] on button "Agendar" at bounding box center [1046, 561] width 49 height 21
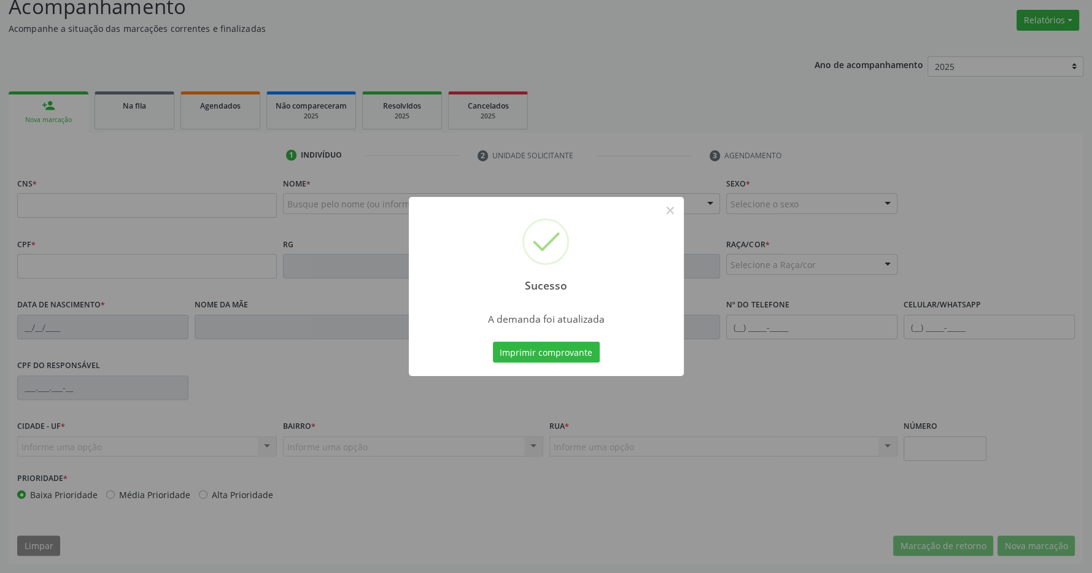
scroll to position [182, 0]
click at [540, 348] on button "Imprimir comprovante" at bounding box center [546, 352] width 107 height 21
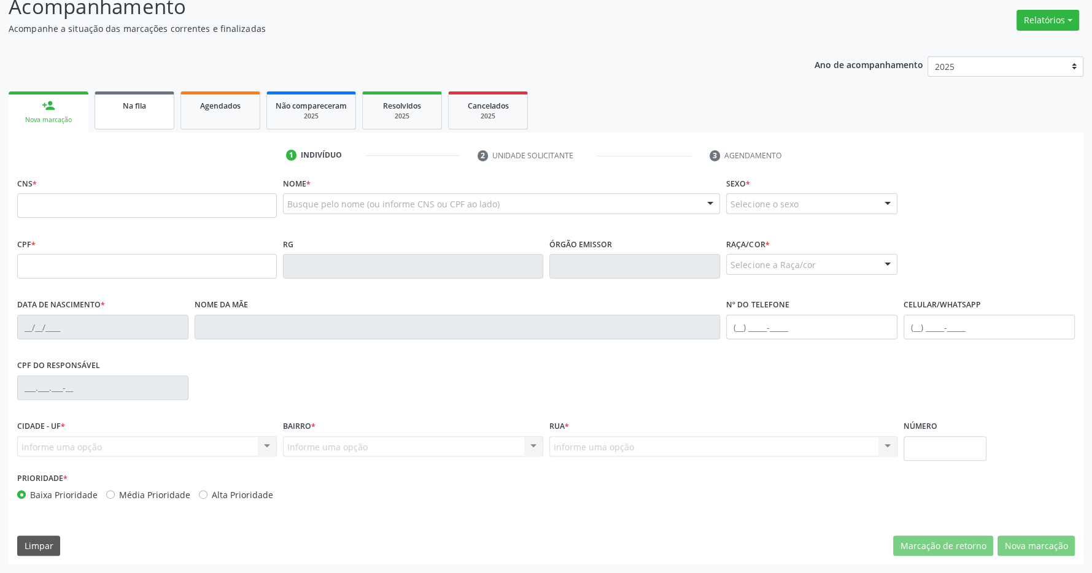
click at [134, 110] on span "Na fila" at bounding box center [134, 106] width 23 height 10
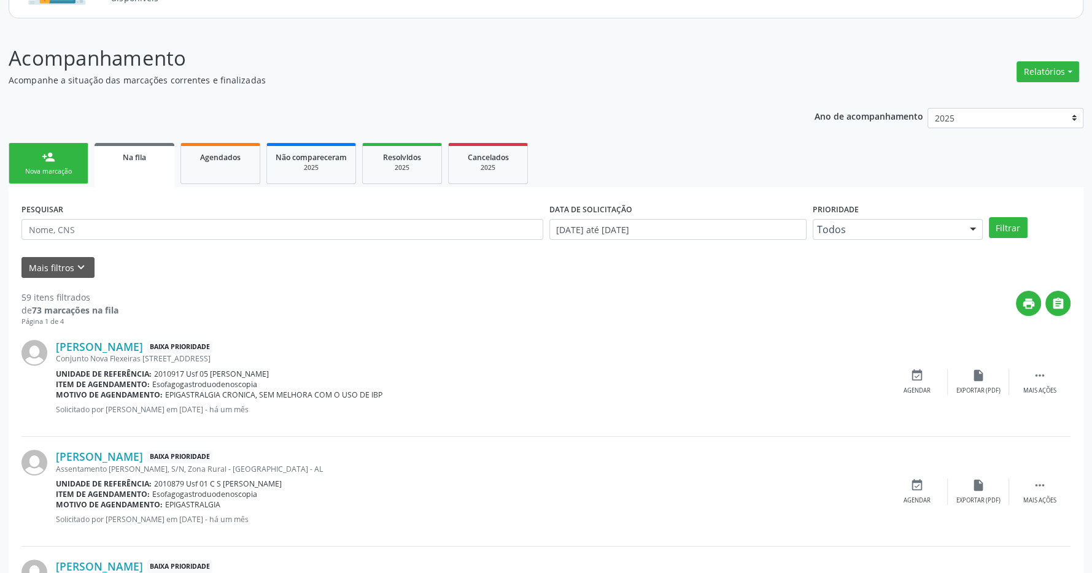
scroll to position [193, 0]
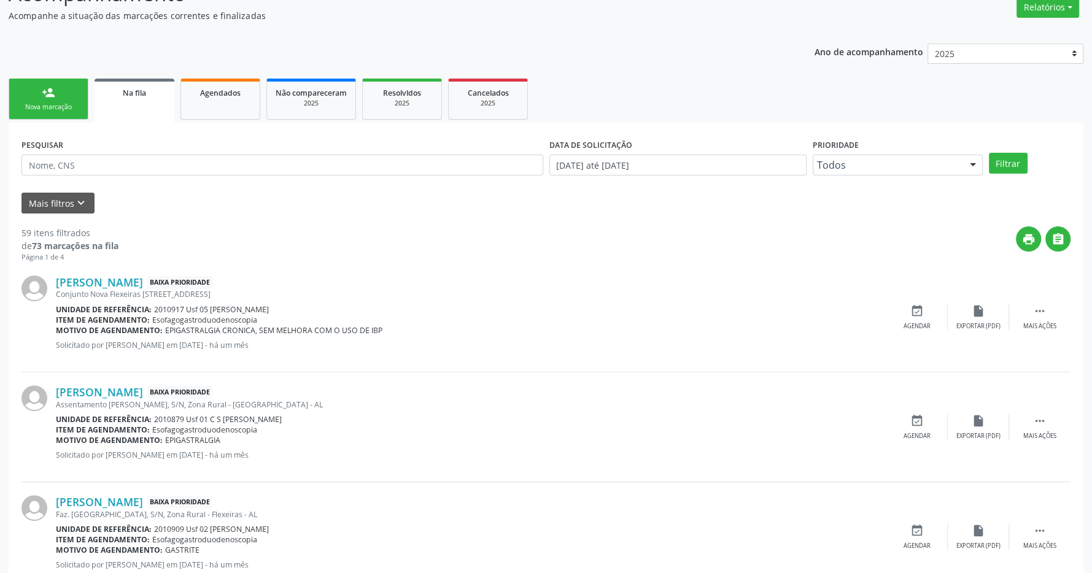
click at [920, 311] on icon "event_available" at bounding box center [918, 312] width 14 height 14
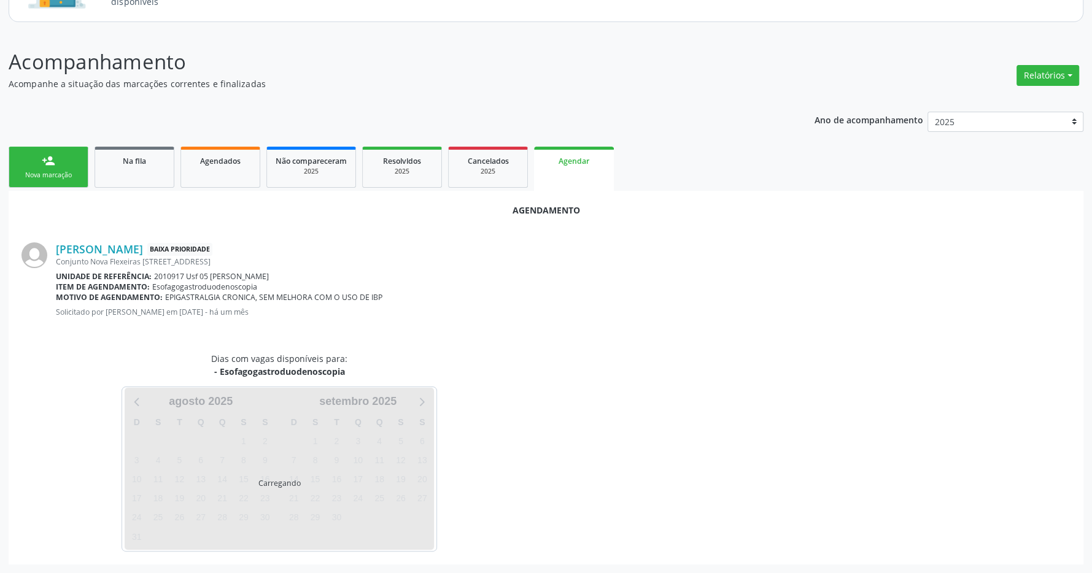
scroll to position [126, 0]
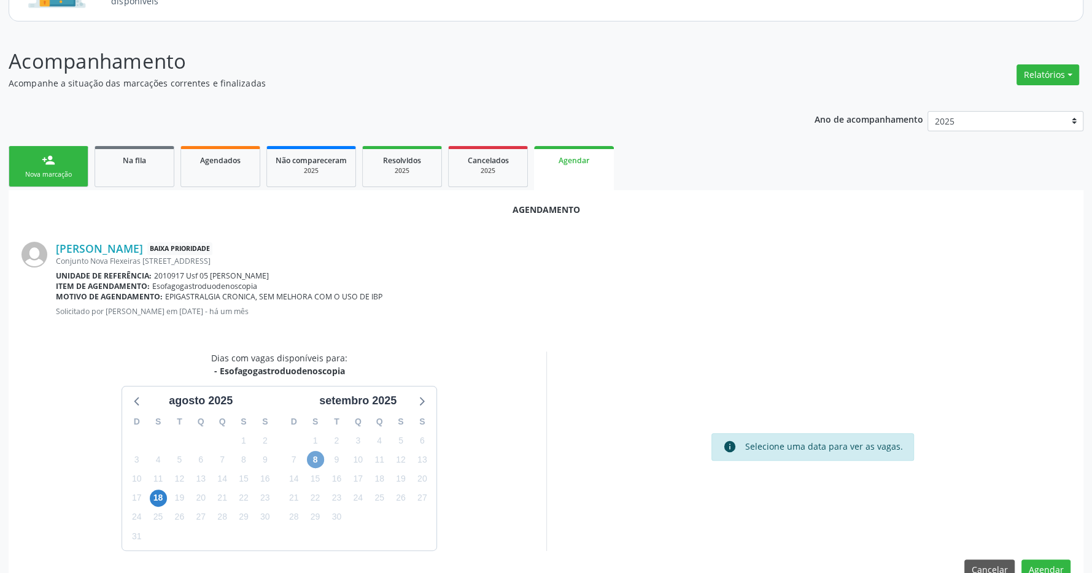
click at [314, 462] on span "8" at bounding box center [315, 459] width 17 height 17
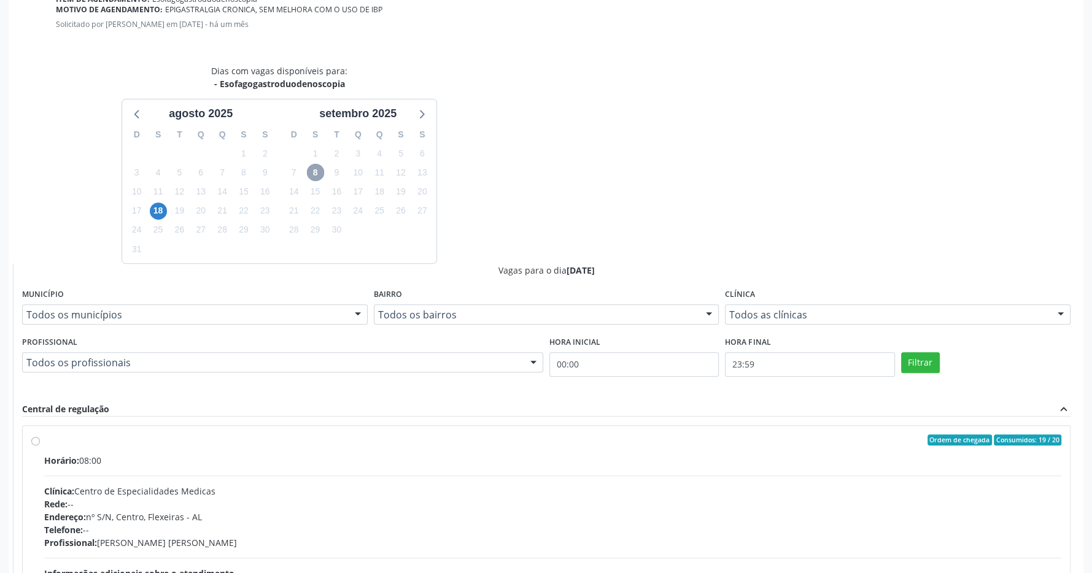
scroll to position [533, 0]
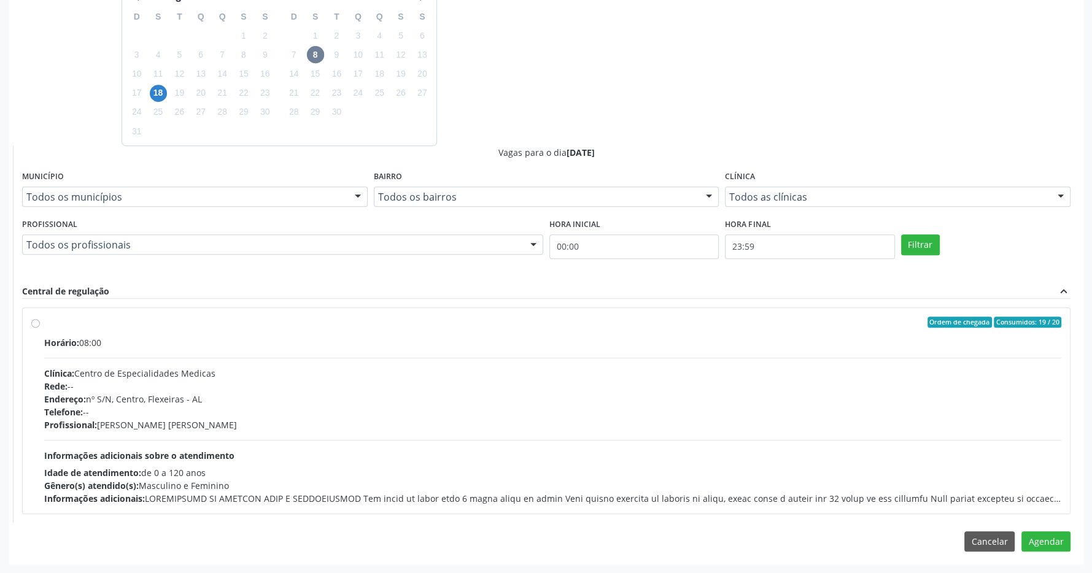
click at [378, 325] on div "Ordem de chegada Consumidos: 19 / 20" at bounding box center [552, 322] width 1017 height 11
click at [40, 325] on input "Ordem de chegada Consumidos: 19 / 20 Horário: 08:00 Clínica: Centro de Especial…" at bounding box center [35, 322] width 9 height 11
radio input "true"
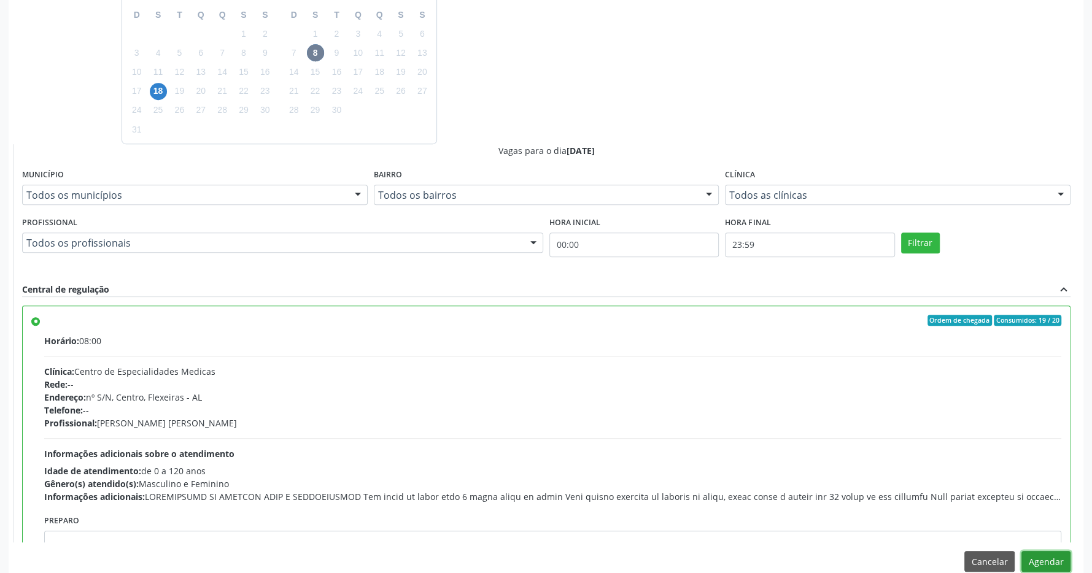
click at [1043, 562] on button "Agendar" at bounding box center [1046, 561] width 49 height 21
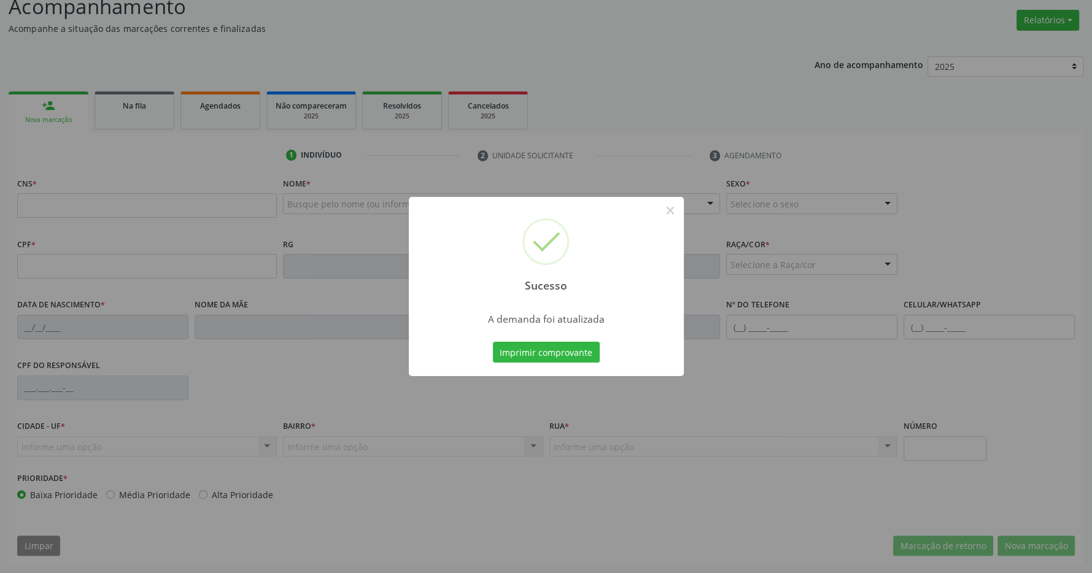
scroll to position [182, 0]
click at [530, 355] on button "Imprimir comprovante" at bounding box center [546, 352] width 107 height 21
